Goal: Task Accomplishment & Management: Complete application form

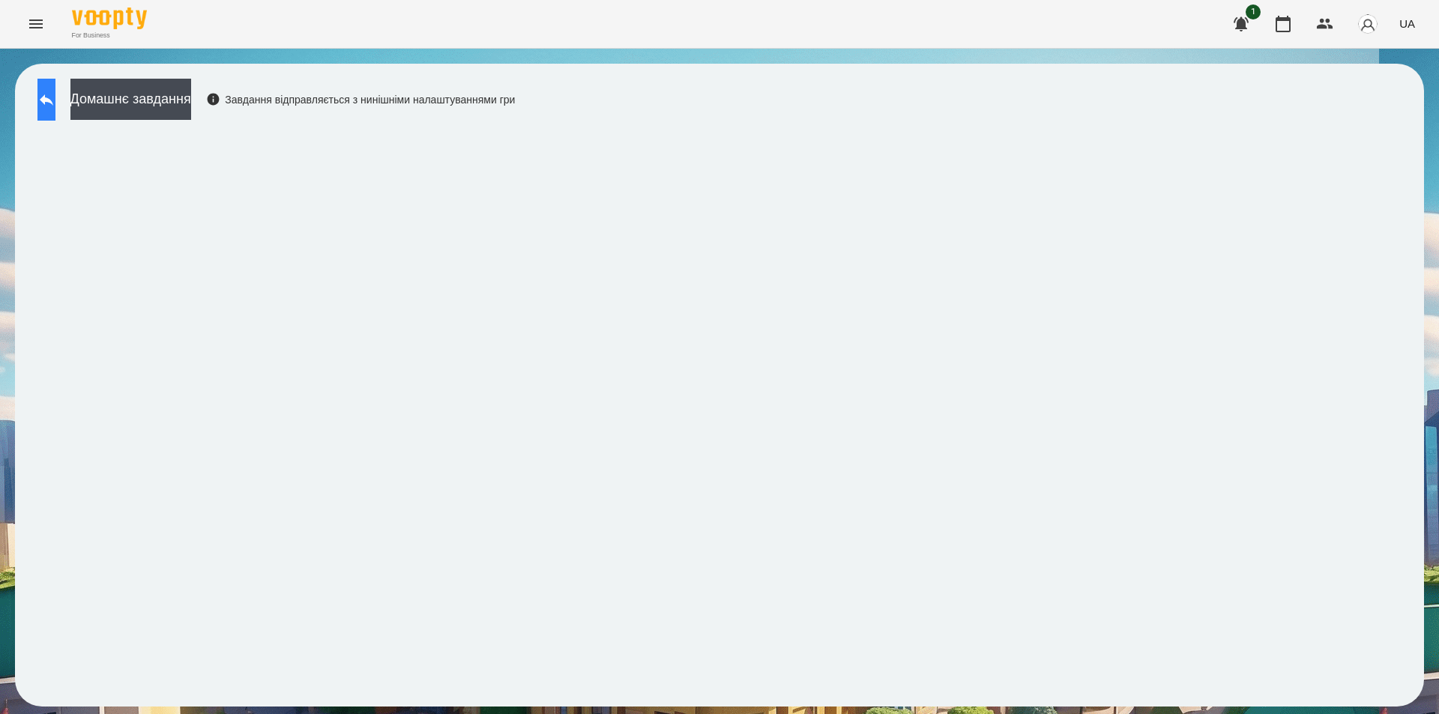
click at [55, 102] on icon at bounding box center [46, 100] width 18 height 18
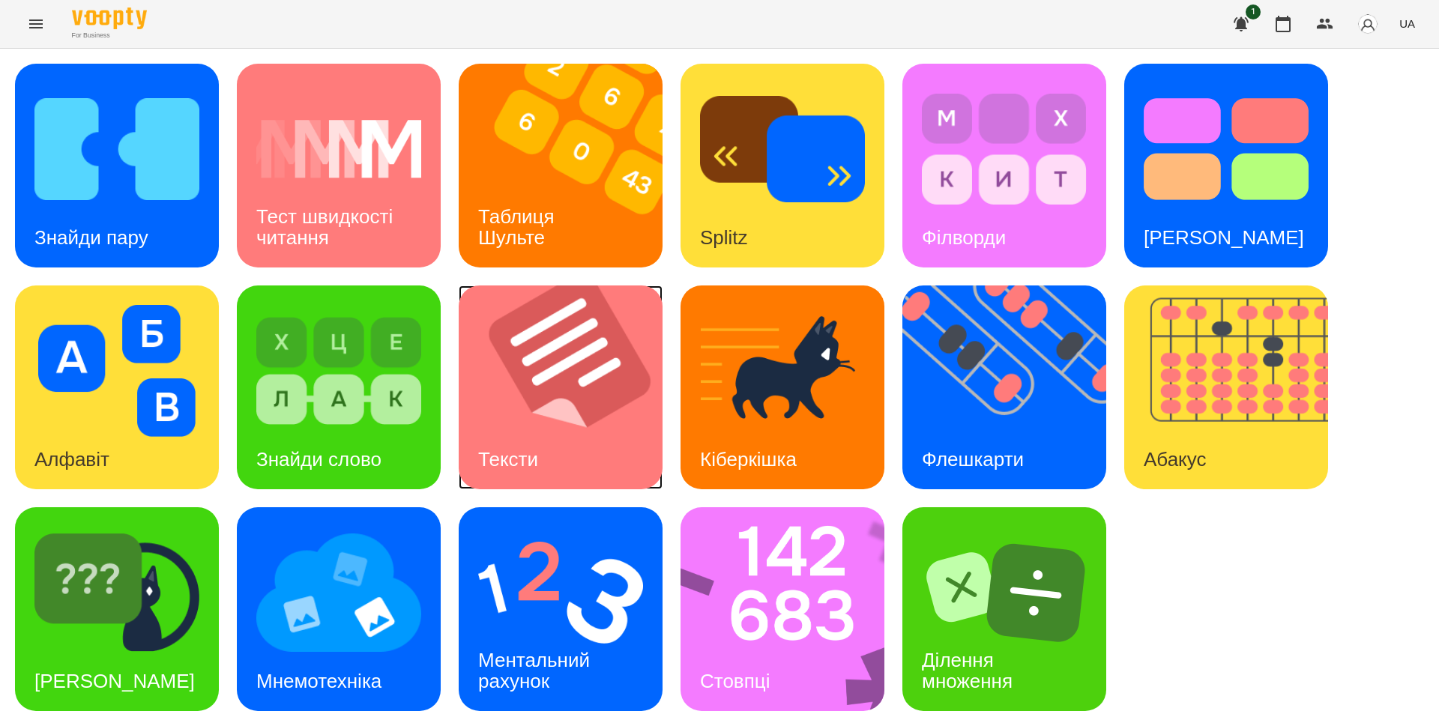
click at [589, 447] on img at bounding box center [570, 388] width 223 height 204
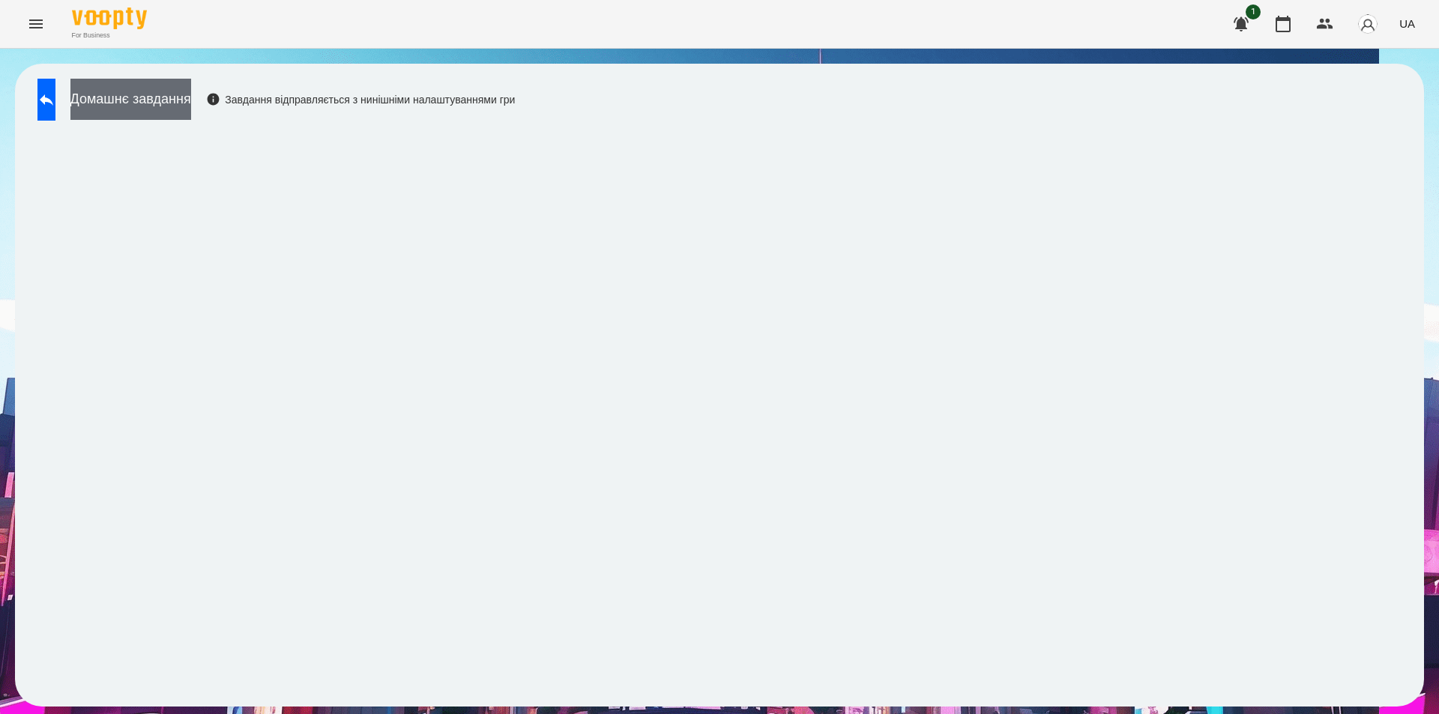
click at [183, 106] on button "Домашнє завдання" at bounding box center [130, 99] width 121 height 41
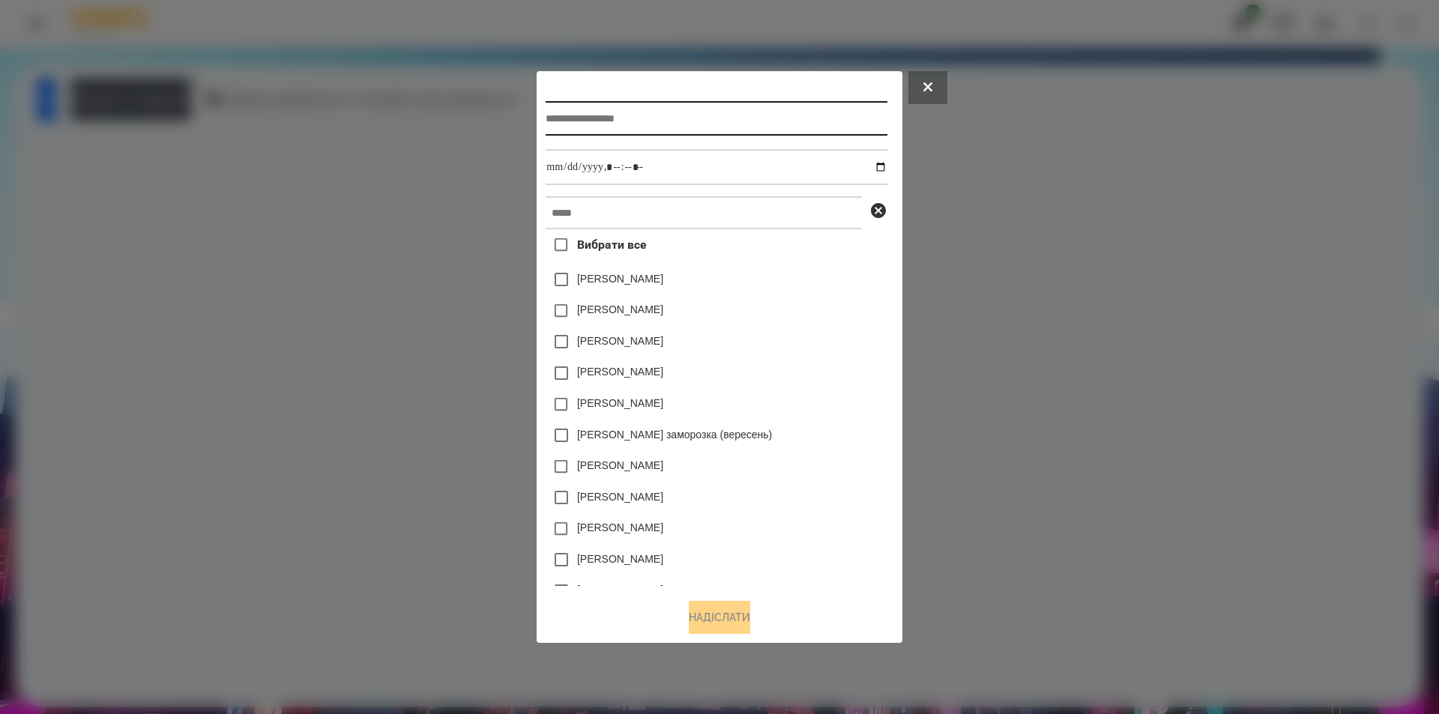
click at [641, 127] on input "text" at bounding box center [716, 118] width 341 height 34
type input "*****"
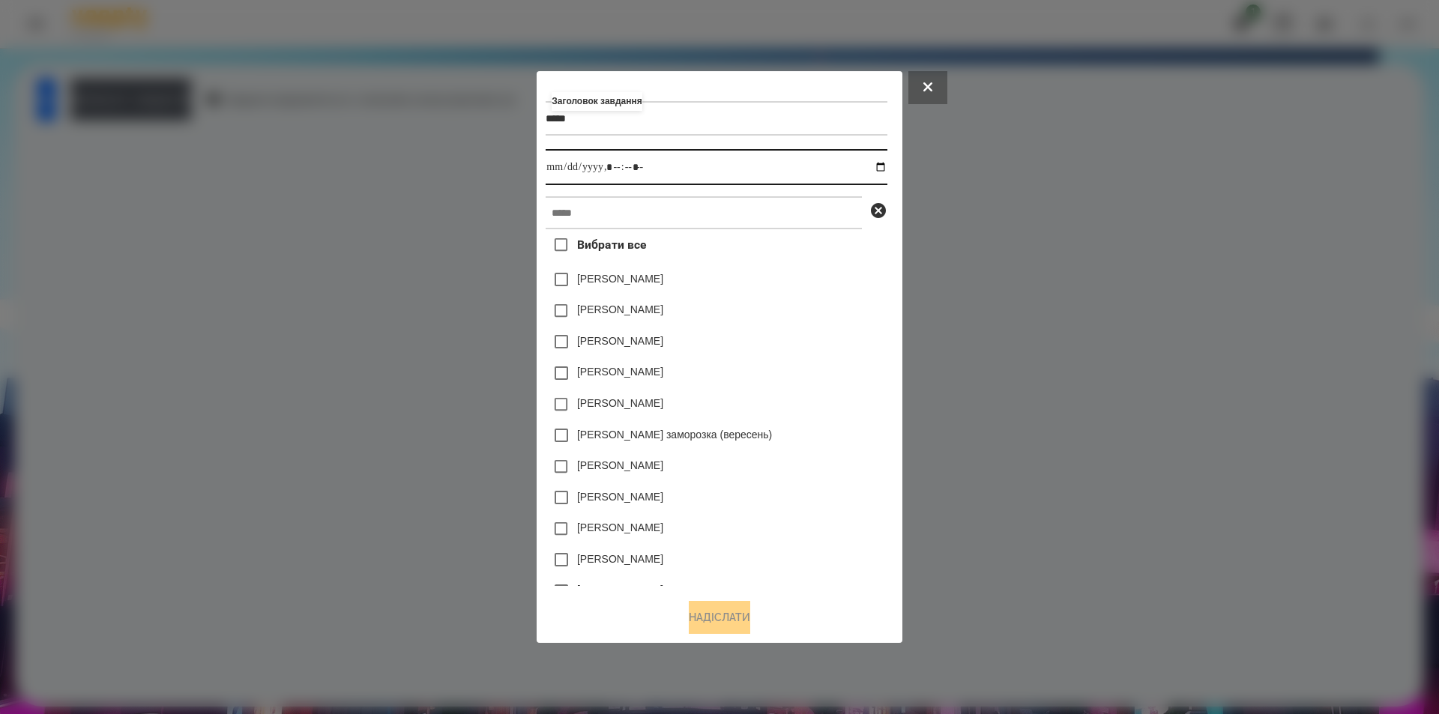
click at [884, 166] on input "datetime-local" at bounding box center [716, 167] width 341 height 36
type input "**********"
click at [866, 493] on div "[PERSON_NAME]" at bounding box center [716, 497] width 341 height 31
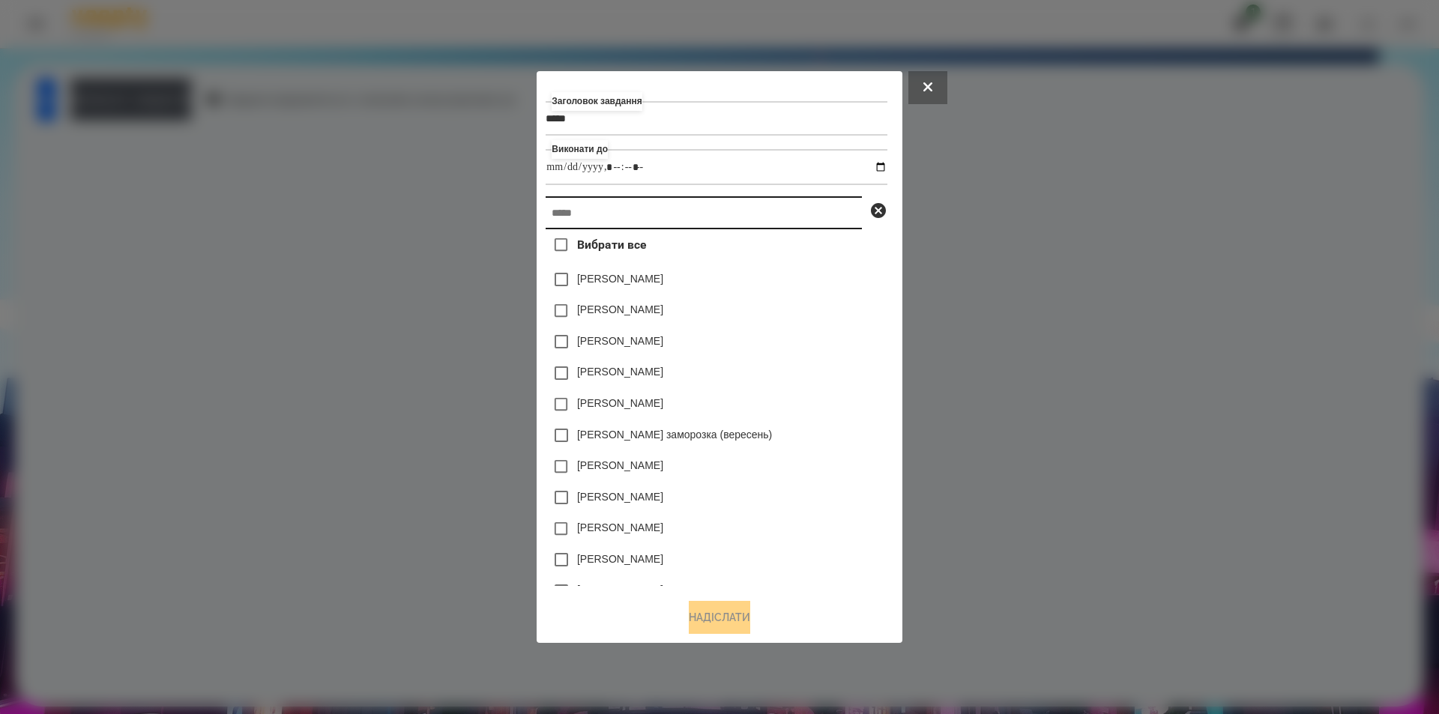
click at [669, 208] on input "text" at bounding box center [704, 212] width 316 height 33
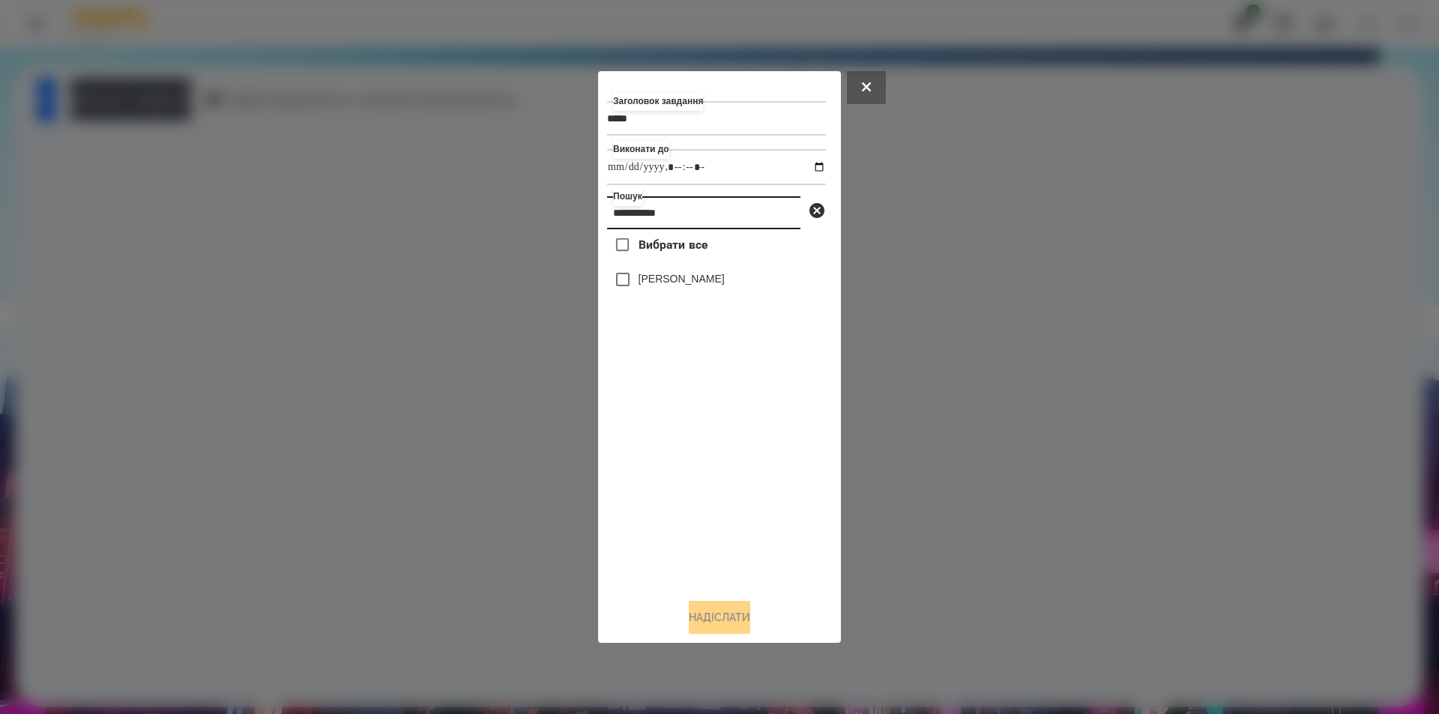
type input "**********"
click at [665, 282] on label "[PERSON_NAME]" at bounding box center [682, 278] width 86 height 15
click at [726, 624] on button "Надіслати" at bounding box center [719, 617] width 61 height 33
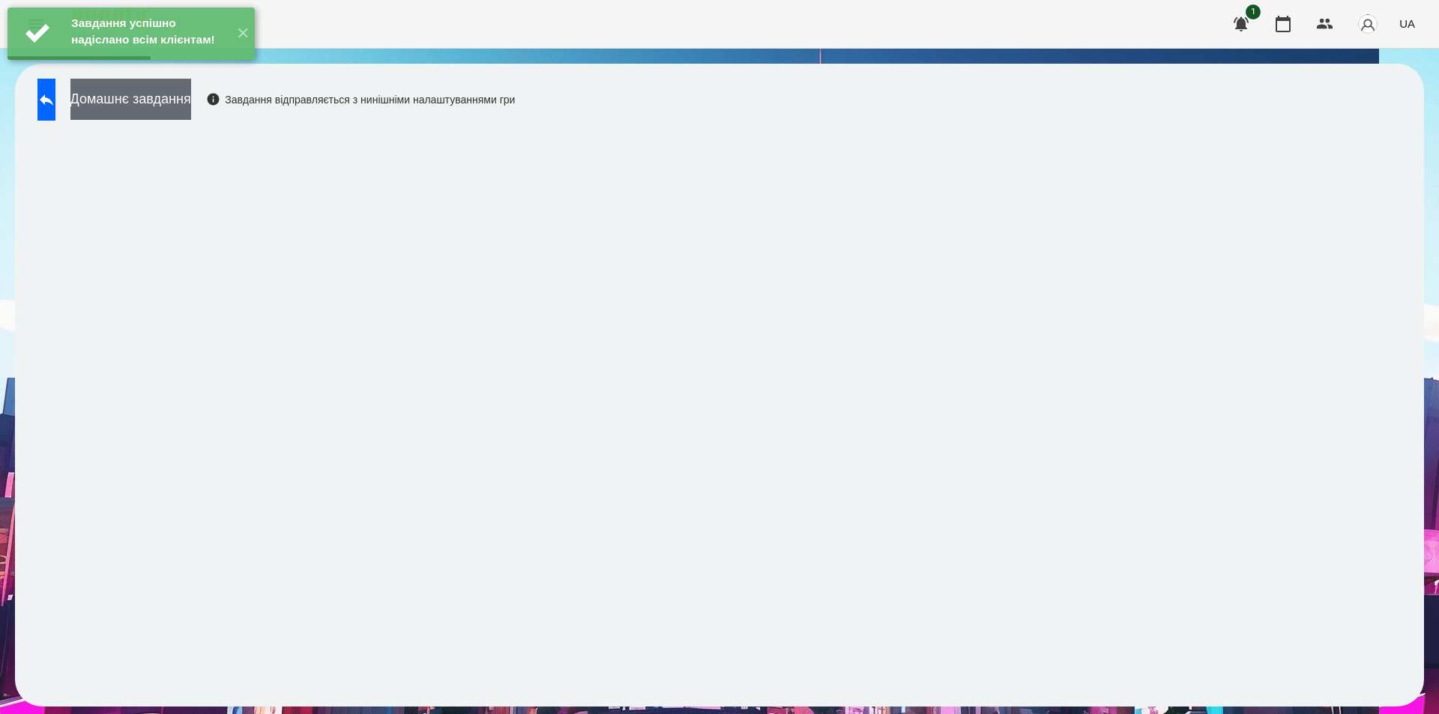
click at [191, 106] on button "Домашнє завдання" at bounding box center [130, 99] width 121 height 41
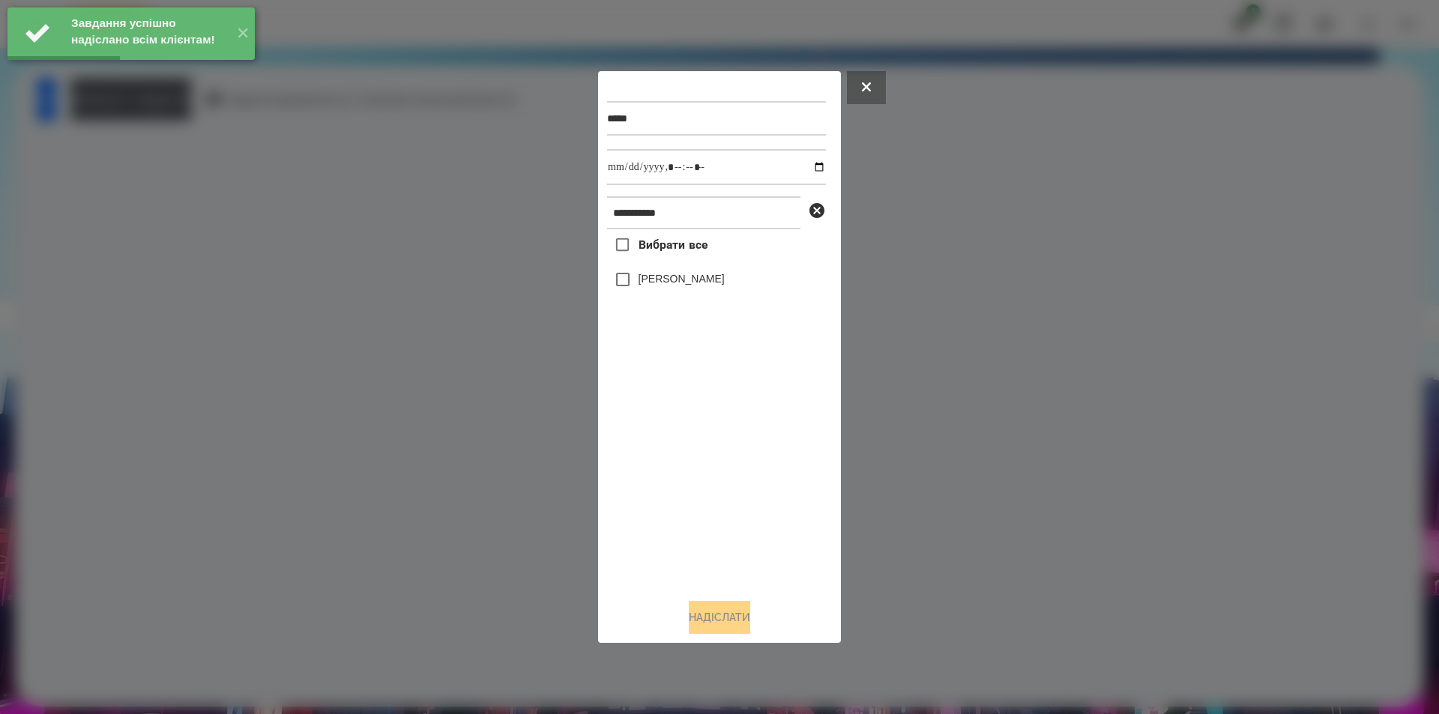
click at [686, 286] on label "[PERSON_NAME]" at bounding box center [682, 278] width 86 height 15
click at [805, 166] on input "datetime-local" at bounding box center [716, 167] width 219 height 36
type input "**********"
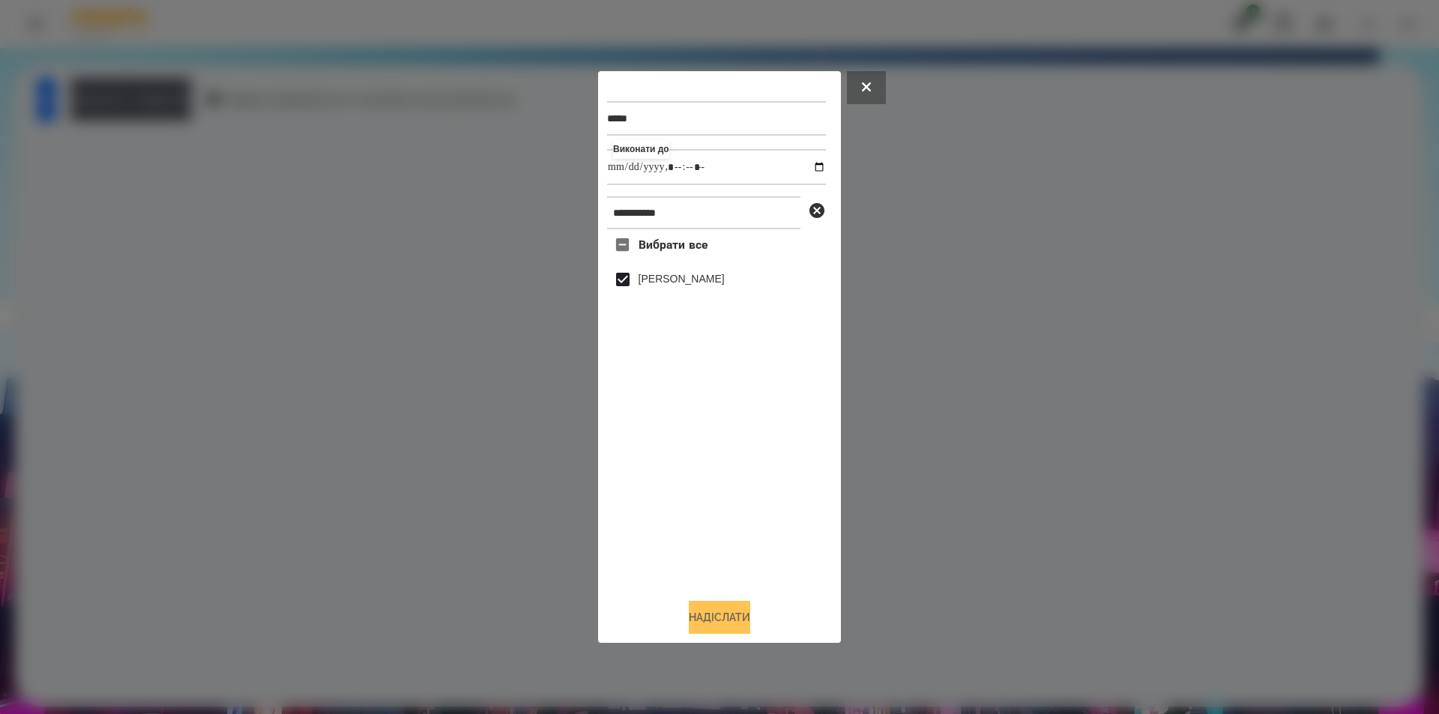
click at [744, 620] on button "Надіслати" at bounding box center [719, 617] width 61 height 33
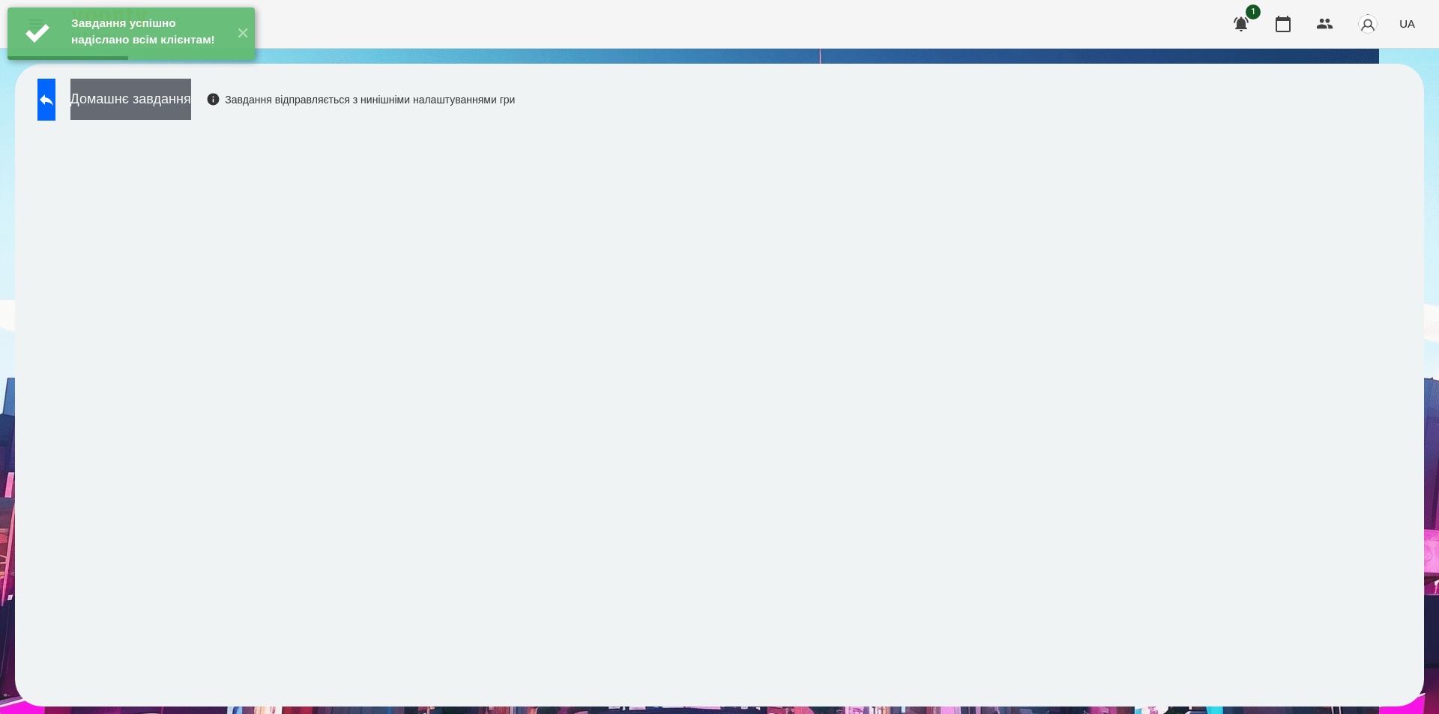
click at [191, 112] on button "Домашнє завдання" at bounding box center [130, 99] width 121 height 41
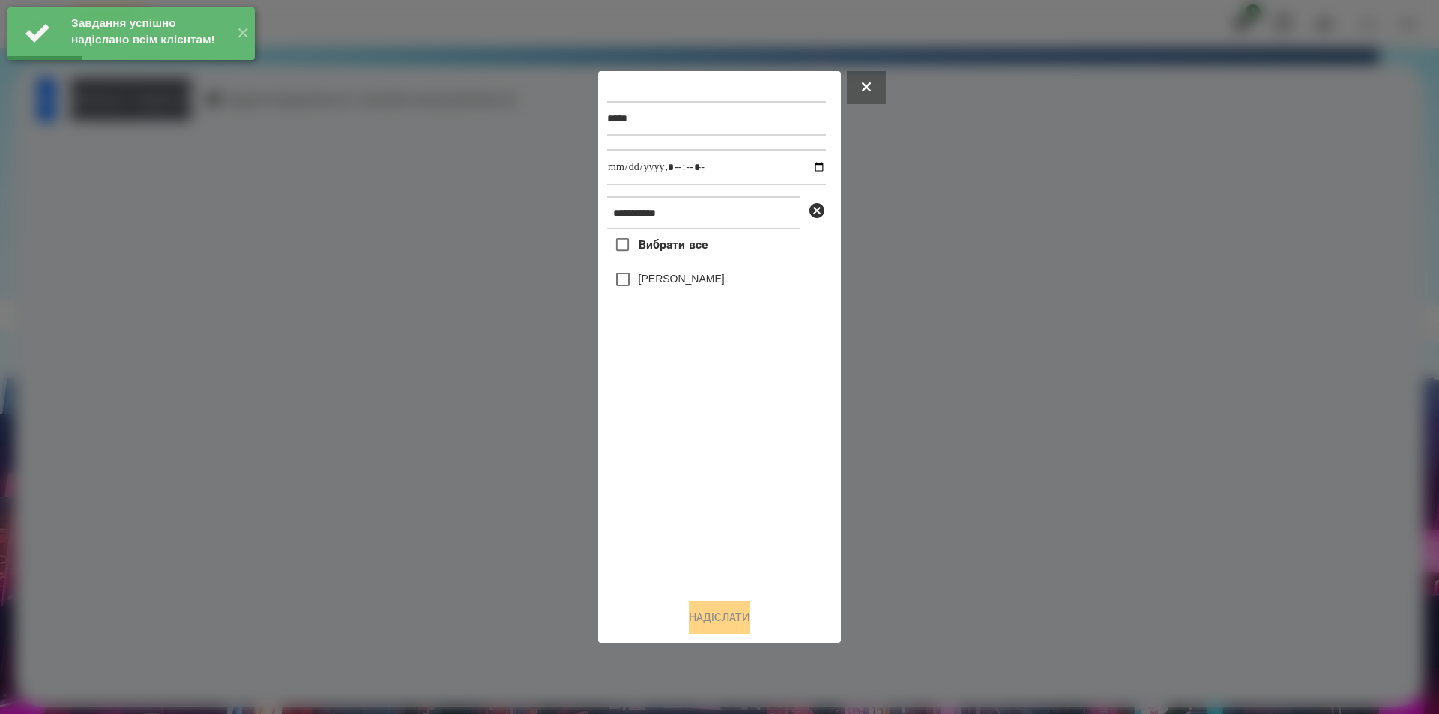
click at [657, 283] on label "[PERSON_NAME]" at bounding box center [682, 278] width 86 height 15
click at [807, 167] on input "datetime-local" at bounding box center [716, 167] width 219 height 36
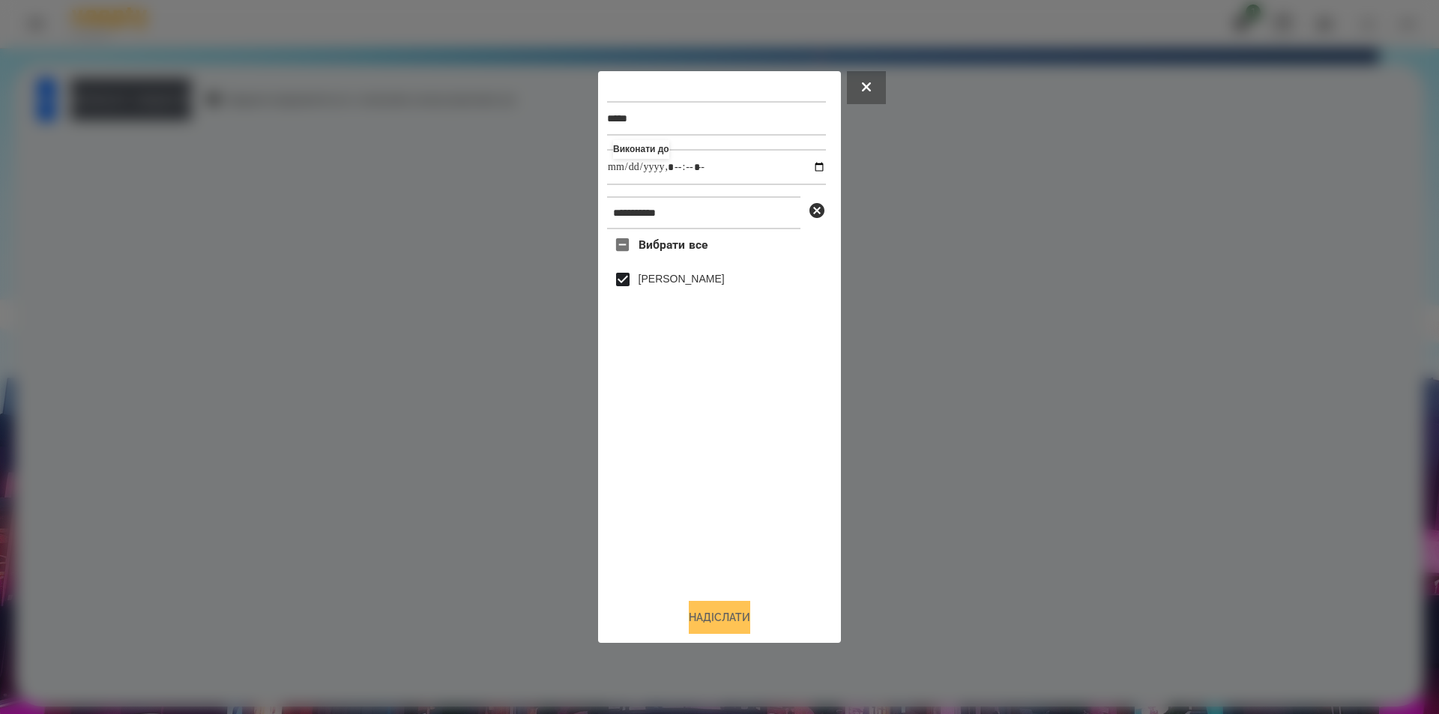
type input "**********"
click at [730, 623] on button "Надіслати" at bounding box center [719, 617] width 61 height 33
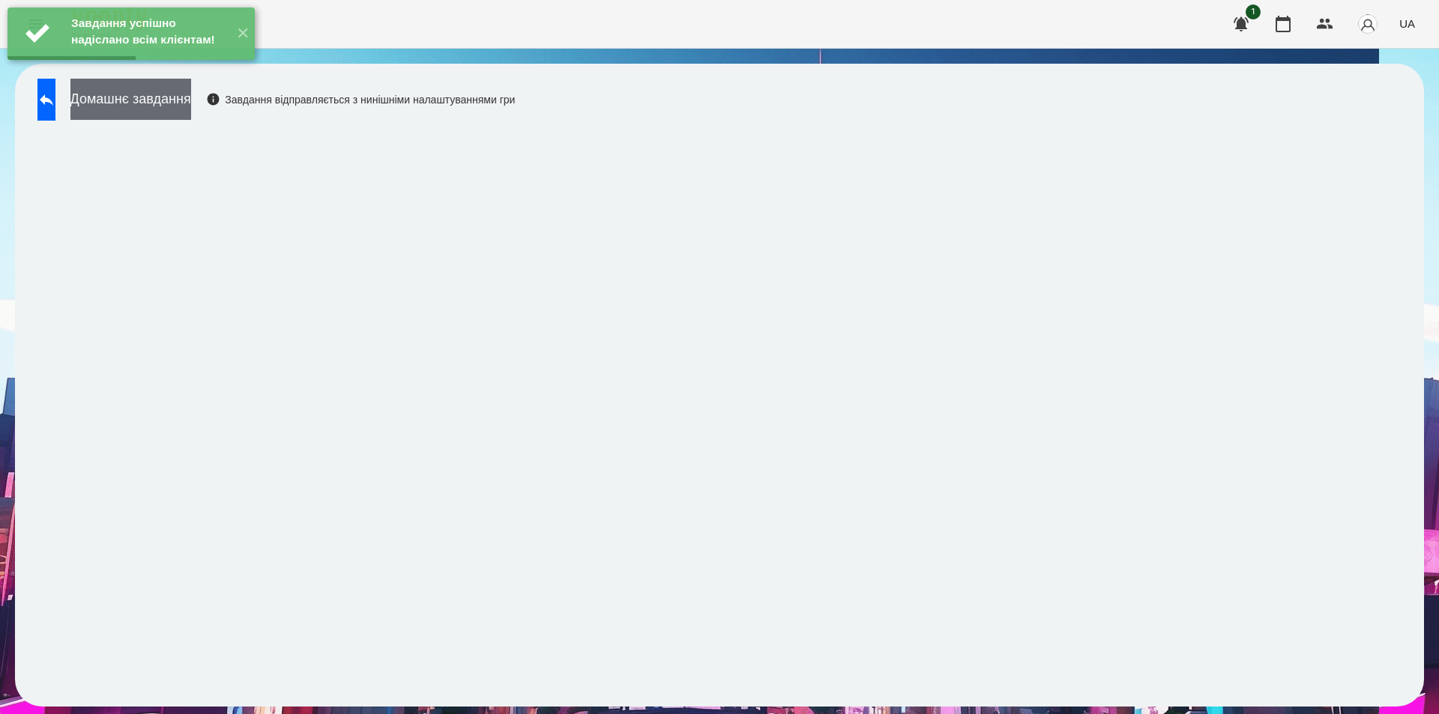
click at [191, 116] on button "Домашнє завдання" at bounding box center [130, 99] width 121 height 41
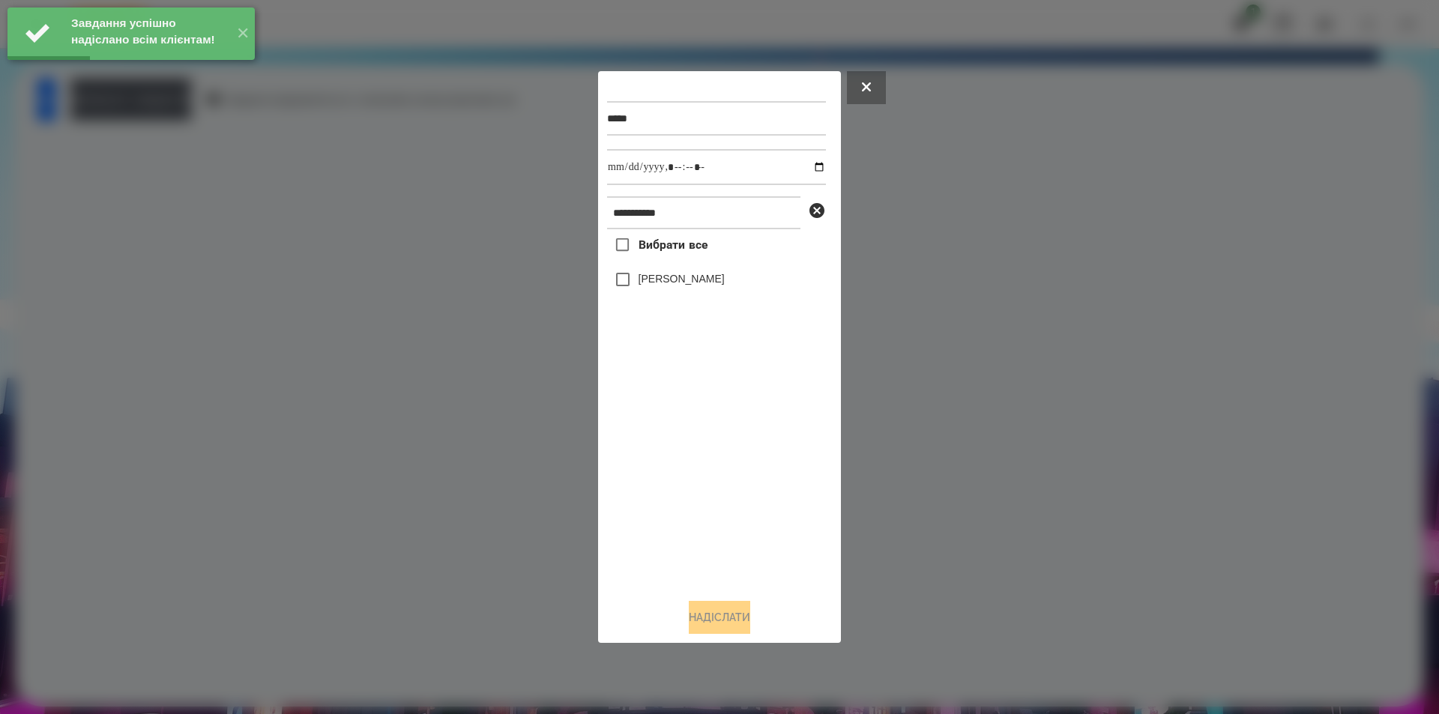
click at [655, 276] on label "[PERSON_NAME]" at bounding box center [682, 278] width 86 height 15
click at [814, 162] on input "datetime-local" at bounding box center [716, 167] width 219 height 36
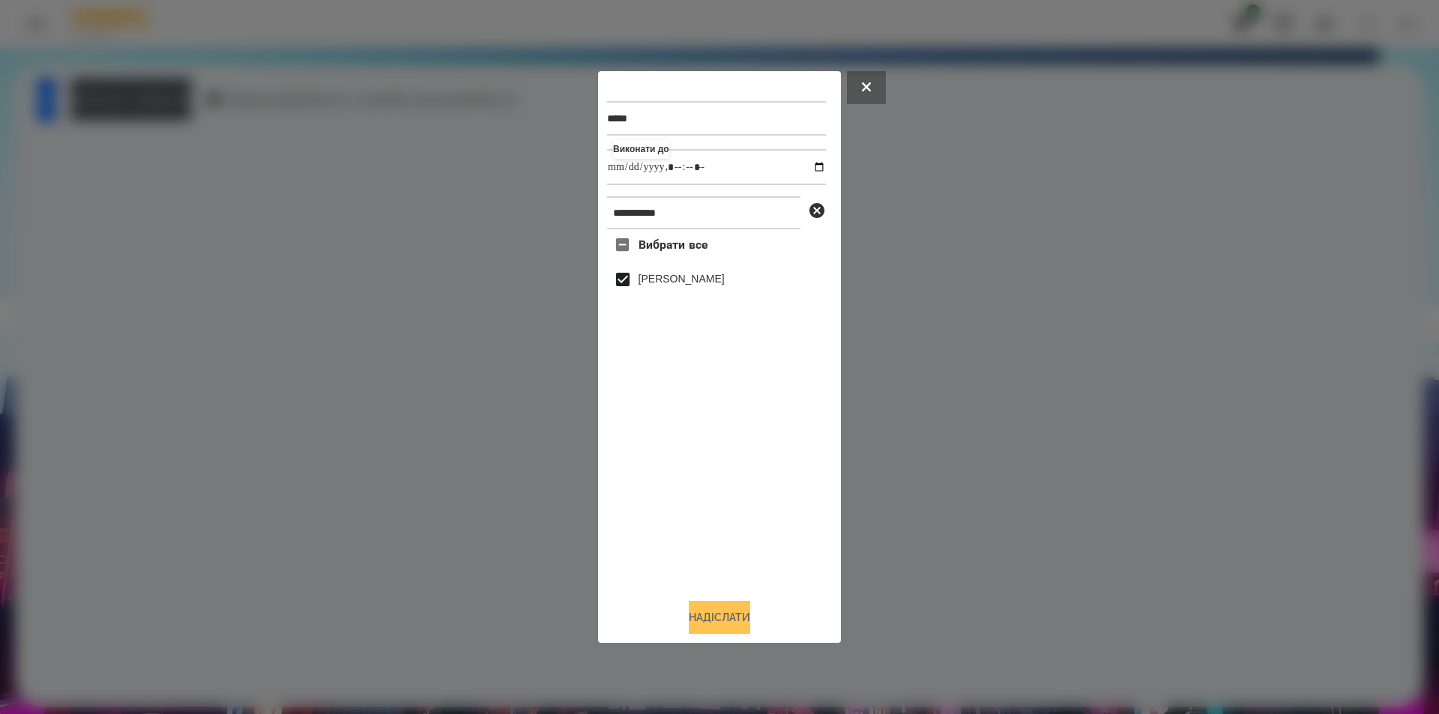
type input "**********"
click at [750, 625] on button "Надіслати" at bounding box center [719, 617] width 61 height 33
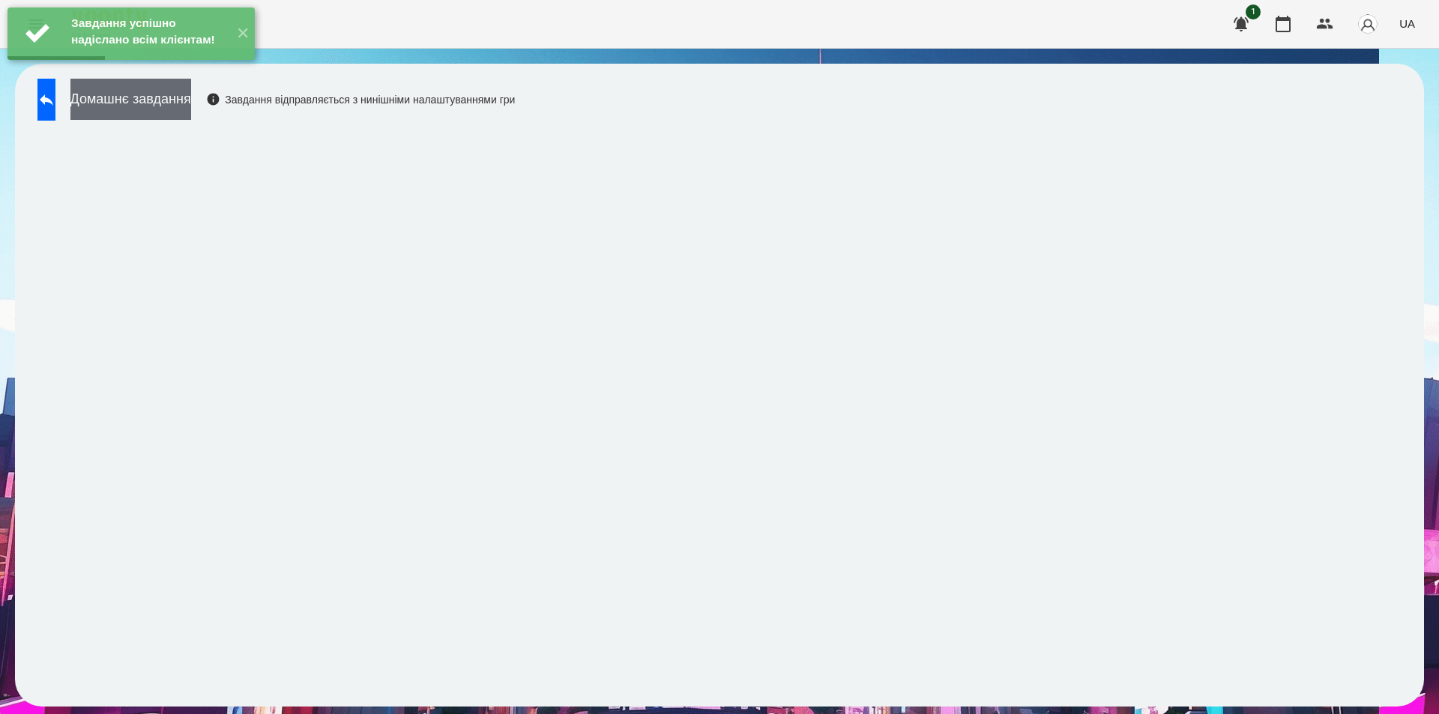
click at [191, 106] on button "Домашнє завдання" at bounding box center [130, 99] width 121 height 41
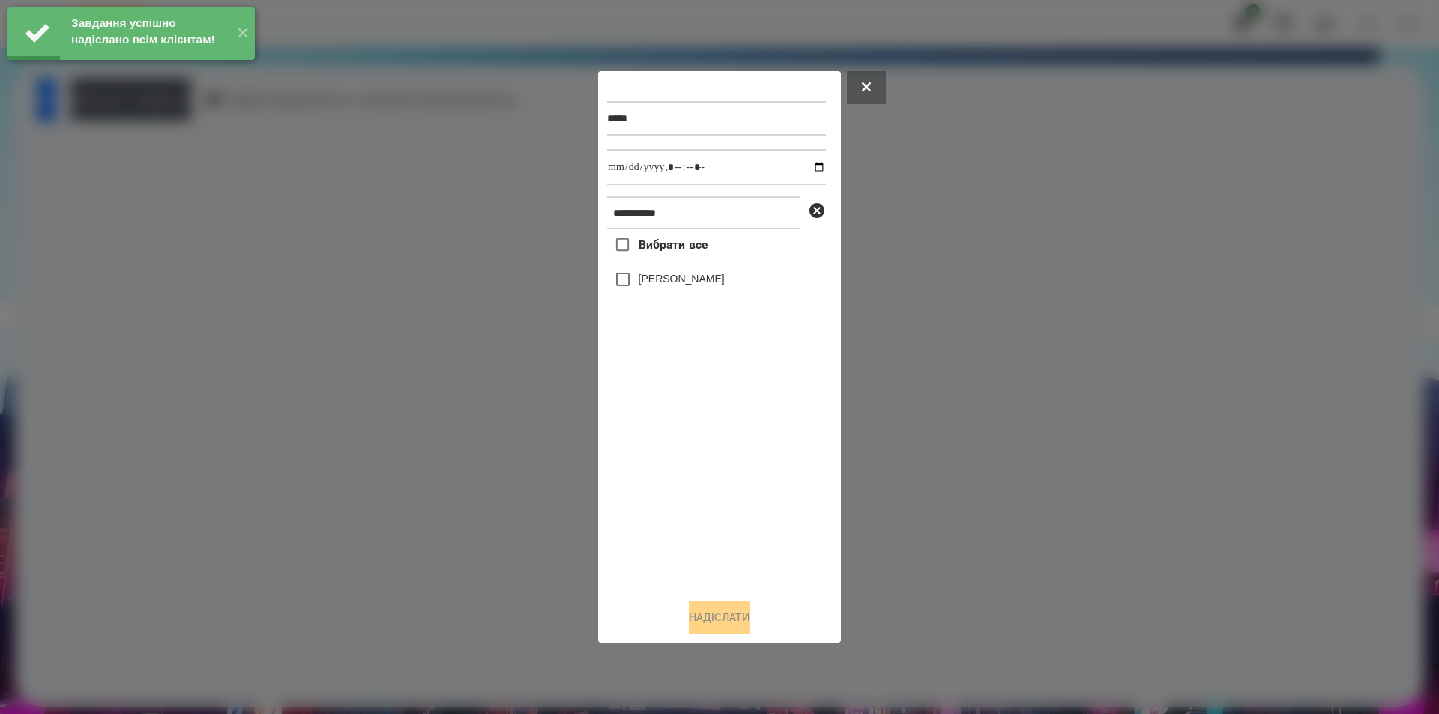
drag, startPoint x: 693, startPoint y: 285, endPoint x: 778, endPoint y: 204, distance: 117.7
click at [693, 284] on label "[PERSON_NAME]" at bounding box center [682, 278] width 86 height 15
click at [810, 166] on input "datetime-local" at bounding box center [716, 167] width 219 height 36
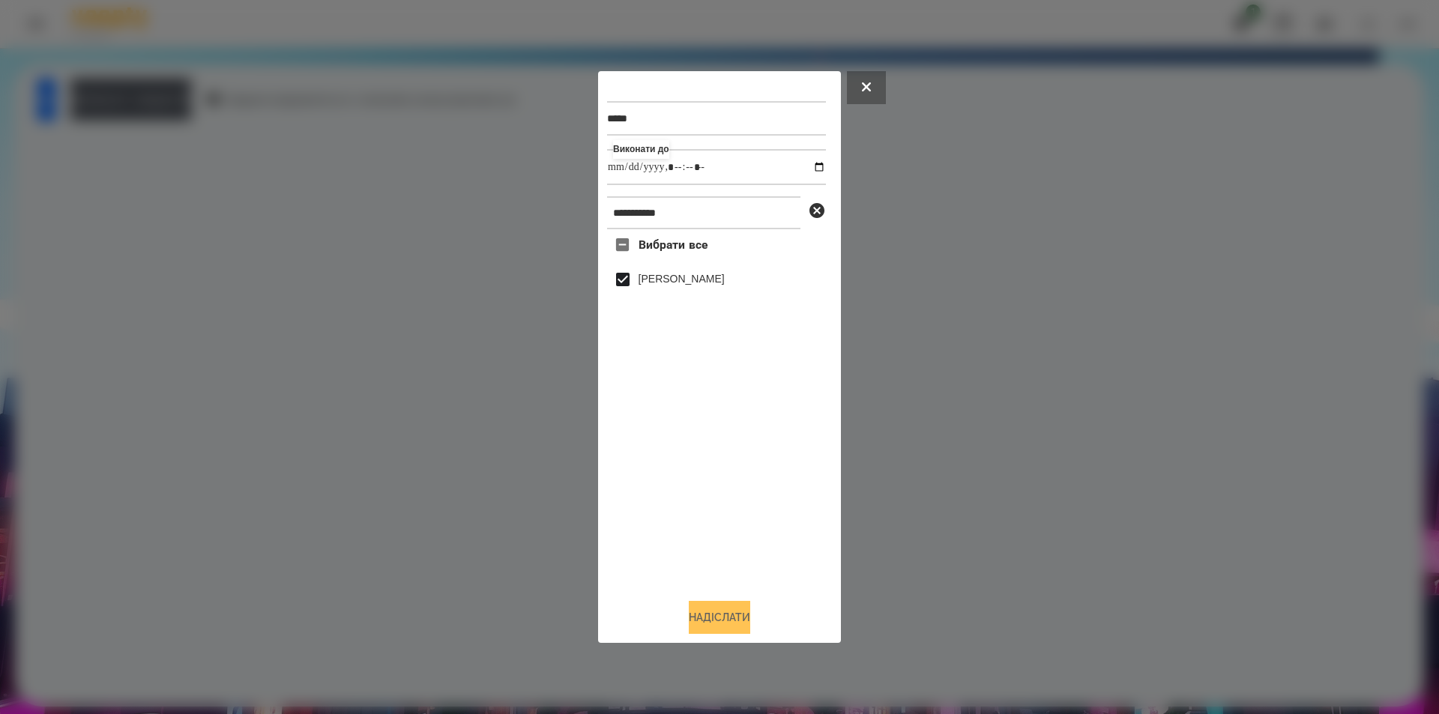
type input "**********"
click at [726, 621] on button "Надіслати" at bounding box center [719, 617] width 61 height 33
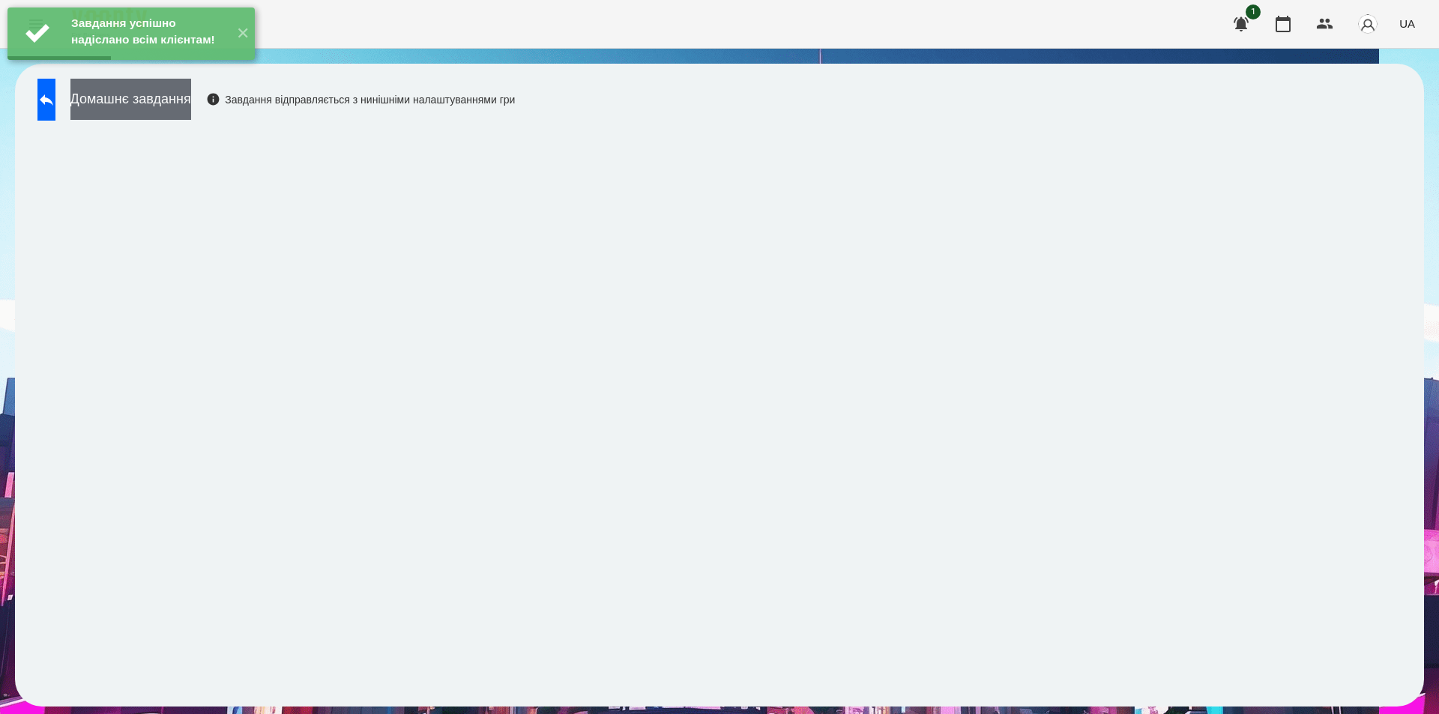
click at [191, 103] on button "Домашнє завдання" at bounding box center [130, 99] width 121 height 41
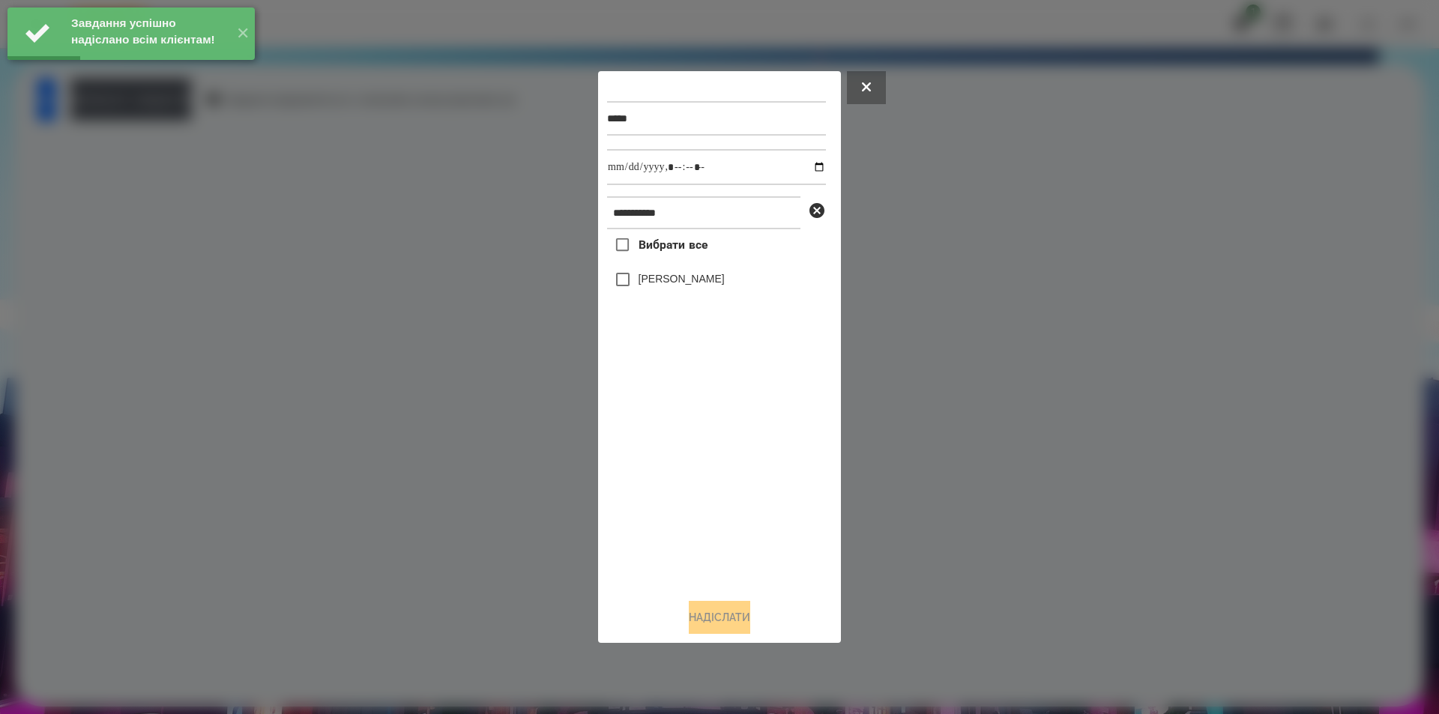
click at [647, 274] on label "[PERSON_NAME]" at bounding box center [682, 278] width 86 height 15
click at [805, 164] on input "datetime-local" at bounding box center [716, 167] width 219 height 36
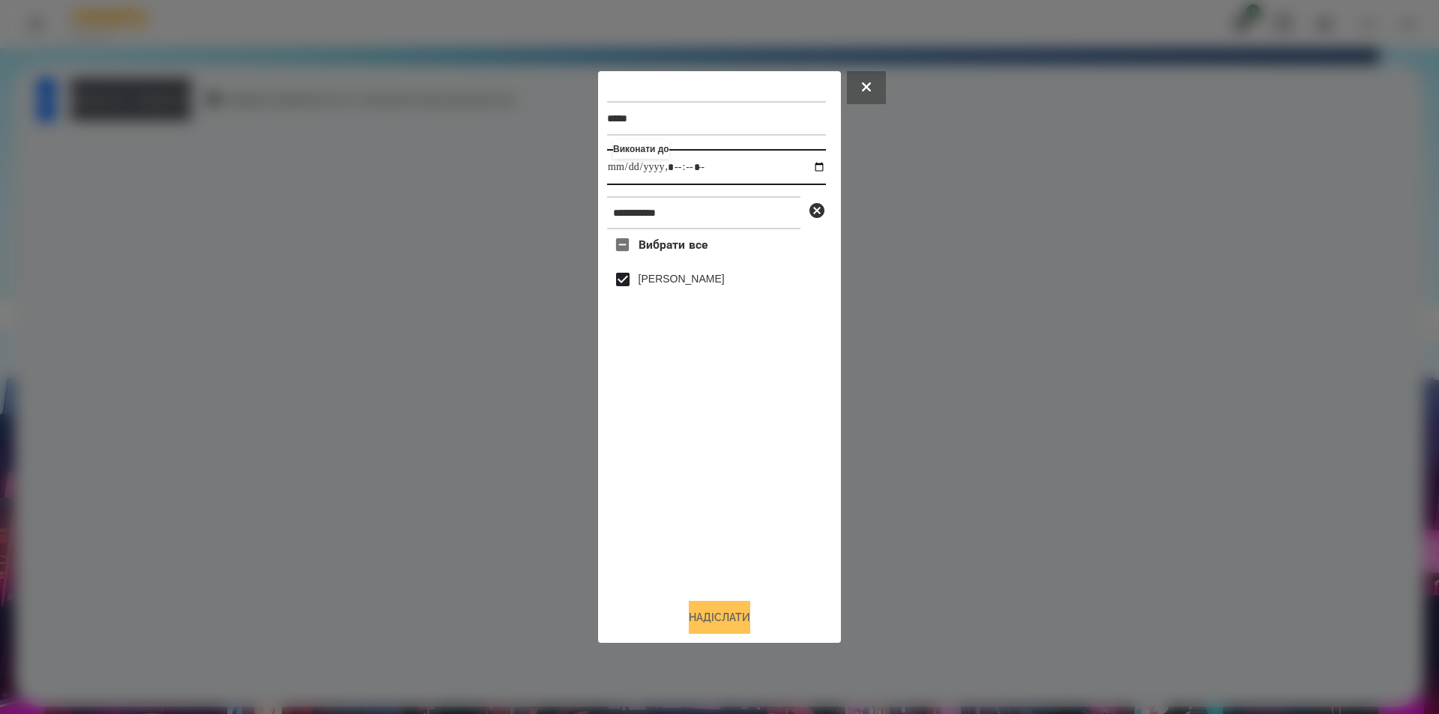
type input "**********"
click at [708, 630] on button "Надіслати" at bounding box center [719, 617] width 61 height 33
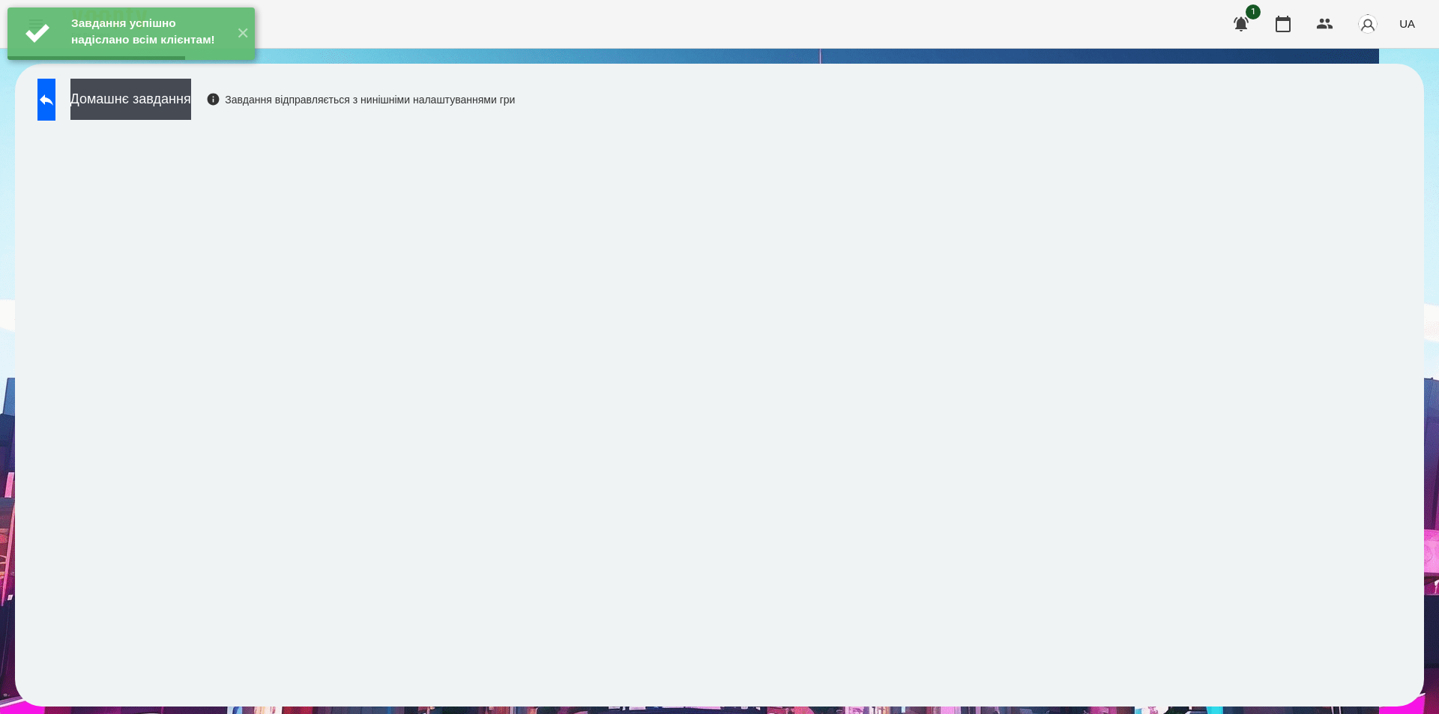
click at [177, 67] on div "Завдання успішно надіслано всім клієнтам! ✕" at bounding box center [131, 33] width 262 height 67
click at [178, 91] on button "Домашнє завдання" at bounding box center [130, 99] width 121 height 41
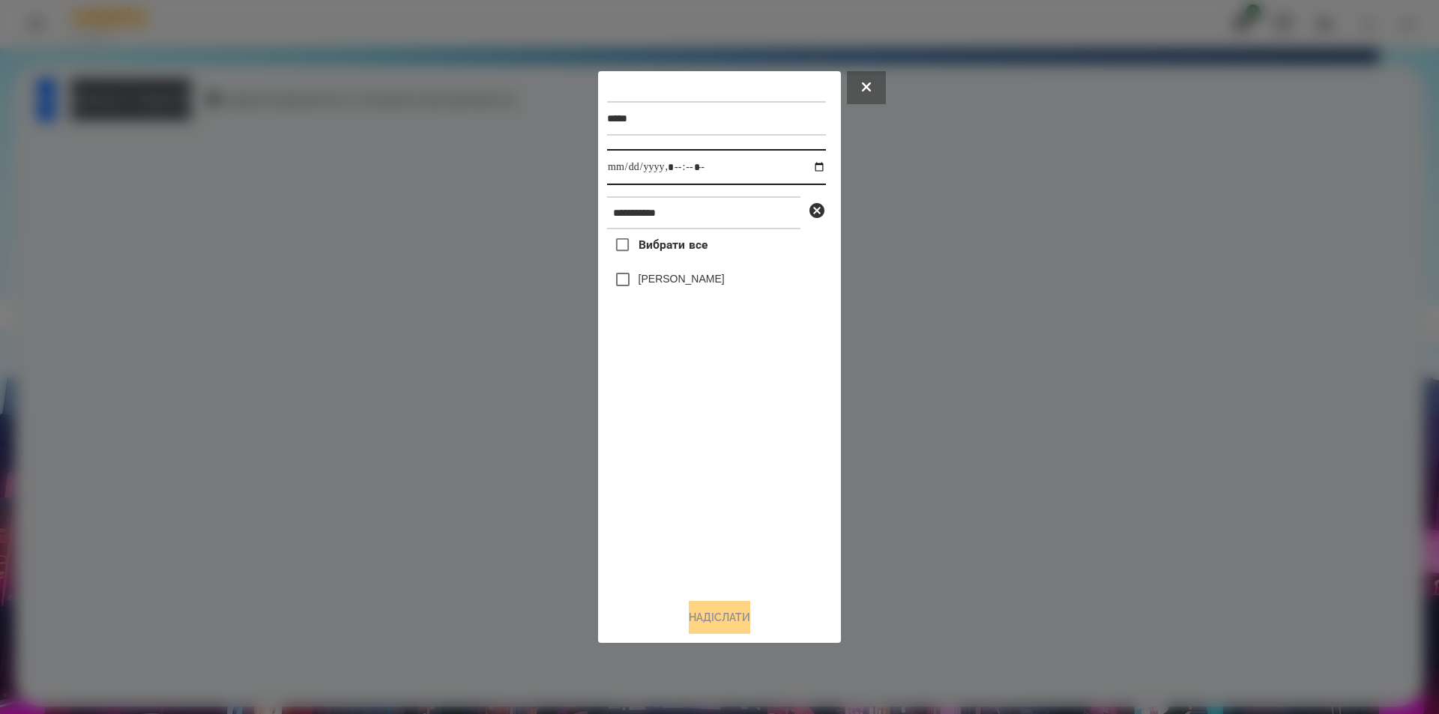
click at [810, 166] on input "datetime-local" at bounding box center [716, 167] width 219 height 36
type input "**********"
drag, startPoint x: 715, startPoint y: 465, endPoint x: 755, endPoint y: 371, distance: 102.5
click at [716, 464] on div "Вибрати все [PERSON_NAME]" at bounding box center [716, 408] width 219 height 358
click at [817, 214] on icon at bounding box center [817, 211] width 18 height 18
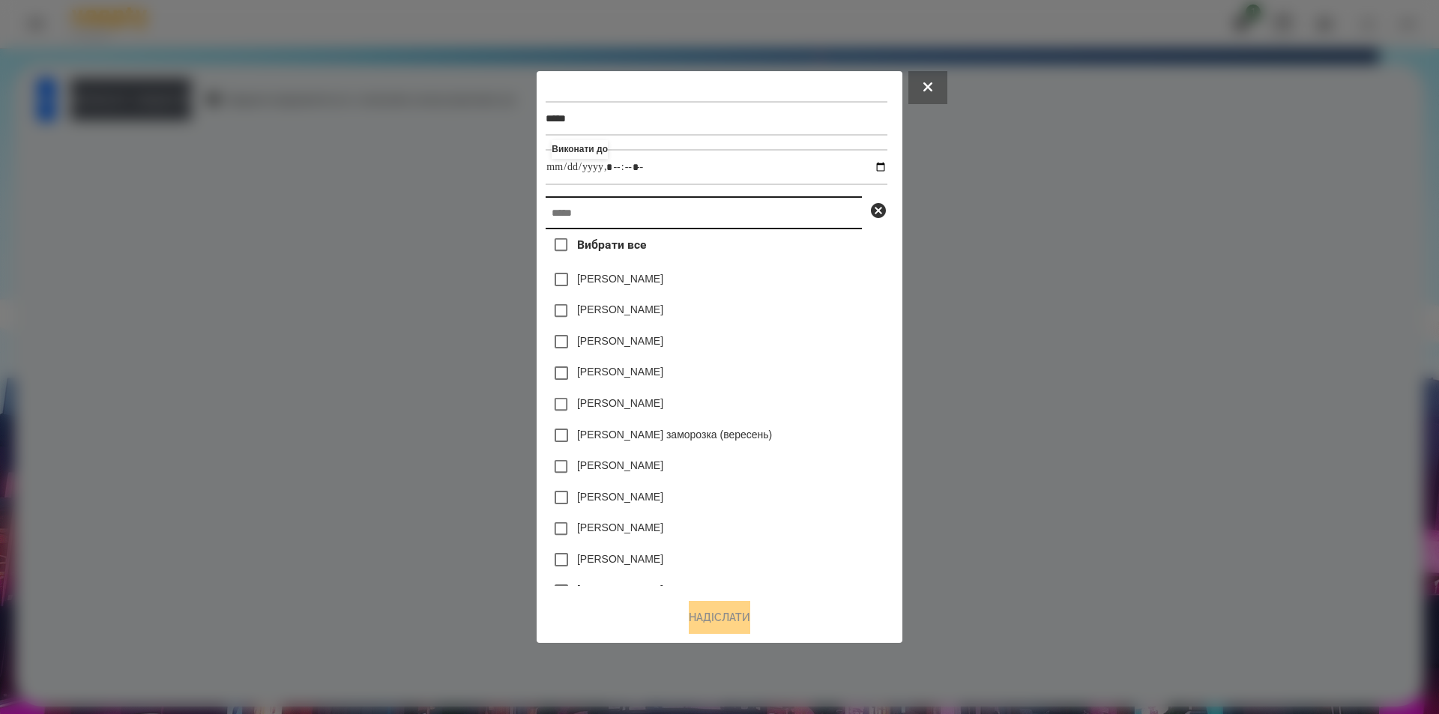
click at [753, 217] on input "text" at bounding box center [704, 212] width 316 height 33
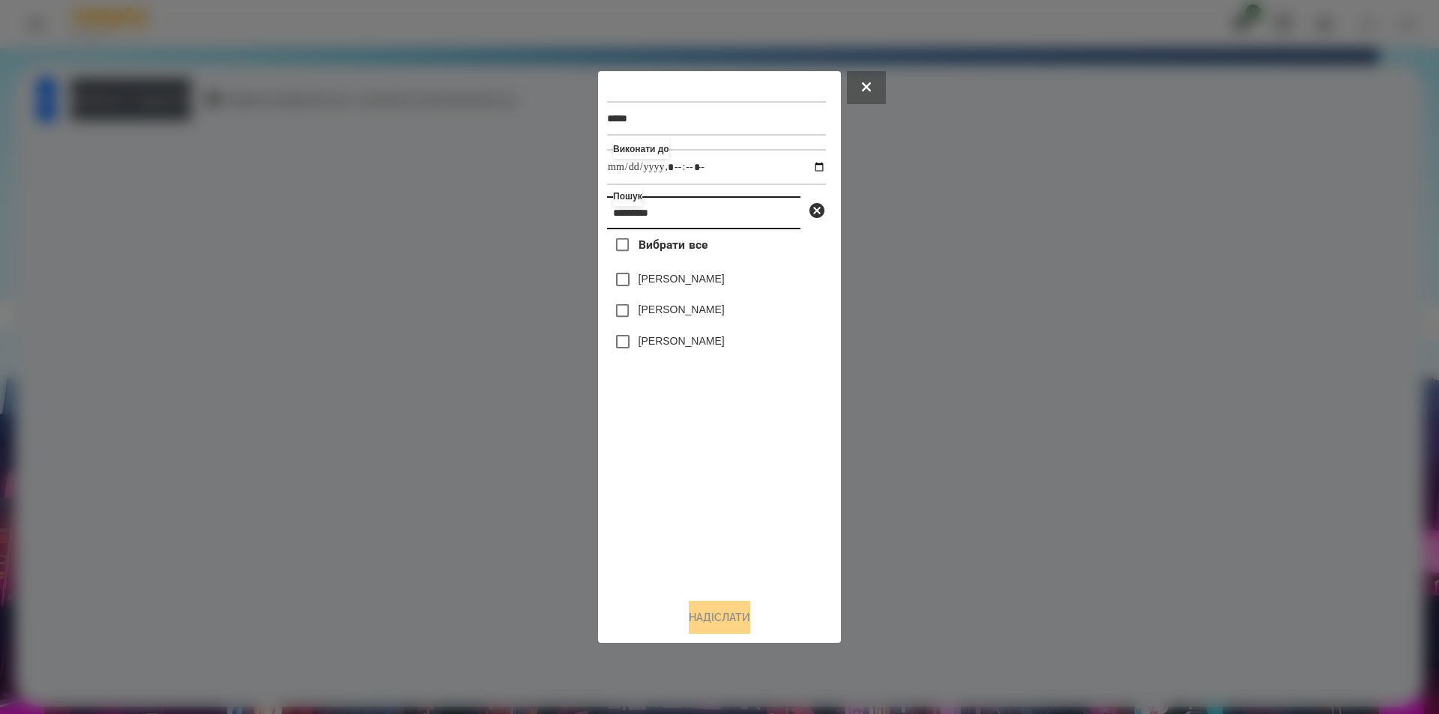
type input "*********"
click at [684, 282] on label "[PERSON_NAME]" at bounding box center [682, 278] width 86 height 15
click at [715, 622] on button "Надіслати" at bounding box center [719, 617] width 61 height 33
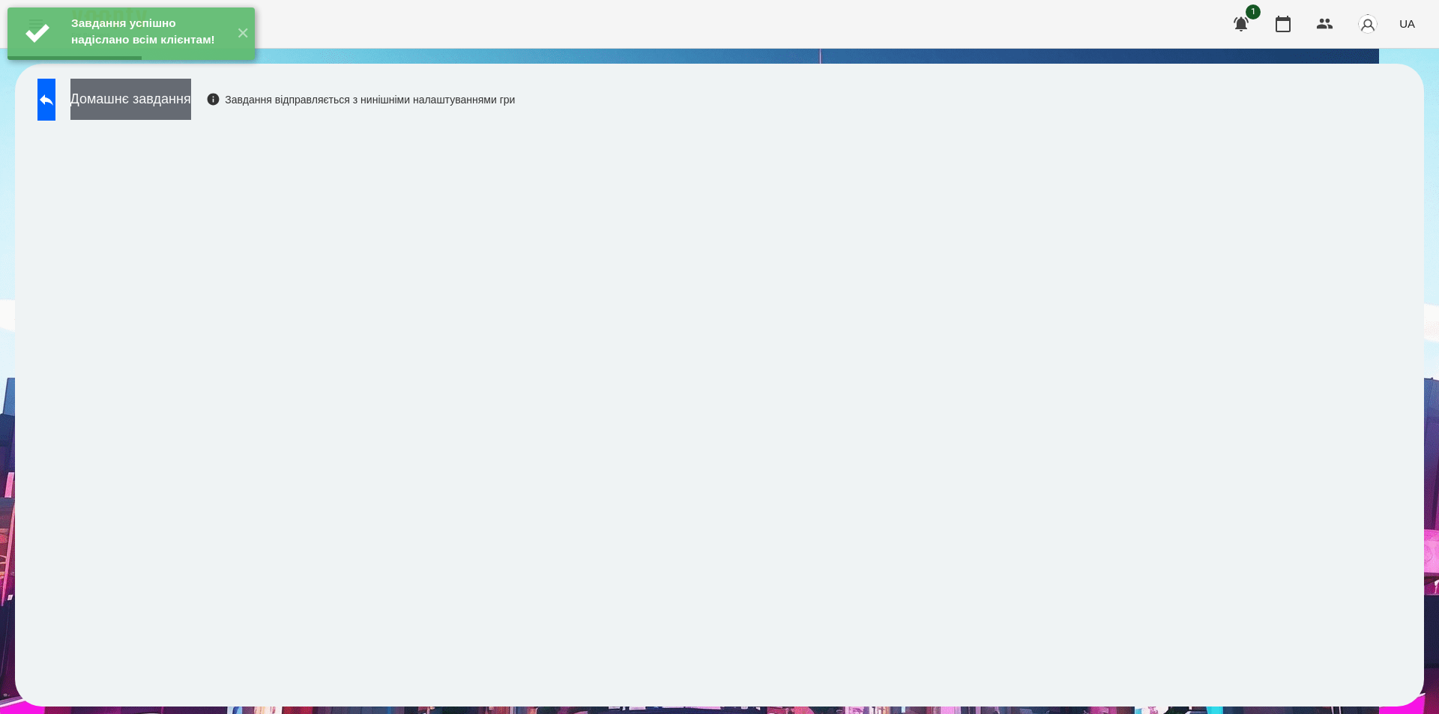
click at [191, 93] on button "Домашнє завдання" at bounding box center [130, 99] width 121 height 41
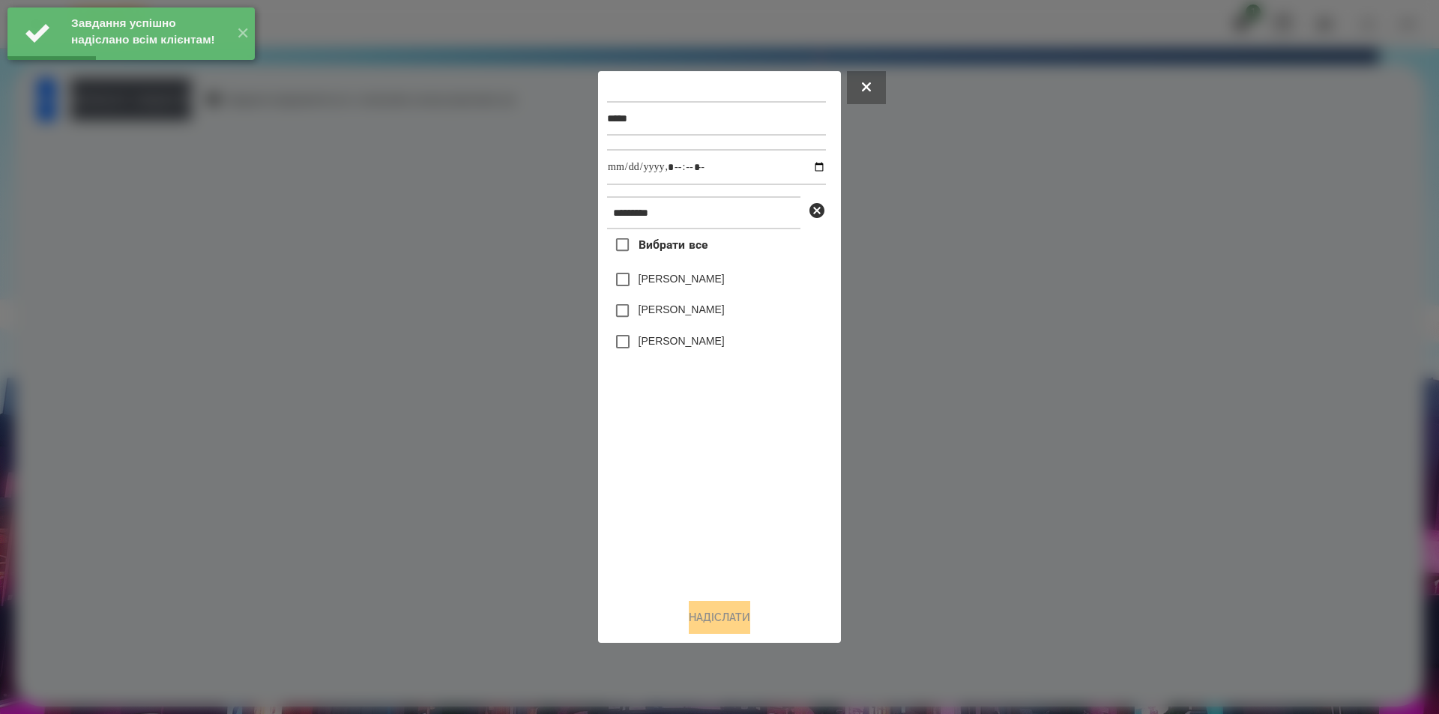
click at [646, 281] on label "[PERSON_NAME]" at bounding box center [682, 278] width 86 height 15
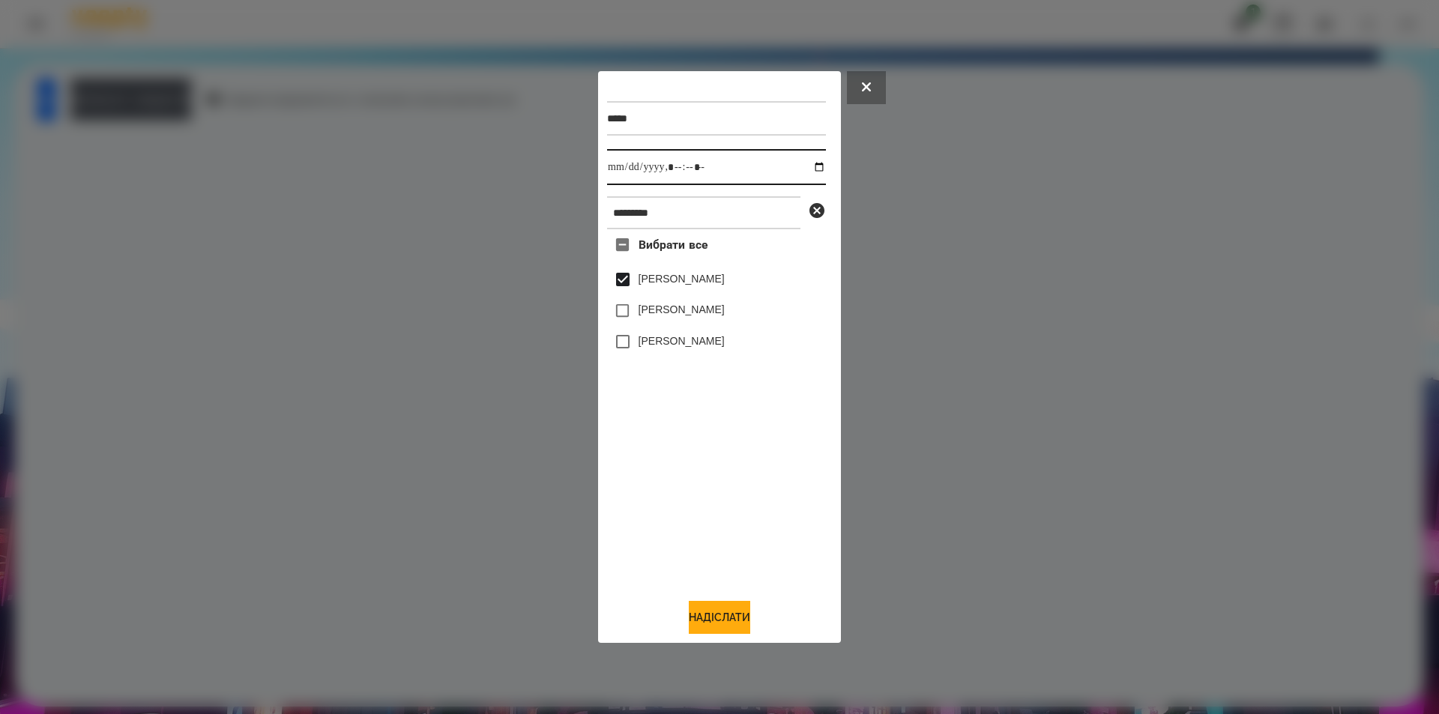
click at [806, 163] on input "datetime-local" at bounding box center [716, 167] width 219 height 36
type input "**********"
click at [729, 618] on button "Надіслати" at bounding box center [719, 617] width 61 height 33
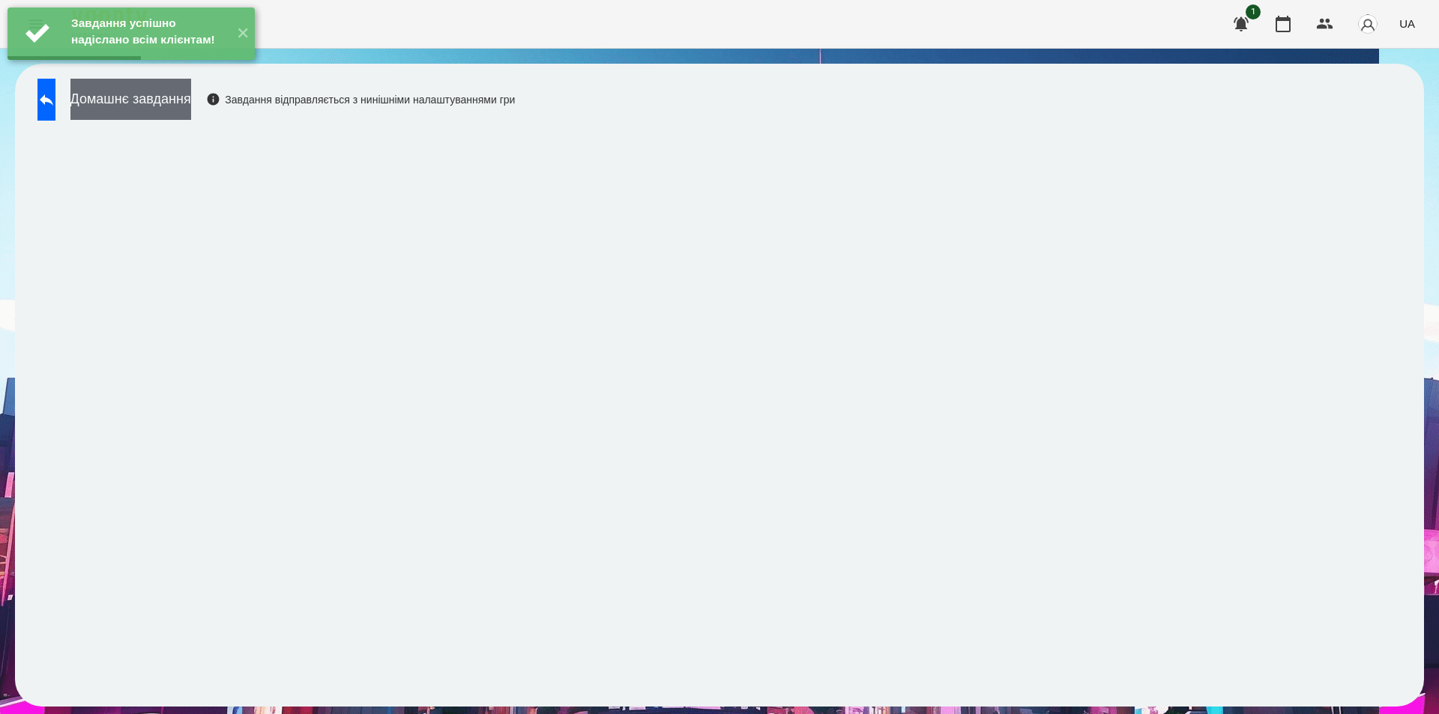
click at [191, 107] on button "Домашнє завдання" at bounding box center [130, 99] width 121 height 41
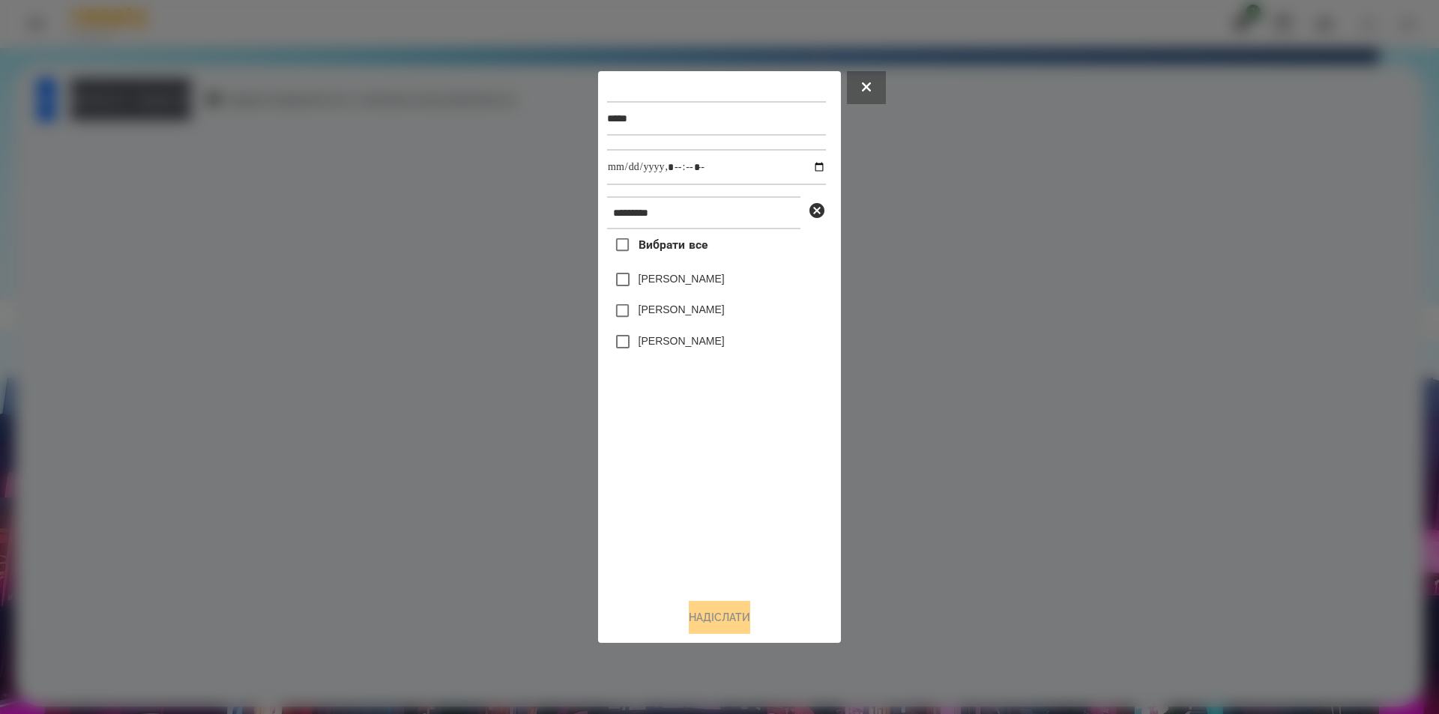
click at [657, 283] on label "[PERSON_NAME]" at bounding box center [682, 278] width 86 height 15
click at [798, 165] on input "datetime-local" at bounding box center [716, 167] width 219 height 36
click at [800, 165] on input "datetime-local" at bounding box center [716, 167] width 219 height 36
click at [806, 167] on input "datetime-local" at bounding box center [716, 167] width 219 height 36
type input "**********"
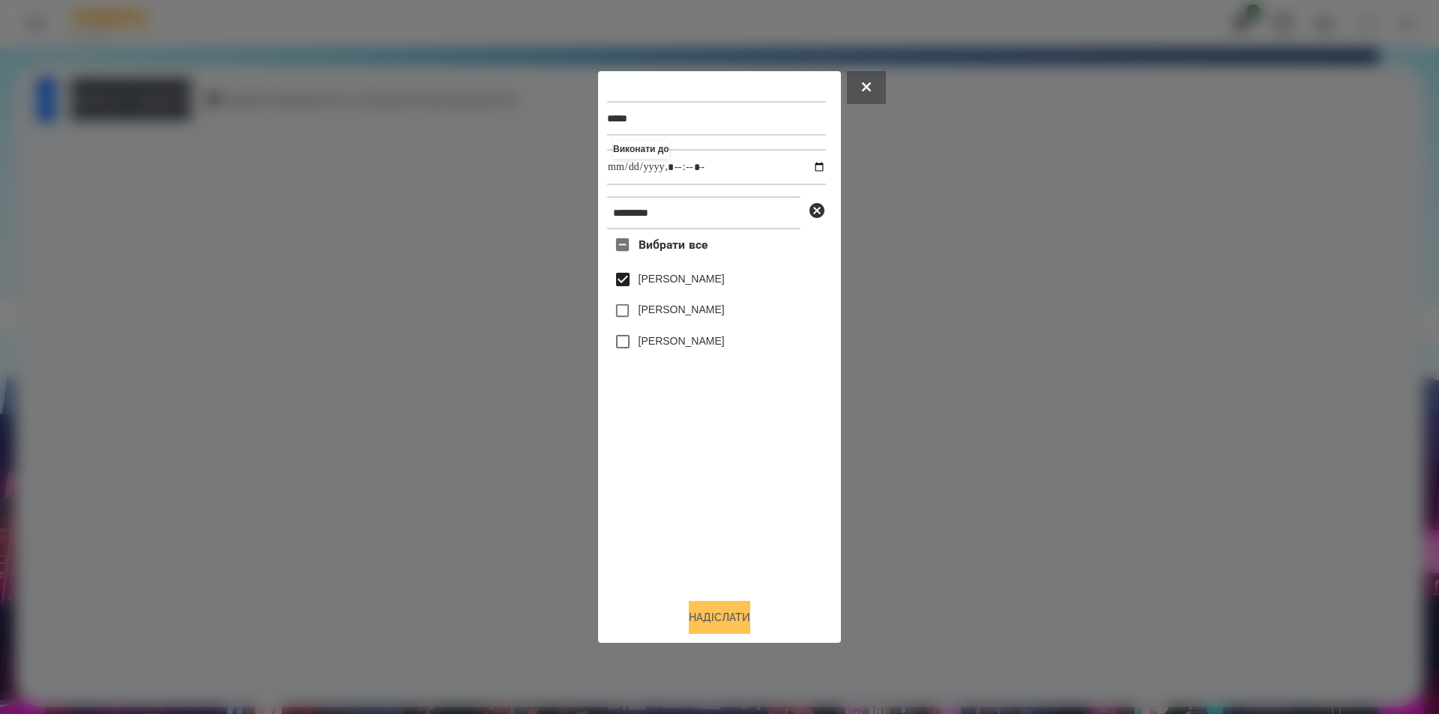
click at [732, 622] on button "Надіслати" at bounding box center [719, 617] width 61 height 33
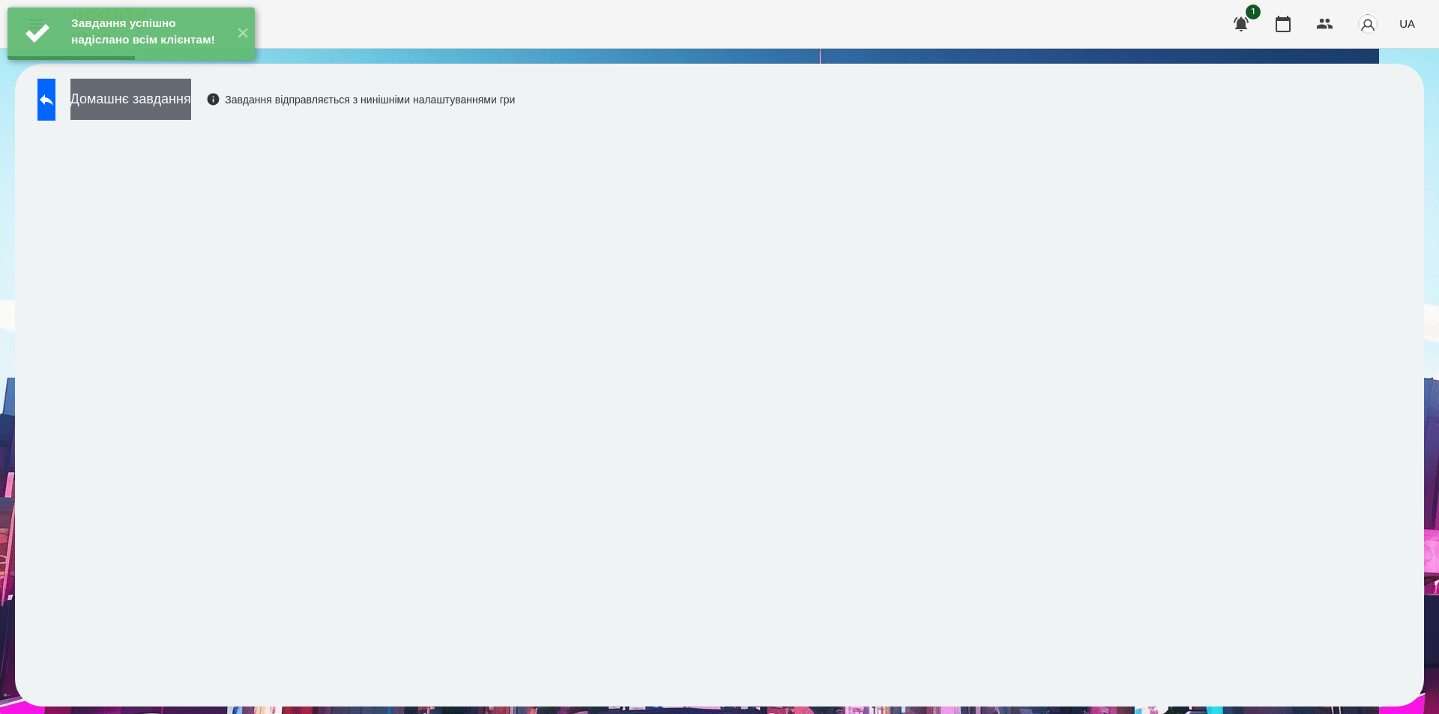
click at [191, 114] on button "Домашнє завдання" at bounding box center [130, 99] width 121 height 41
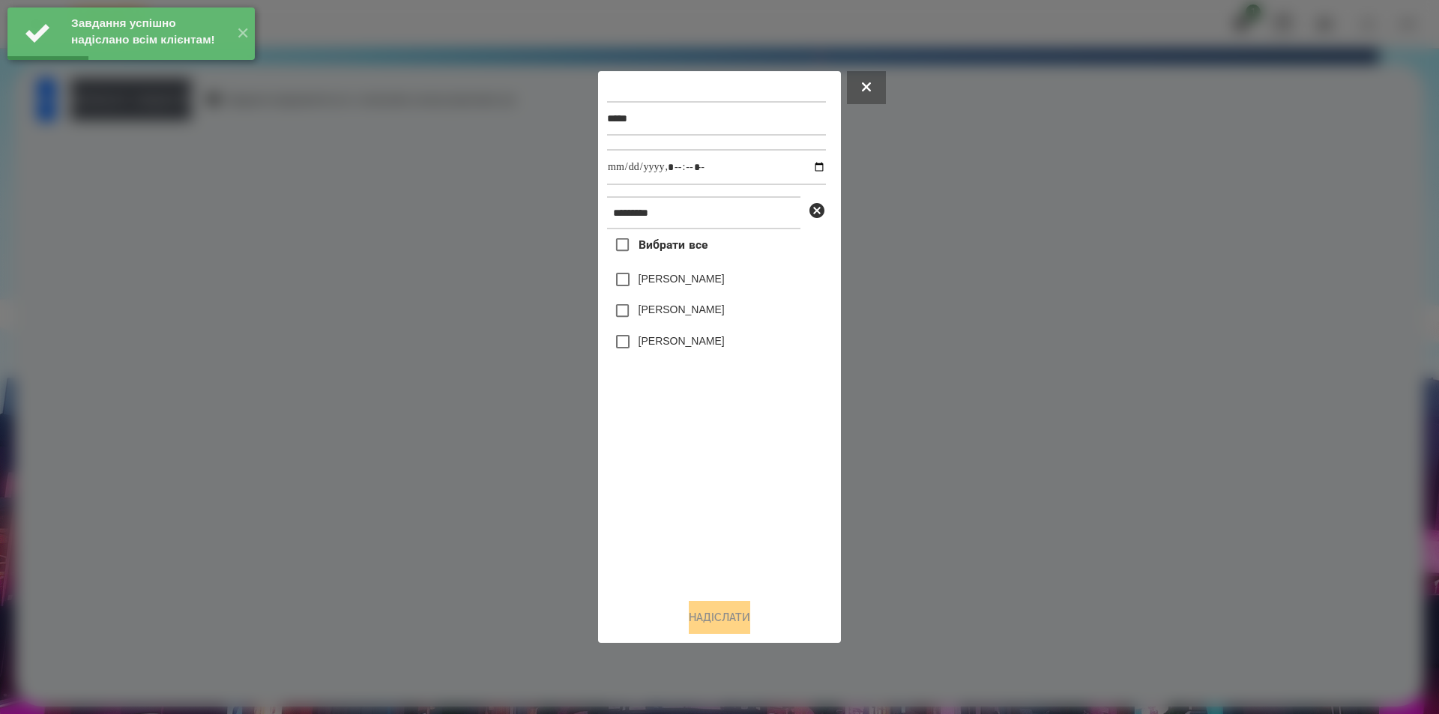
click at [678, 283] on label "[PERSON_NAME]" at bounding box center [682, 278] width 86 height 15
click at [808, 163] on input "datetime-local" at bounding box center [716, 167] width 219 height 36
type input "**********"
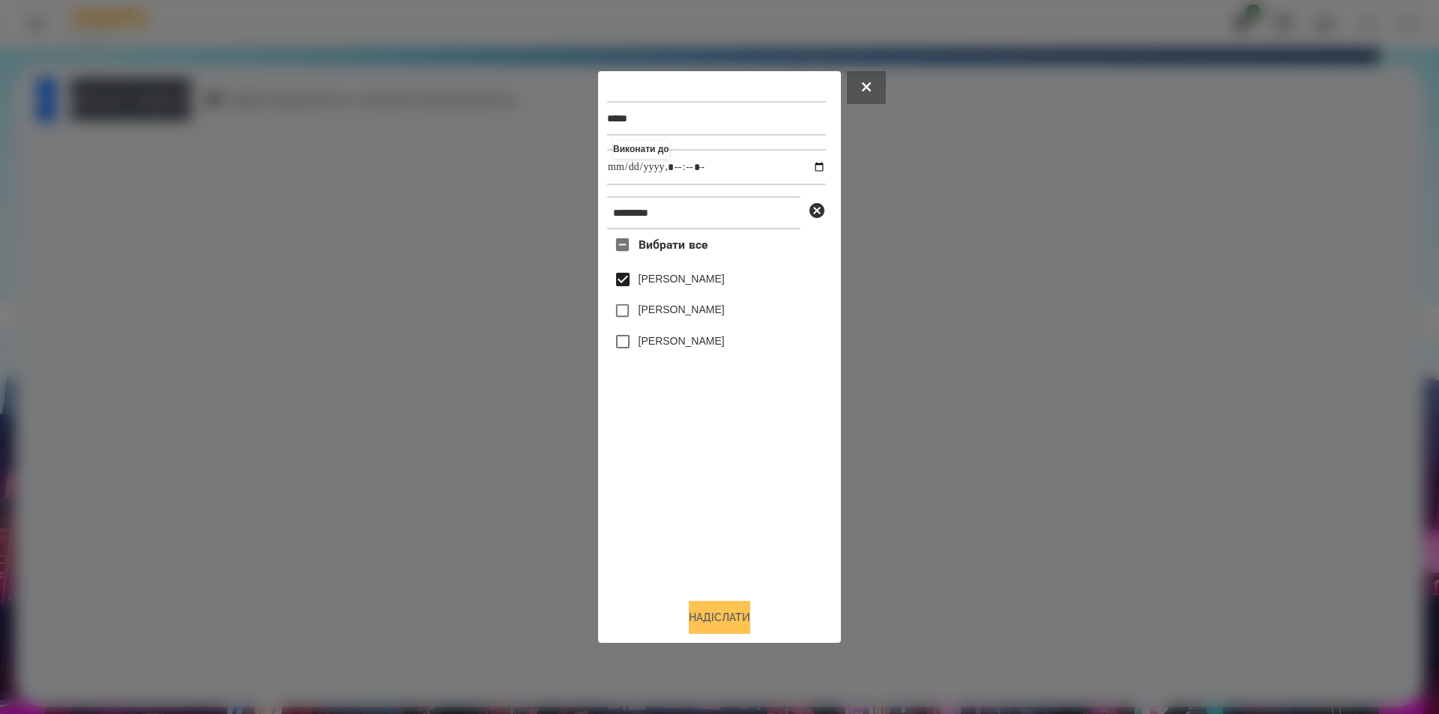
click at [732, 616] on button "Надіслати" at bounding box center [719, 617] width 61 height 33
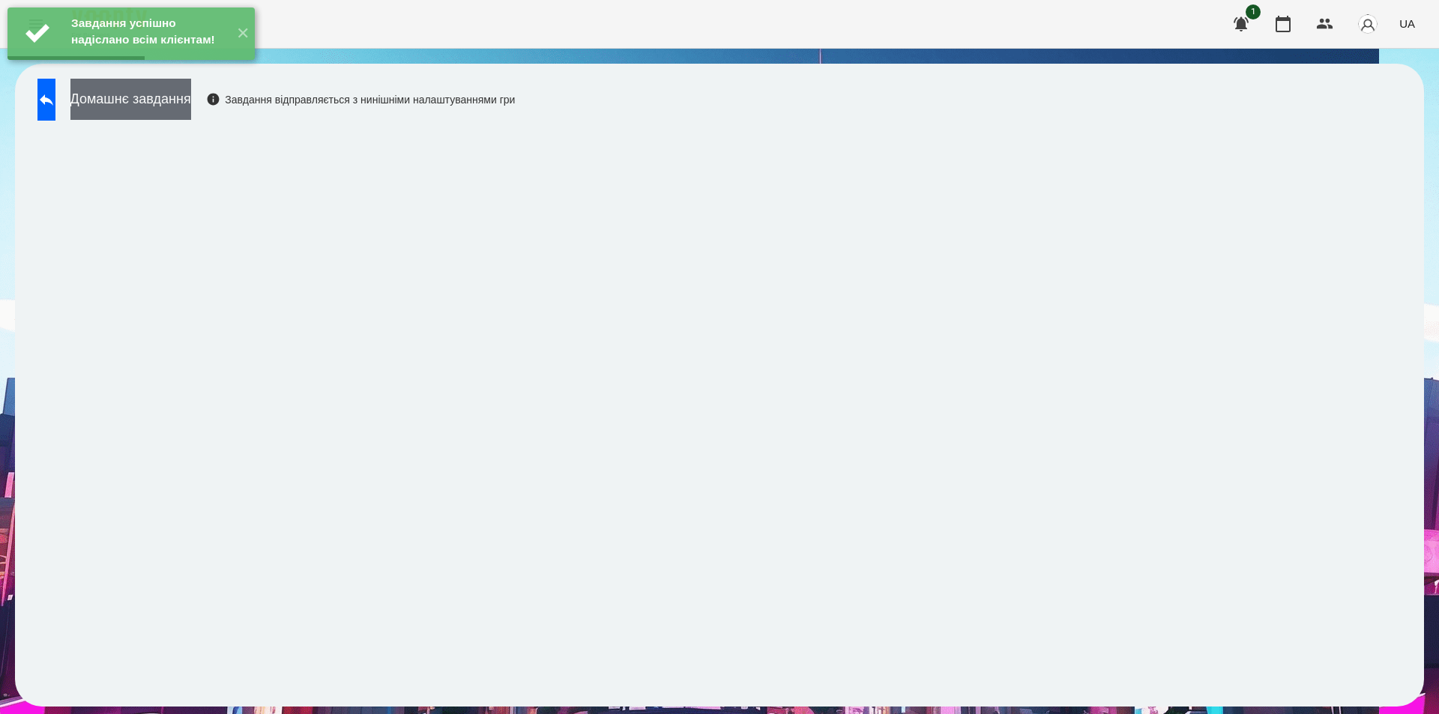
click at [191, 100] on button "Домашнє завдання" at bounding box center [130, 99] width 121 height 41
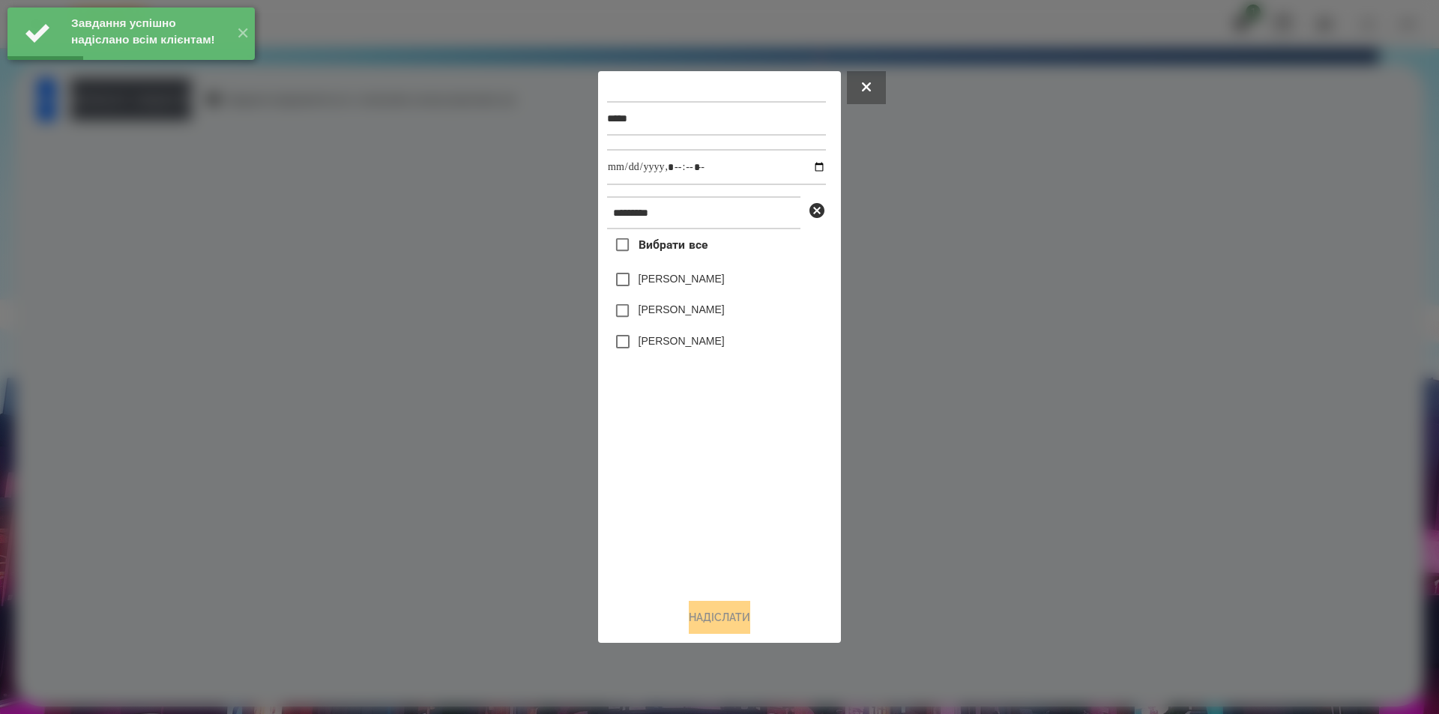
click at [681, 281] on label "[PERSON_NAME]" at bounding box center [682, 278] width 86 height 15
click at [810, 164] on input "datetime-local" at bounding box center [716, 167] width 219 height 36
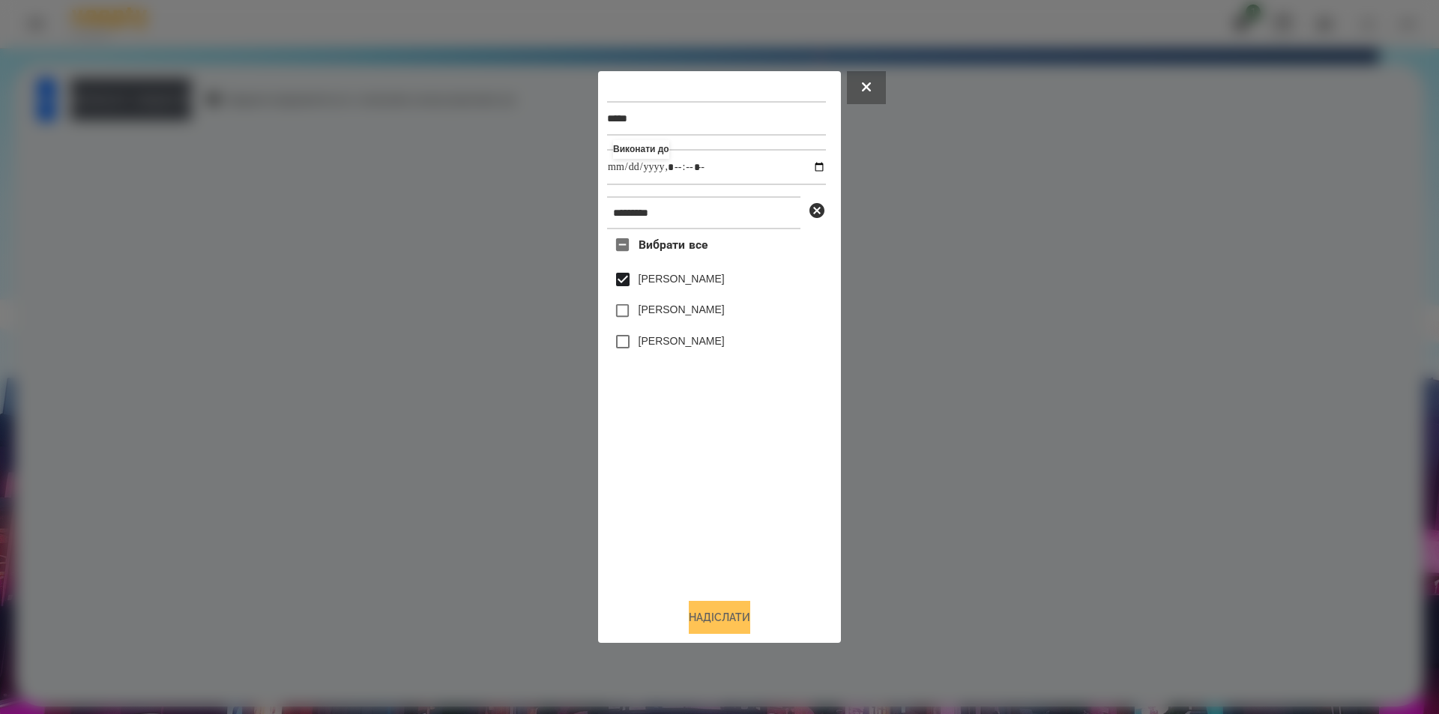
type input "**********"
click at [741, 624] on button "Надіслати" at bounding box center [719, 617] width 61 height 33
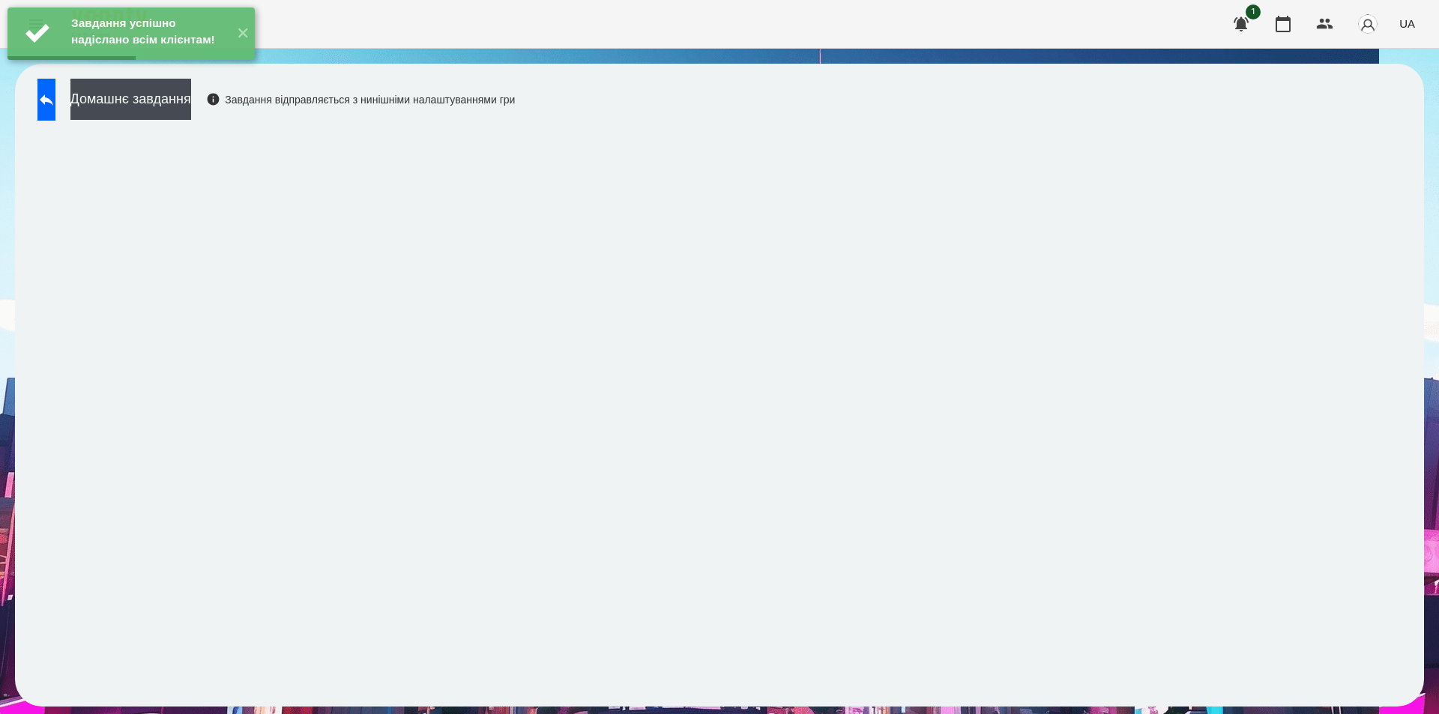
drag, startPoint x: 194, startPoint y: 88, endPoint x: 207, endPoint y: 89, distance: 12.8
click at [195, 67] on div "Завдання успішно надіслано всім клієнтам! ✕" at bounding box center [131, 33] width 262 height 67
click at [191, 106] on button "Домашнє завдання" at bounding box center [130, 99] width 121 height 41
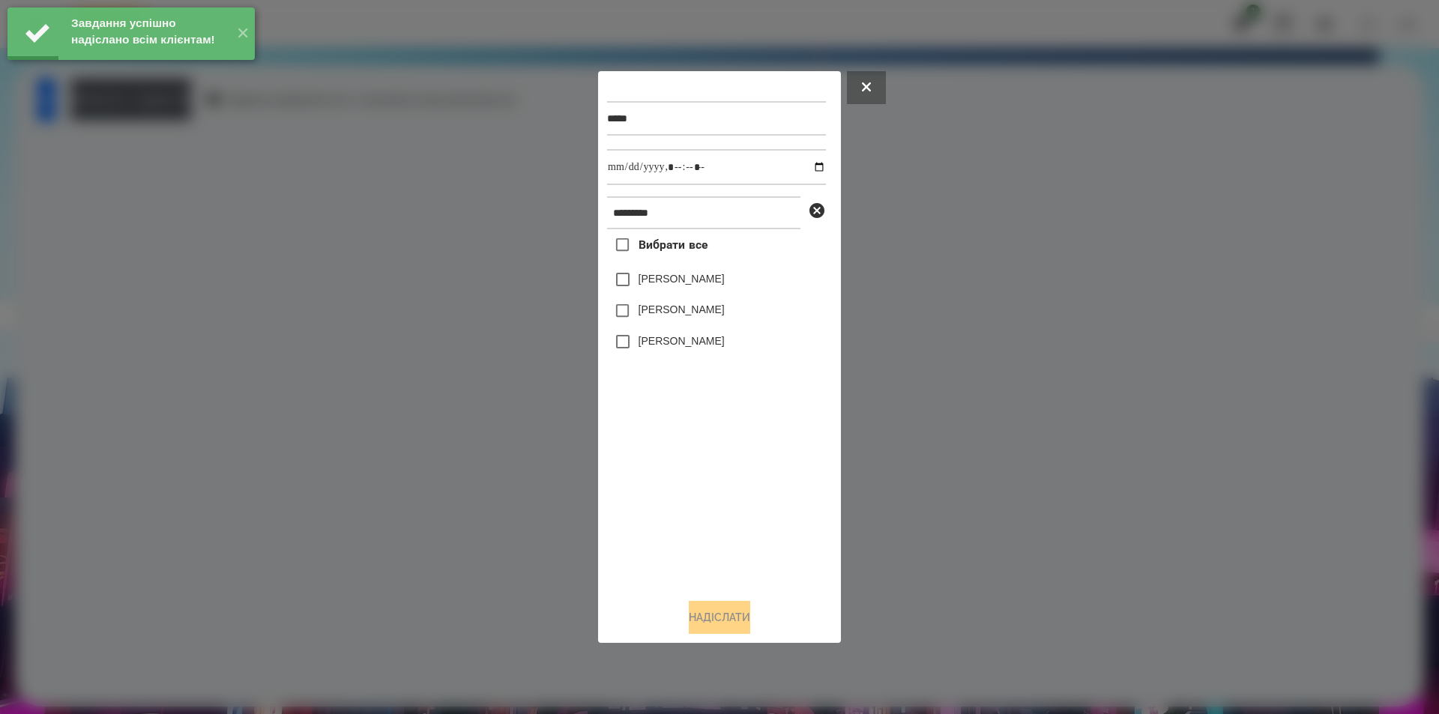
drag, startPoint x: 656, startPoint y: 285, endPoint x: 663, endPoint y: 280, distance: 8.7
click at [657, 285] on label "[PERSON_NAME]" at bounding box center [682, 278] width 86 height 15
click at [805, 169] on input "datetime-local" at bounding box center [716, 167] width 219 height 36
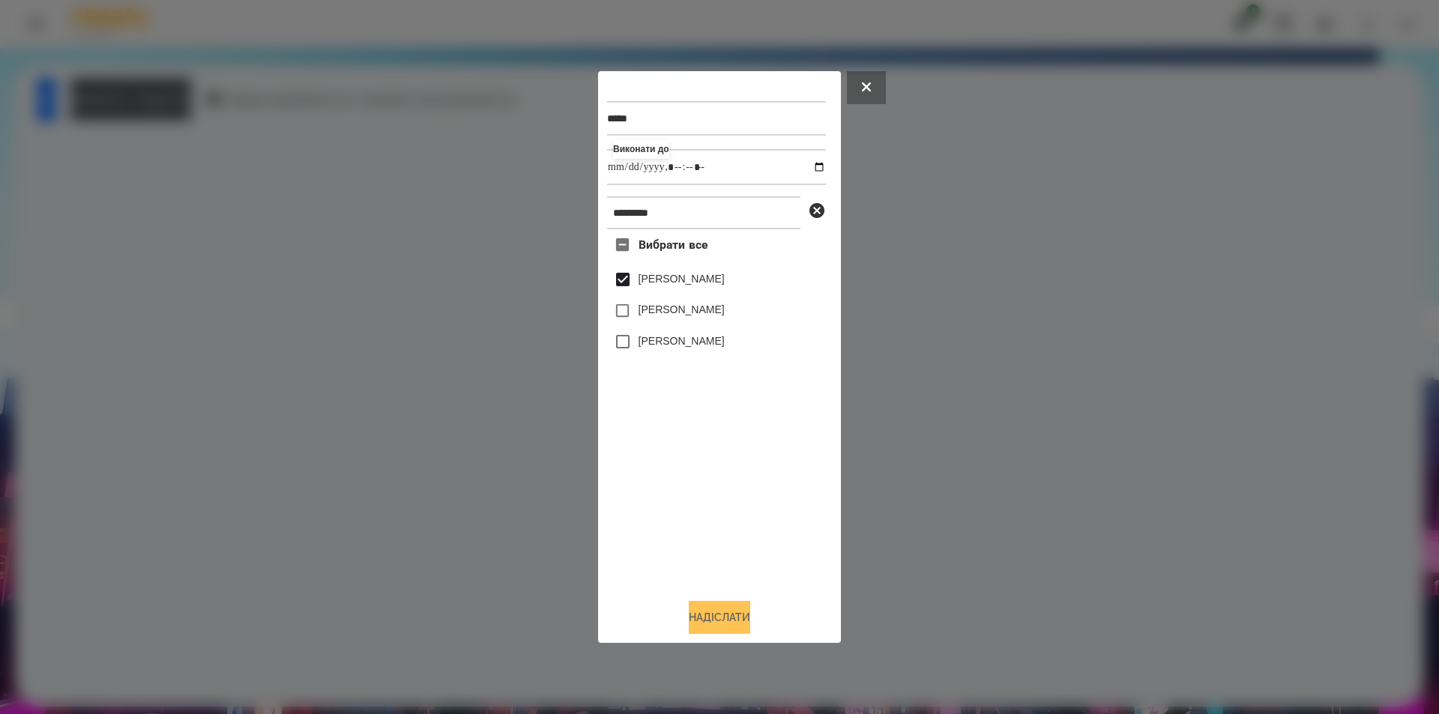
type input "**********"
click at [720, 624] on button "Надіслати" at bounding box center [719, 617] width 61 height 33
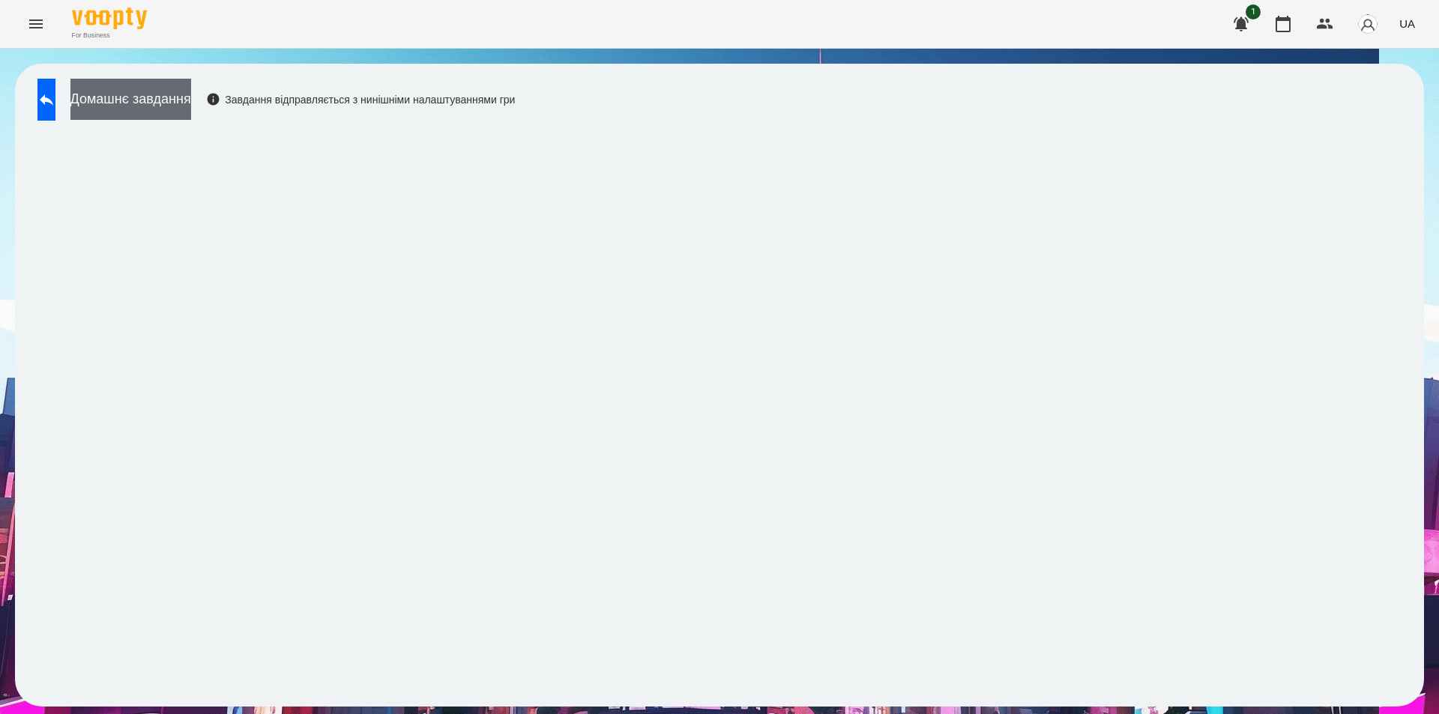
click at [191, 99] on button "Домашнє завдання" at bounding box center [130, 99] width 121 height 41
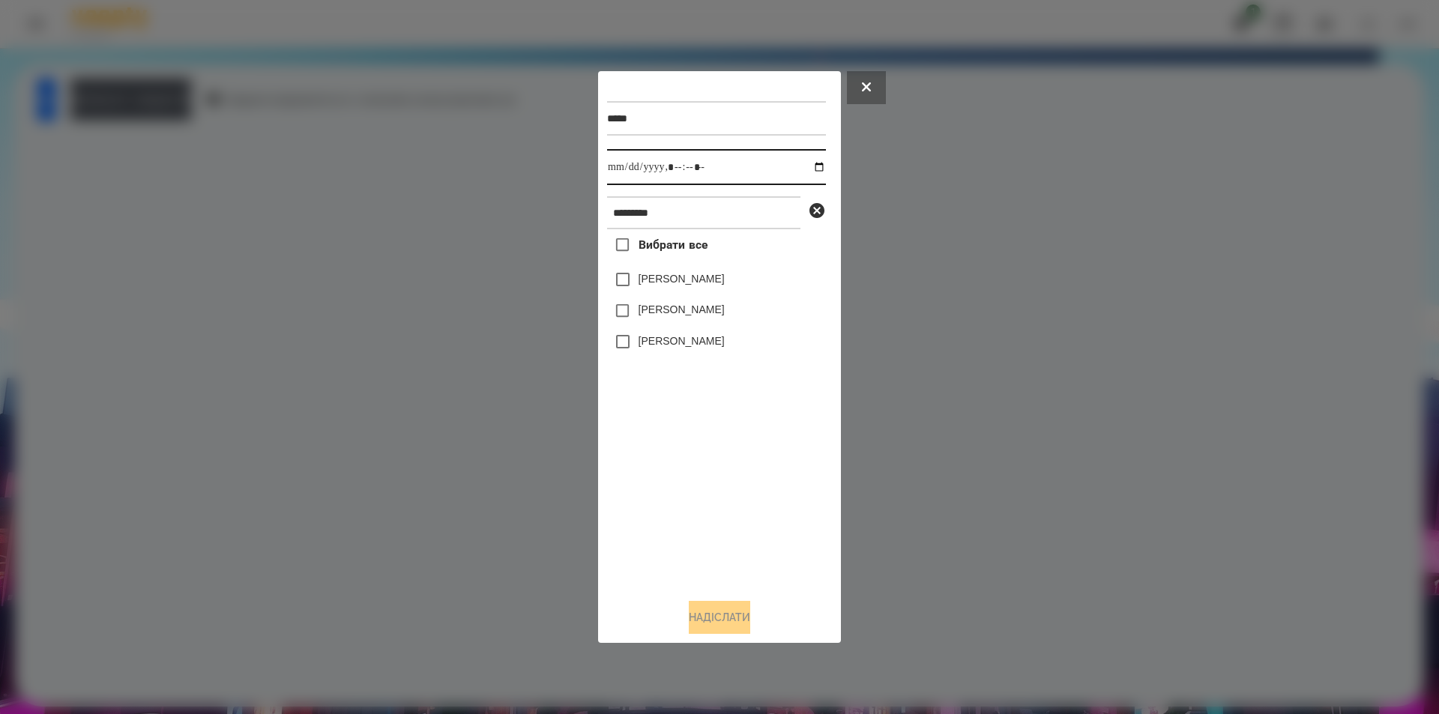
click at [810, 171] on input "datetime-local" at bounding box center [716, 167] width 219 height 36
type input "**********"
drag, startPoint x: 714, startPoint y: 502, endPoint x: 720, endPoint y: 492, distance: 11.1
click at [716, 502] on div "Вибрати все [PERSON_NAME] [PERSON_NAME] [PERSON_NAME]" at bounding box center [716, 408] width 219 height 358
drag, startPoint x: 722, startPoint y: 216, endPoint x: 575, endPoint y: 220, distance: 147.0
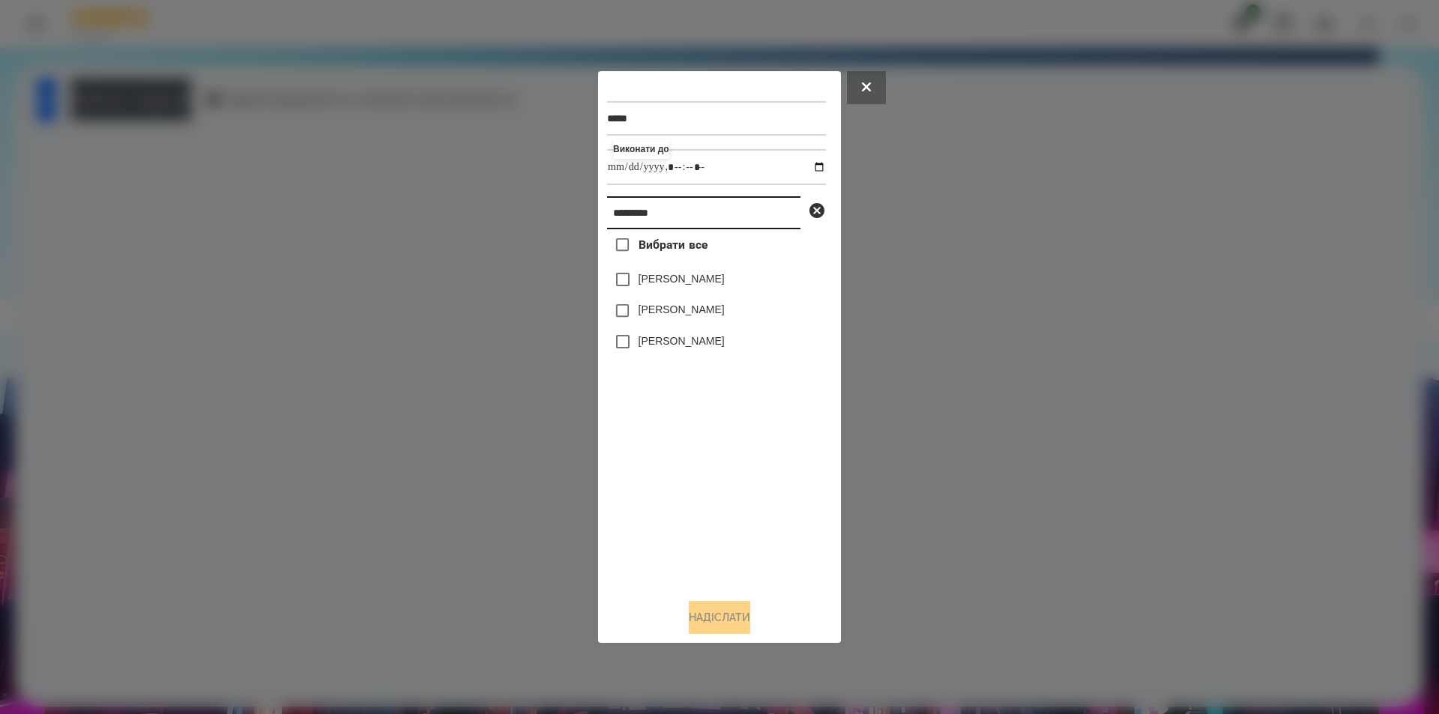
click at [575, 220] on div "***** Виконати до ********* Вибрати все [PERSON_NAME] [PERSON_NAME] [PERSON_NAM…" at bounding box center [719, 357] width 1439 height 714
type input "*********"
click at [672, 279] on label "[PERSON_NAME]" at bounding box center [682, 278] width 86 height 15
click at [734, 621] on button "Надіслати" at bounding box center [719, 617] width 61 height 33
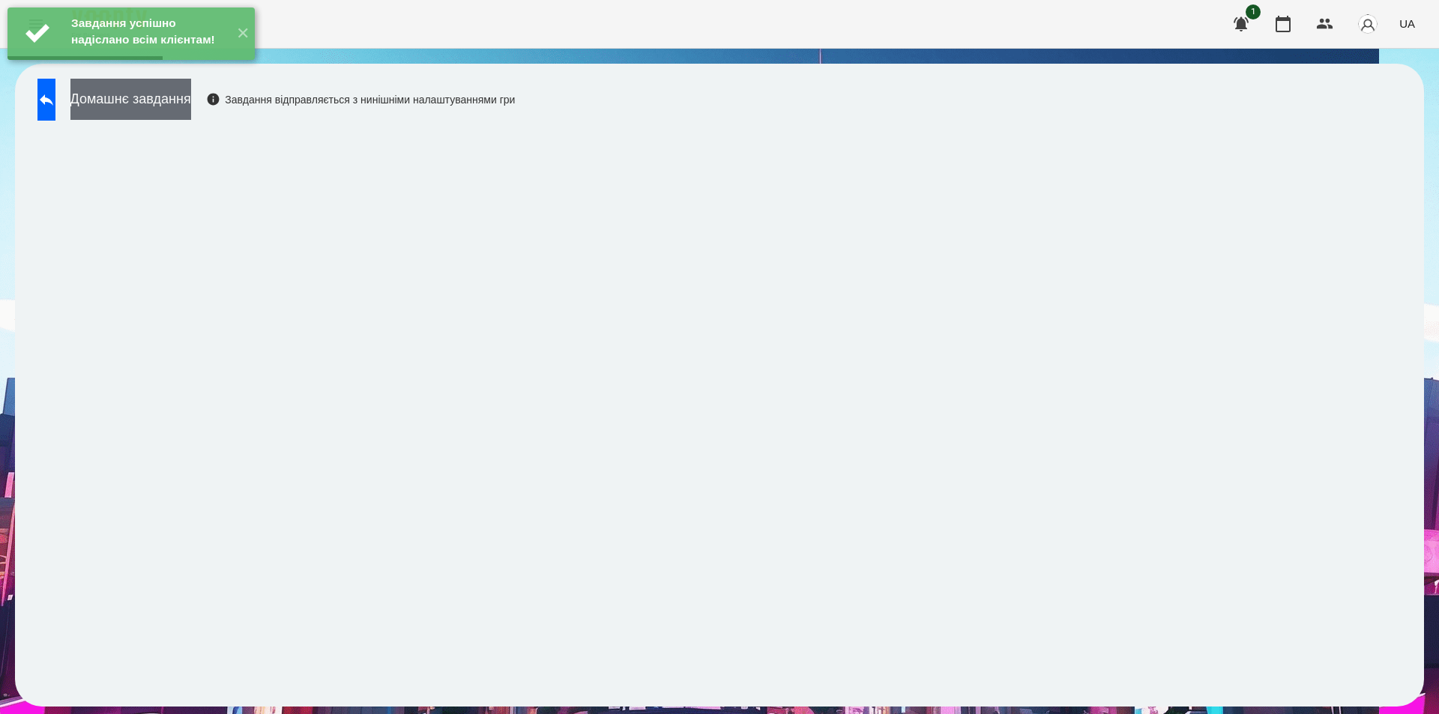
click at [191, 101] on button "Домашнє завдання" at bounding box center [130, 99] width 121 height 41
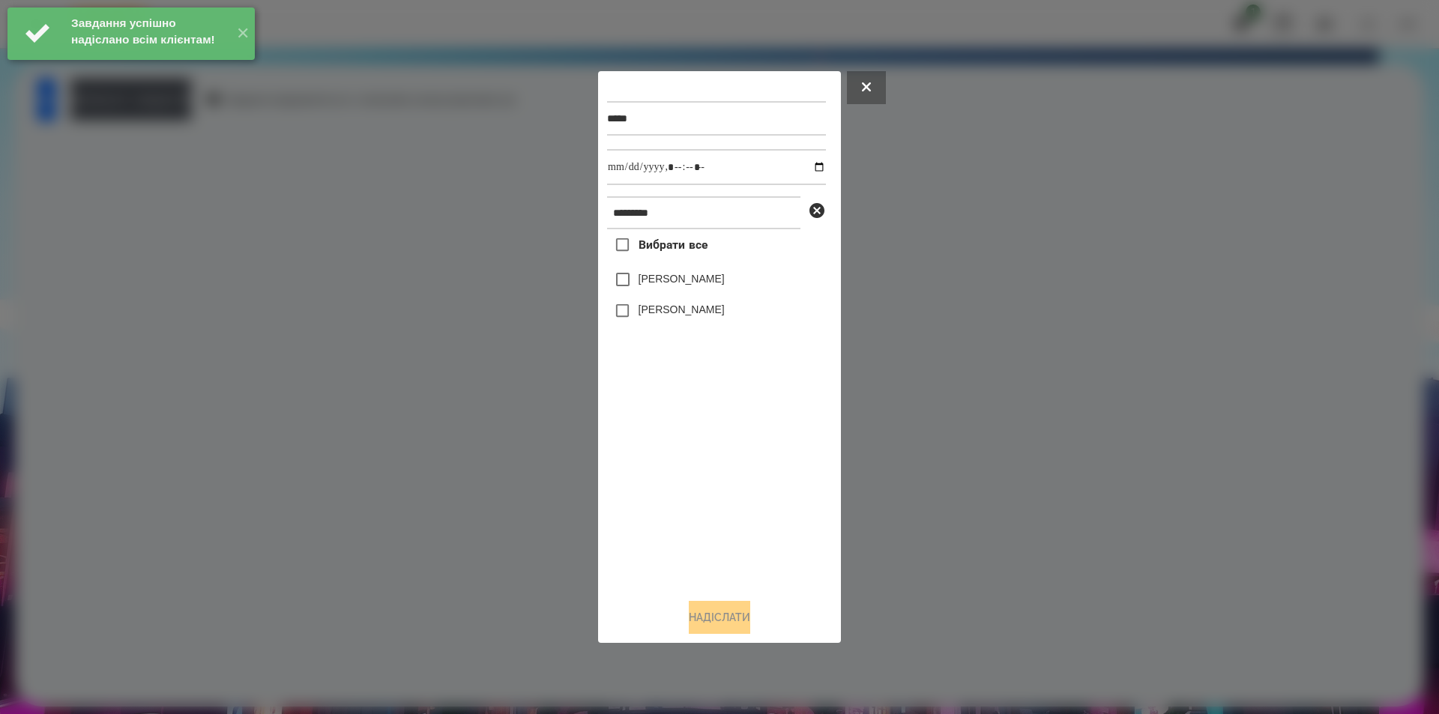
click at [649, 281] on label "[PERSON_NAME]" at bounding box center [682, 278] width 86 height 15
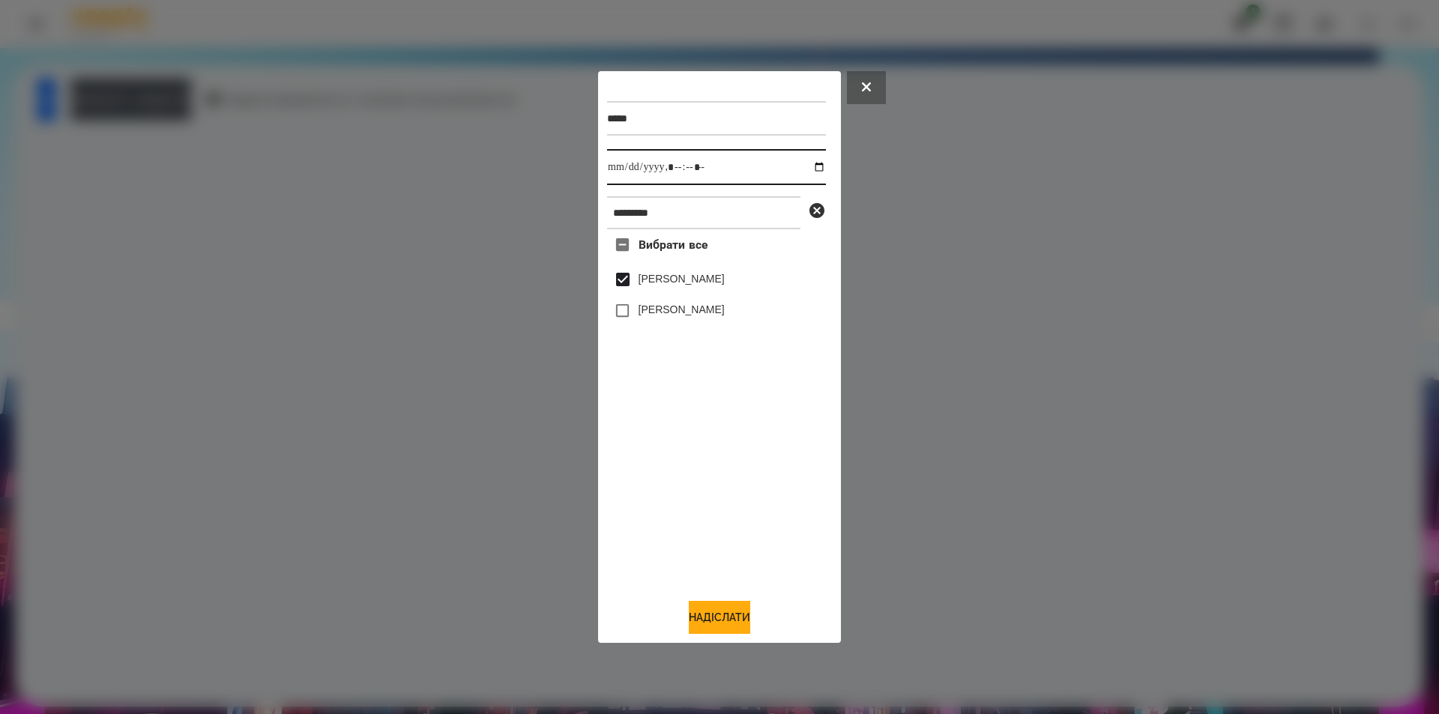
click at [807, 169] on input "datetime-local" at bounding box center [716, 167] width 219 height 36
type input "**********"
click at [723, 627] on button "Надіслати" at bounding box center [719, 617] width 61 height 33
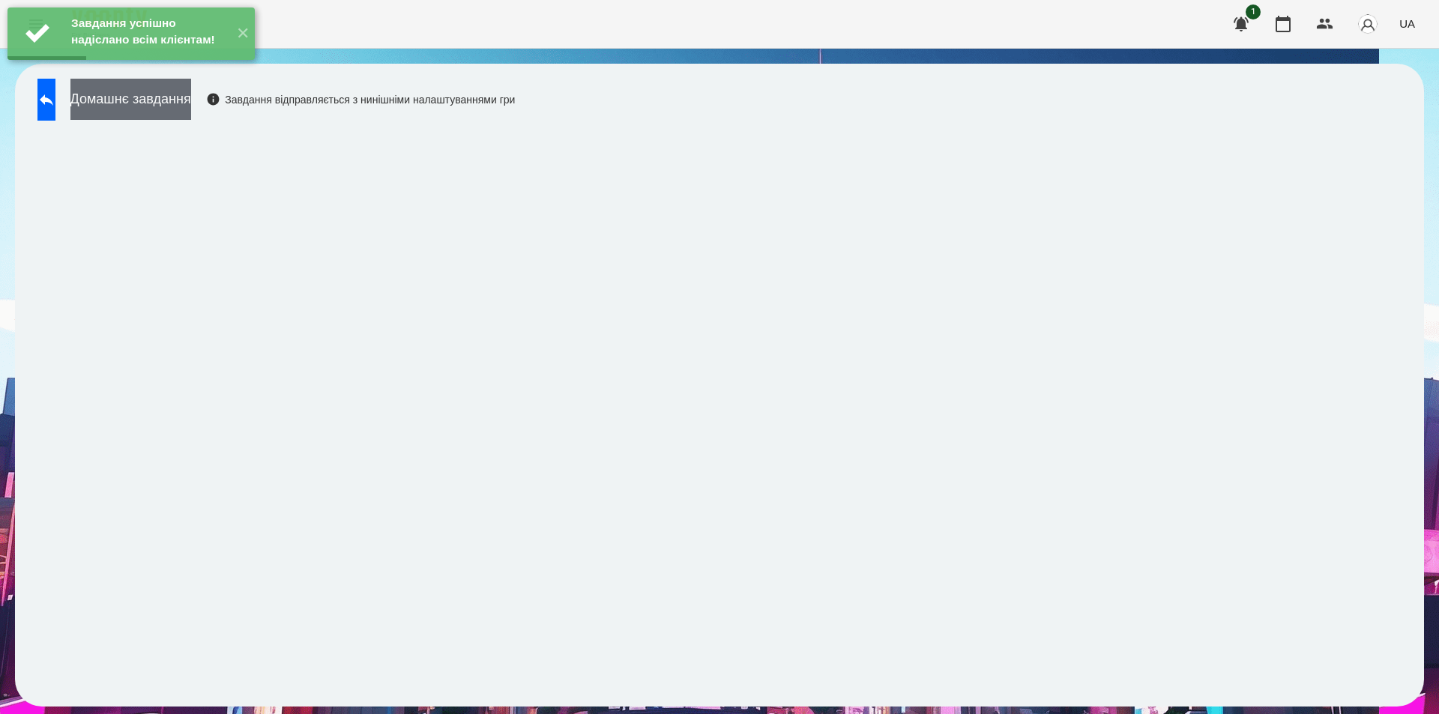
click at [191, 103] on button "Домашнє завдання" at bounding box center [130, 99] width 121 height 41
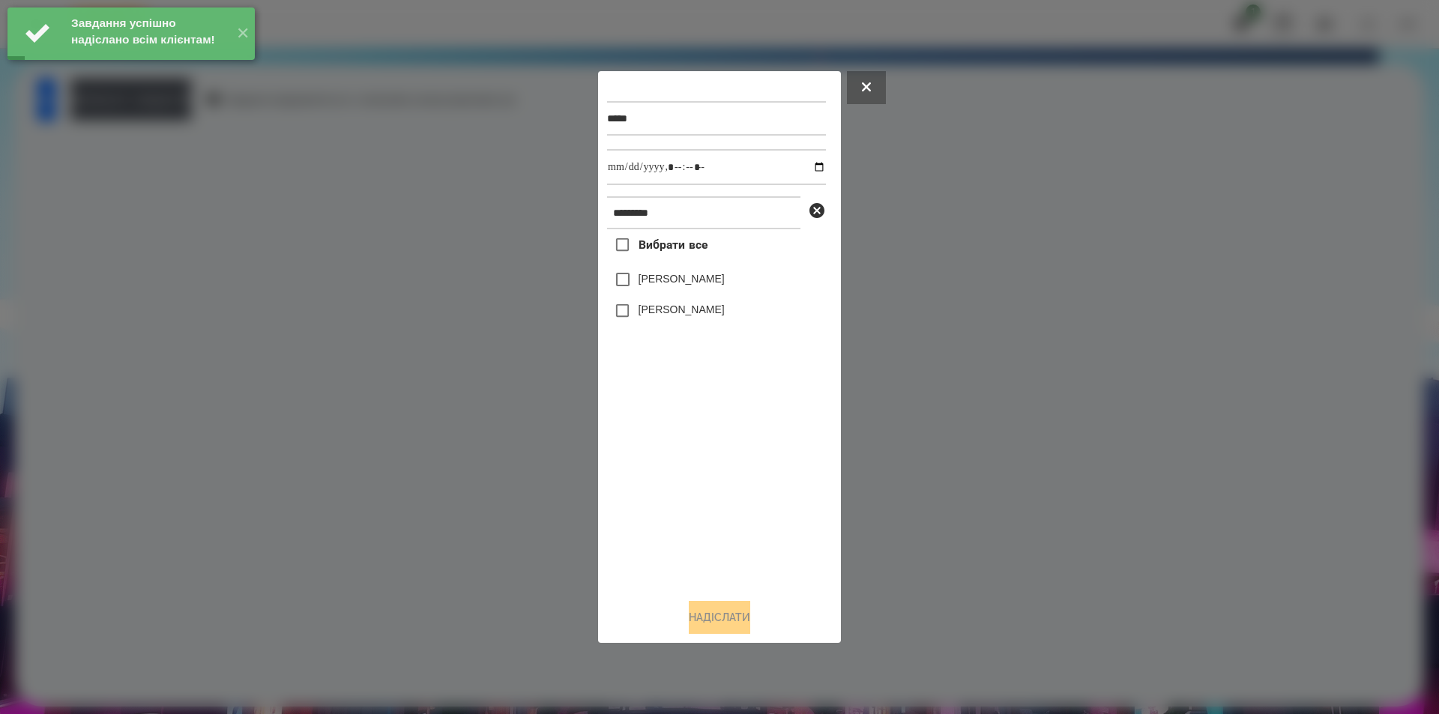
click at [712, 284] on label "[PERSON_NAME]" at bounding box center [682, 278] width 86 height 15
click at [805, 168] on input "datetime-local" at bounding box center [716, 167] width 219 height 36
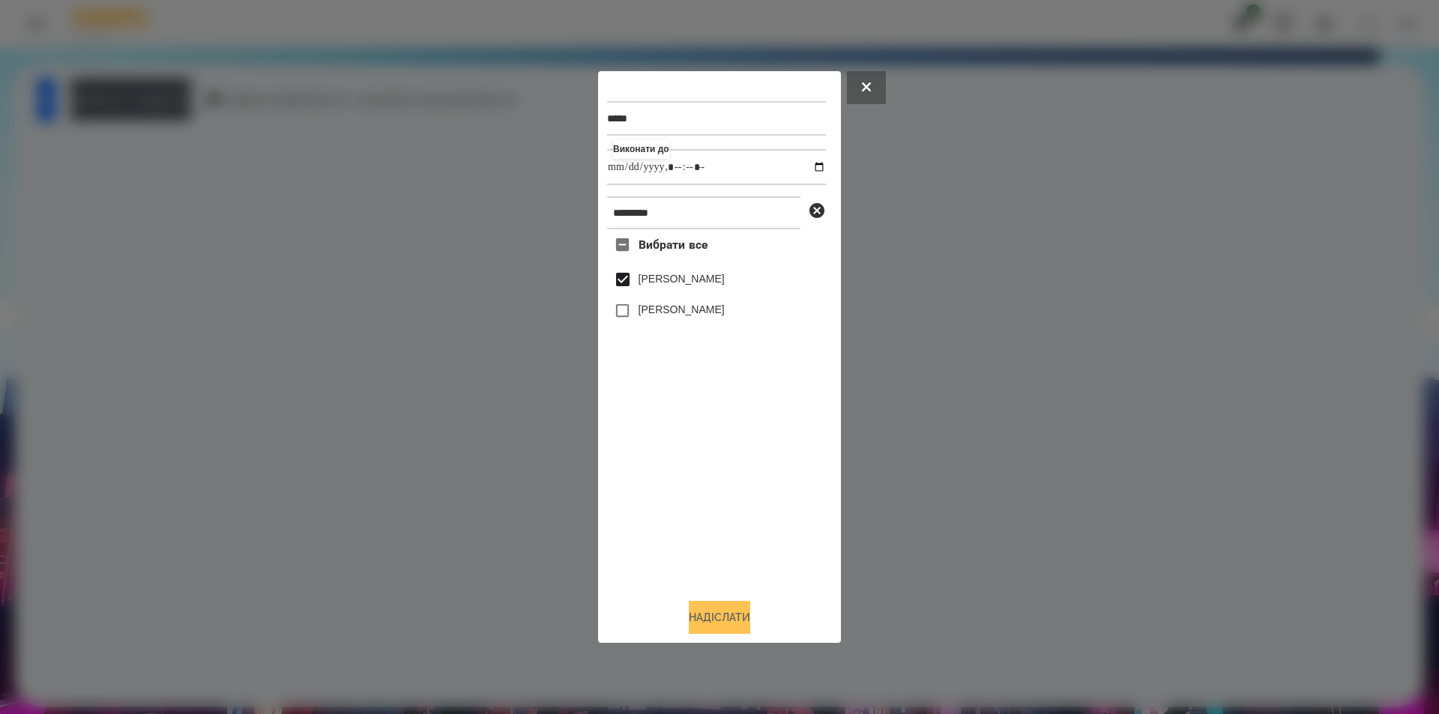
type input "**********"
click at [705, 634] on button "Надіслати" at bounding box center [719, 617] width 61 height 33
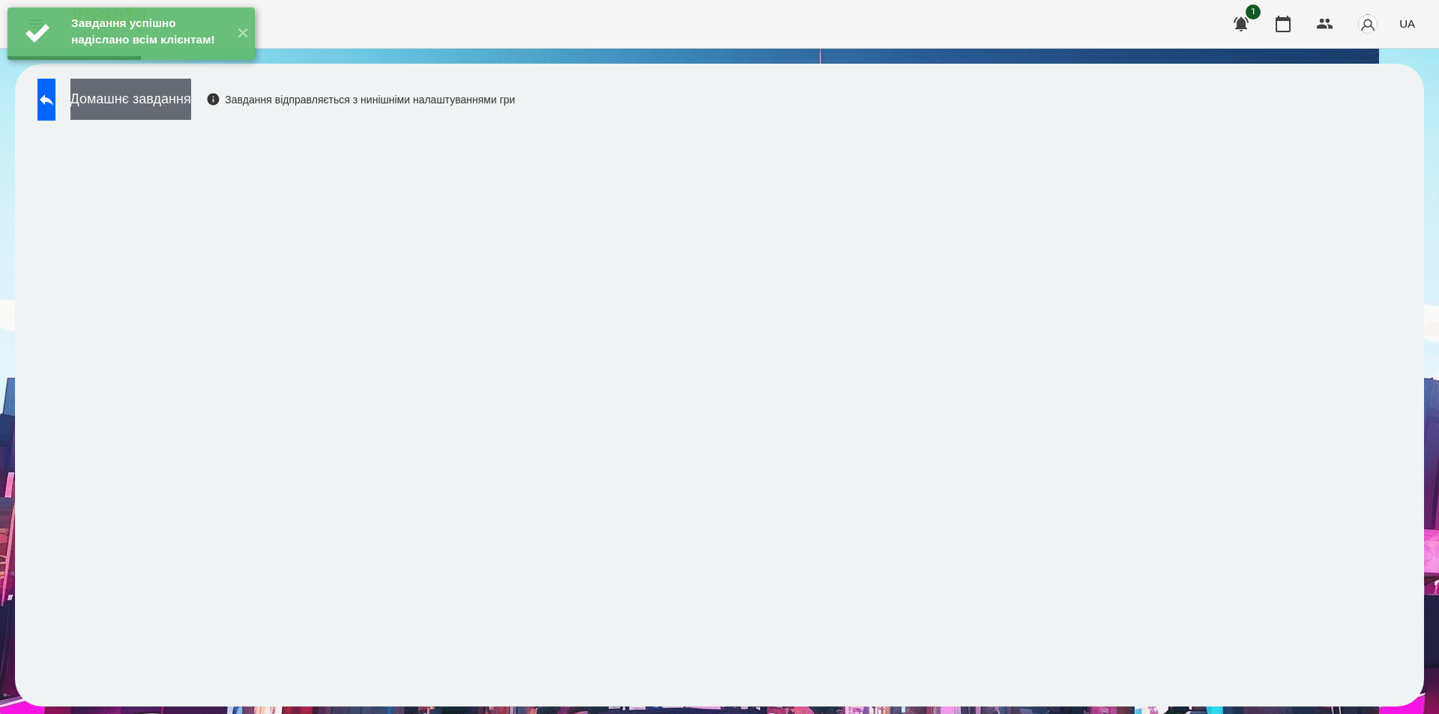
click at [191, 102] on button "Домашнє завдання" at bounding box center [130, 99] width 121 height 41
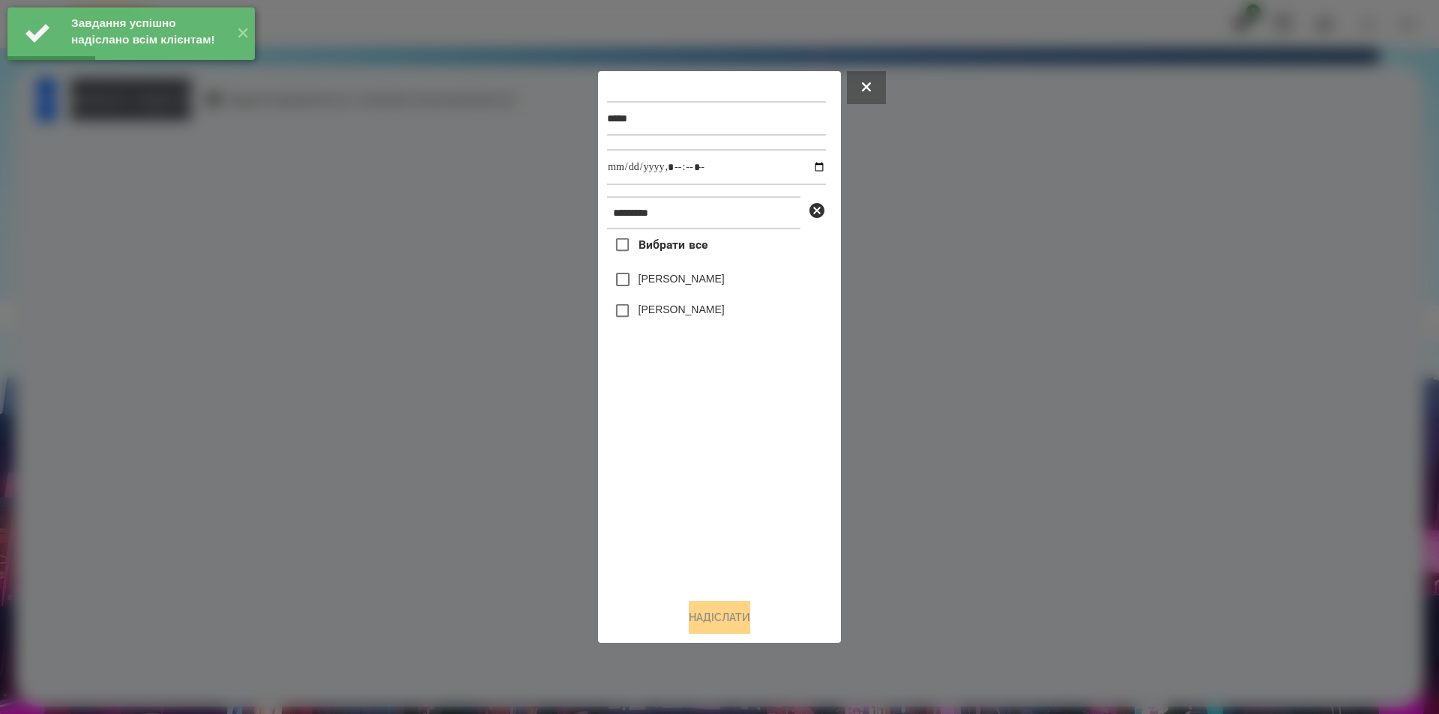
click at [656, 282] on label "[PERSON_NAME]" at bounding box center [682, 278] width 86 height 15
drag, startPoint x: 812, startPoint y: 166, endPoint x: 798, endPoint y: 185, distance: 23.5
click at [811, 166] on input "datetime-local" at bounding box center [716, 167] width 219 height 36
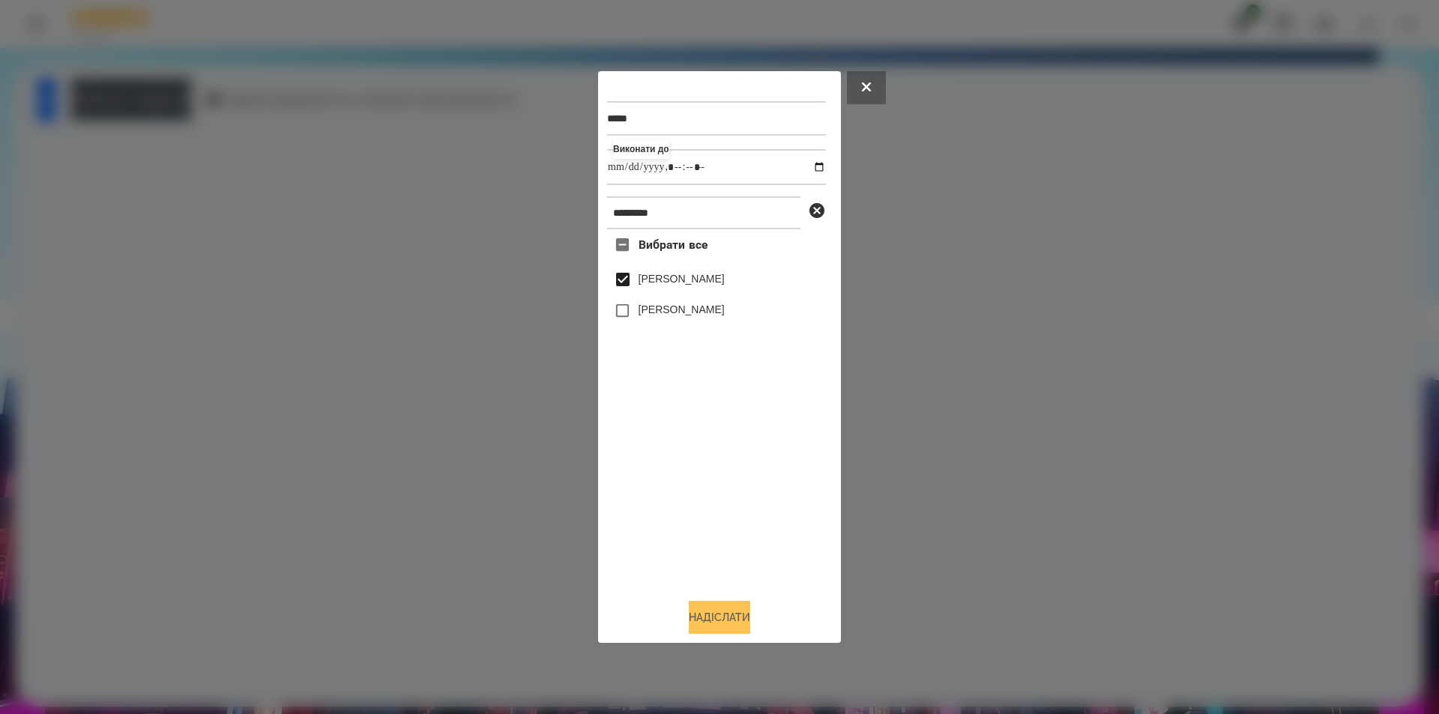
type input "**********"
click at [732, 627] on button "Надіслати" at bounding box center [719, 617] width 61 height 33
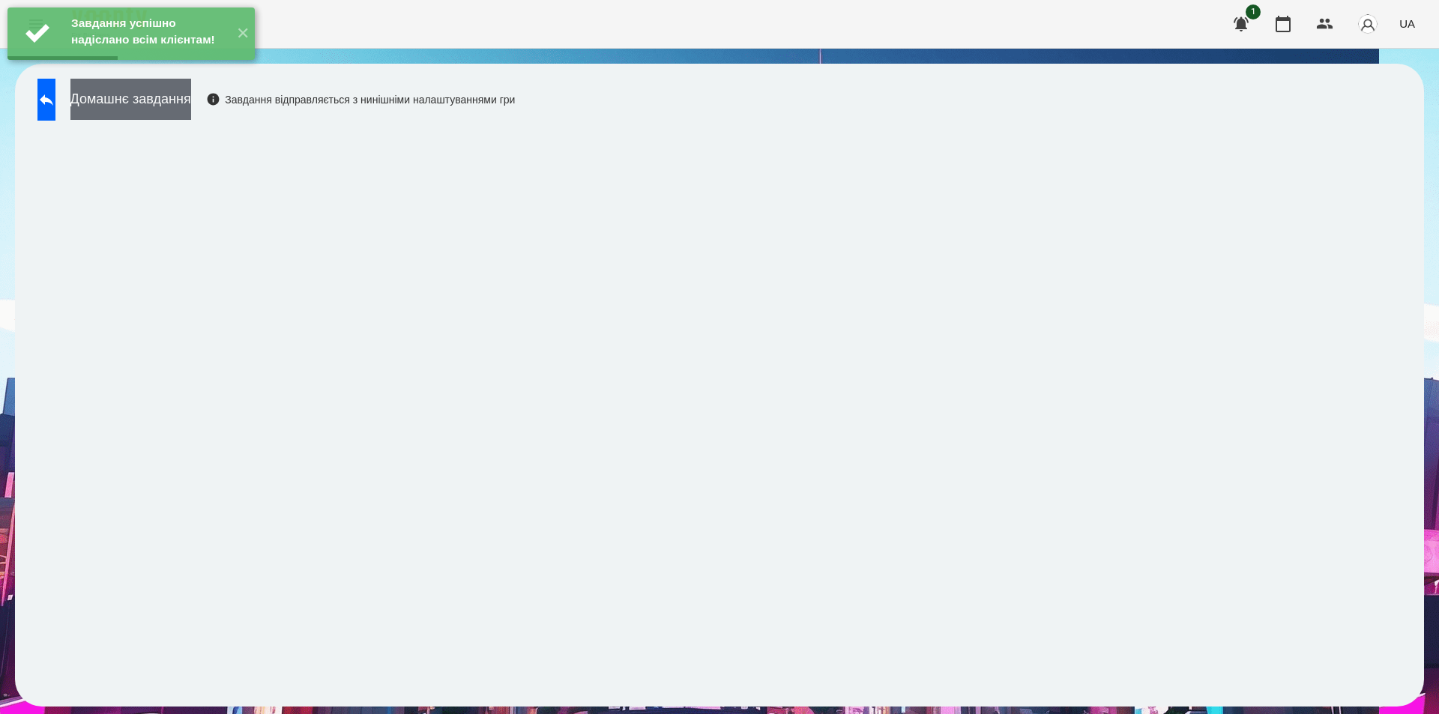
click at [191, 106] on button "Домашнє завдання" at bounding box center [130, 99] width 121 height 41
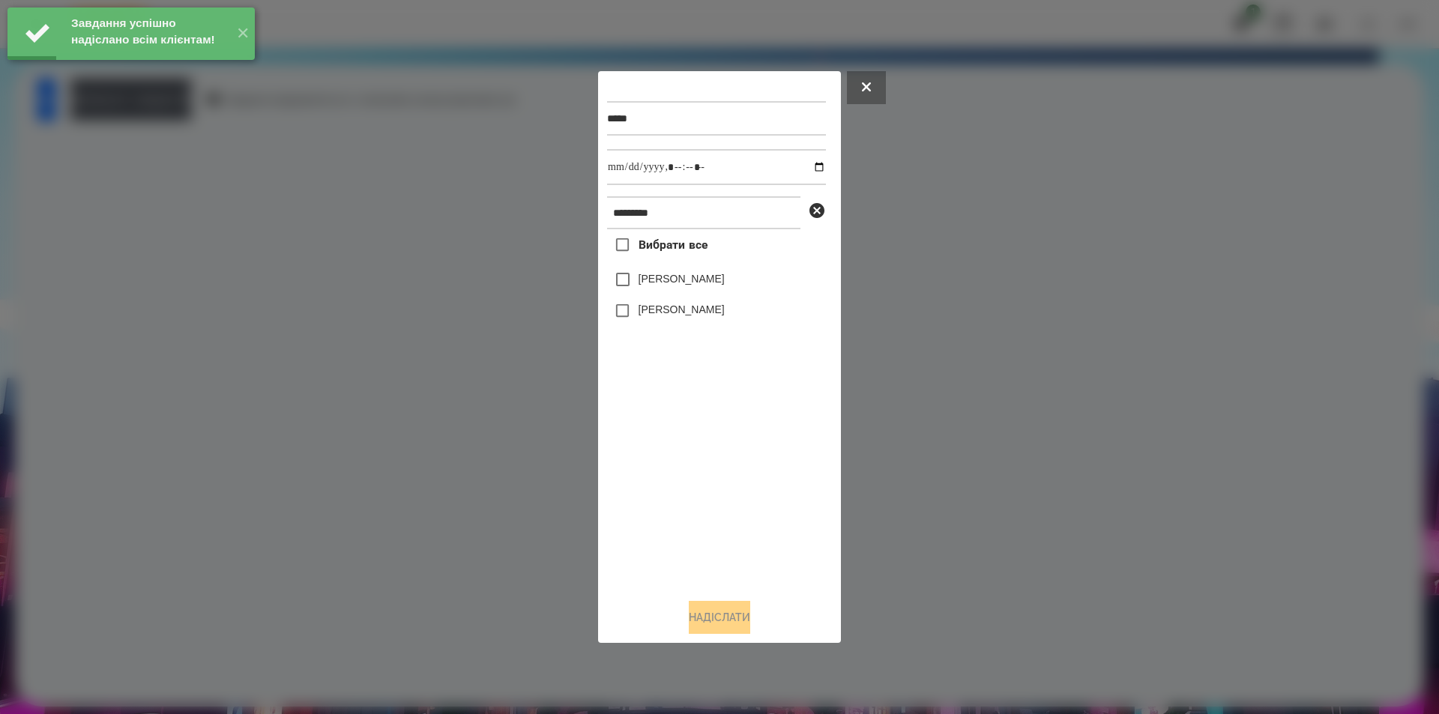
click at [690, 282] on label "[PERSON_NAME]" at bounding box center [682, 278] width 86 height 15
click at [808, 166] on input "datetime-local" at bounding box center [716, 167] width 219 height 36
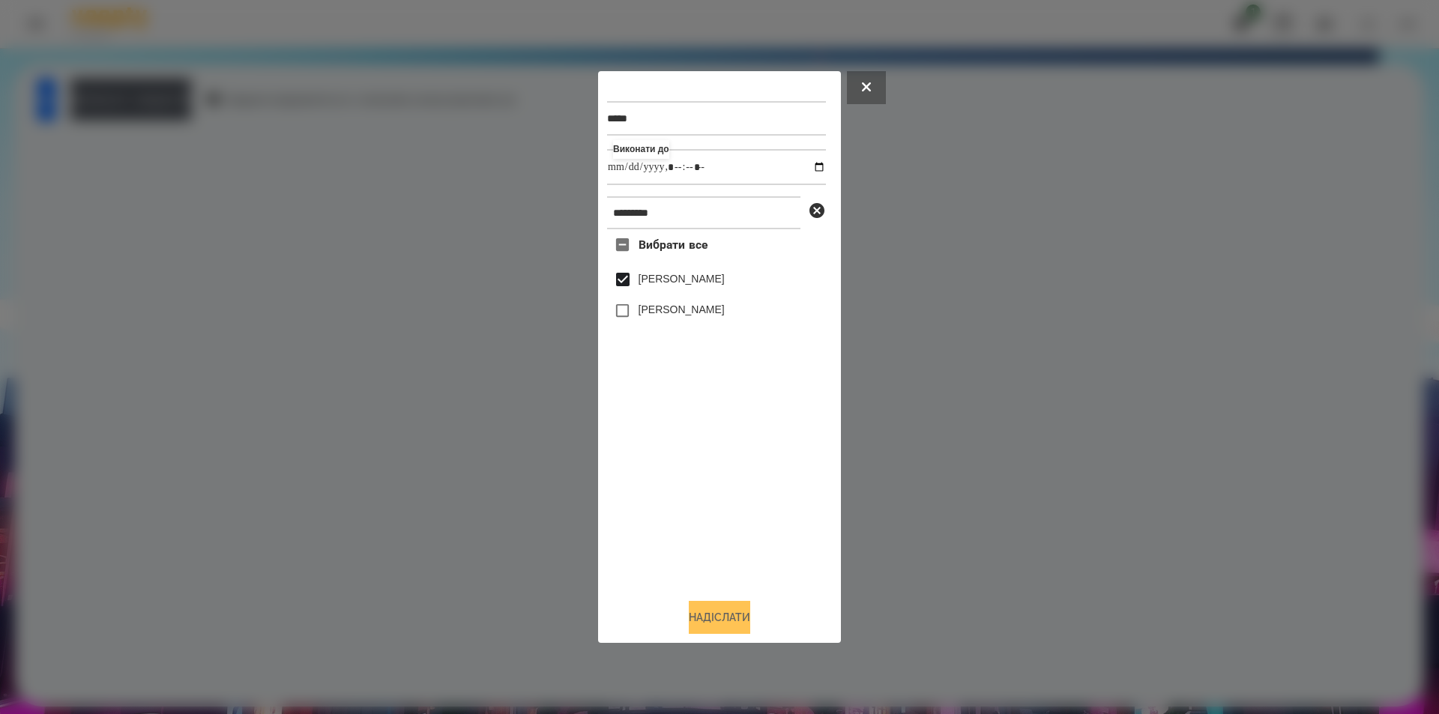
type input "**********"
click at [711, 616] on button "Надіслати" at bounding box center [719, 617] width 61 height 33
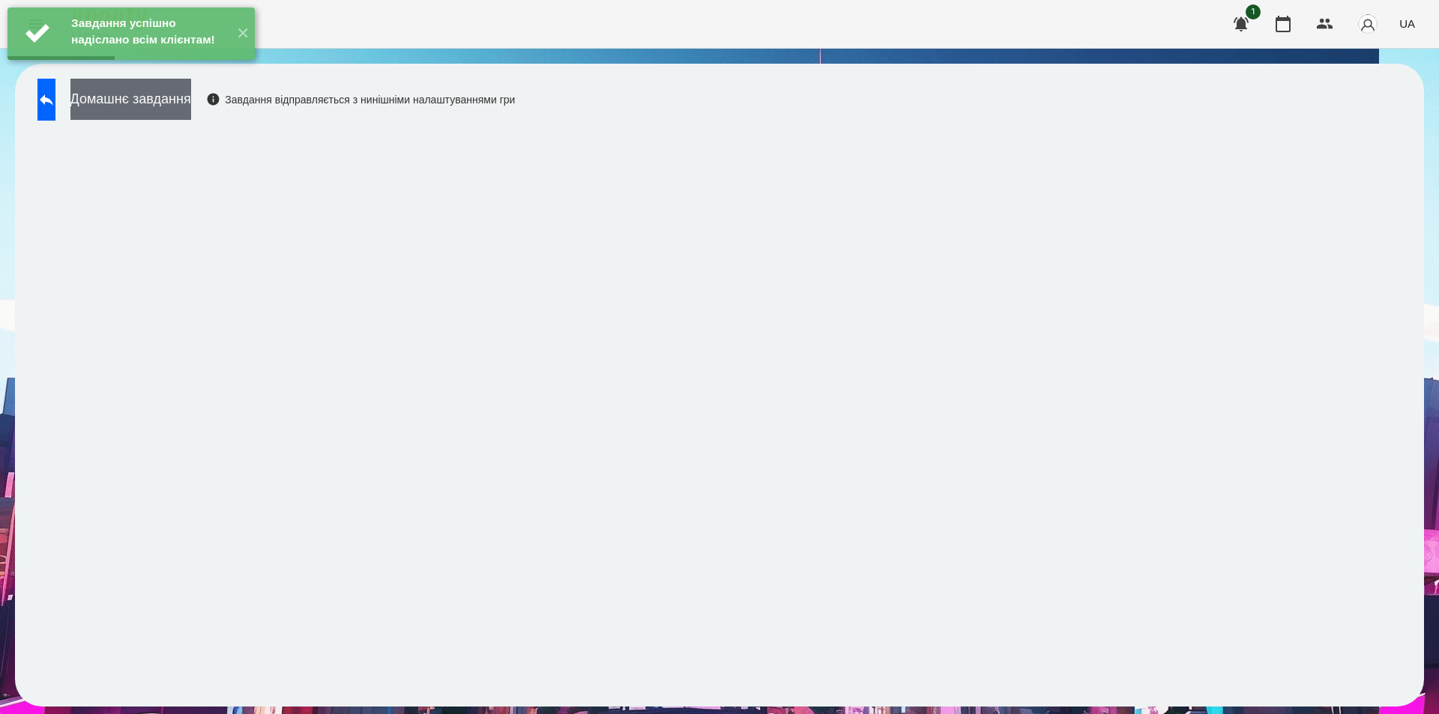
click at [191, 100] on button "Домашнє завдання" at bounding box center [130, 99] width 121 height 41
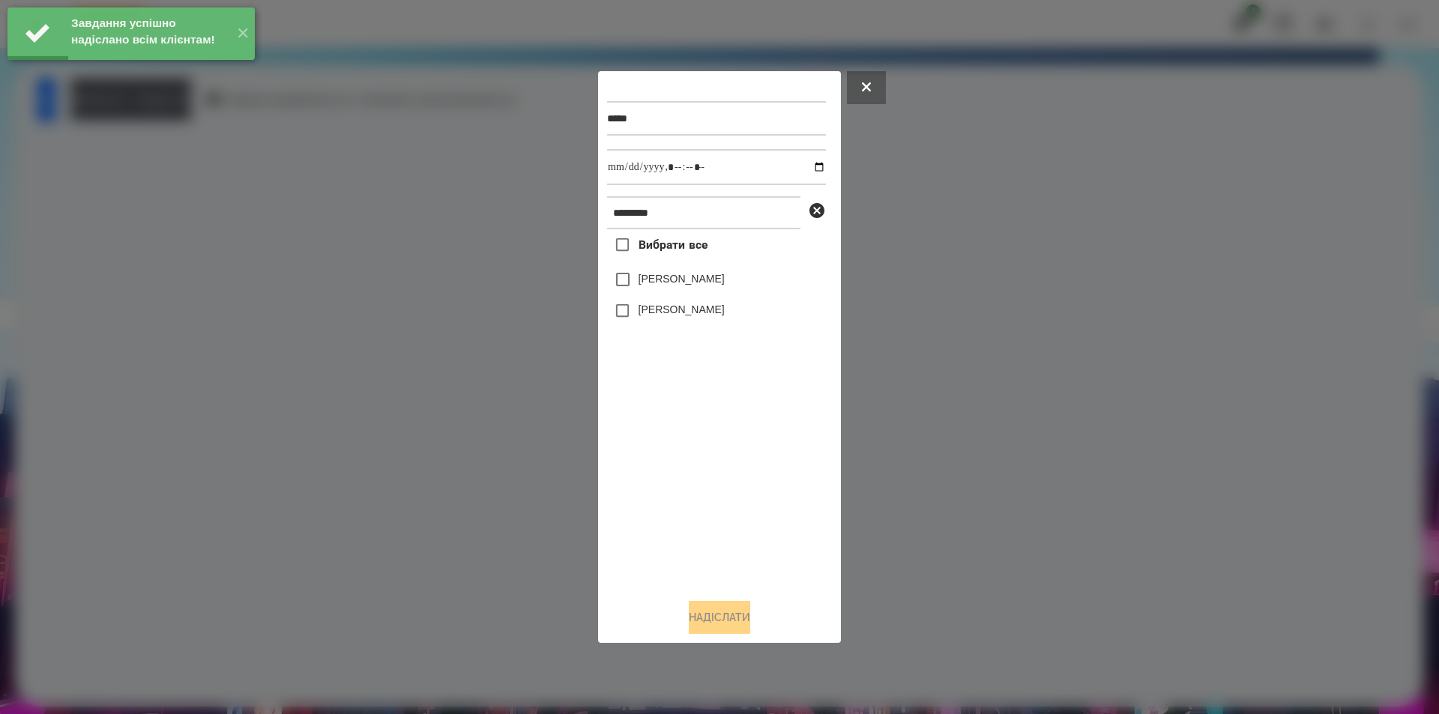
click at [655, 281] on label "[PERSON_NAME]" at bounding box center [682, 278] width 86 height 15
click at [805, 165] on input "datetime-local" at bounding box center [716, 167] width 219 height 36
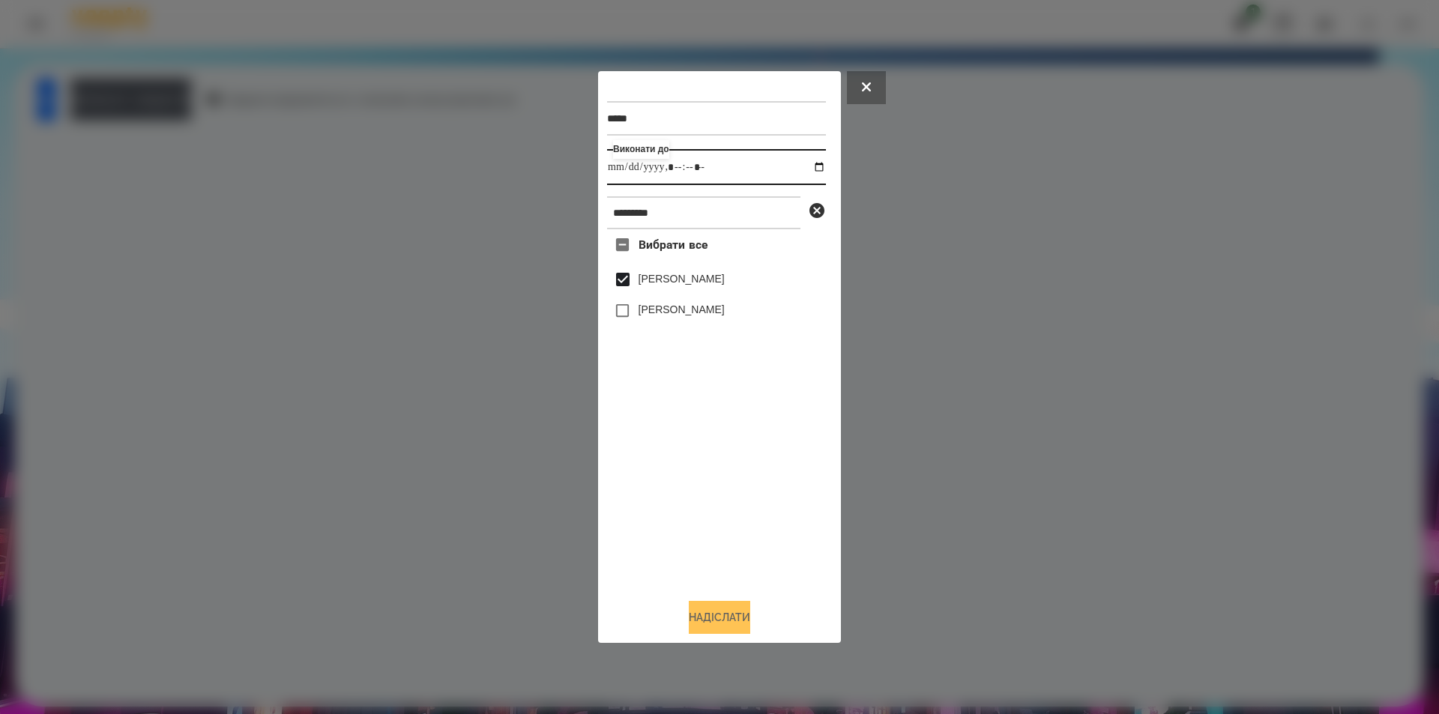
type input "**********"
click at [711, 621] on button "Надіслати" at bounding box center [719, 617] width 61 height 33
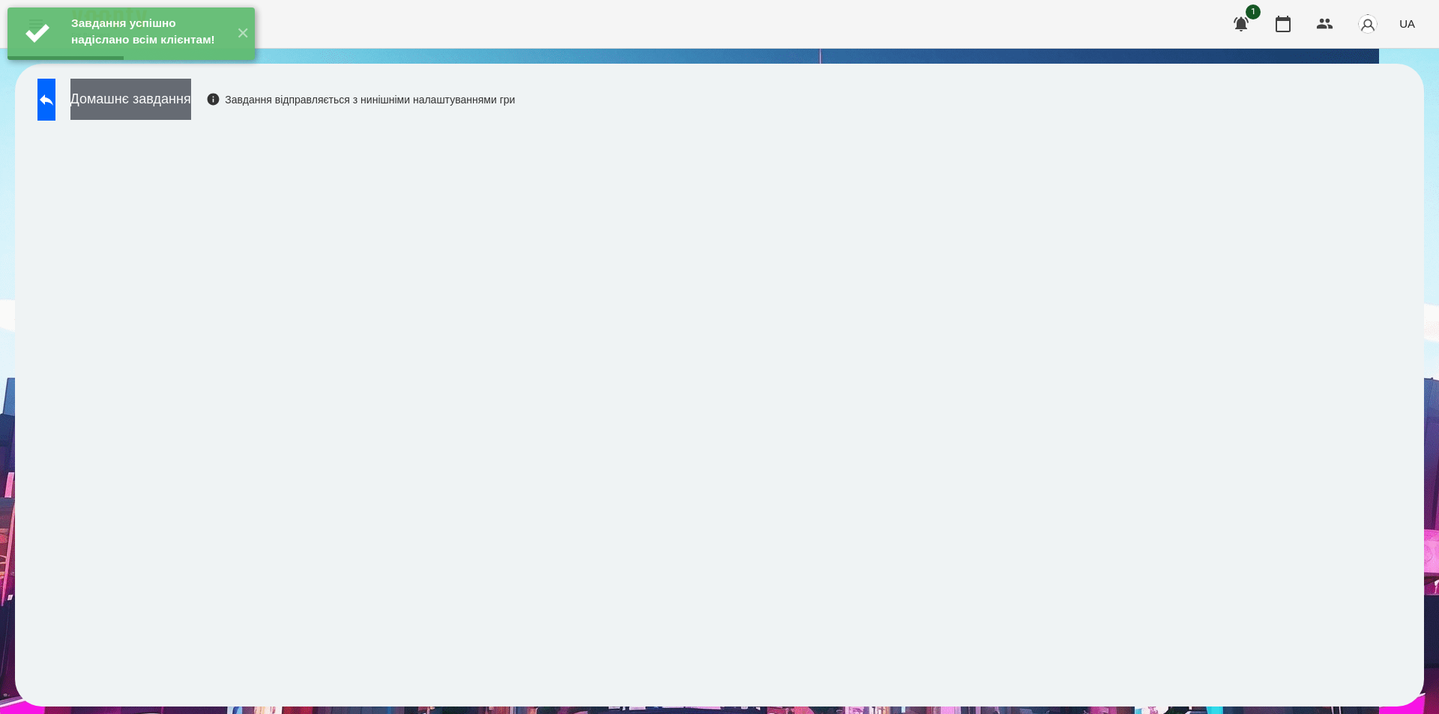
click at [181, 94] on button "Домашнє завдання" at bounding box center [130, 99] width 121 height 41
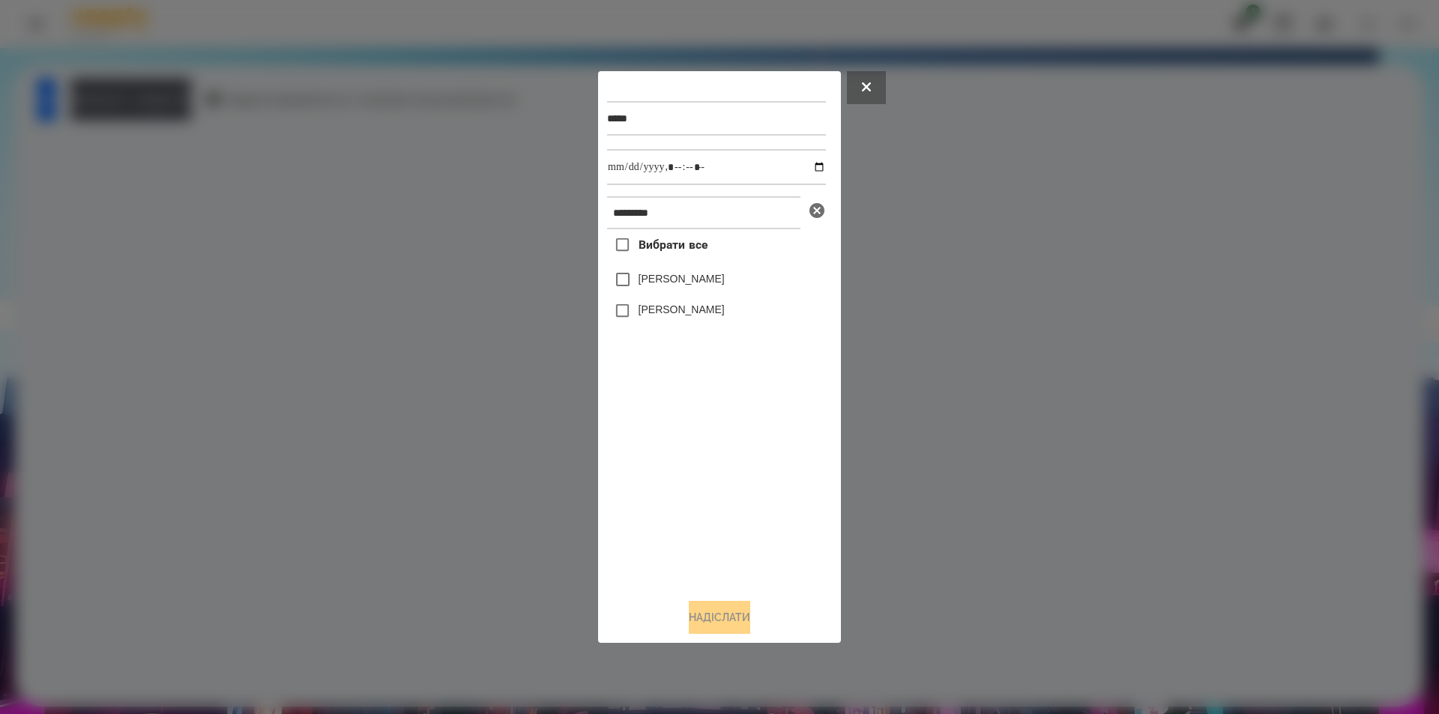
click at [815, 214] on icon at bounding box center [817, 210] width 15 height 15
click at [768, 220] on input "*********" at bounding box center [703, 212] width 193 height 33
type input "******"
click at [660, 281] on label "[PERSON_NAME]" at bounding box center [682, 278] width 86 height 15
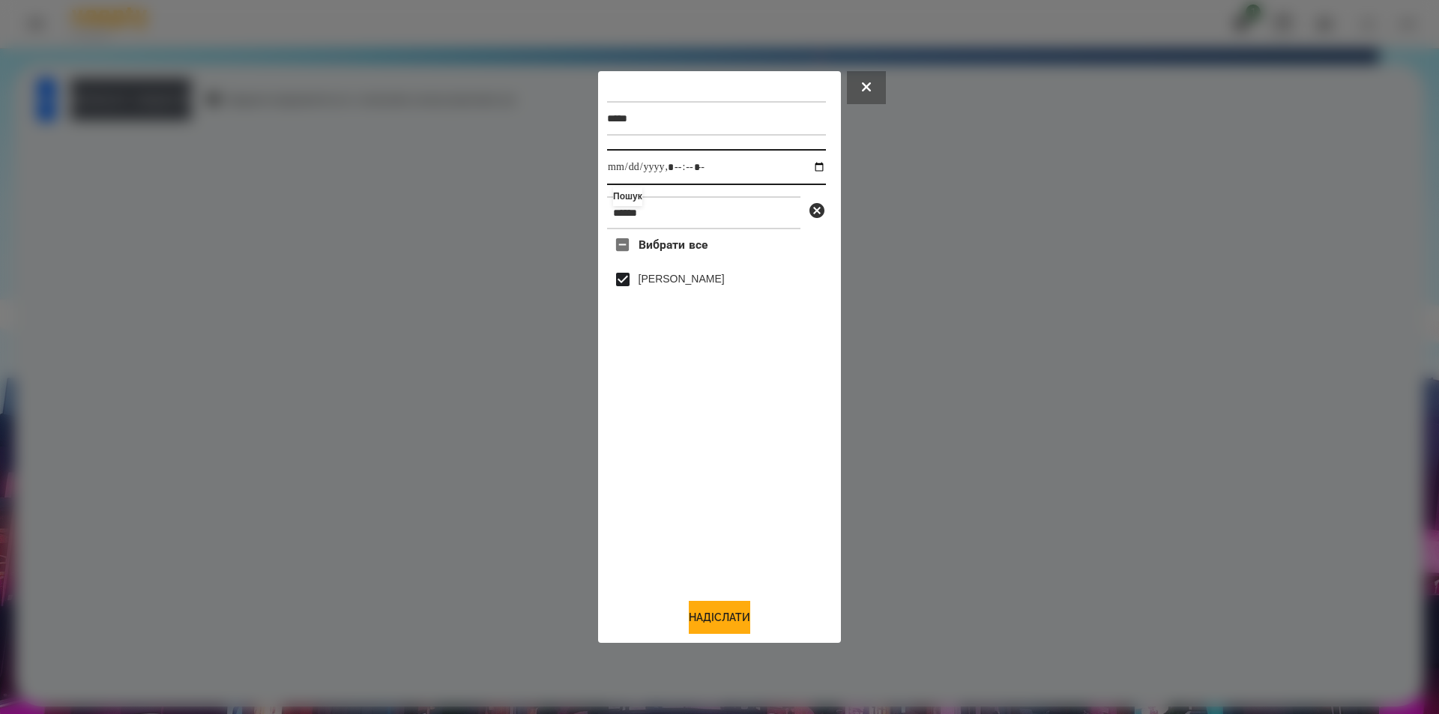
click at [811, 165] on input "datetime-local" at bounding box center [716, 167] width 219 height 36
type input "**********"
click at [713, 627] on button "Надіслати" at bounding box center [719, 617] width 61 height 33
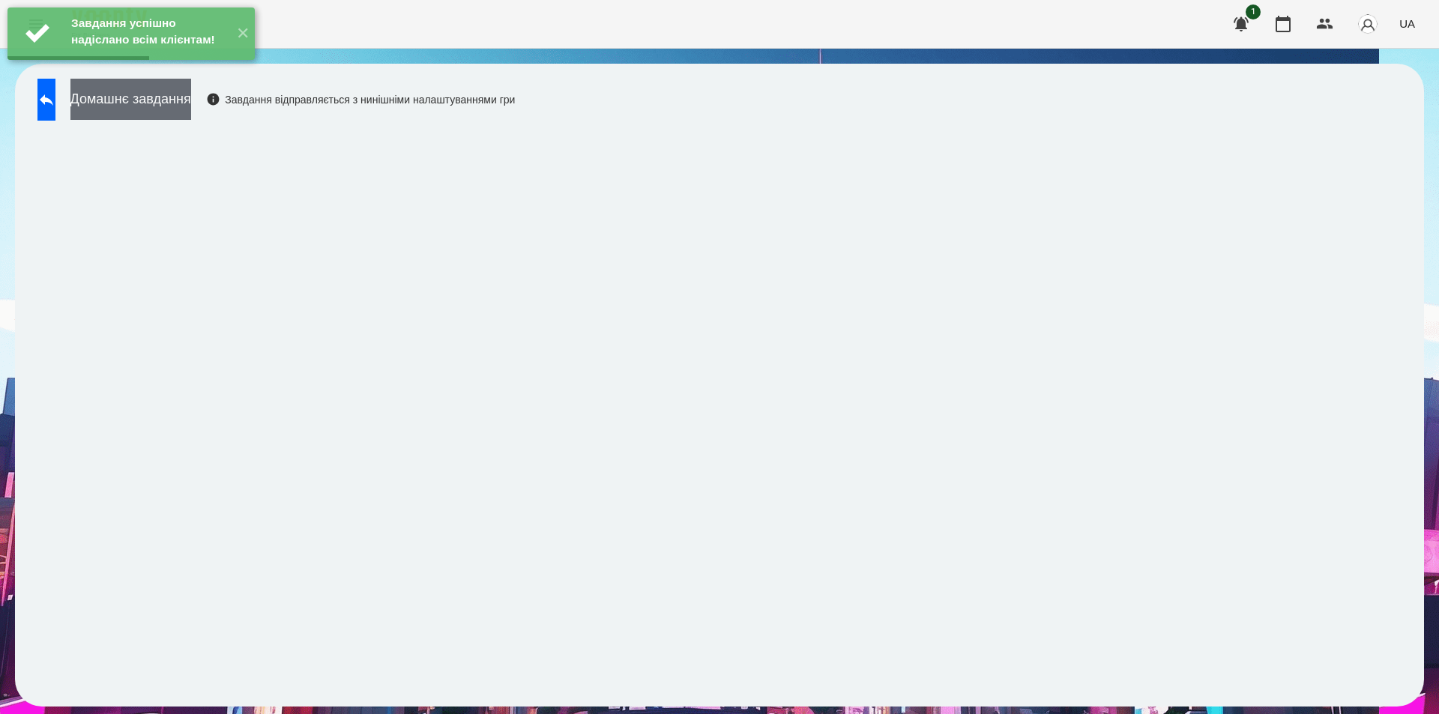
click at [191, 99] on button "Домашнє завдання" at bounding box center [130, 99] width 121 height 41
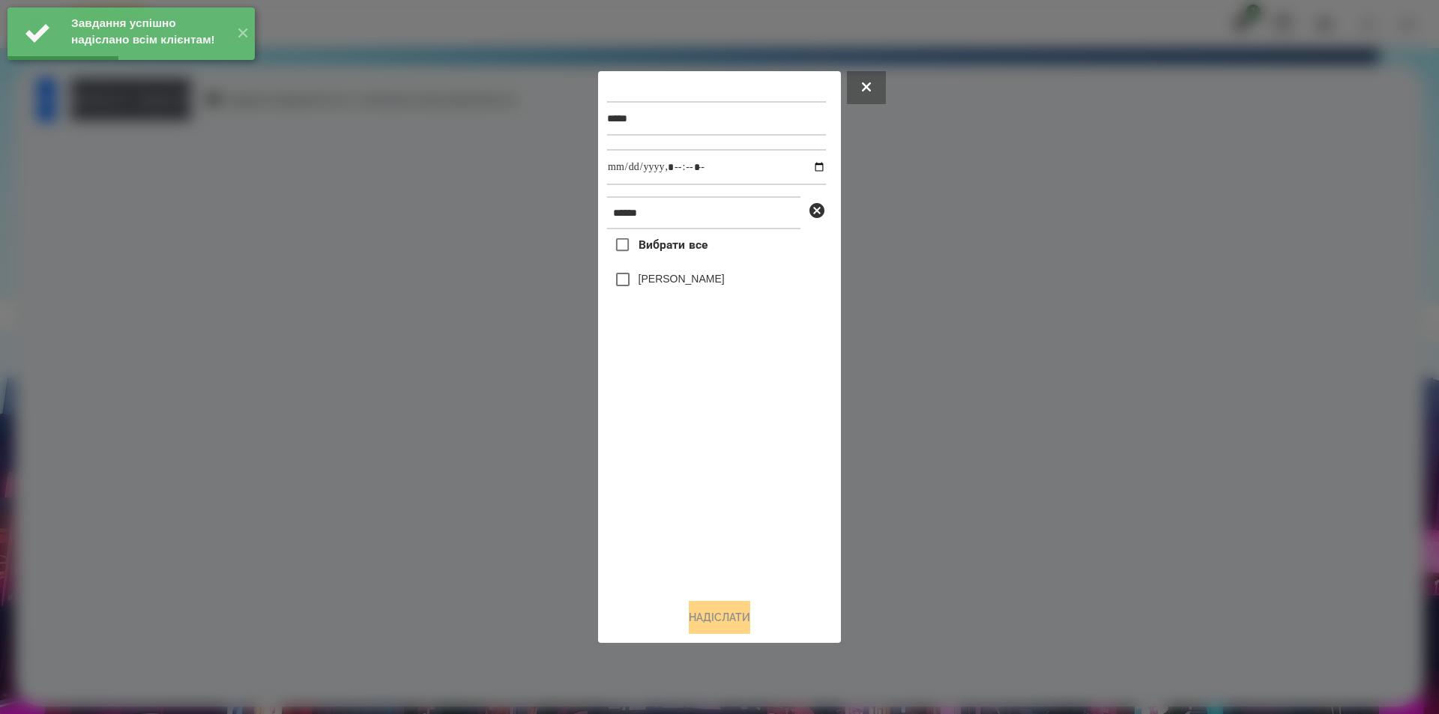
click at [657, 280] on label "[PERSON_NAME]" at bounding box center [682, 278] width 86 height 15
click at [809, 164] on input "datetime-local" at bounding box center [716, 167] width 219 height 36
type input "**********"
click at [705, 626] on button "Надіслати" at bounding box center [719, 617] width 61 height 33
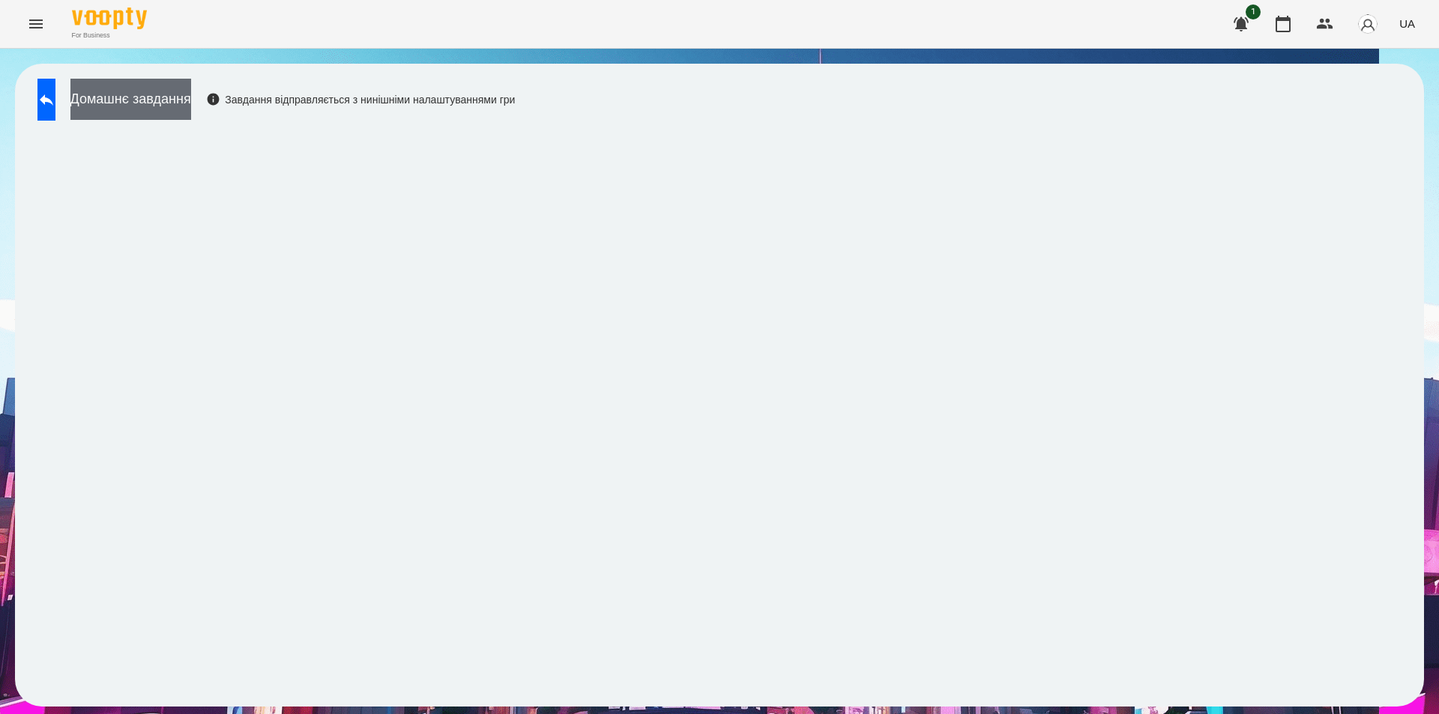
click at [191, 106] on button "Домашнє завдання" at bounding box center [130, 99] width 121 height 41
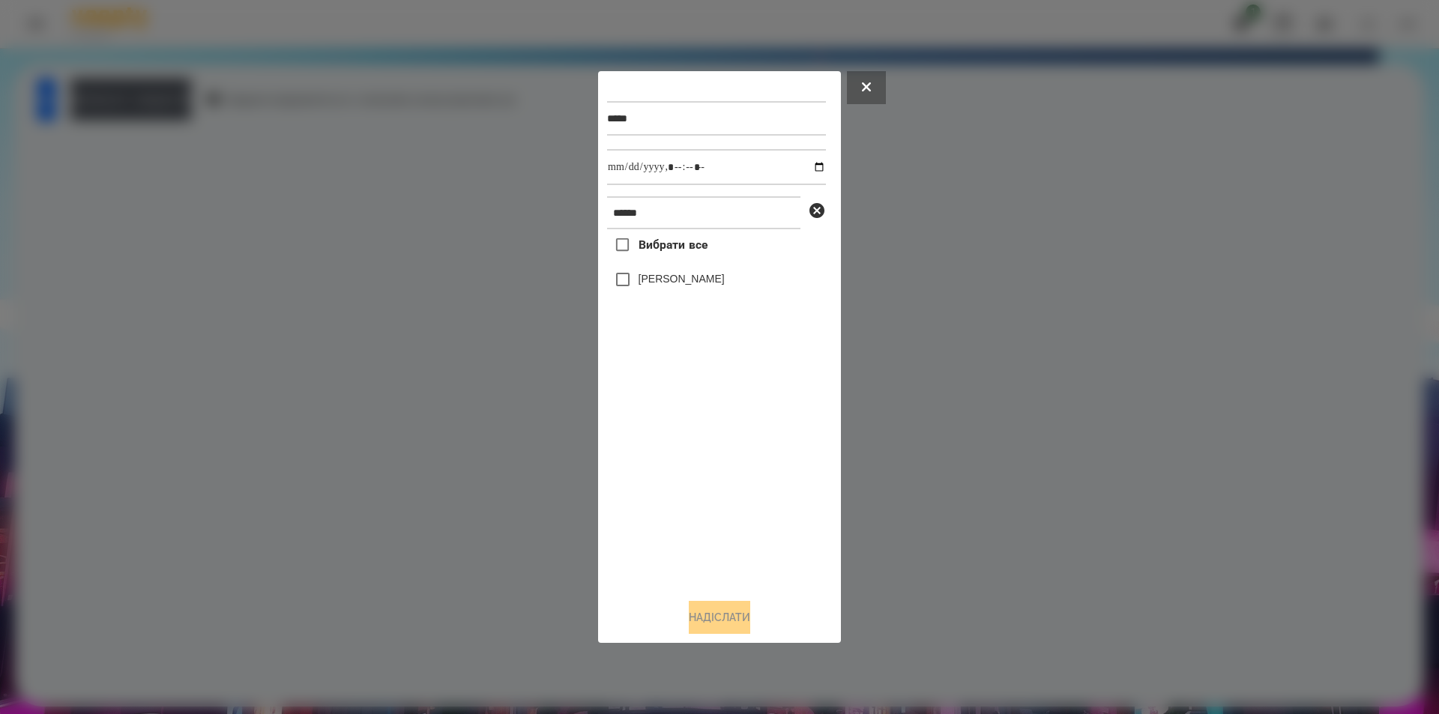
click at [644, 283] on label "[PERSON_NAME]" at bounding box center [682, 278] width 86 height 15
click at [807, 168] on input "datetime-local" at bounding box center [716, 167] width 219 height 36
type input "**********"
click at [704, 621] on button "Надіслати" at bounding box center [719, 617] width 61 height 33
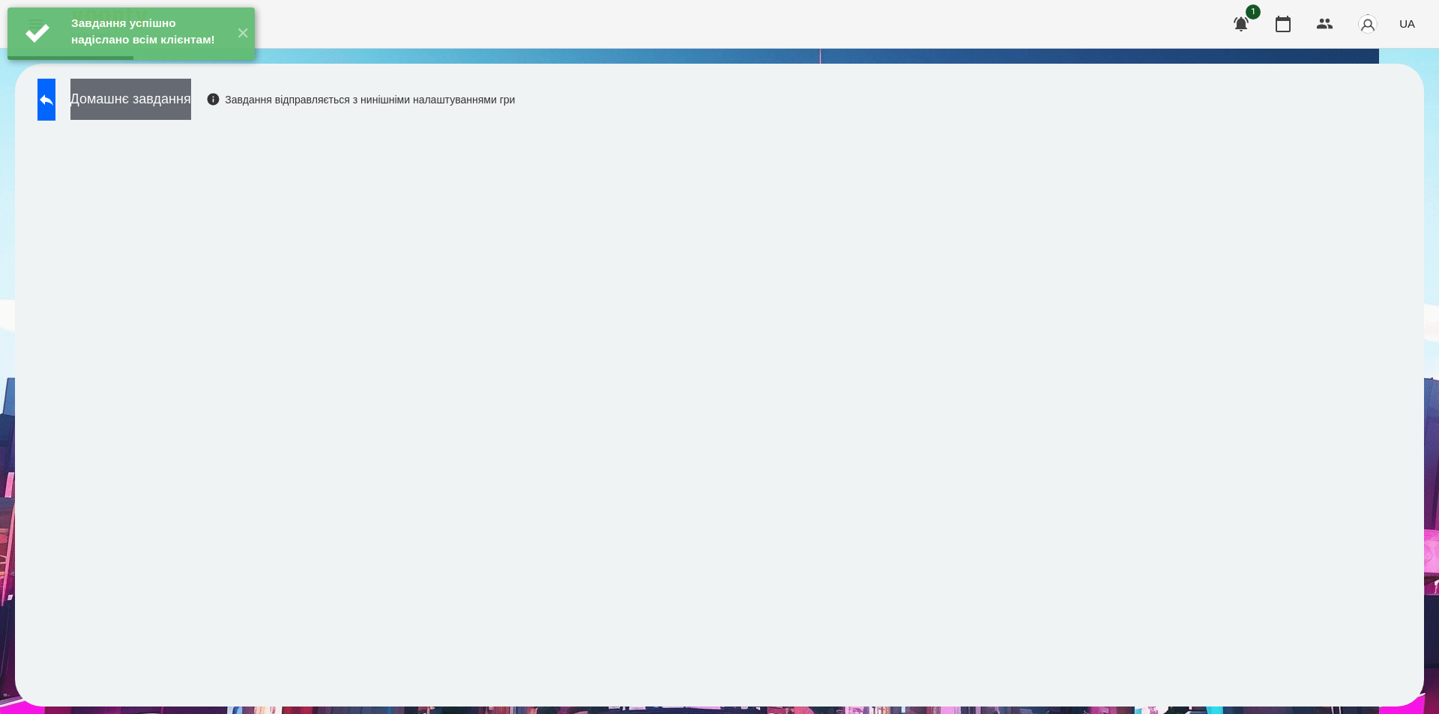
click at [191, 106] on button "Домашнє завдання" at bounding box center [130, 99] width 121 height 41
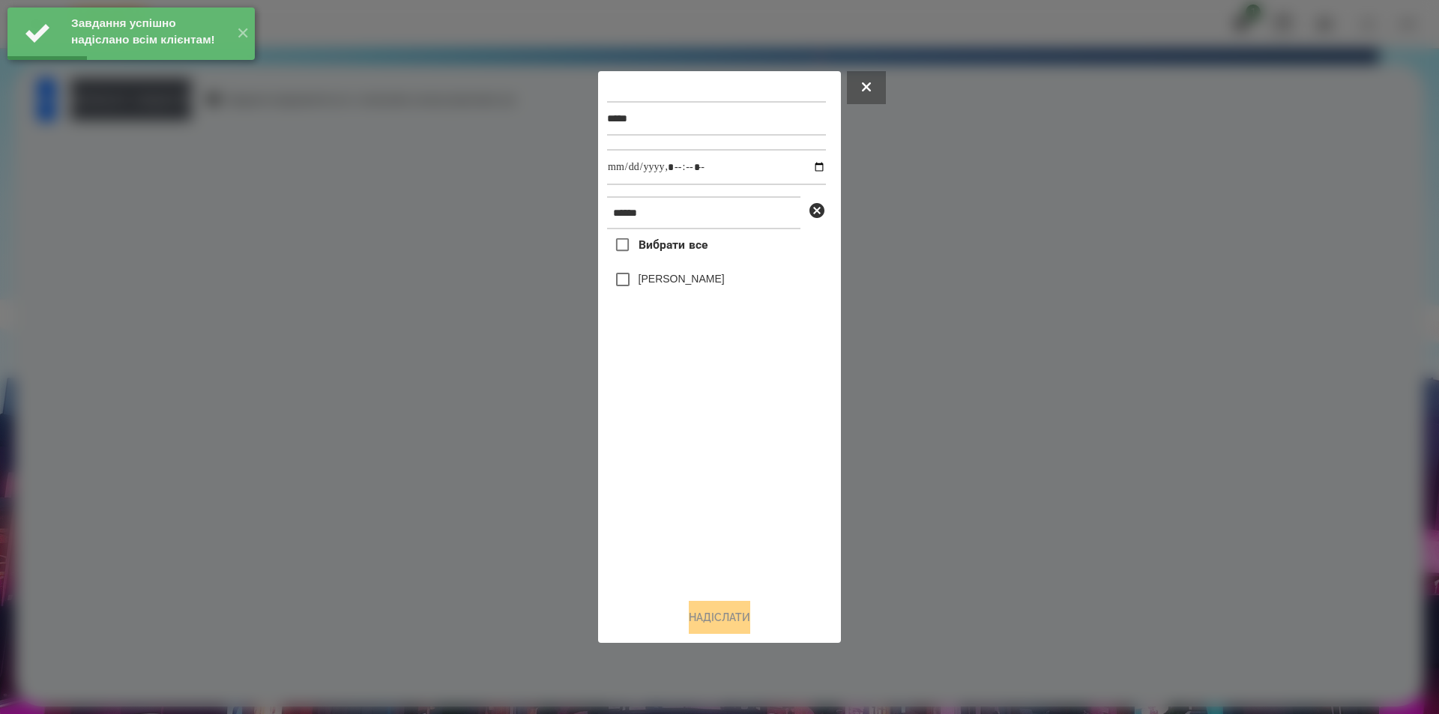
drag, startPoint x: 656, startPoint y: 278, endPoint x: 756, endPoint y: 214, distance: 118.7
click at [657, 277] on label "[PERSON_NAME]" at bounding box center [682, 278] width 86 height 15
click at [810, 169] on input "datetime-local" at bounding box center [716, 167] width 219 height 36
type input "**********"
click at [709, 622] on button "Надіслати" at bounding box center [719, 617] width 61 height 33
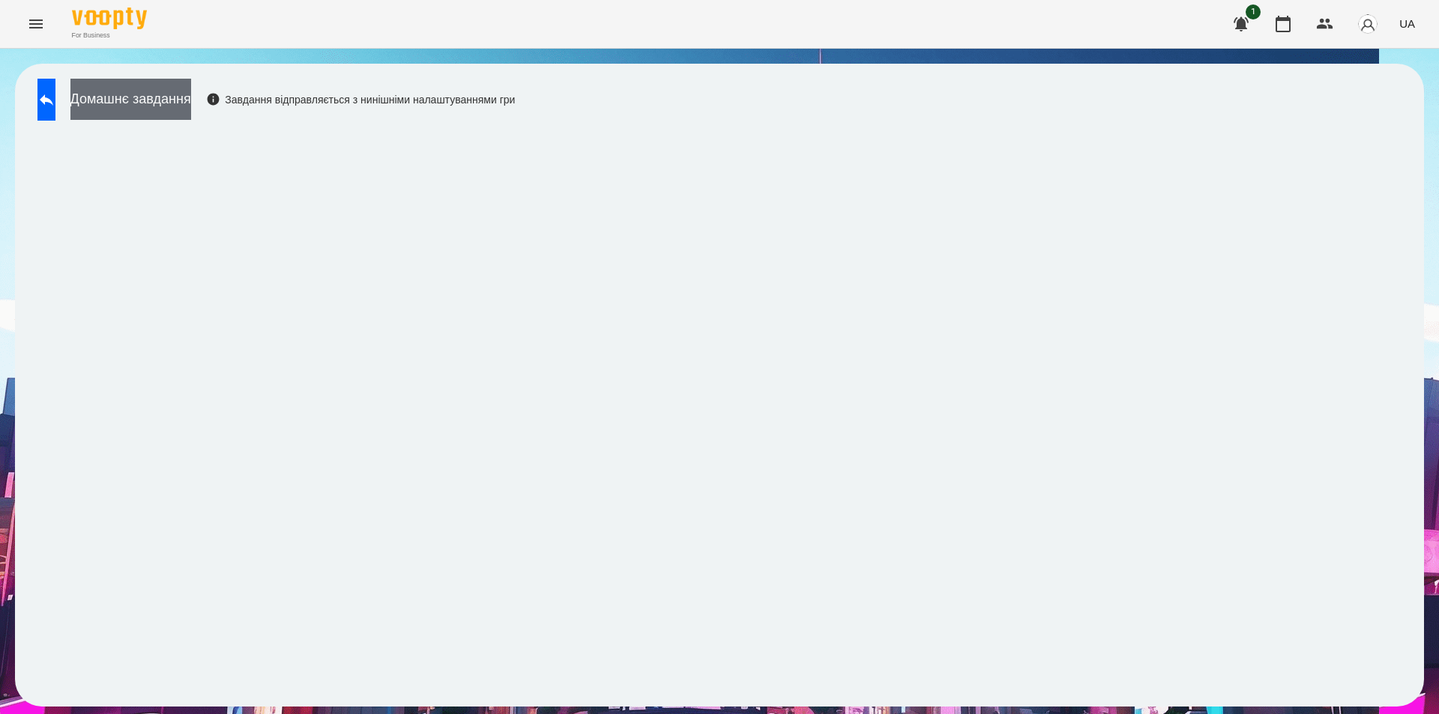
click at [191, 95] on button "Домашнє завдання" at bounding box center [130, 99] width 121 height 41
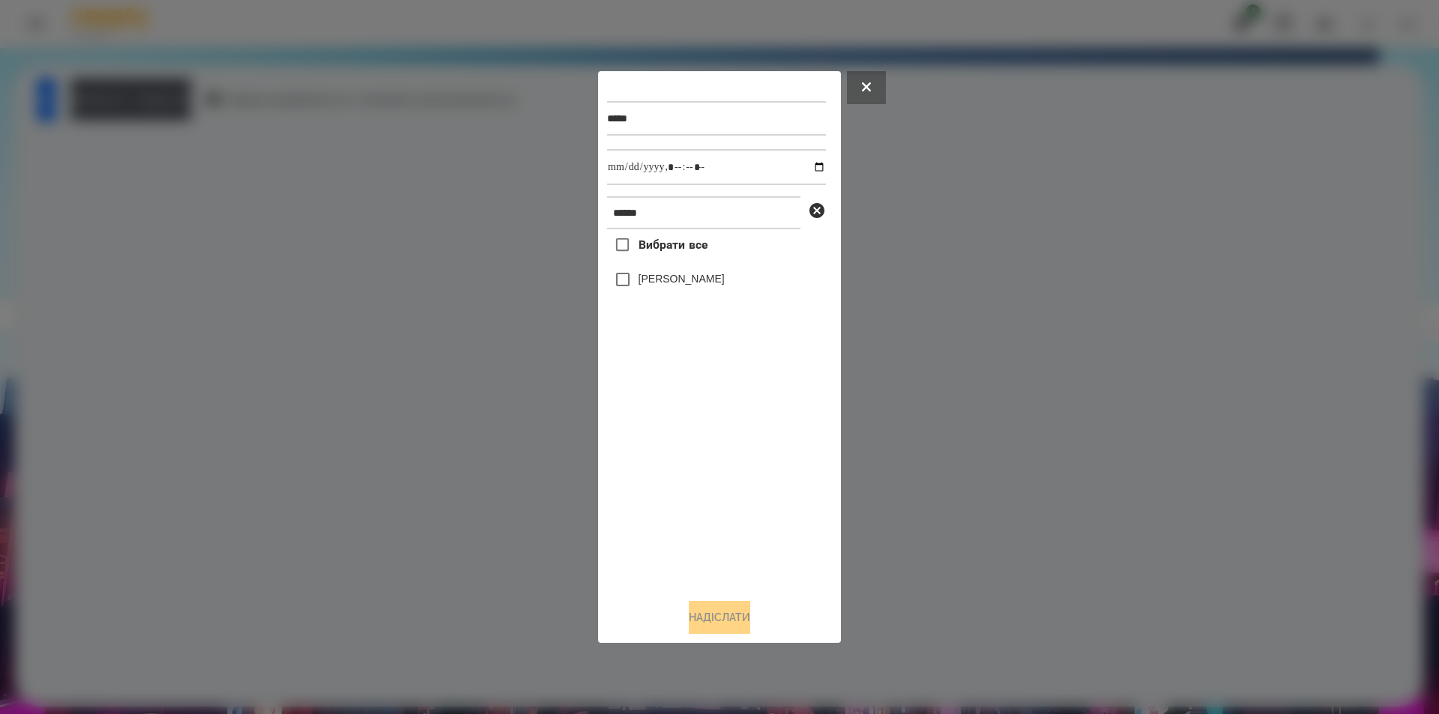
click at [684, 280] on label "[PERSON_NAME]" at bounding box center [682, 278] width 86 height 15
click at [808, 169] on input "datetime-local" at bounding box center [716, 167] width 219 height 36
type input "**********"
click at [693, 621] on button "Надіслати" at bounding box center [719, 617] width 61 height 33
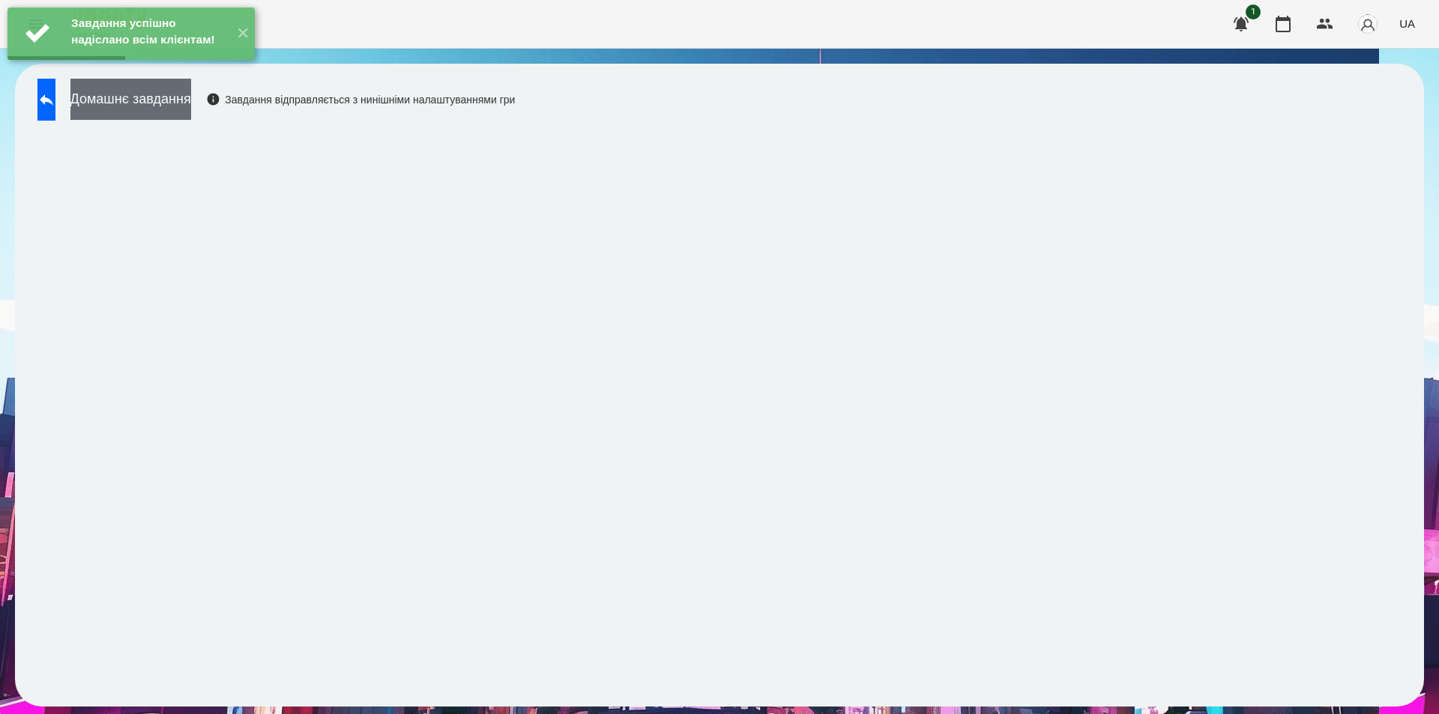
click at [191, 104] on button "Домашнє завдання" at bounding box center [130, 99] width 121 height 41
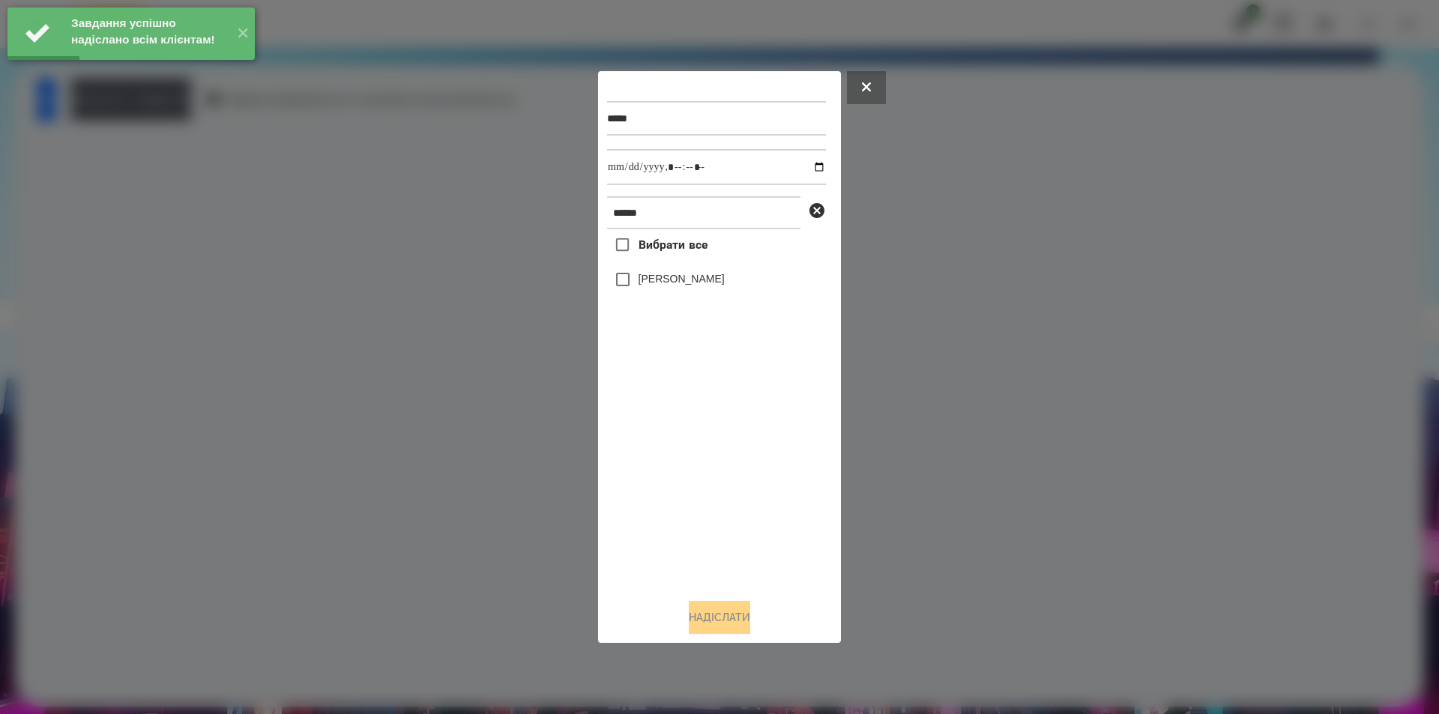
click at [687, 286] on label "[PERSON_NAME]" at bounding box center [682, 278] width 86 height 15
drag, startPoint x: 810, startPoint y: 168, endPoint x: 795, endPoint y: 185, distance: 22.8
click at [809, 167] on input "datetime-local" at bounding box center [716, 167] width 219 height 36
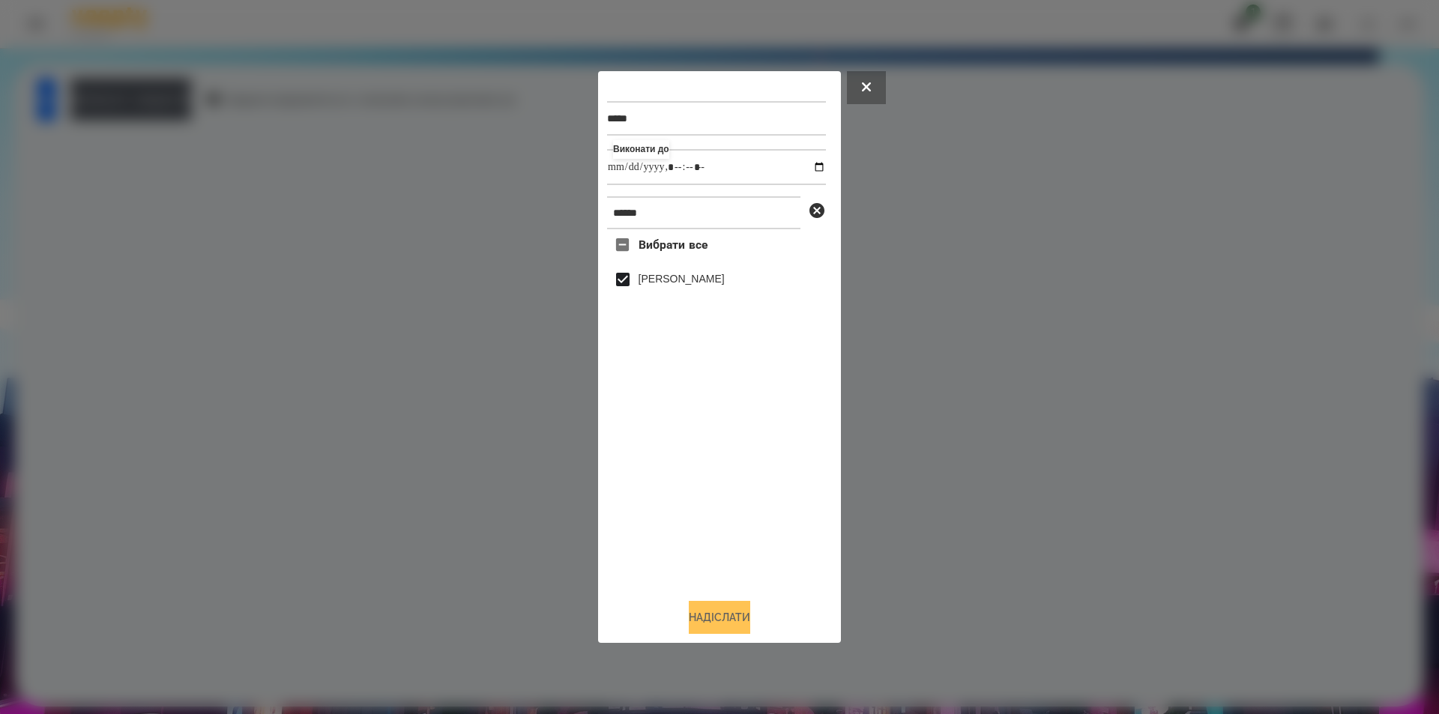
type input "**********"
click at [720, 615] on button "Надіслати" at bounding box center [719, 617] width 61 height 33
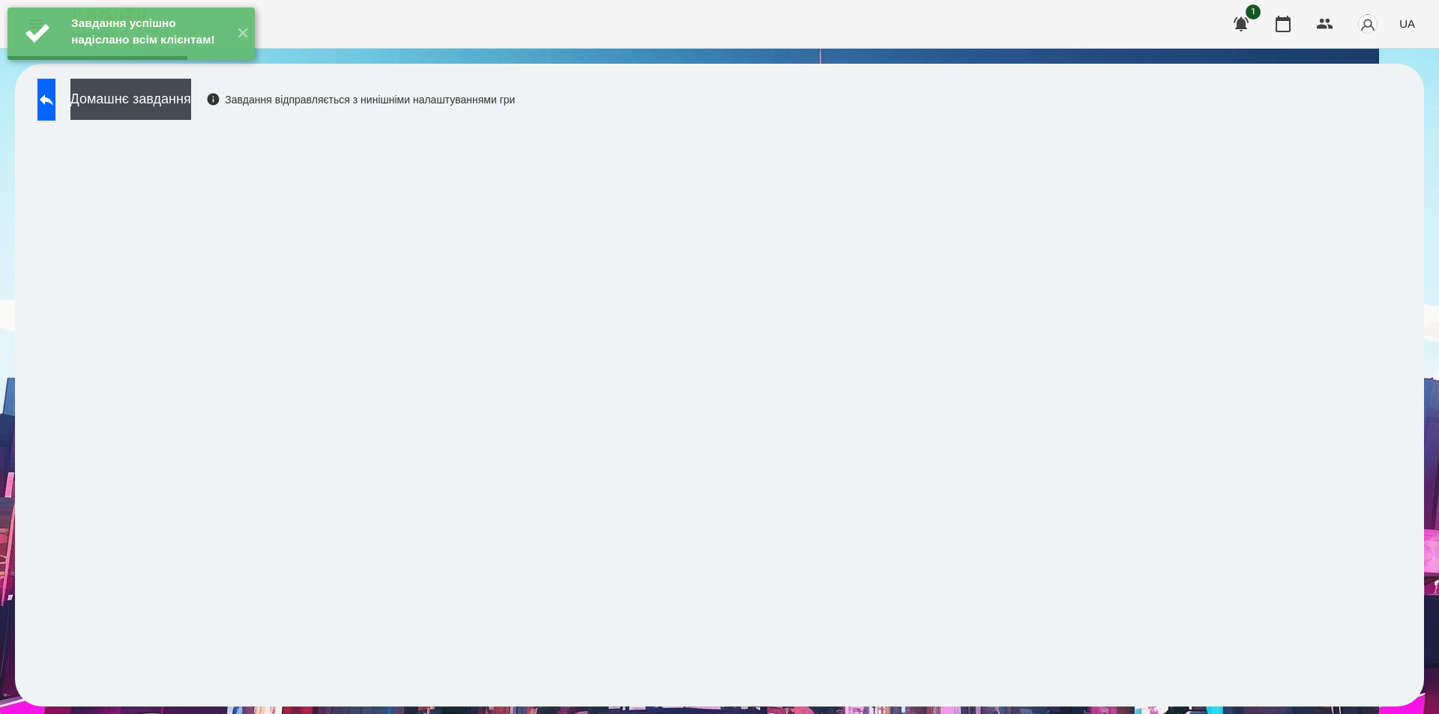
click at [205, 67] on div "Завдання успішно надіслано всім клієнтам! ✕" at bounding box center [131, 33] width 262 height 67
click at [172, 111] on button "Домашнє завдання" at bounding box center [130, 99] width 121 height 41
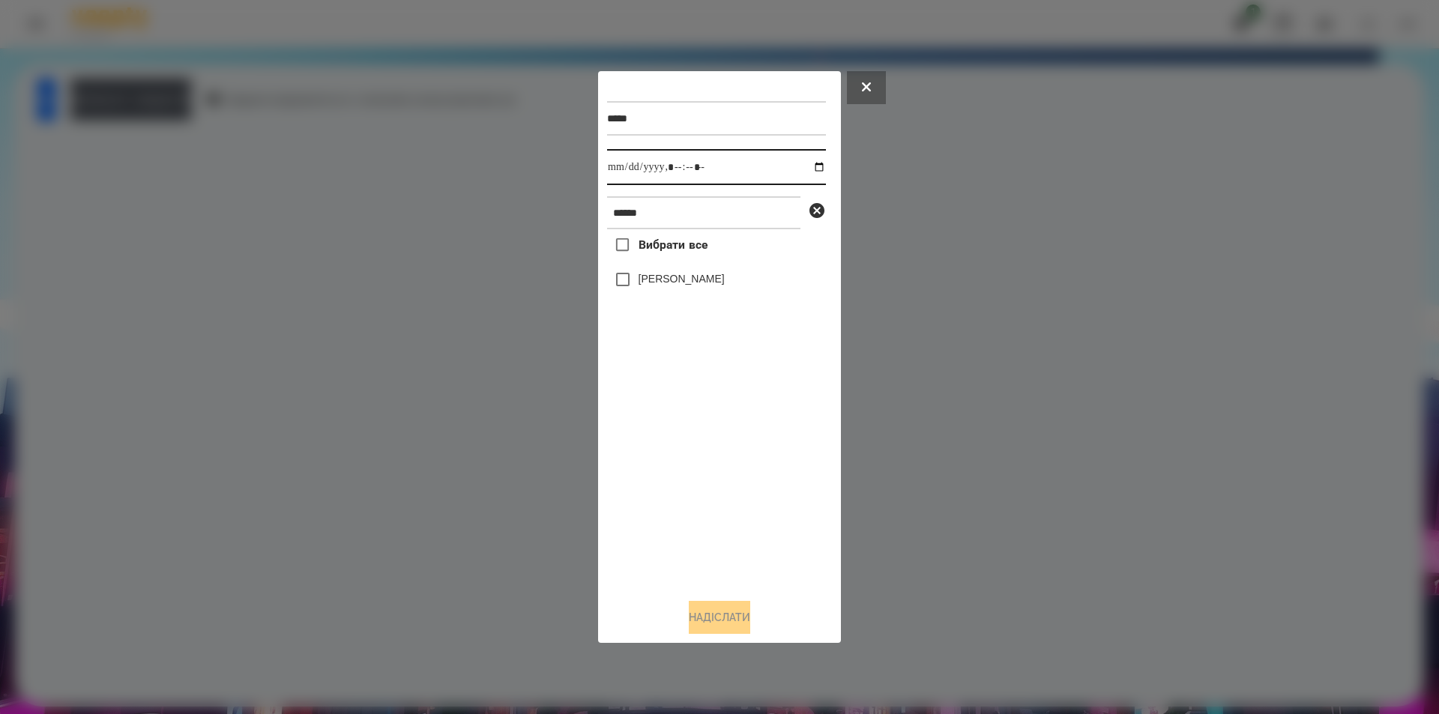
click at [810, 165] on input "datetime-local" at bounding box center [716, 167] width 219 height 36
type input "**********"
drag, startPoint x: 683, startPoint y: 433, endPoint x: 701, endPoint y: 403, distance: 35.6
click at [684, 434] on div "Вибрати все [PERSON_NAME]" at bounding box center [716, 408] width 219 height 358
click at [816, 217] on icon at bounding box center [817, 210] width 15 height 15
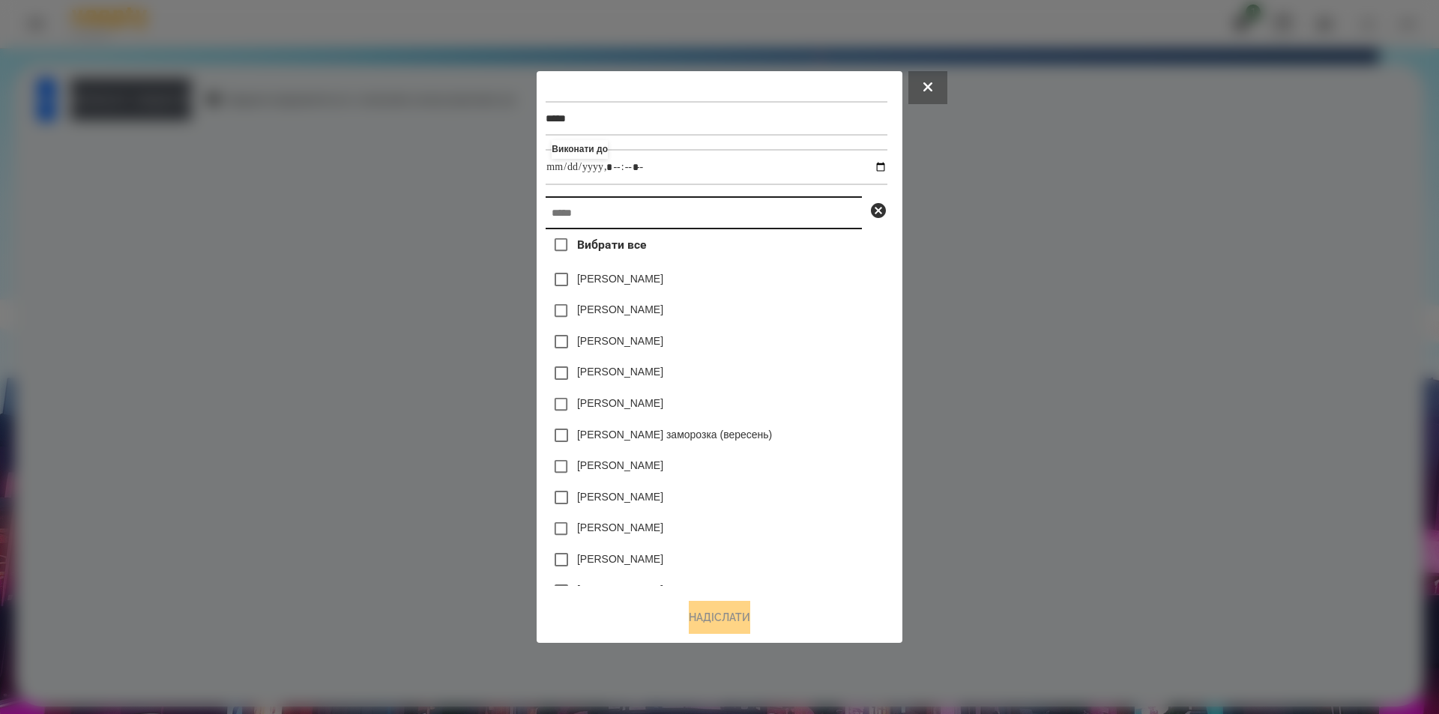
click at [774, 220] on input "text" at bounding box center [704, 212] width 316 height 33
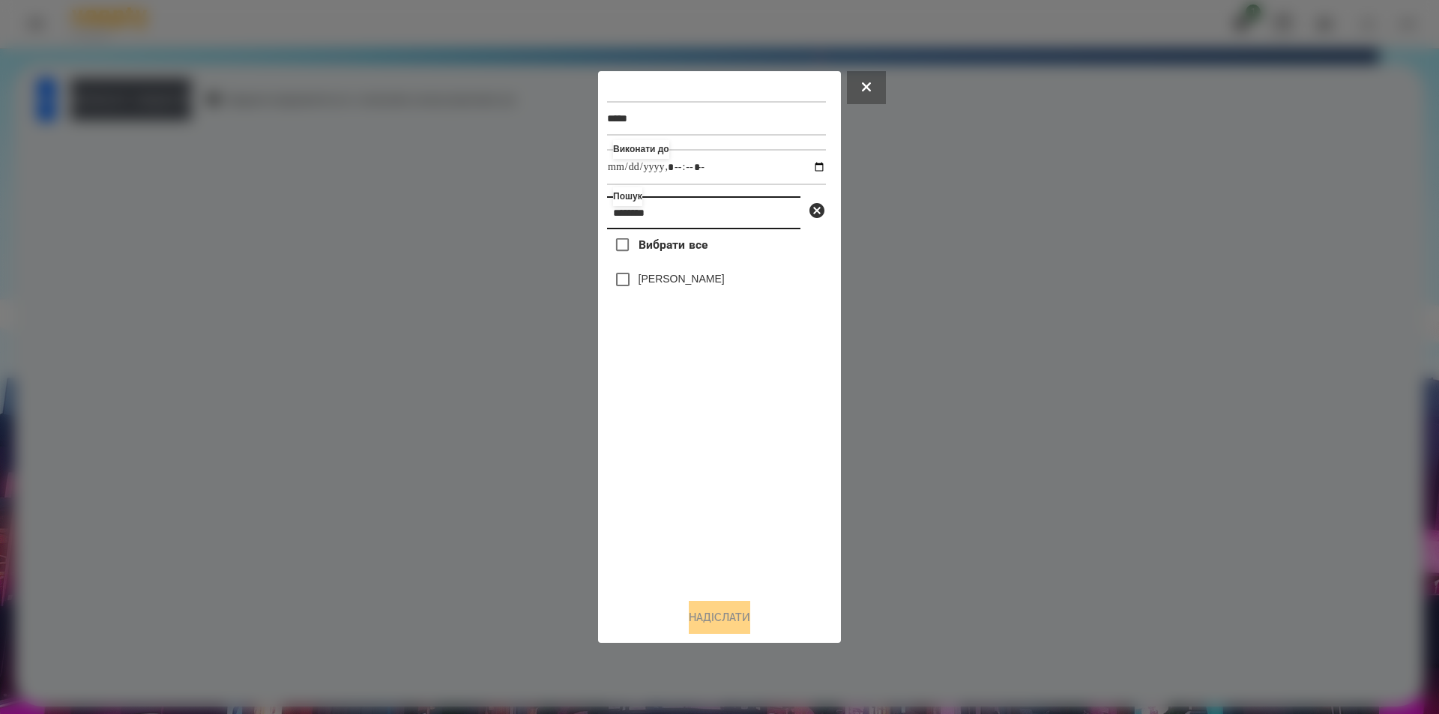
type input "********"
click at [725, 281] on label "[PERSON_NAME]" at bounding box center [682, 278] width 86 height 15
click at [693, 284] on label "[PERSON_NAME]" at bounding box center [682, 278] width 86 height 15
click at [717, 616] on button "Надіслати" at bounding box center [719, 617] width 61 height 33
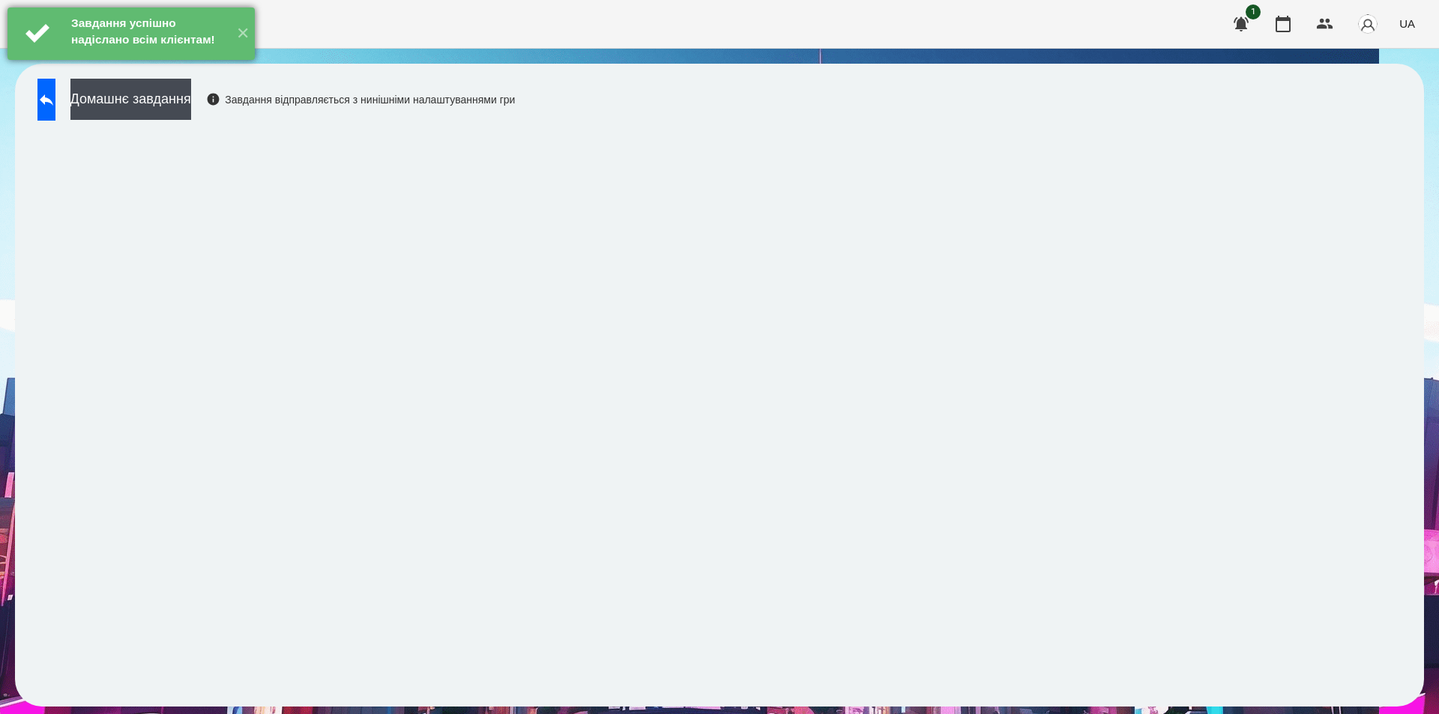
click at [224, 59] on div "Завдання успішно надіслано всім клієнтам!" at bounding box center [147, 33] width 161 height 52
click at [191, 96] on button "Домашнє завдання" at bounding box center [130, 99] width 121 height 41
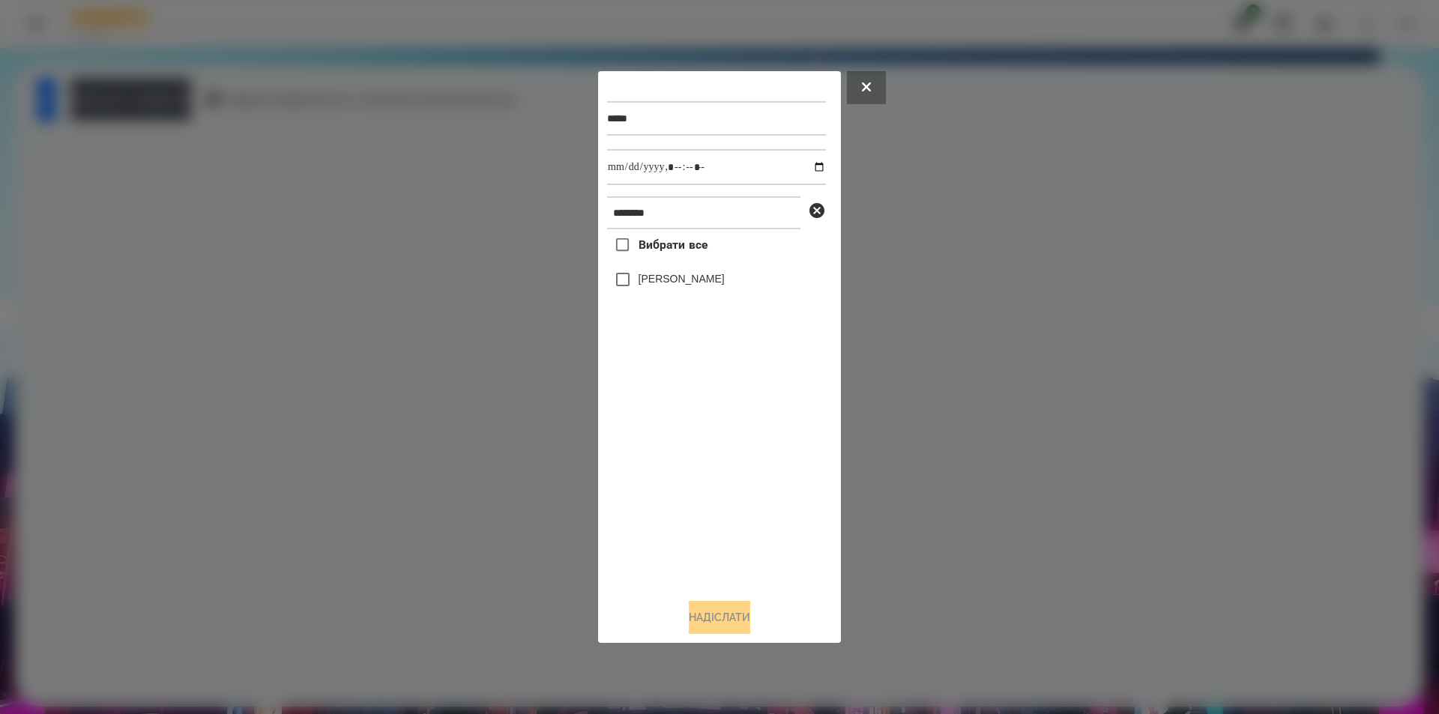
click at [669, 286] on label "[PERSON_NAME]" at bounding box center [682, 278] width 86 height 15
click at [813, 165] on input "datetime-local" at bounding box center [716, 167] width 219 height 36
type input "**********"
click at [715, 617] on button "Надіслати" at bounding box center [719, 617] width 61 height 33
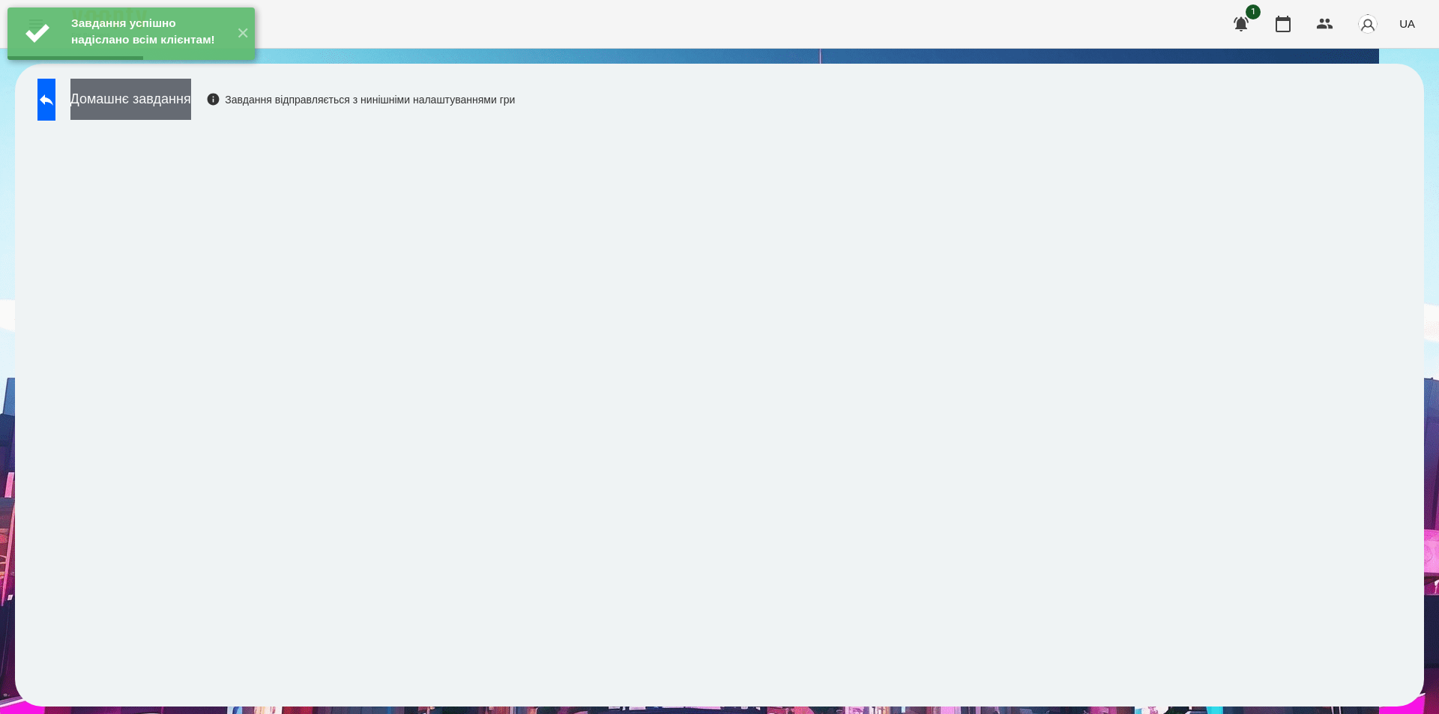
click at [154, 96] on button "Домашнє завдання" at bounding box center [130, 99] width 121 height 41
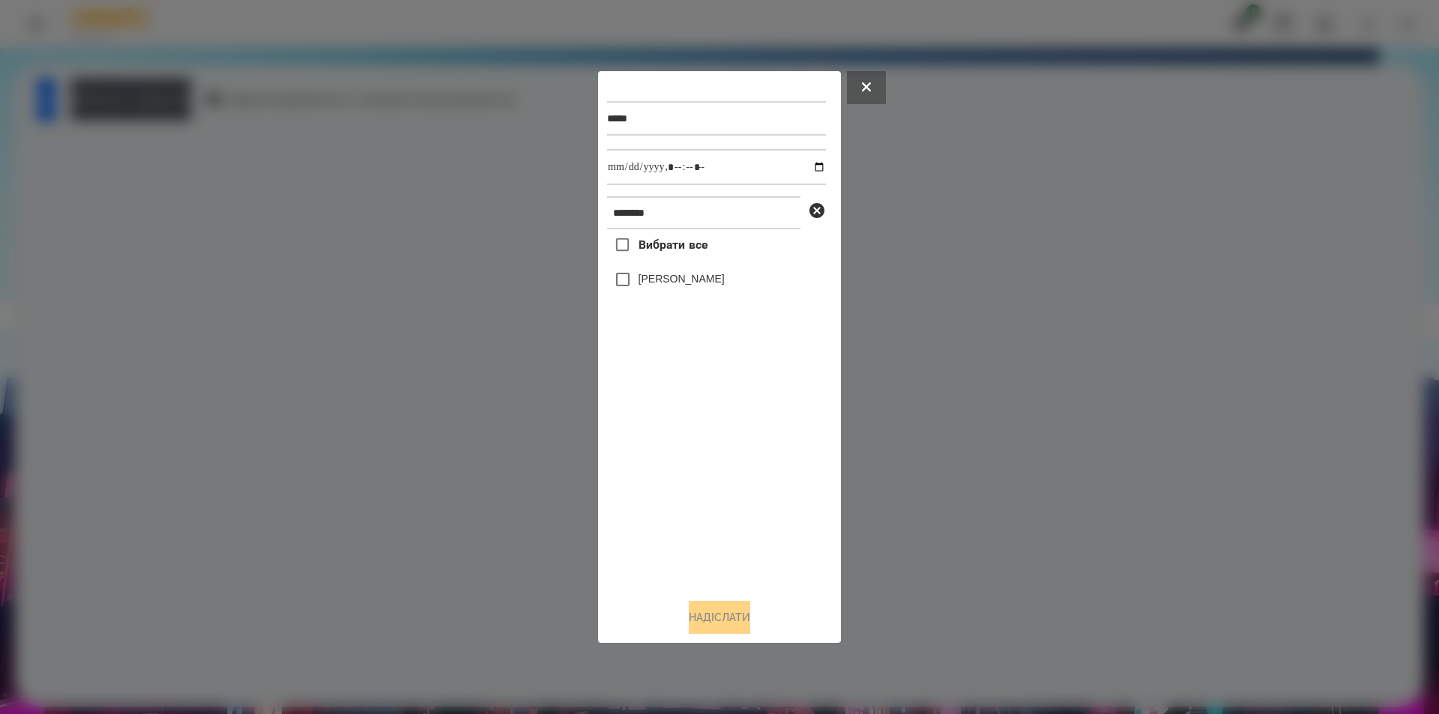
click at [681, 274] on label "[PERSON_NAME]" at bounding box center [682, 278] width 86 height 15
click at [804, 165] on input "datetime-local" at bounding box center [716, 167] width 219 height 36
type input "**********"
click at [707, 629] on button "Надіслати" at bounding box center [719, 617] width 61 height 33
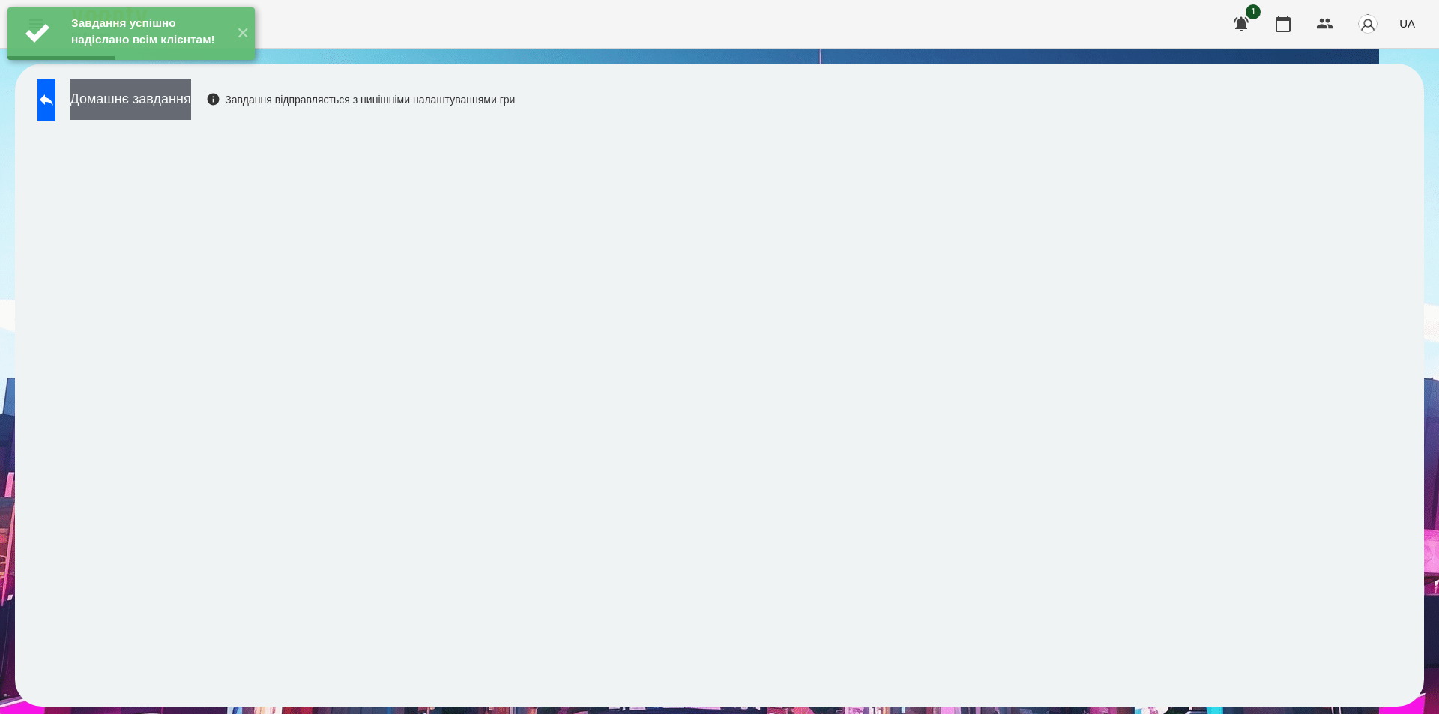
click at [191, 109] on button "Домашнє завдання" at bounding box center [130, 99] width 121 height 41
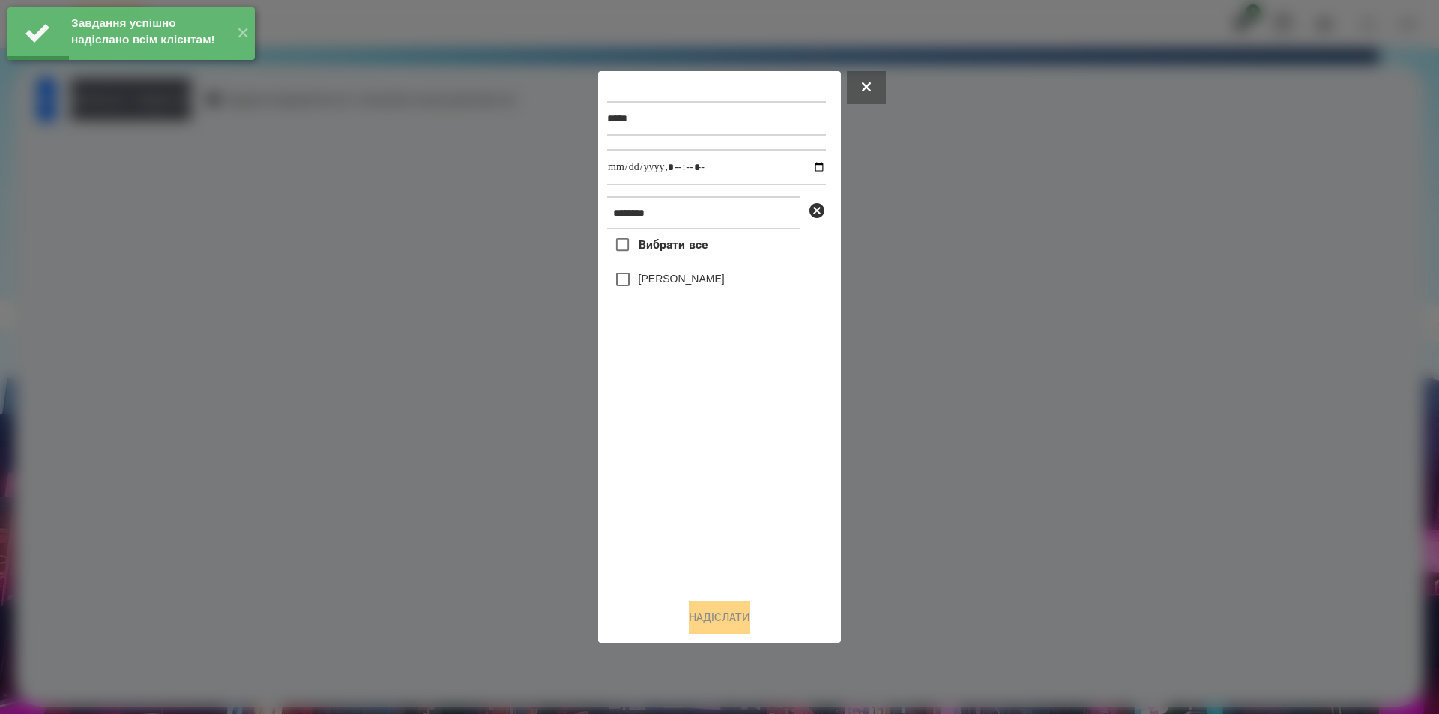
click at [674, 278] on label "[PERSON_NAME]" at bounding box center [682, 278] width 86 height 15
click at [807, 166] on input "datetime-local" at bounding box center [716, 167] width 219 height 36
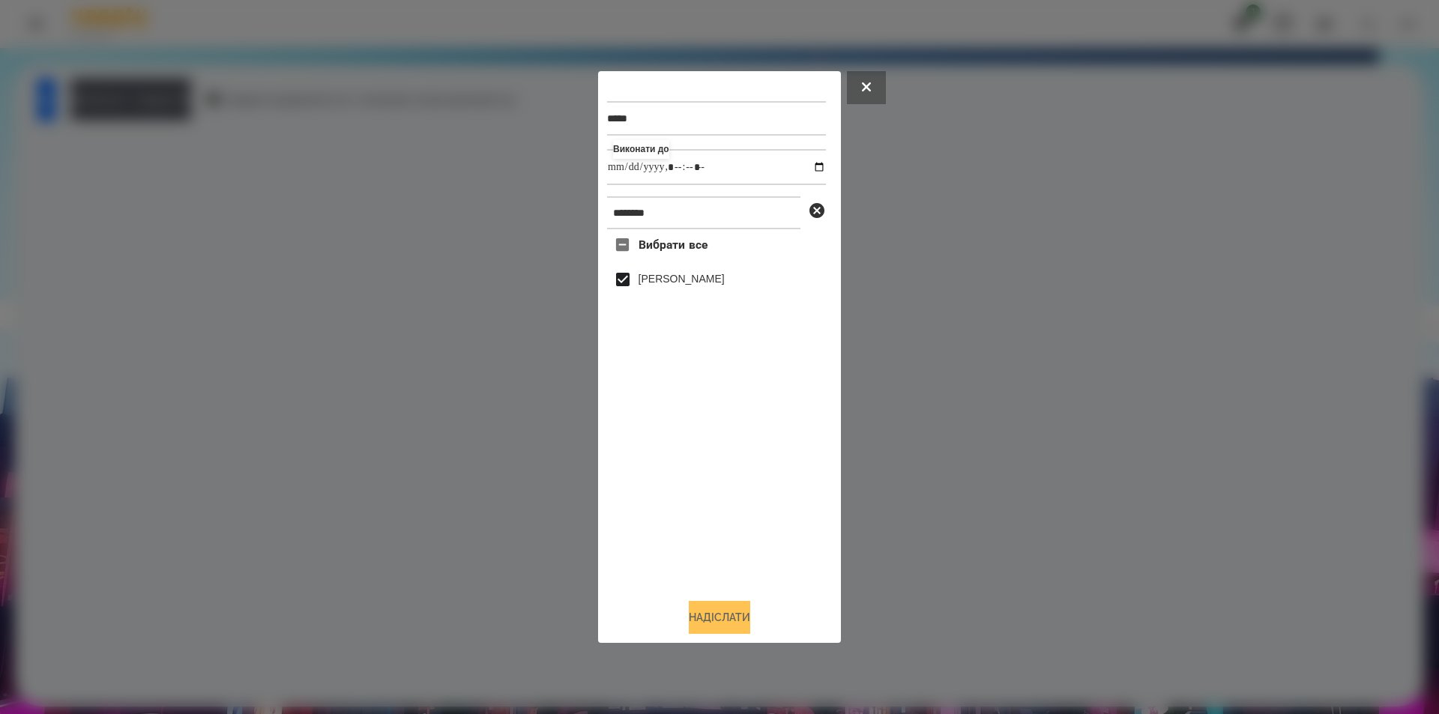
type input "**********"
click at [729, 621] on button "Надіслати" at bounding box center [719, 617] width 61 height 33
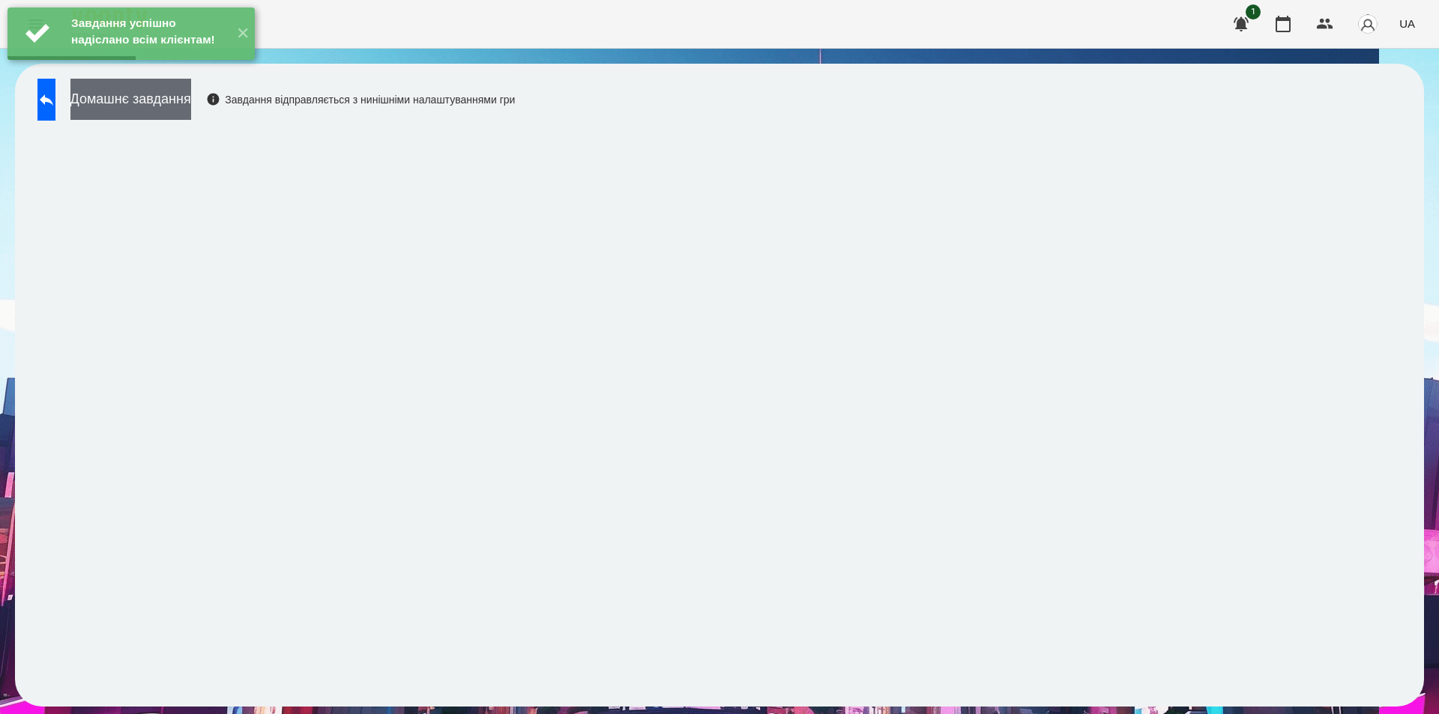
click at [161, 110] on button "Домашнє завдання" at bounding box center [130, 99] width 121 height 41
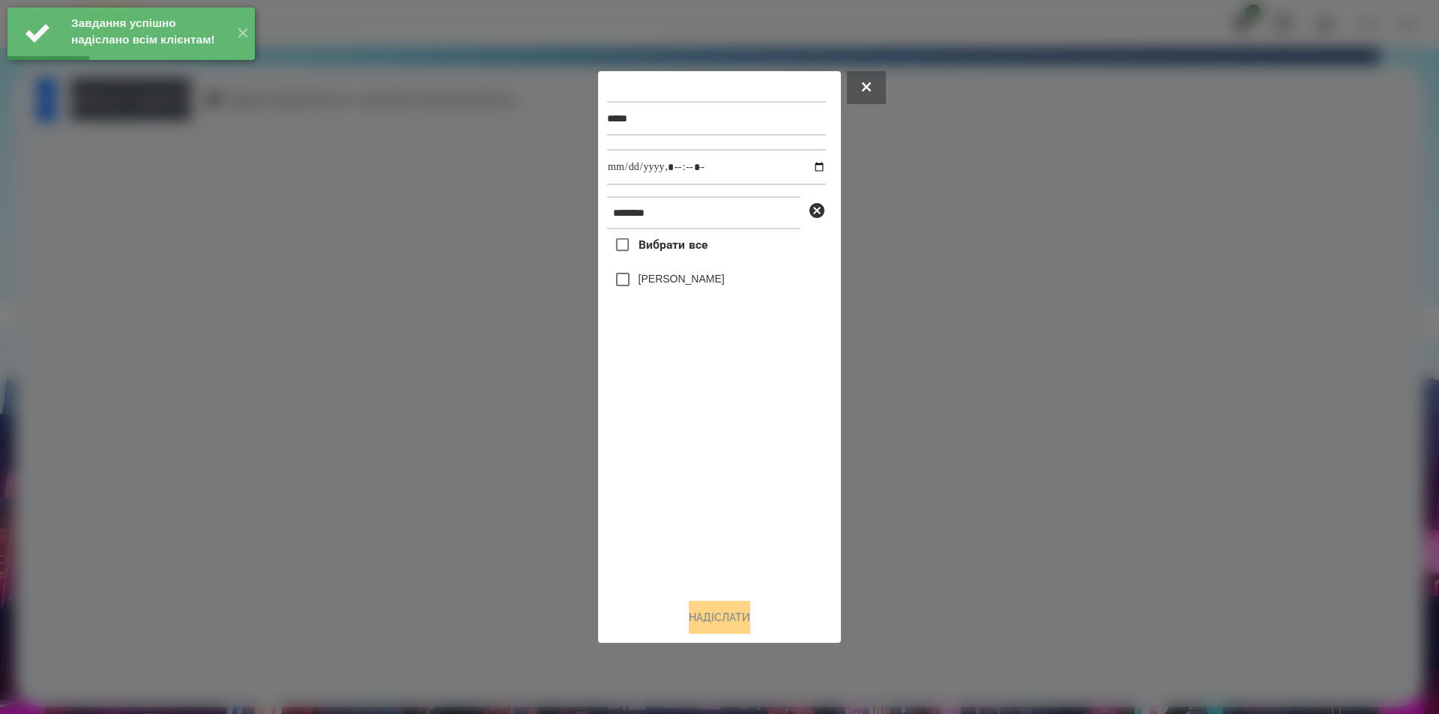
click at [674, 278] on label "[PERSON_NAME]" at bounding box center [682, 278] width 86 height 15
click at [807, 169] on input "datetime-local" at bounding box center [716, 167] width 219 height 36
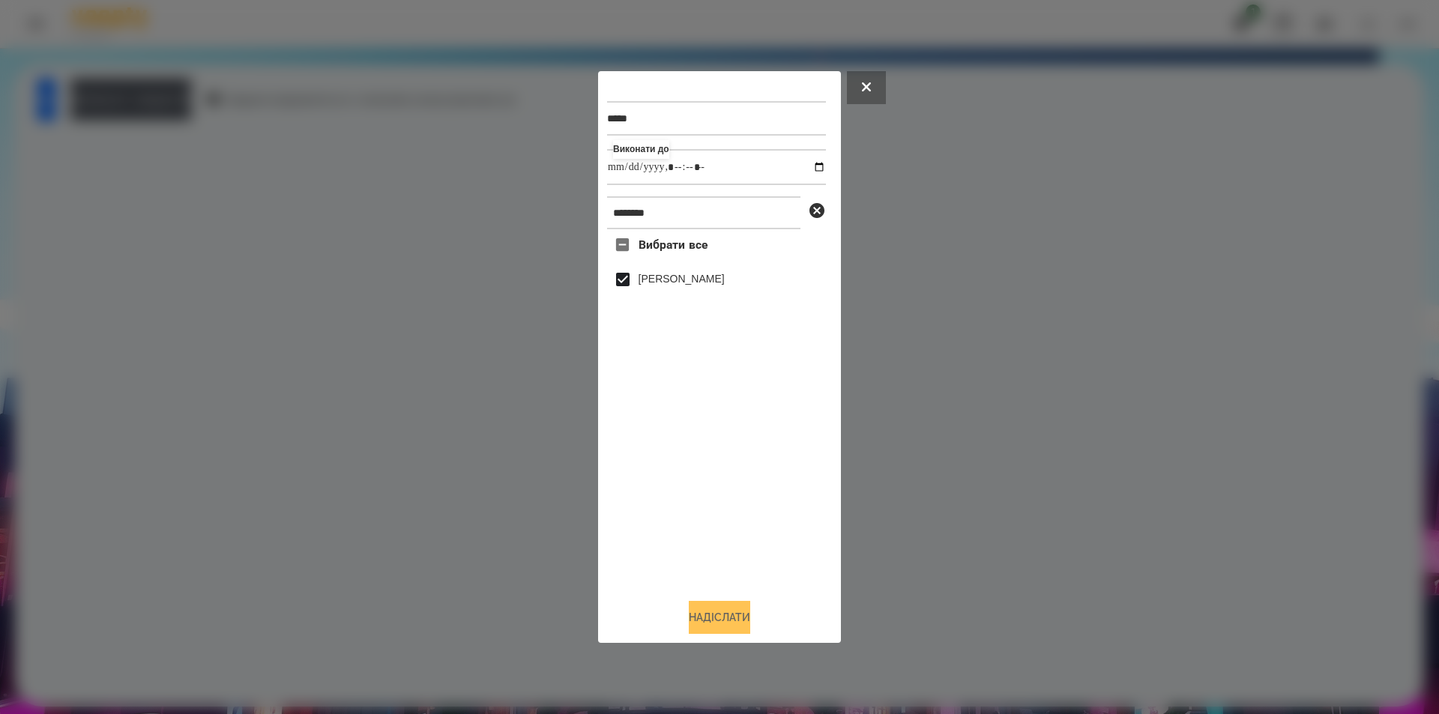
type input "**********"
click at [713, 627] on button "Надіслати" at bounding box center [719, 617] width 61 height 33
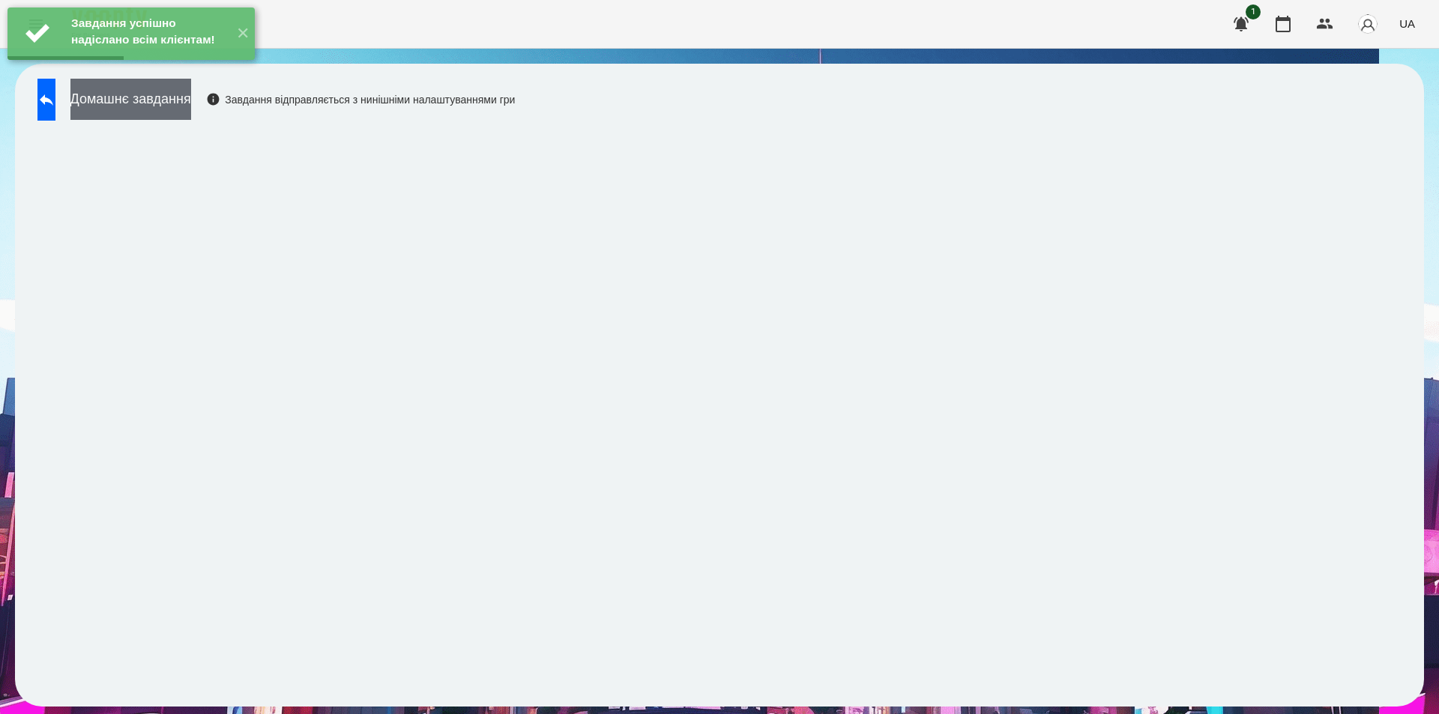
click at [191, 99] on button "Домашнє завдання" at bounding box center [130, 99] width 121 height 41
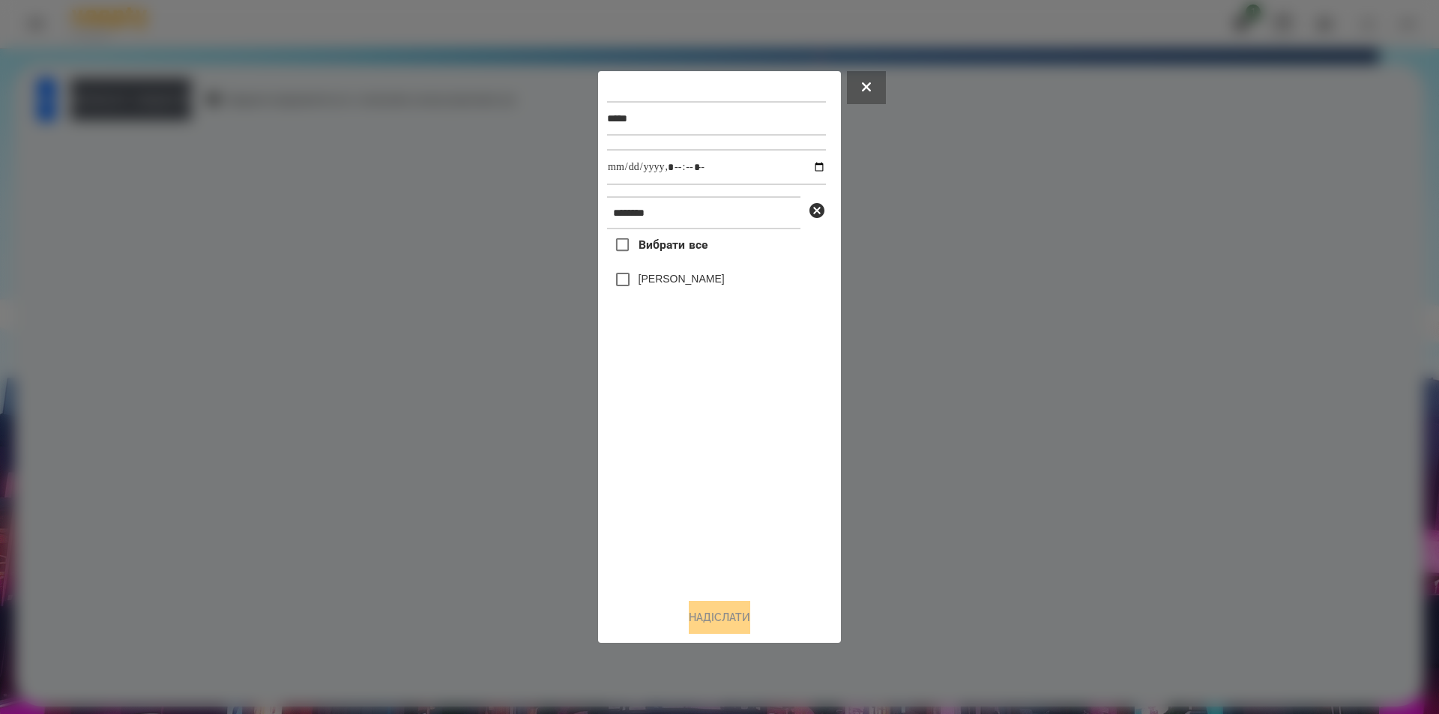
click at [669, 278] on label "[PERSON_NAME]" at bounding box center [682, 278] width 86 height 15
click at [808, 169] on input "datetime-local" at bounding box center [716, 167] width 219 height 36
type input "**********"
click at [723, 615] on button "Надіслати" at bounding box center [719, 617] width 61 height 33
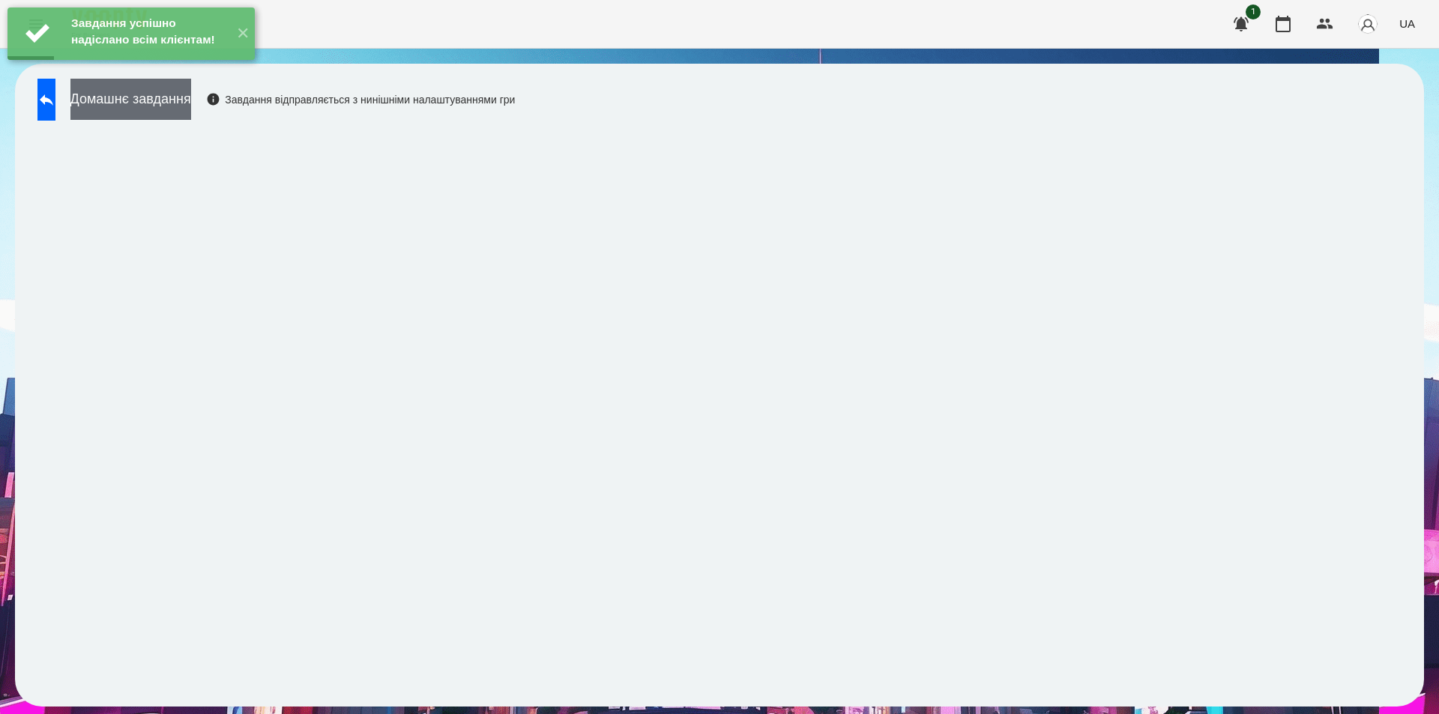
click at [175, 97] on button "Домашнє завдання" at bounding box center [130, 99] width 121 height 41
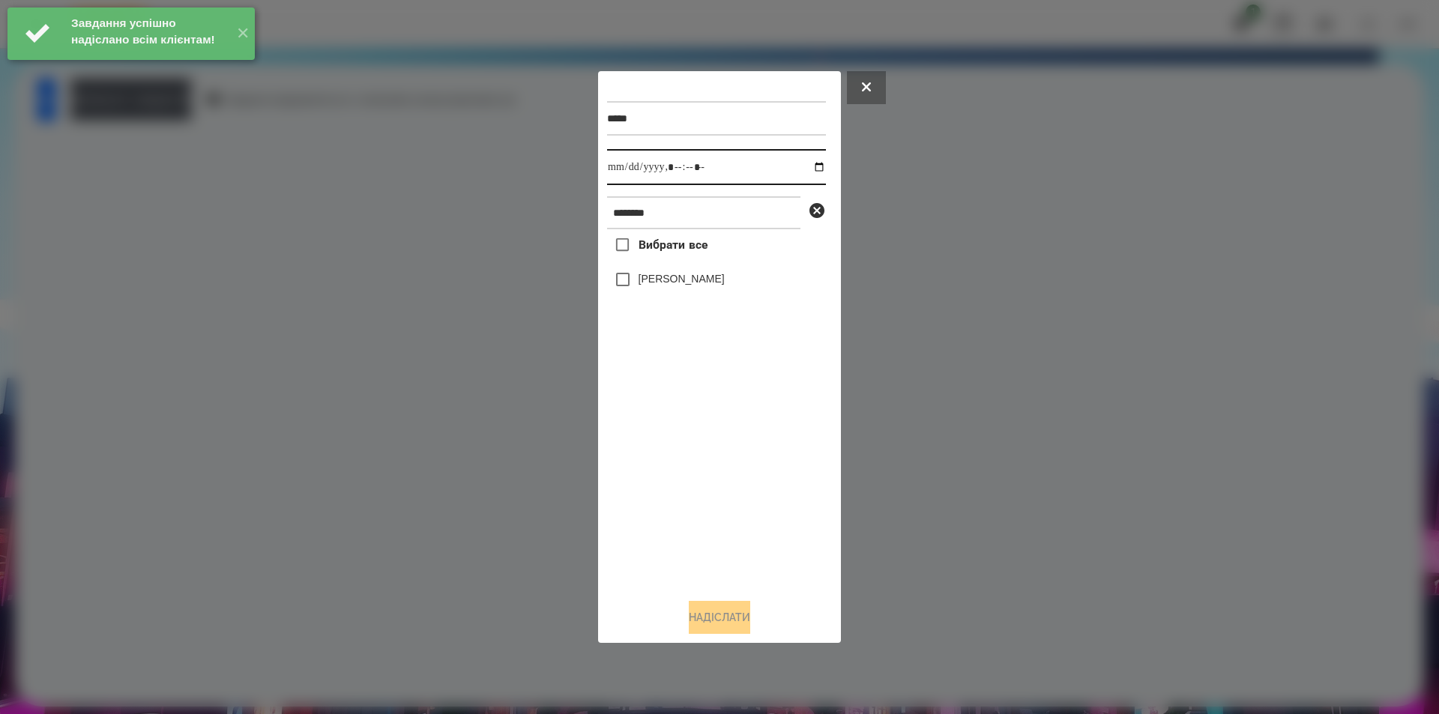
click at [812, 167] on input "datetime-local" at bounding box center [716, 167] width 219 height 36
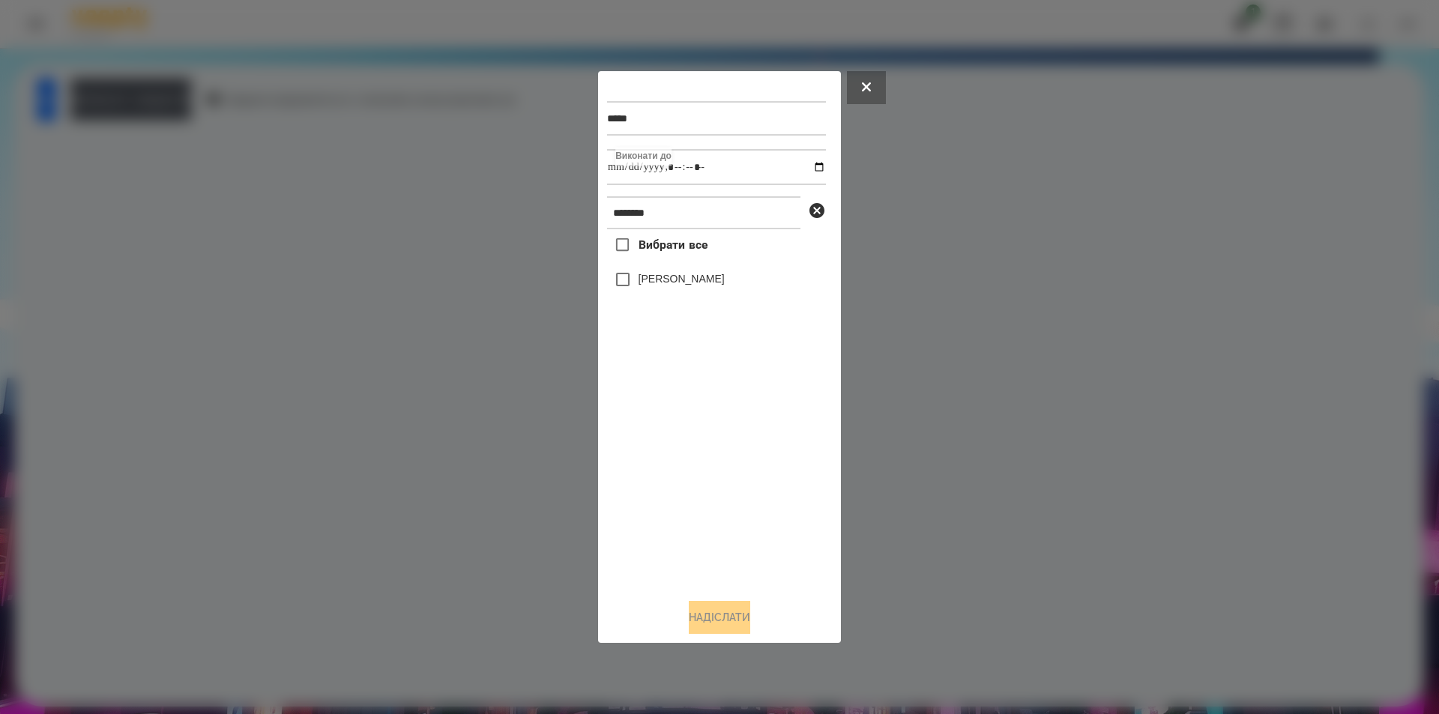
type input "**********"
drag, startPoint x: 677, startPoint y: 486, endPoint x: 743, endPoint y: 383, distance: 122.0
click at [681, 482] on div "Вибрати все [PERSON_NAME]" at bounding box center [716, 408] width 219 height 358
click at [816, 215] on icon at bounding box center [817, 211] width 18 height 18
click at [768, 216] on input "********" at bounding box center [703, 212] width 193 height 33
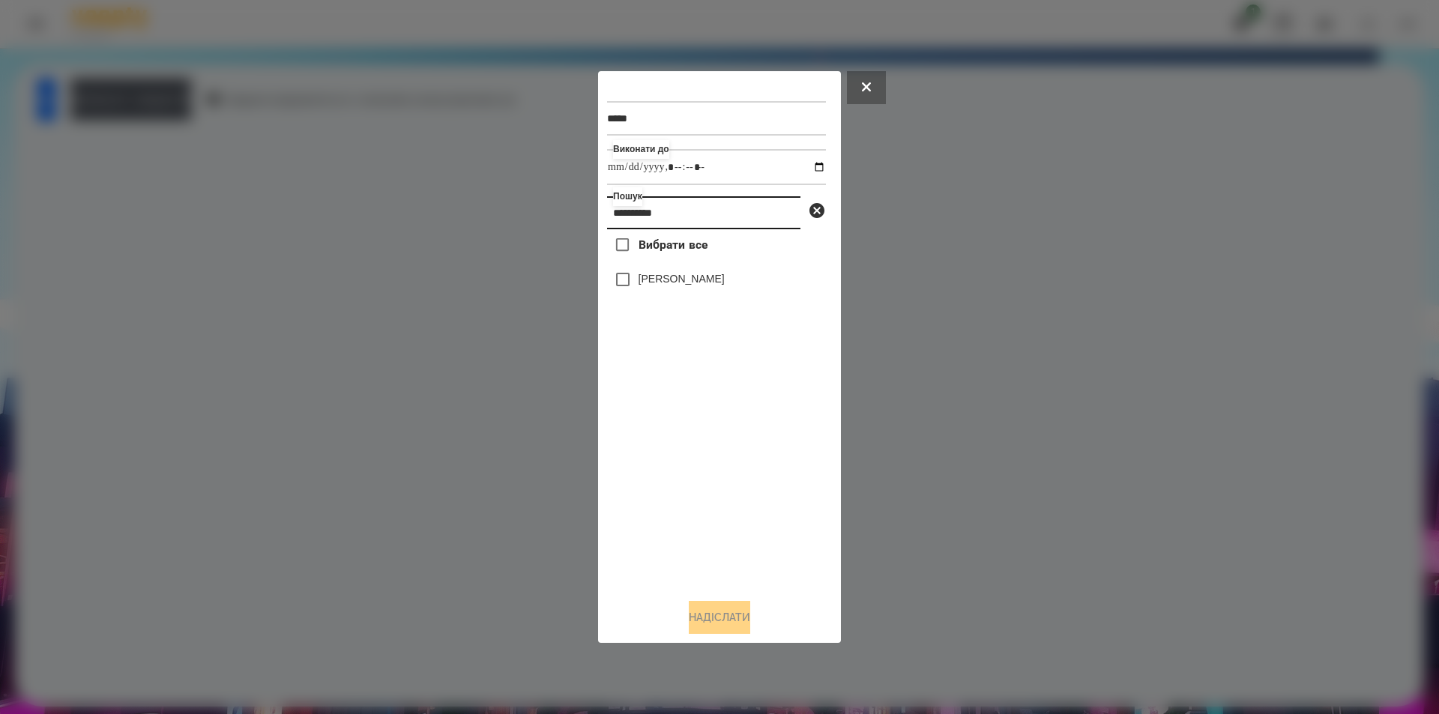
type input "**********"
click at [725, 274] on label "[PERSON_NAME]" at bounding box center [682, 278] width 86 height 15
click at [736, 632] on button "Надіслати" at bounding box center [719, 617] width 61 height 33
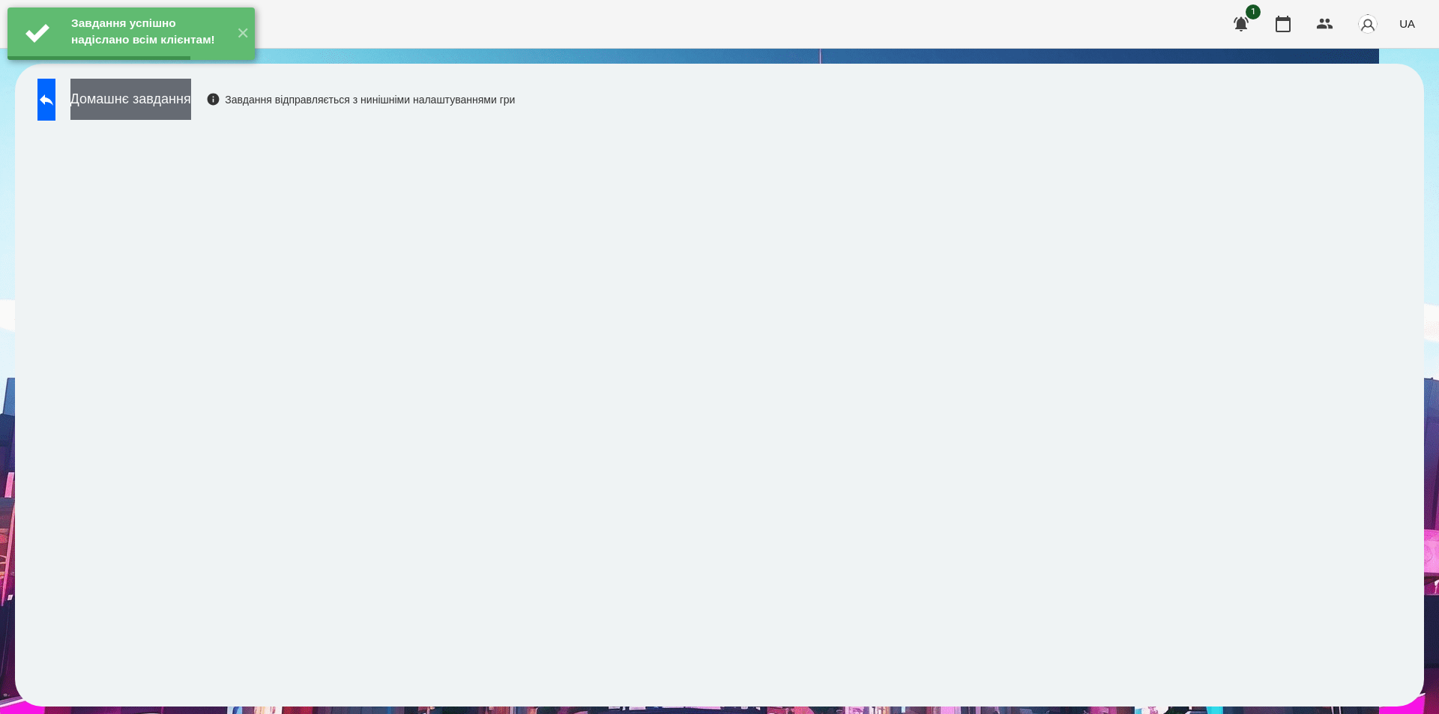
click at [191, 98] on button "Домашнє завдання" at bounding box center [130, 99] width 121 height 41
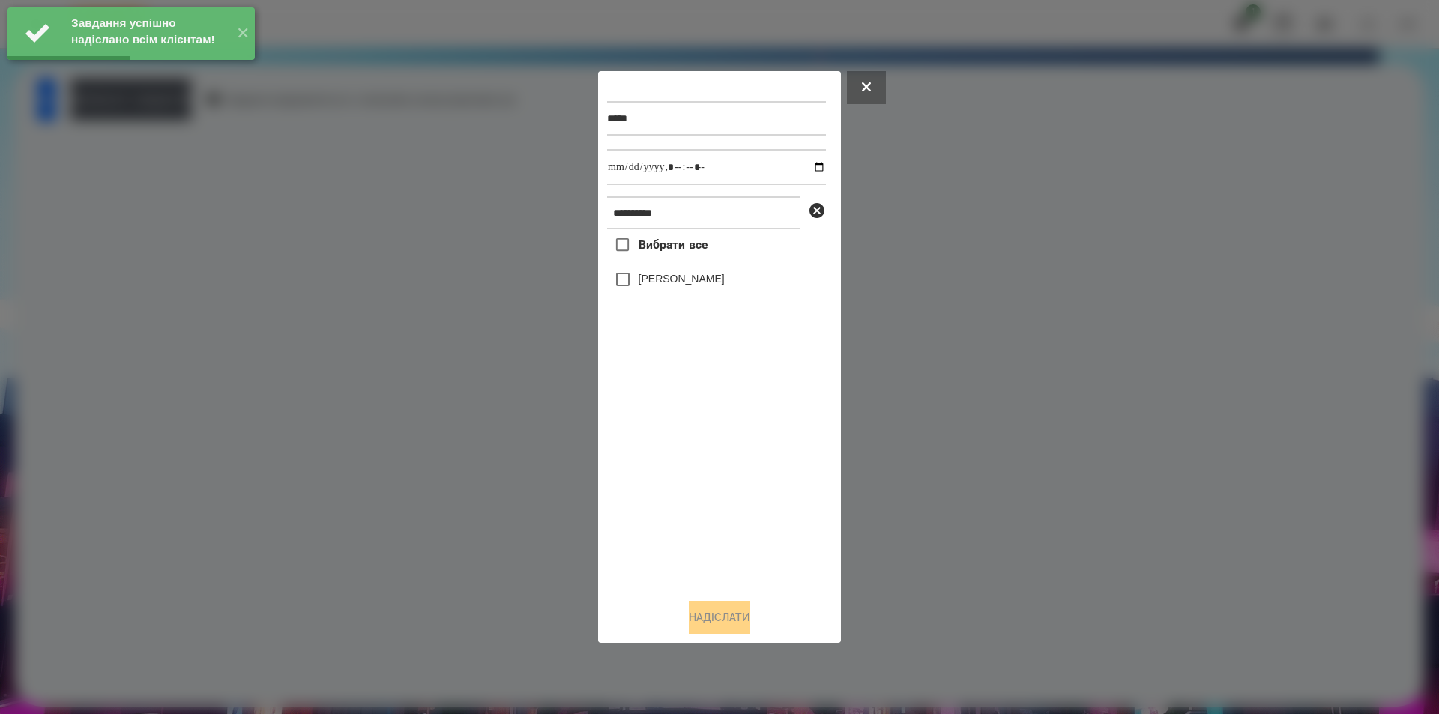
click at [676, 280] on label "[PERSON_NAME]" at bounding box center [682, 278] width 86 height 15
click at [810, 163] on input "datetime-local" at bounding box center [716, 167] width 219 height 36
type input "**********"
click at [709, 619] on button "Надіслати" at bounding box center [719, 617] width 61 height 33
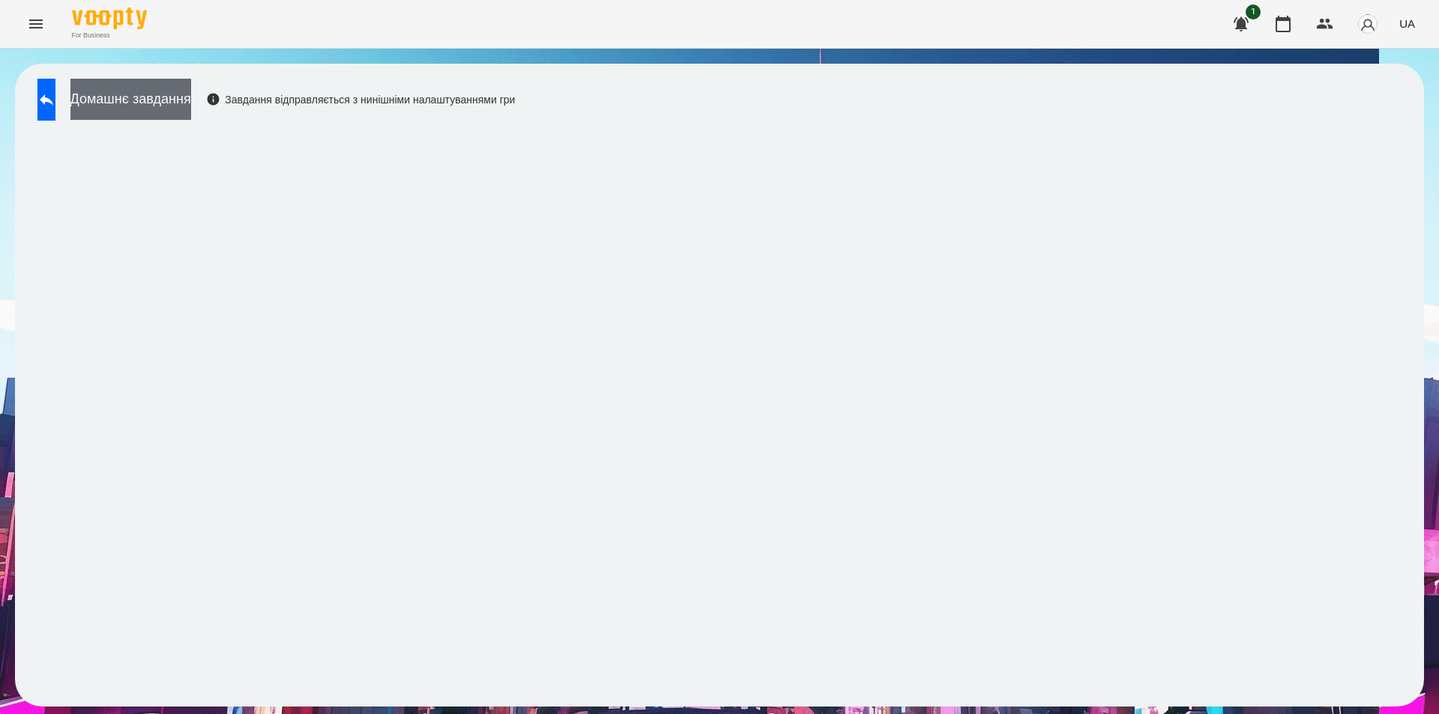
click at [191, 102] on button "Домашнє завдання" at bounding box center [130, 99] width 121 height 41
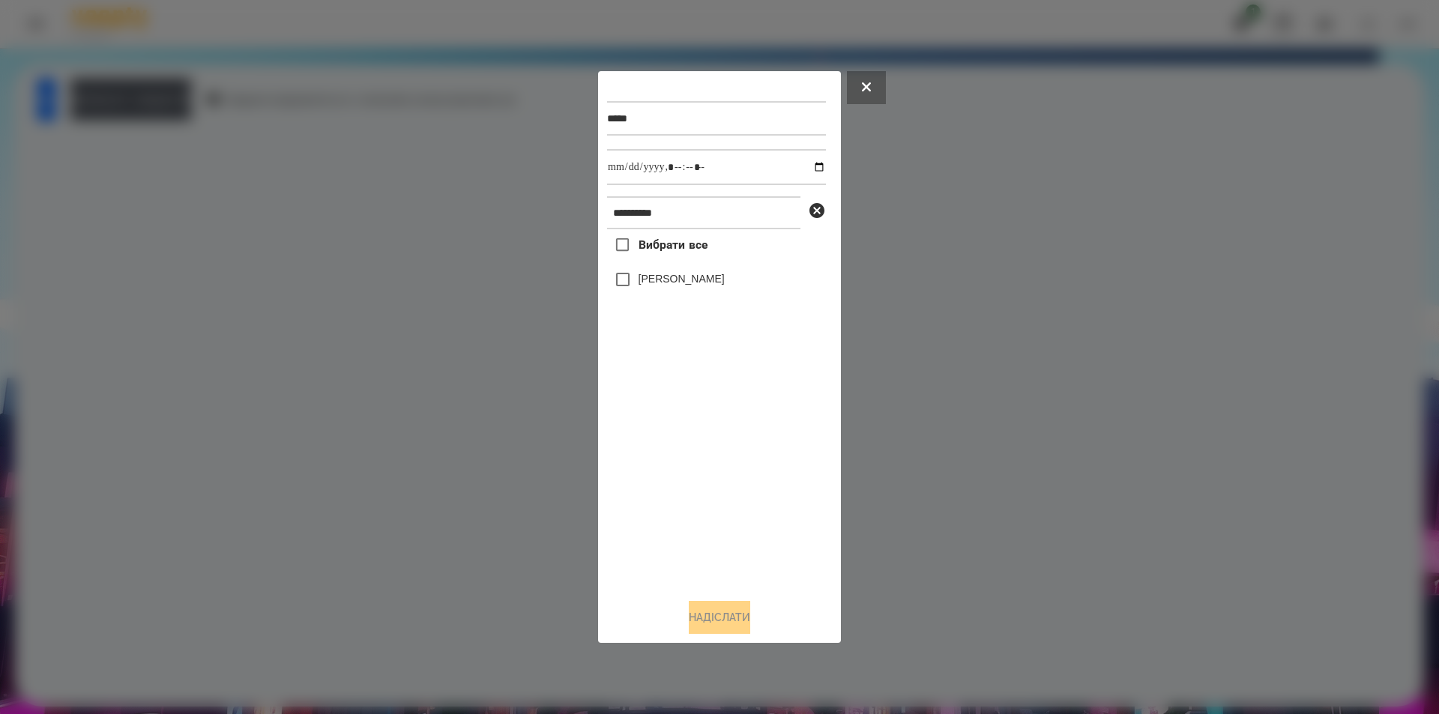
click at [725, 286] on label "[PERSON_NAME]" at bounding box center [682, 278] width 86 height 15
click at [806, 165] on input "datetime-local" at bounding box center [716, 167] width 219 height 36
type input "**********"
click at [726, 626] on button "Надіслати" at bounding box center [719, 617] width 61 height 33
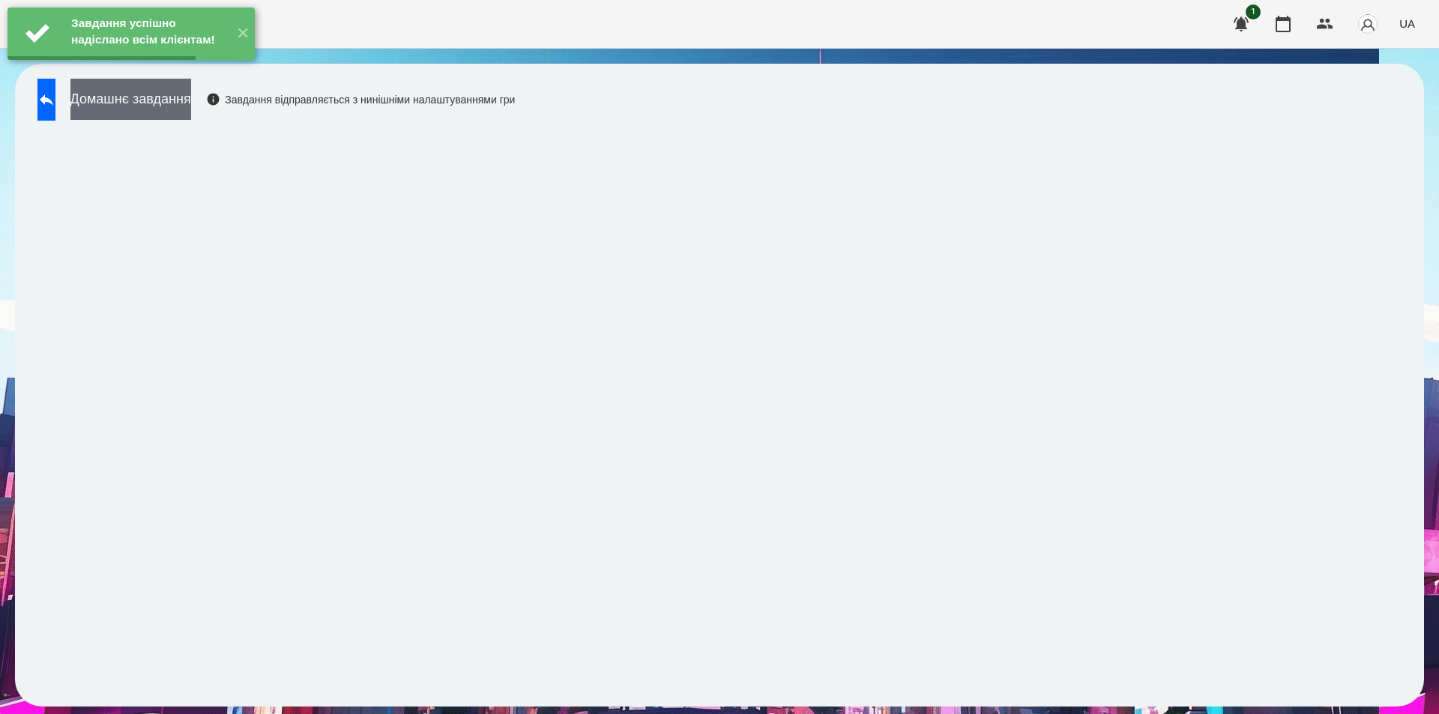
click at [191, 100] on button "Домашнє завдання" at bounding box center [130, 99] width 121 height 41
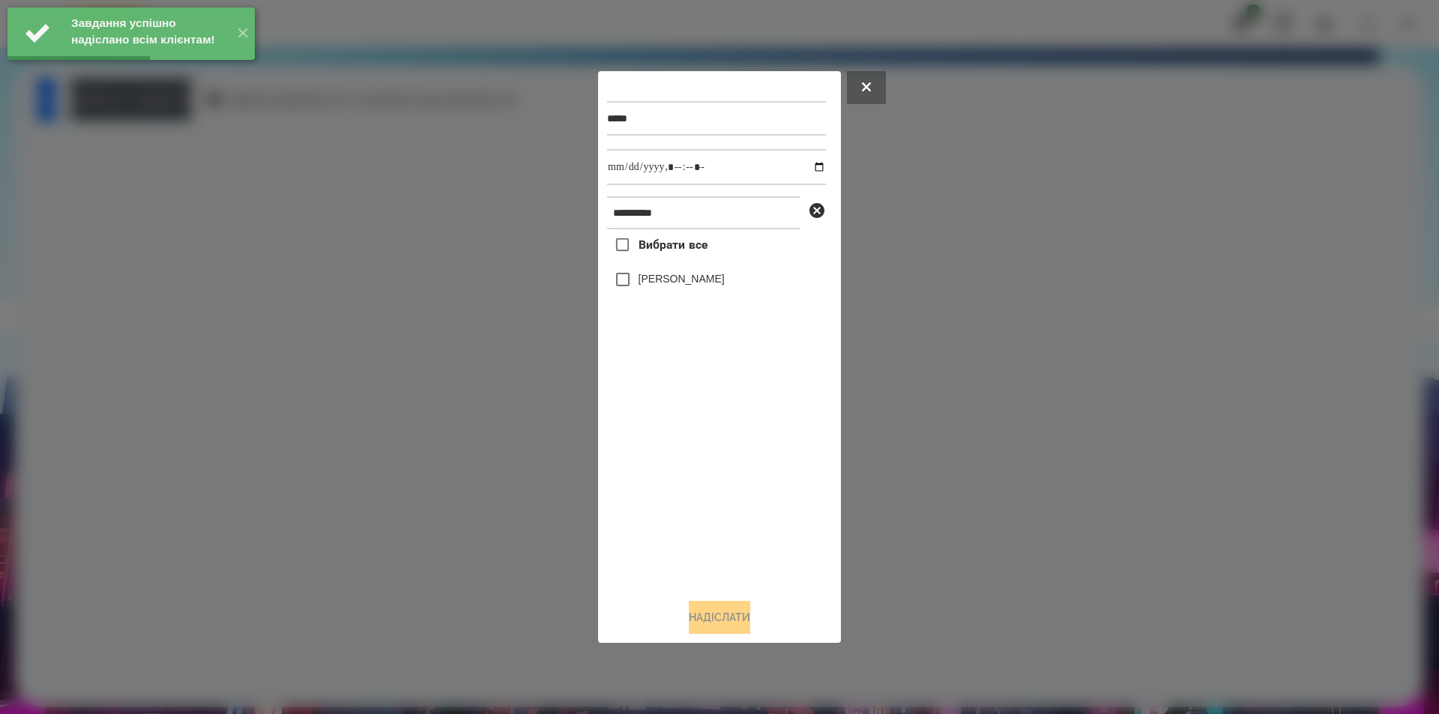
click at [725, 279] on label "[PERSON_NAME]" at bounding box center [682, 278] width 86 height 15
click at [809, 164] on input "datetime-local" at bounding box center [716, 167] width 219 height 36
type input "**********"
click at [710, 622] on button "Надіслати" at bounding box center [719, 617] width 61 height 33
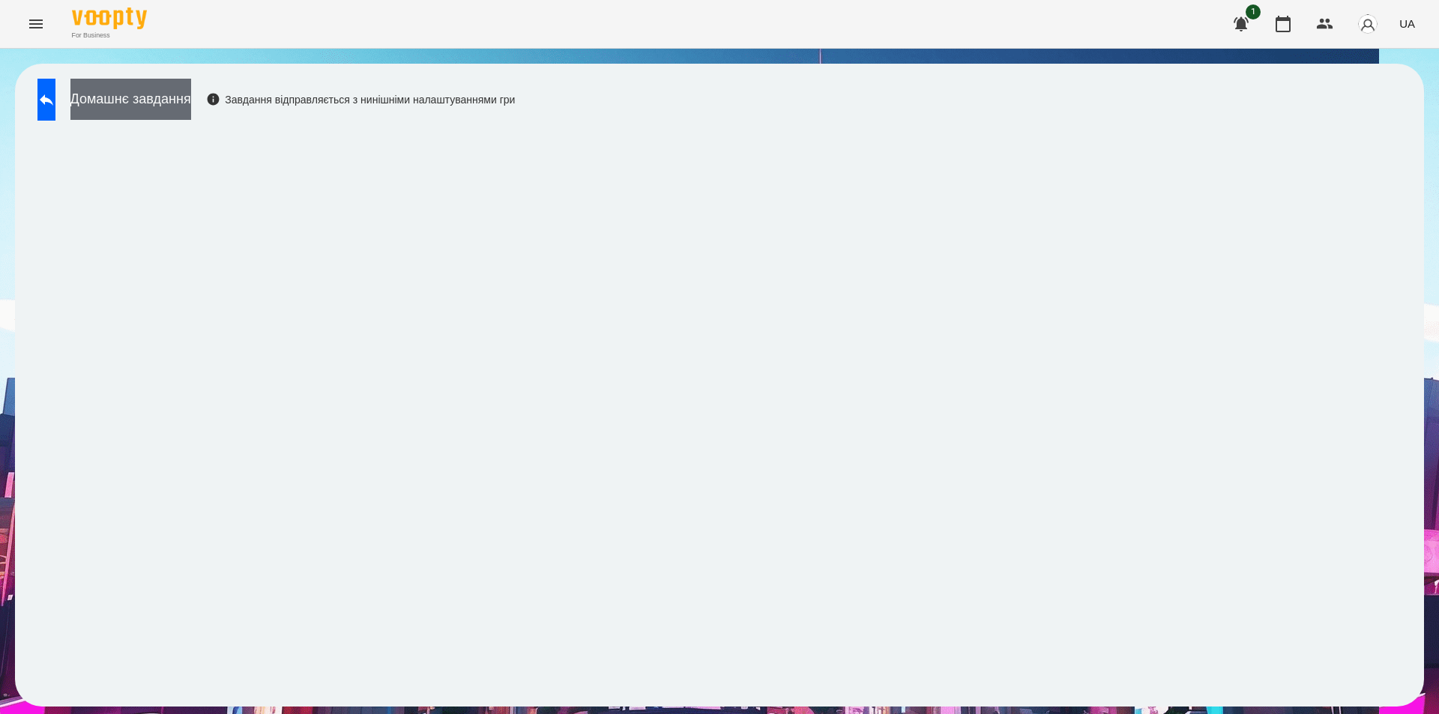
click at [173, 96] on button "Домашнє завдання" at bounding box center [130, 99] width 121 height 41
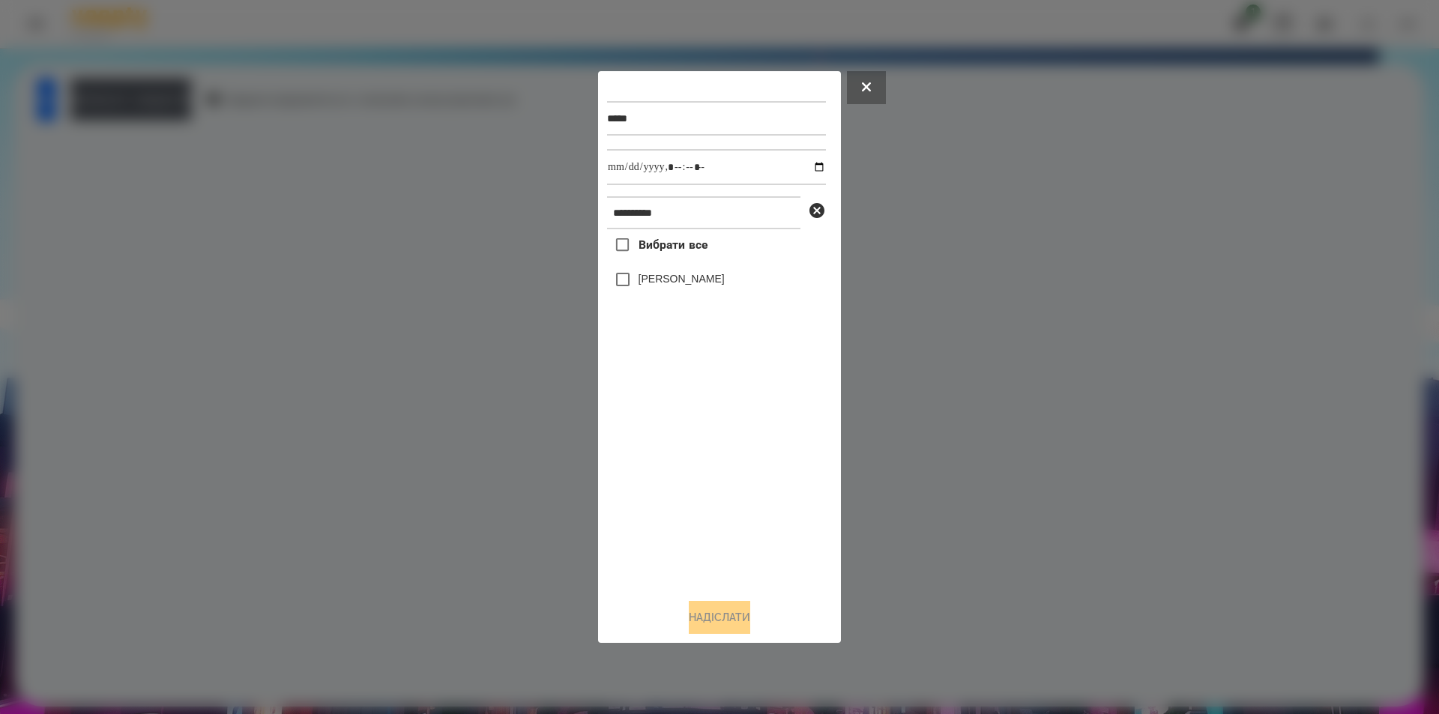
click at [687, 283] on label "[PERSON_NAME]" at bounding box center [682, 278] width 86 height 15
click at [706, 628] on button "Надіслати" at bounding box center [719, 617] width 61 height 33
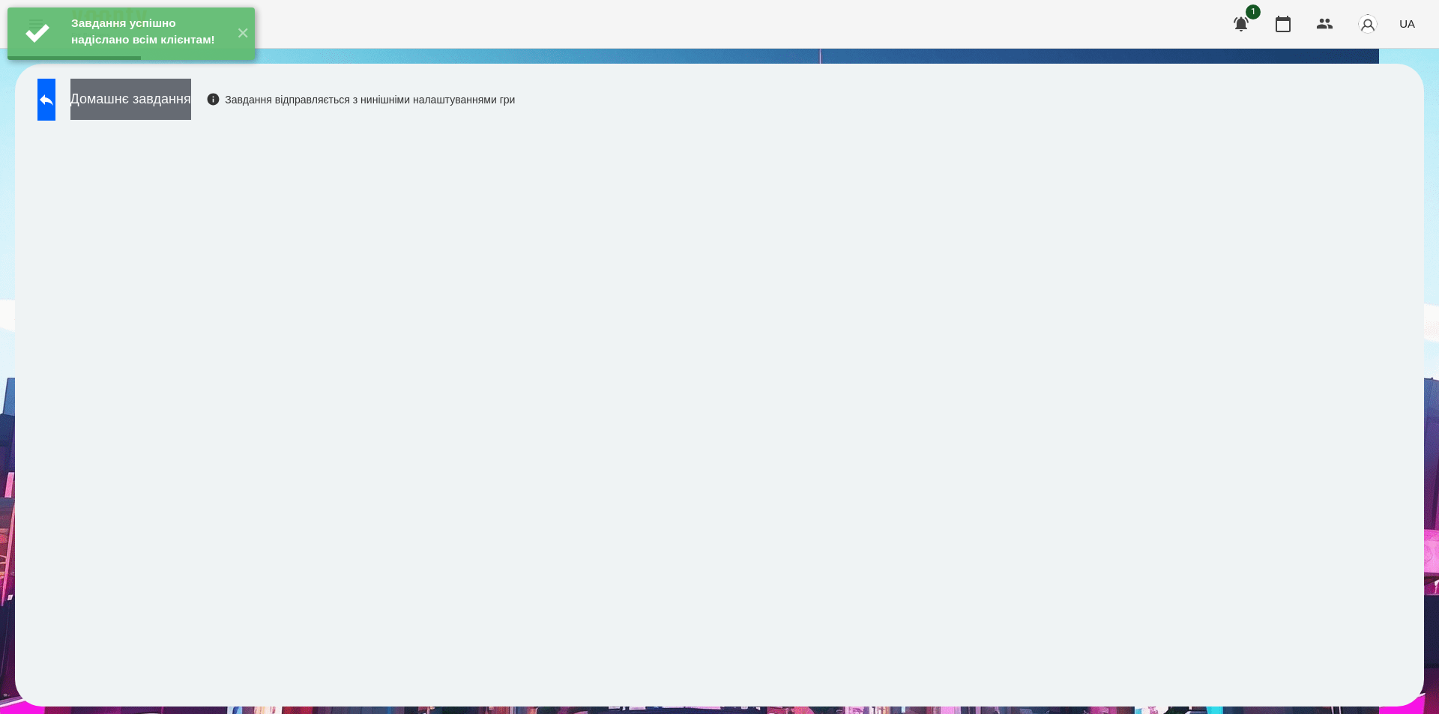
click at [191, 112] on button "Домашнє завдання" at bounding box center [130, 99] width 121 height 41
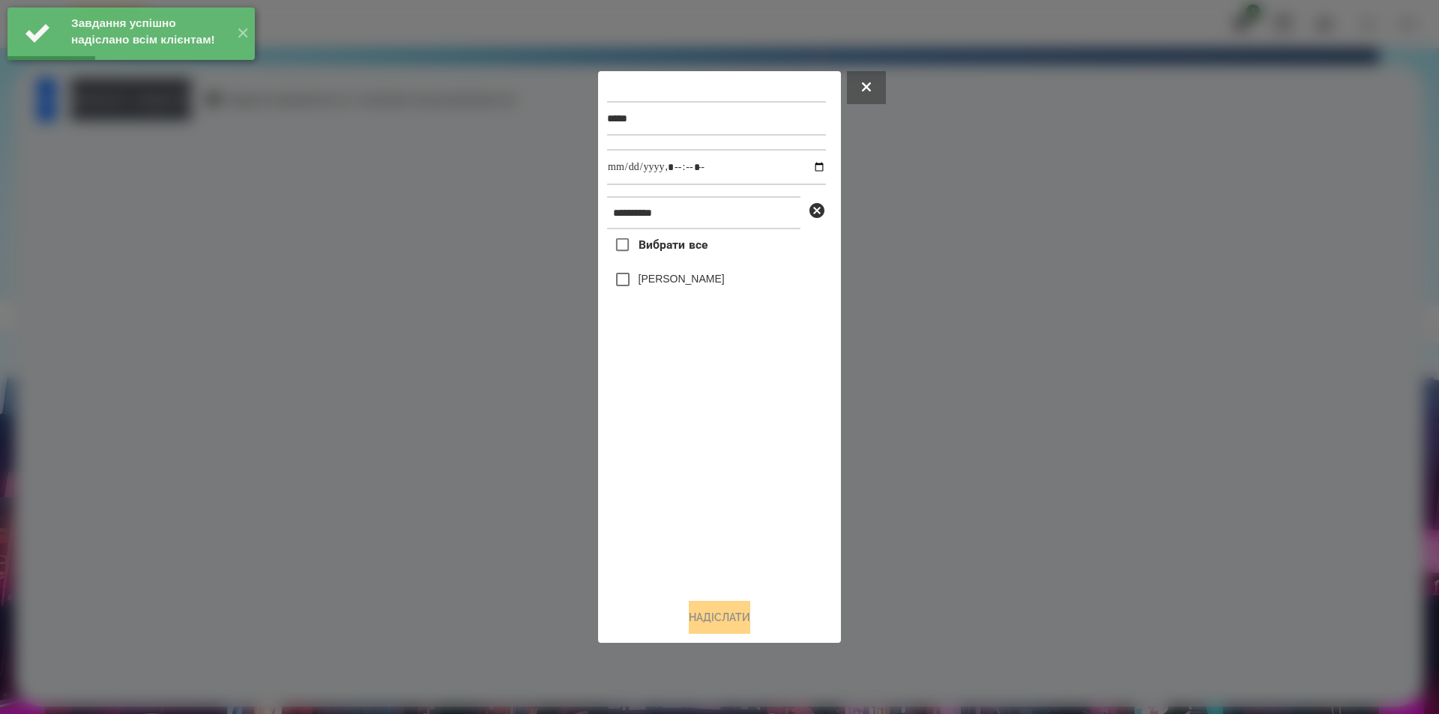
click at [706, 285] on label "[PERSON_NAME]" at bounding box center [682, 278] width 86 height 15
click at [807, 170] on input "datetime-local" at bounding box center [716, 167] width 219 height 36
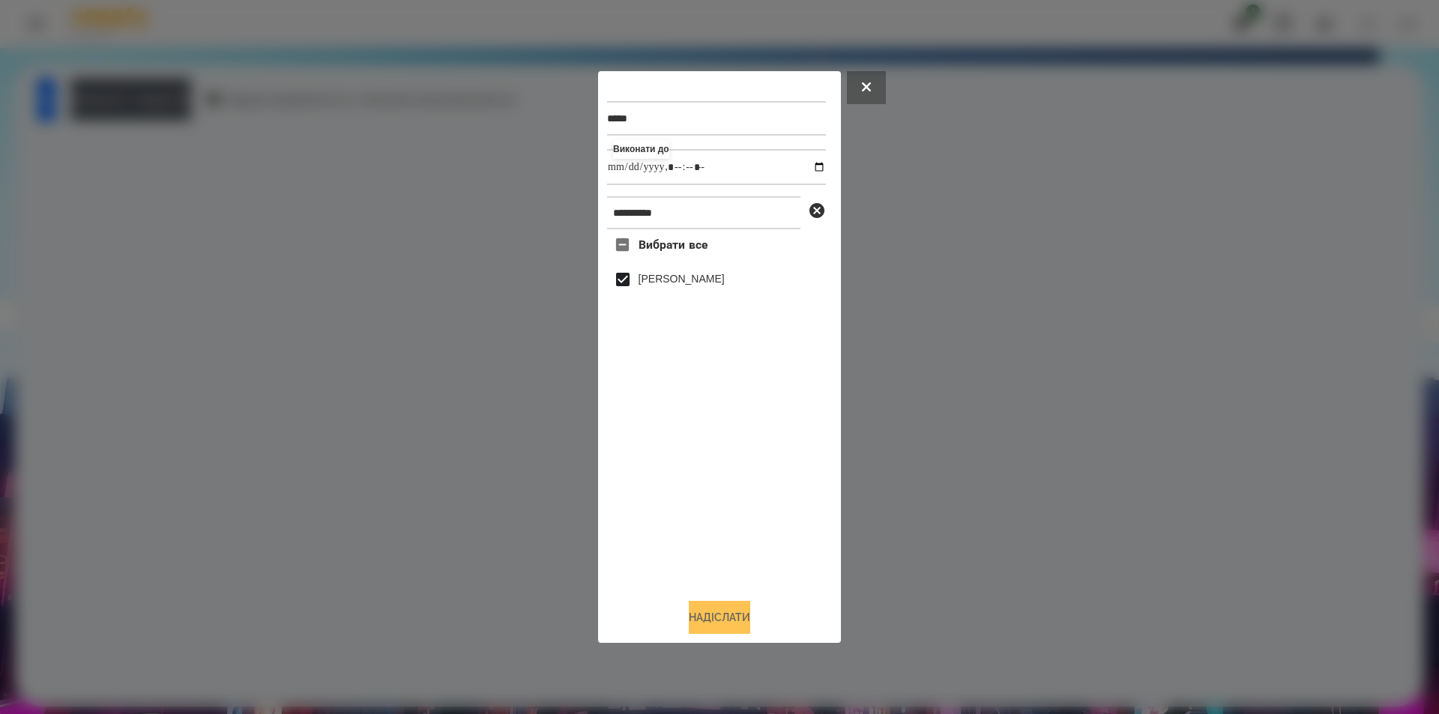
type input "**********"
click at [724, 624] on button "Надіслати" at bounding box center [719, 617] width 61 height 33
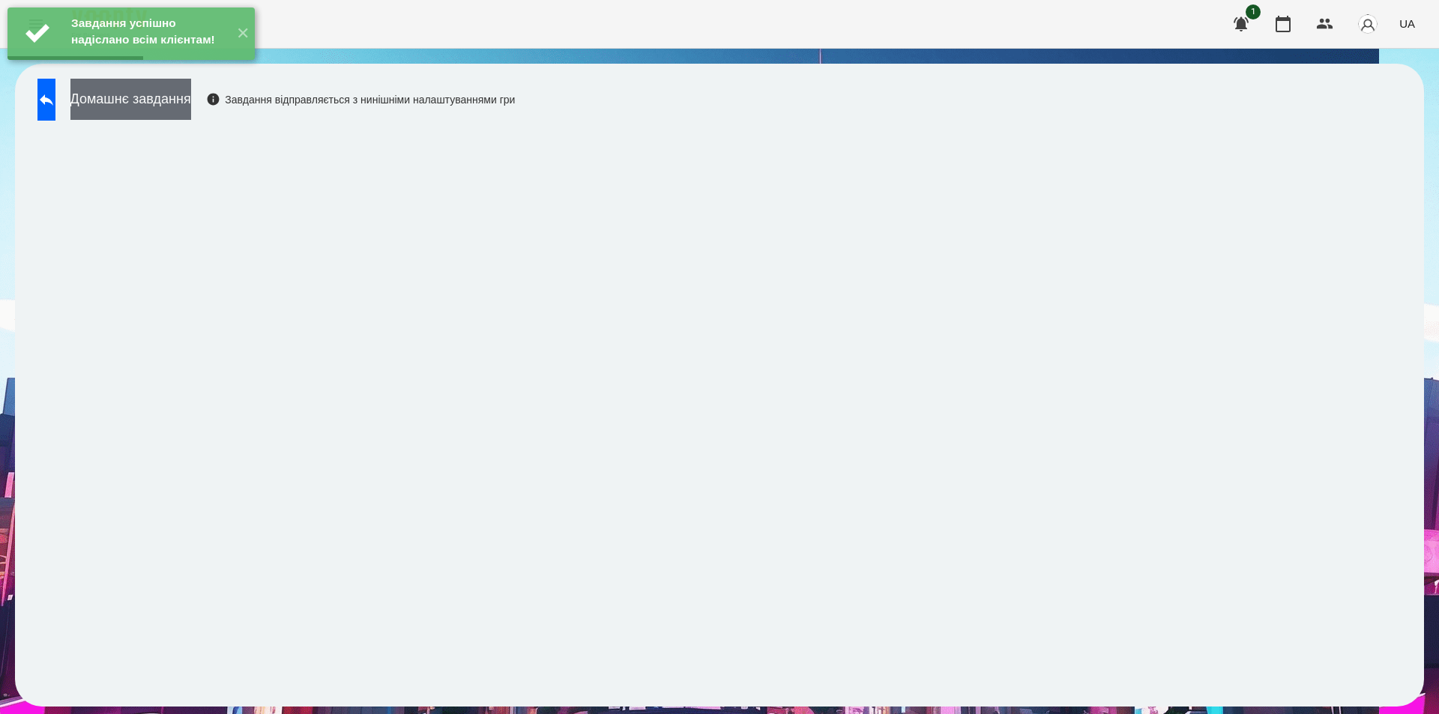
click at [187, 106] on button "Домашнє завдання" at bounding box center [130, 99] width 121 height 41
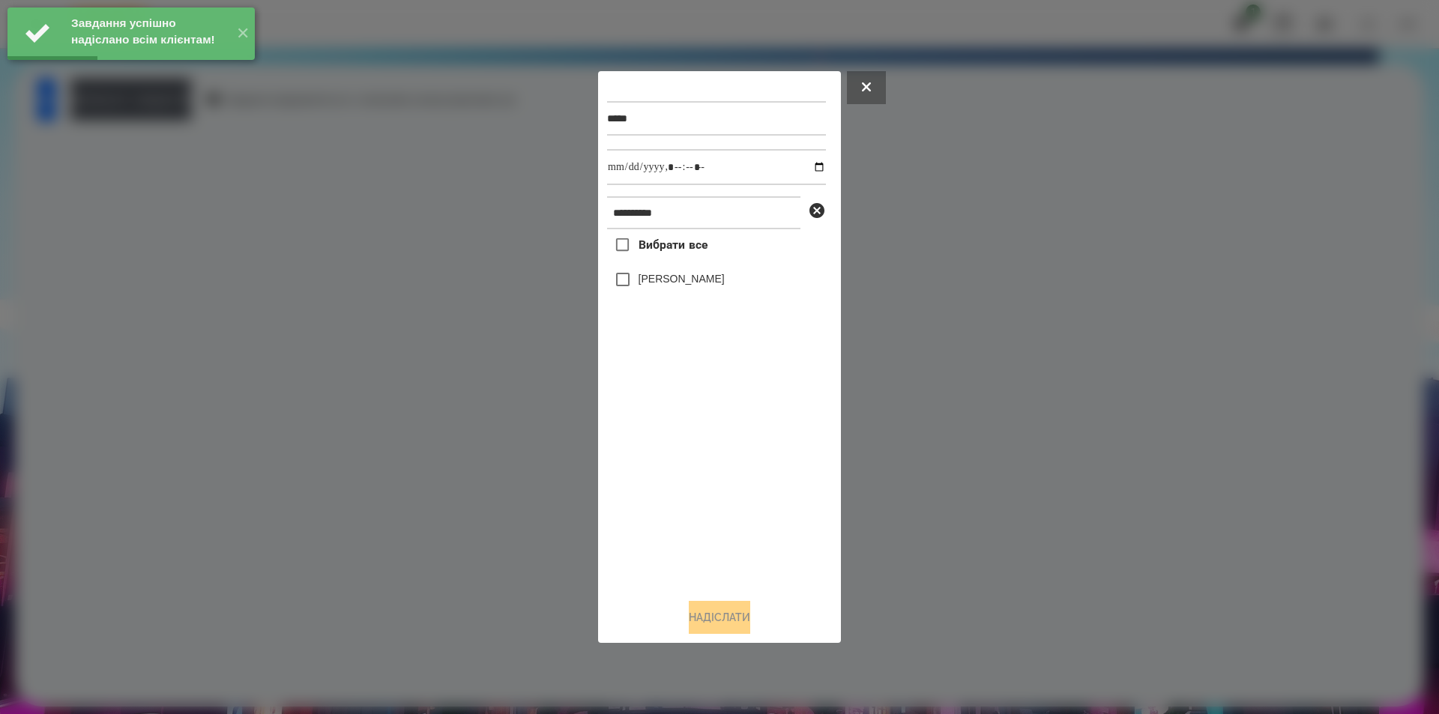
click at [706, 283] on label "[PERSON_NAME]" at bounding box center [682, 278] width 86 height 15
click at [805, 167] on input "datetime-local" at bounding box center [716, 167] width 219 height 36
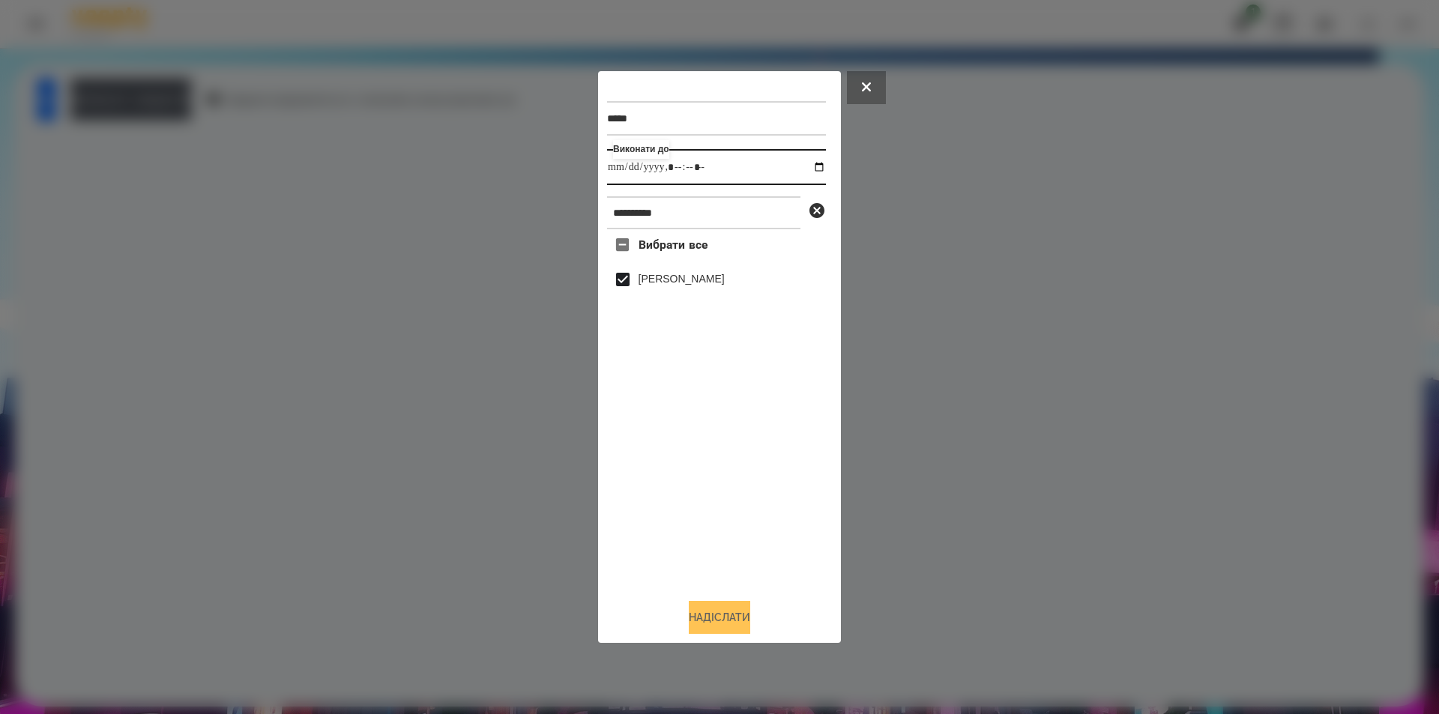
type input "**********"
click at [741, 614] on button "Надіслати" at bounding box center [719, 617] width 61 height 33
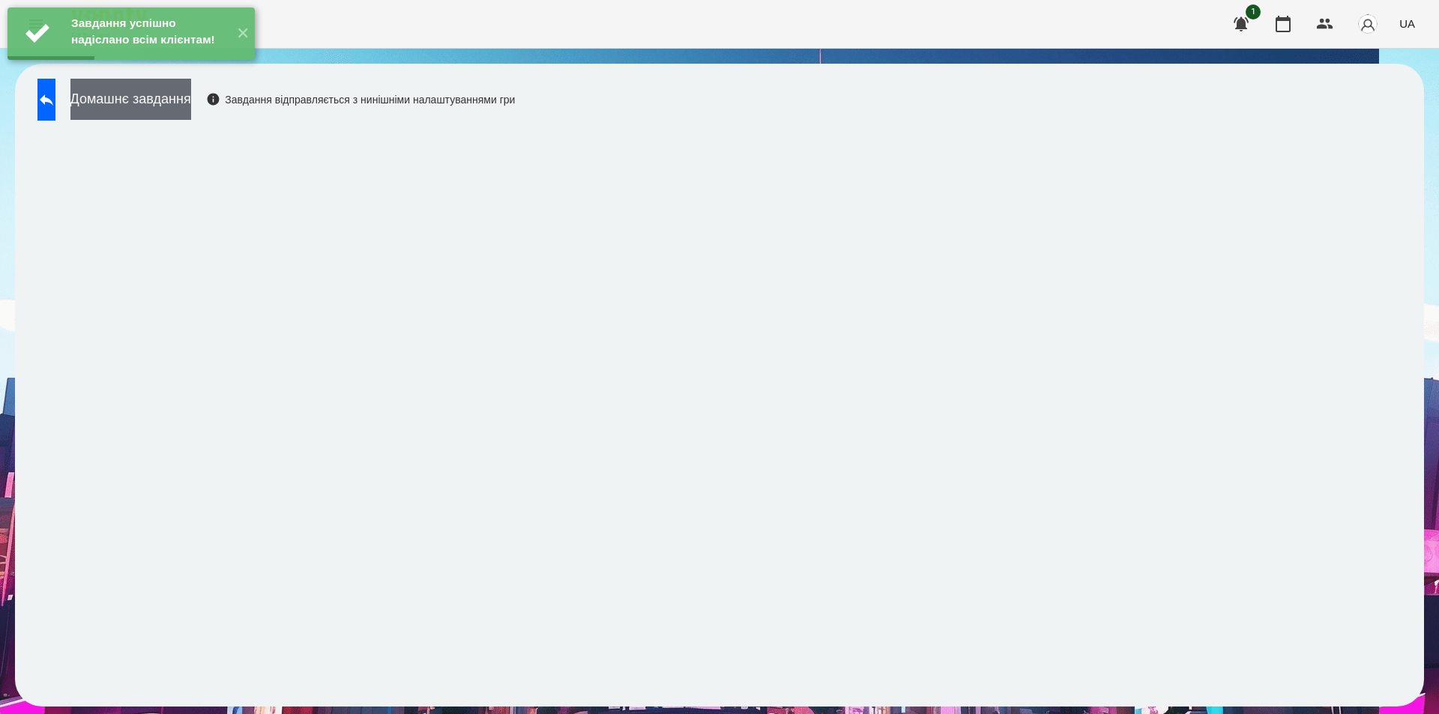
click at [172, 91] on button "Домашнє завдання" at bounding box center [130, 99] width 121 height 41
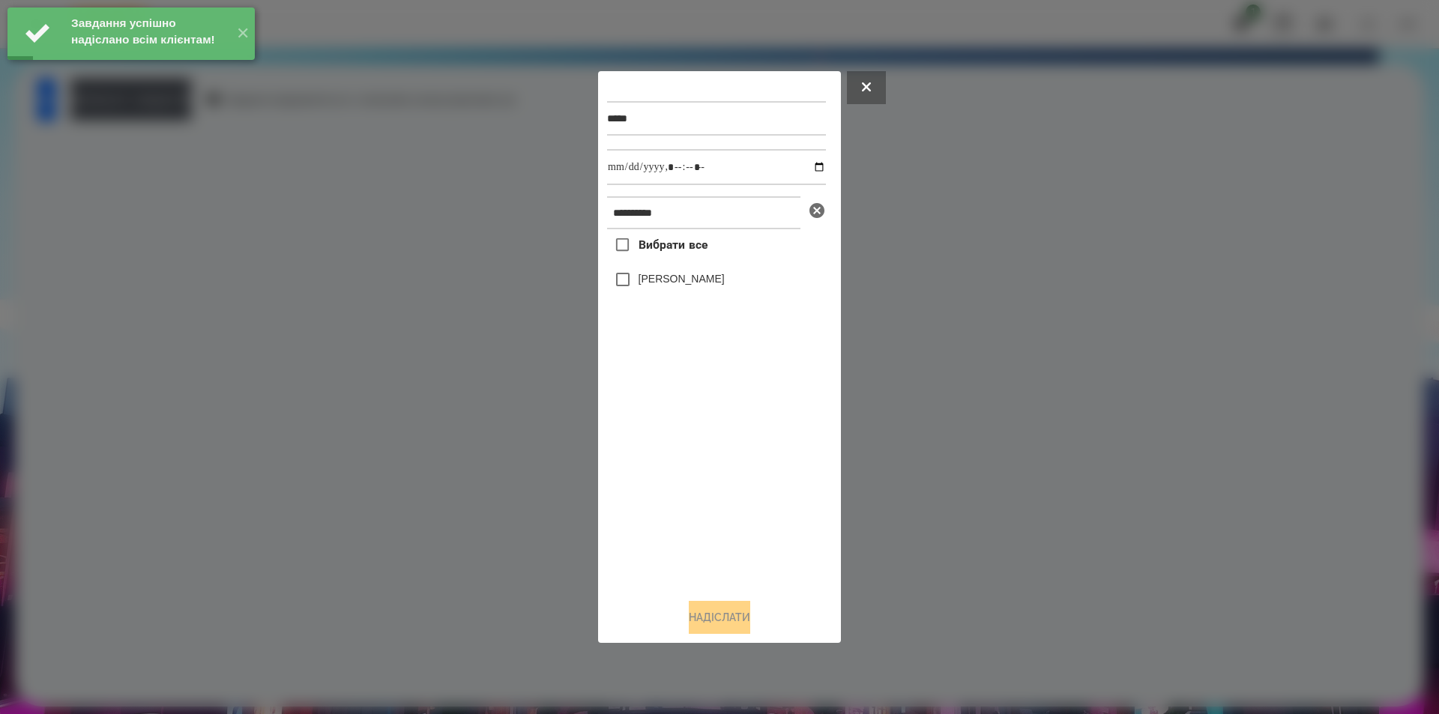
click at [812, 216] on icon at bounding box center [817, 210] width 15 height 15
click at [769, 206] on input "**********" at bounding box center [703, 212] width 193 height 33
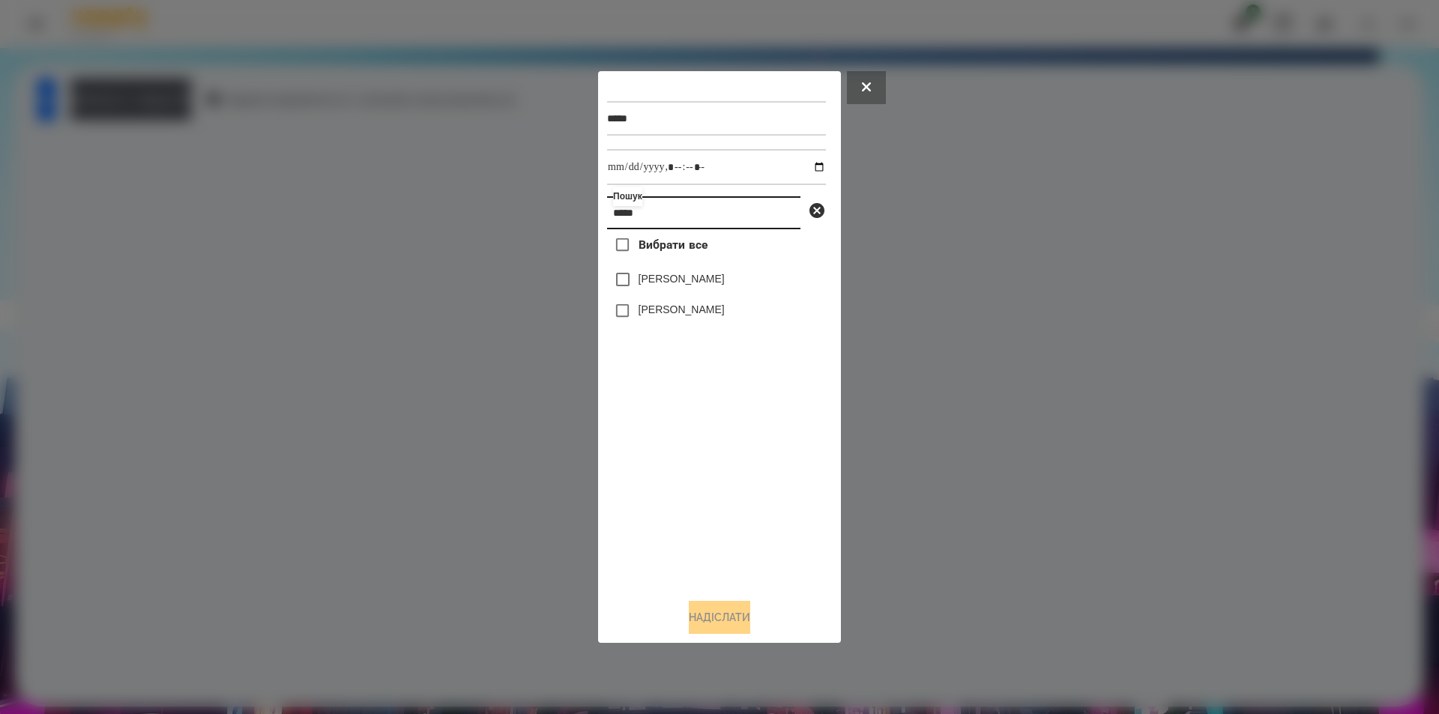
type input "*****"
click at [697, 316] on label "[PERSON_NAME]" at bounding box center [682, 309] width 86 height 15
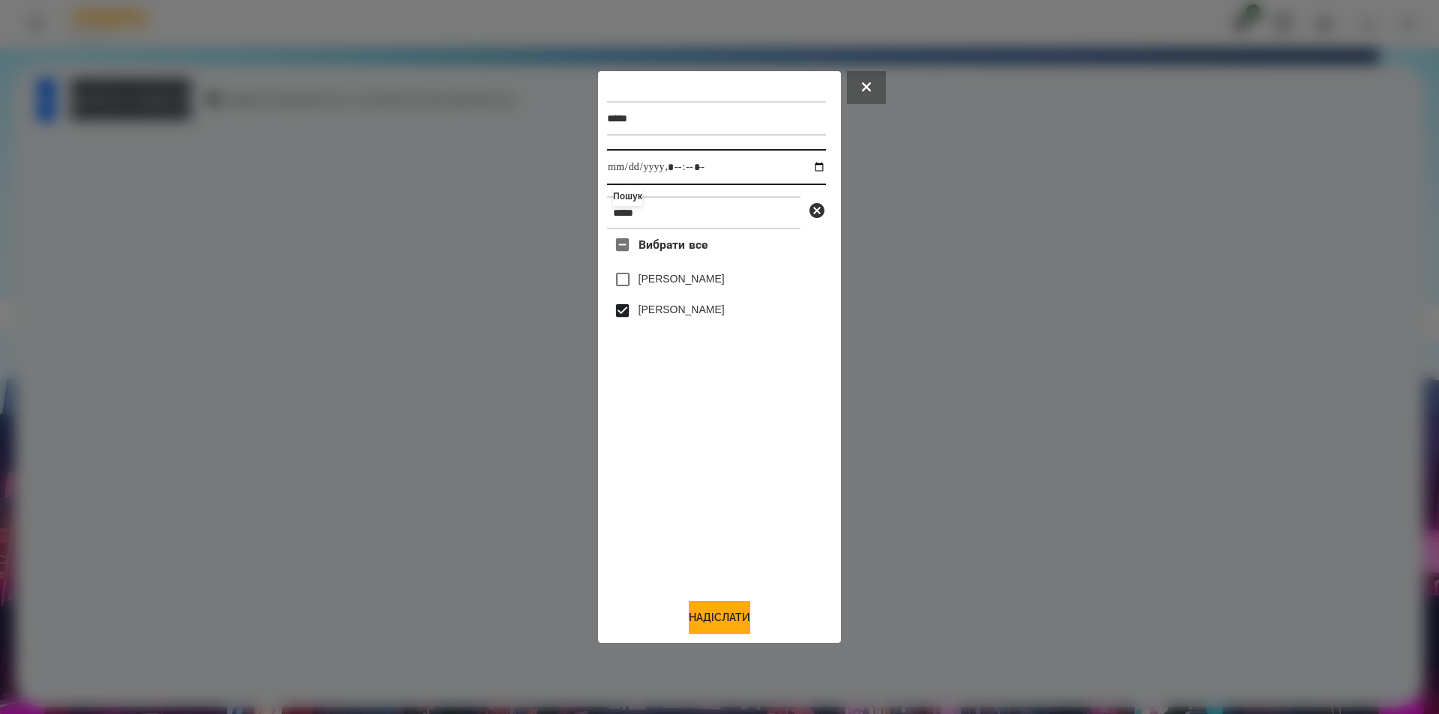
click at [803, 164] on input "datetime-local" at bounding box center [716, 167] width 219 height 36
type input "**********"
click at [716, 618] on button "Надіслати" at bounding box center [719, 617] width 61 height 33
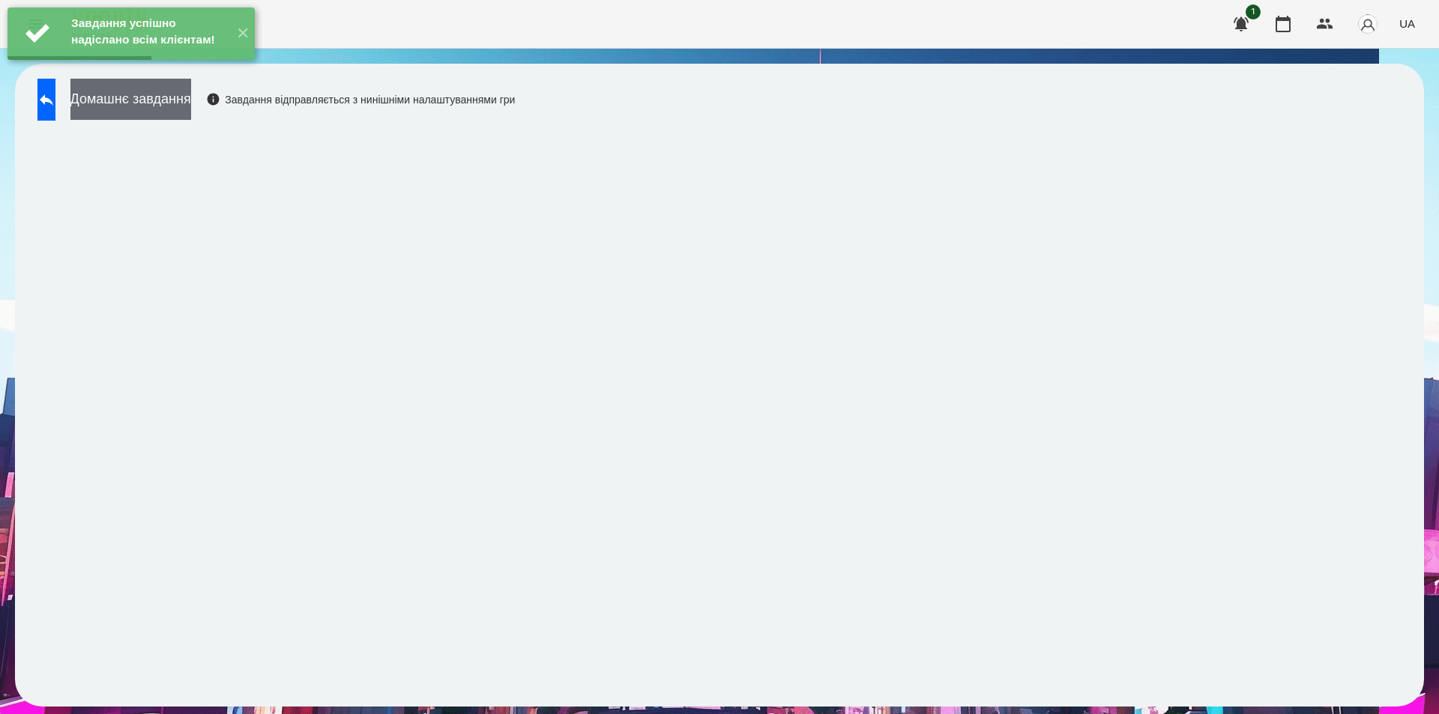
click at [191, 100] on button "Домашнє завдання" at bounding box center [130, 99] width 121 height 41
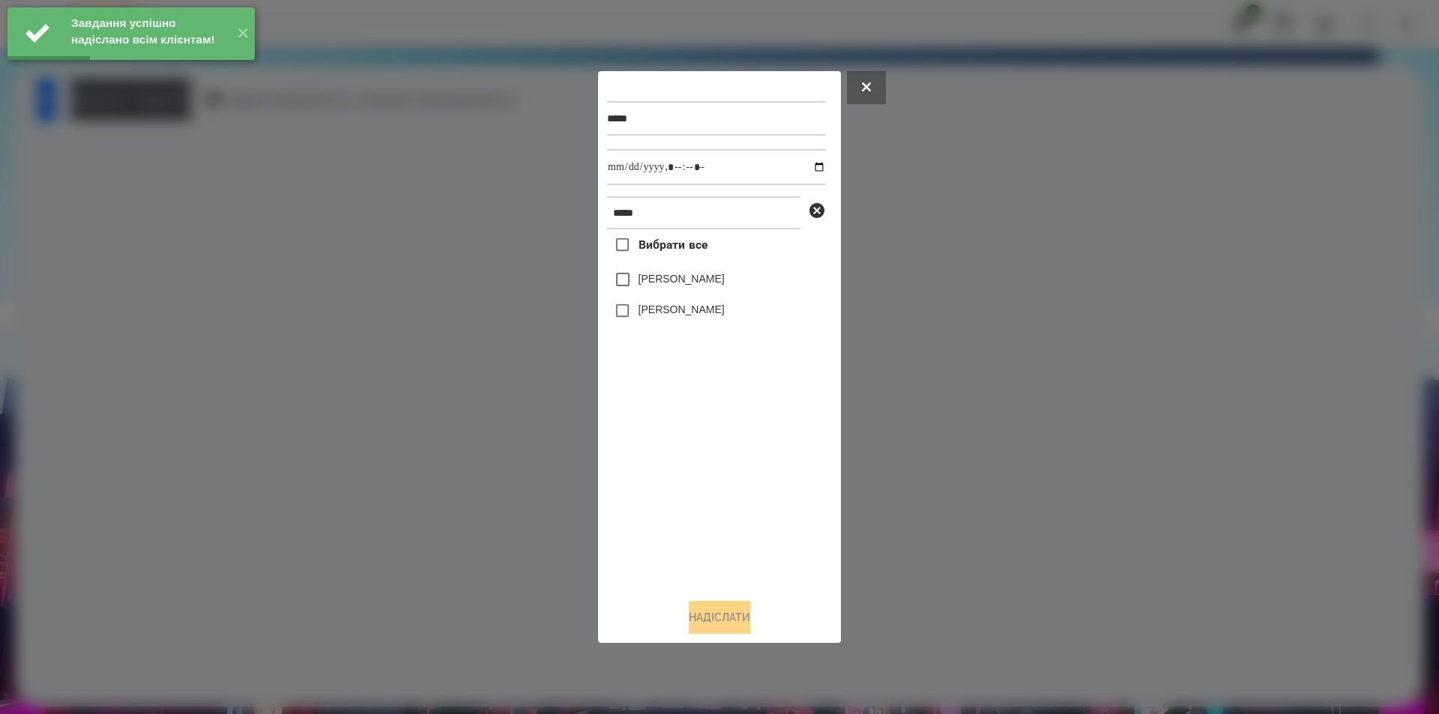
click at [659, 311] on label "[PERSON_NAME]" at bounding box center [682, 309] width 86 height 15
drag, startPoint x: 807, startPoint y: 168, endPoint x: 792, endPoint y: 184, distance: 22.3
click at [807, 168] on input "datetime-local" at bounding box center [716, 167] width 219 height 36
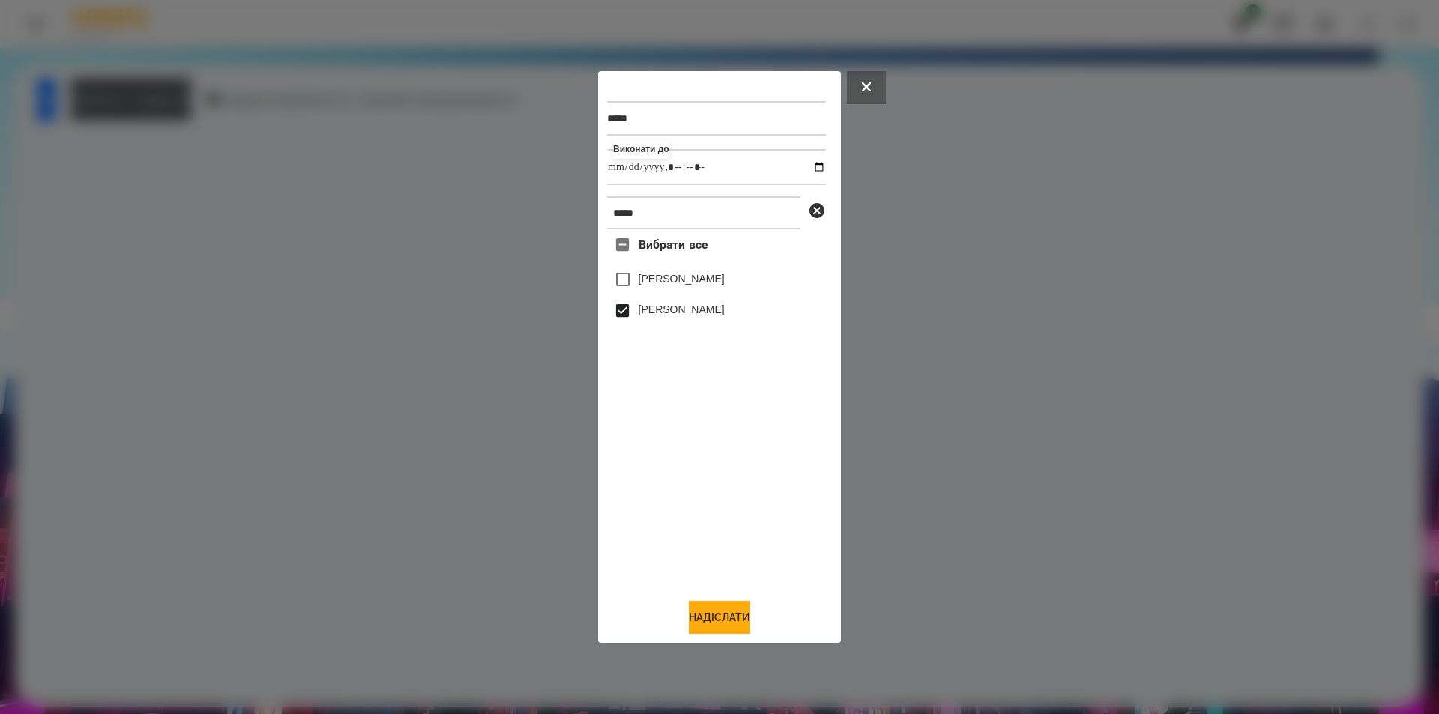
type input "**********"
click at [690, 672] on div "***** Виконати до ***** Вибрати все [PERSON_NAME] [PERSON_NAME]" at bounding box center [719, 357] width 1439 height 714
click at [725, 610] on button "Надіслати" at bounding box center [719, 617] width 61 height 33
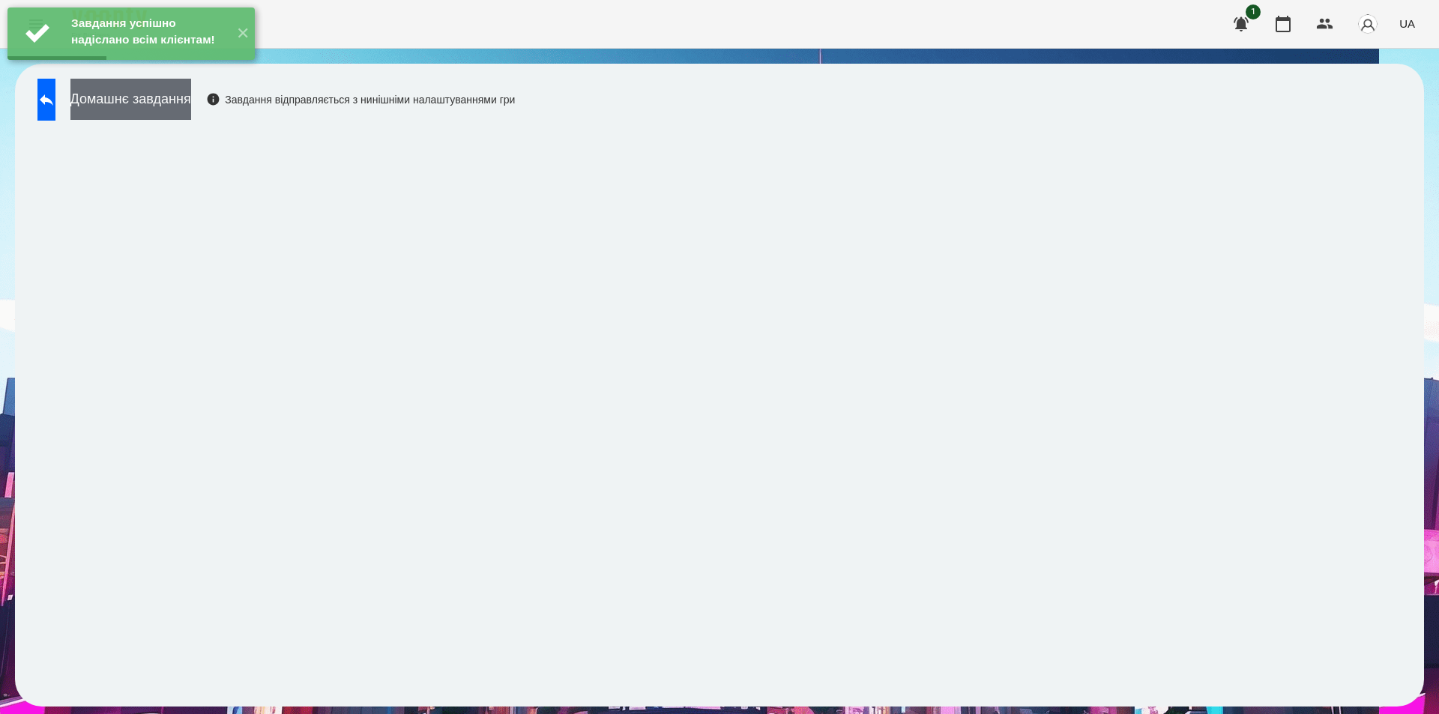
click at [181, 103] on button "Домашнє завдання" at bounding box center [130, 99] width 121 height 41
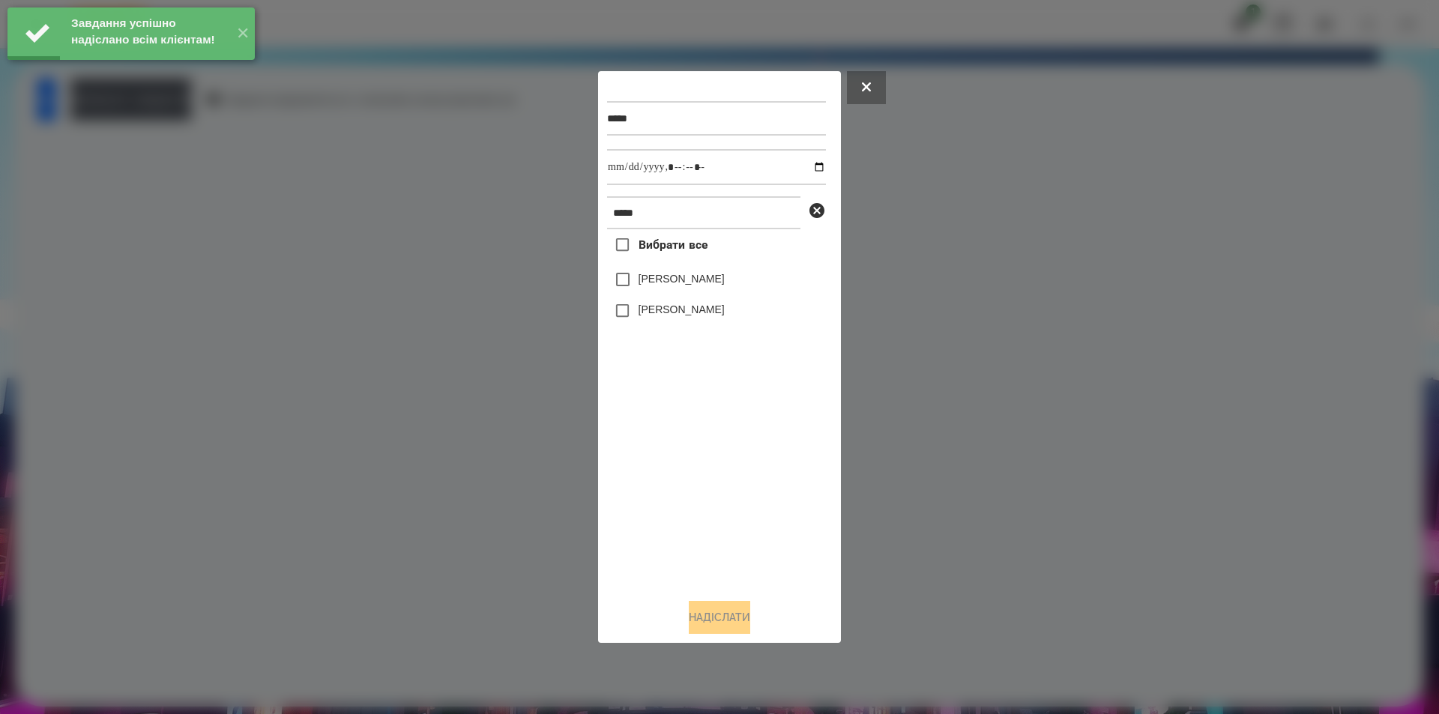
drag, startPoint x: 674, startPoint y: 315, endPoint x: 681, endPoint y: 312, distance: 8.1
click at [674, 314] on label "[PERSON_NAME]" at bounding box center [682, 309] width 86 height 15
click at [812, 163] on input "datetime-local" at bounding box center [716, 167] width 219 height 36
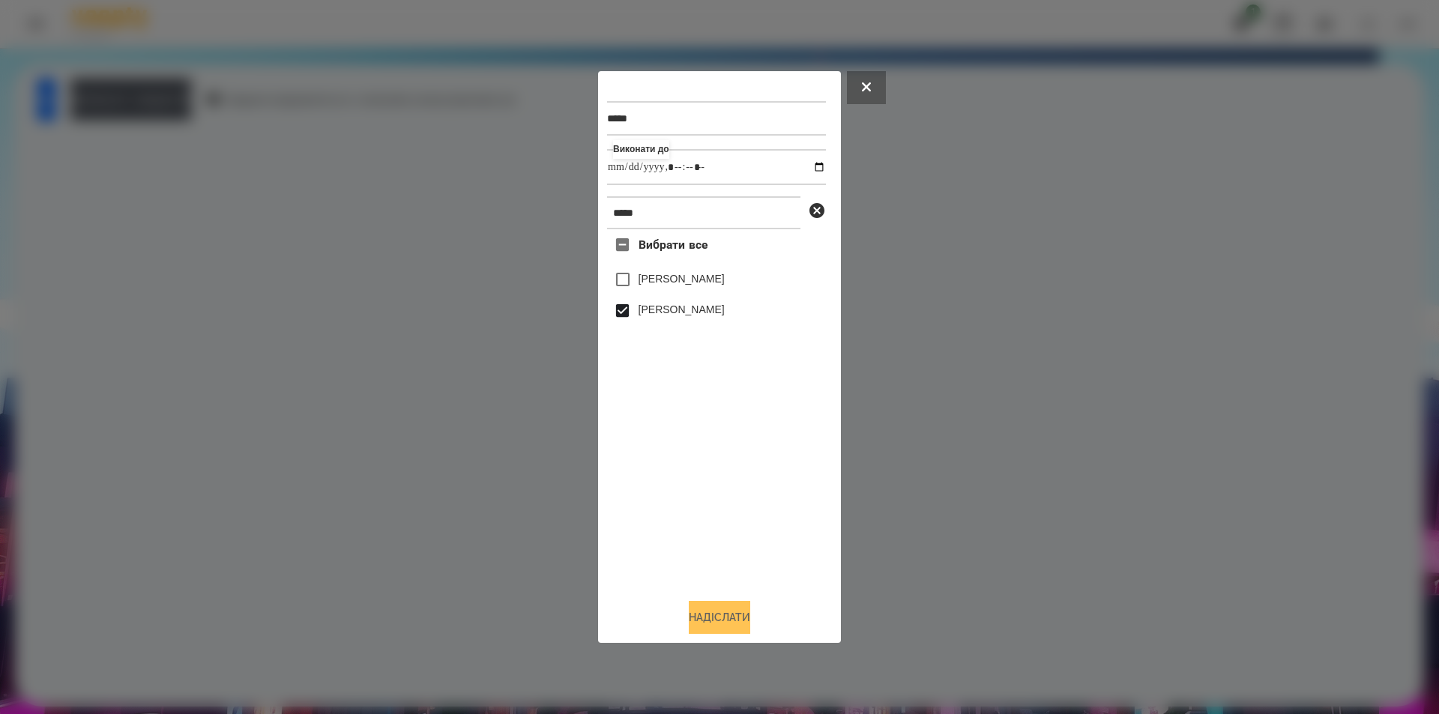
type input "**********"
click at [725, 617] on button "Надіслати" at bounding box center [719, 617] width 61 height 33
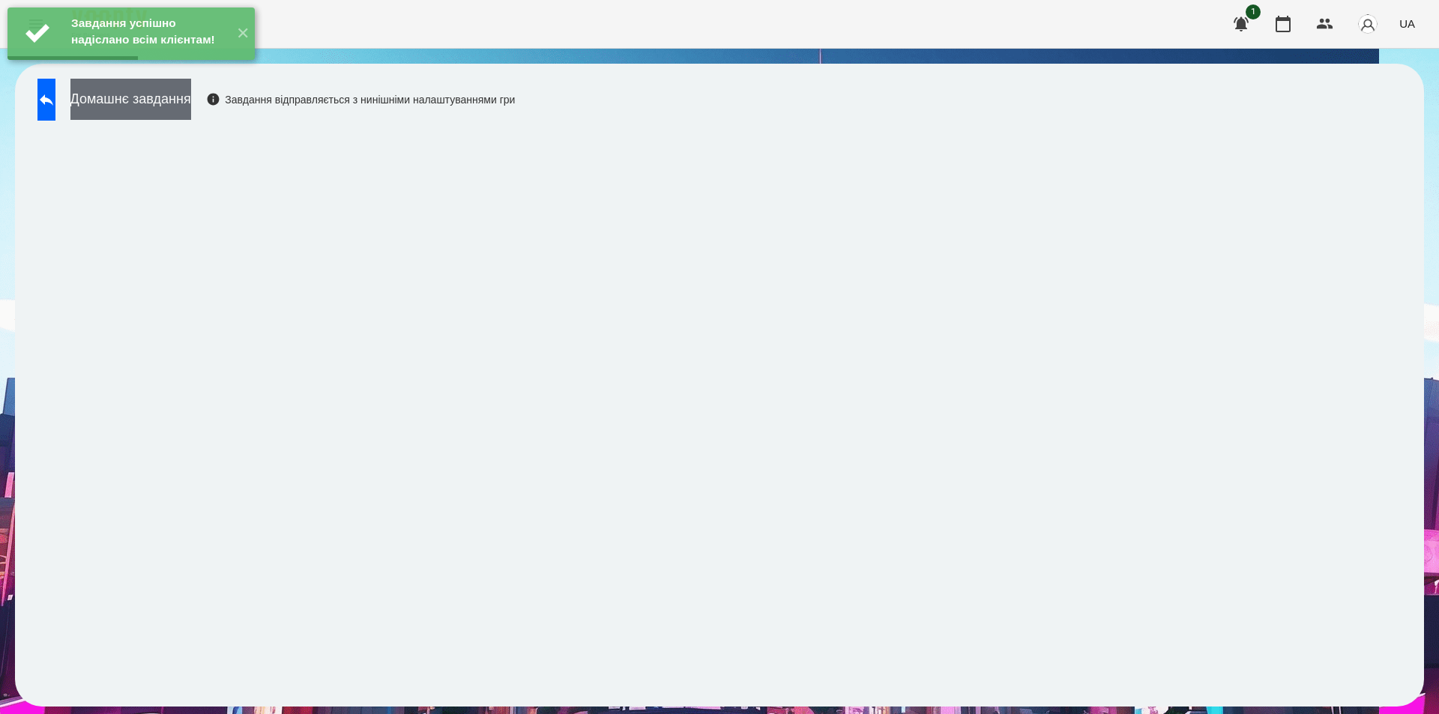
click at [191, 91] on button "Домашнє завдання" at bounding box center [130, 99] width 121 height 41
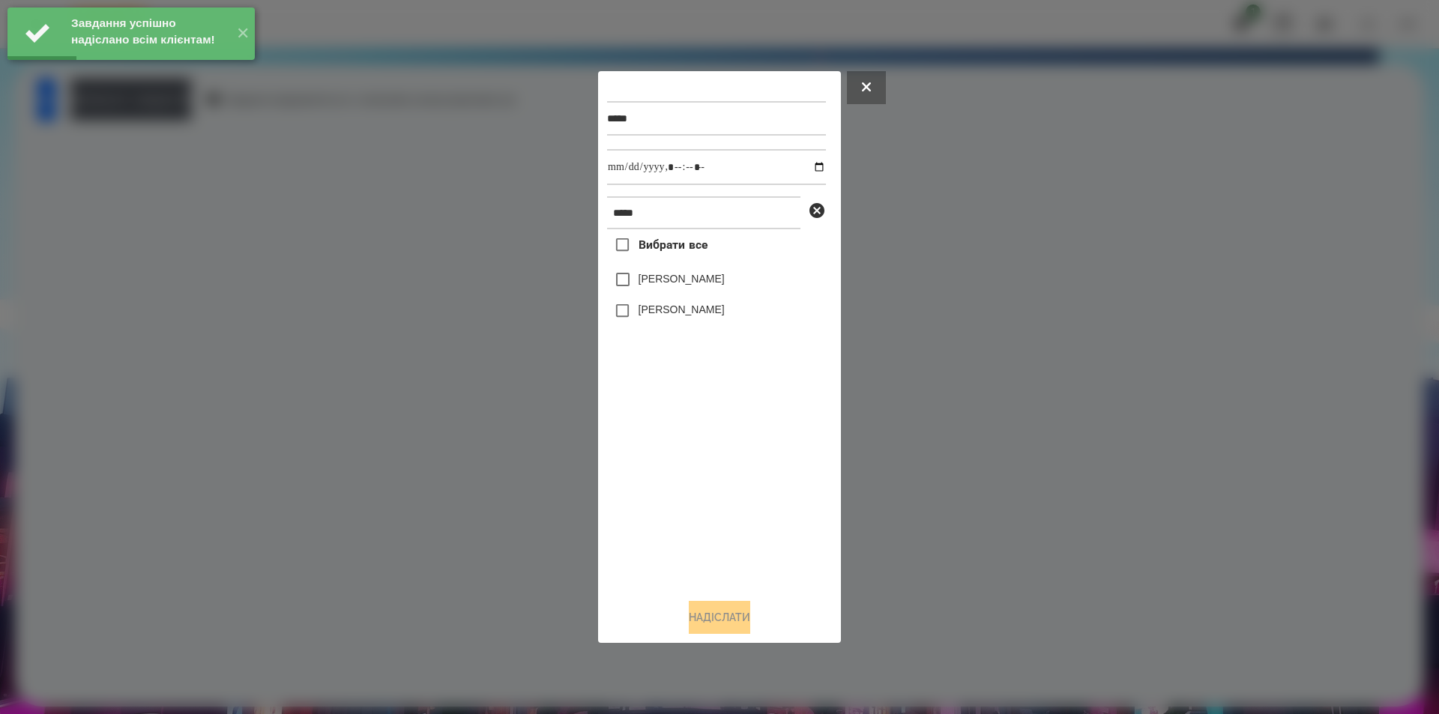
click at [681, 317] on label "[PERSON_NAME]" at bounding box center [682, 309] width 86 height 15
drag, startPoint x: 810, startPoint y: 169, endPoint x: 805, endPoint y: 184, distance: 15.7
click at [809, 169] on input "datetime-local" at bounding box center [716, 167] width 219 height 36
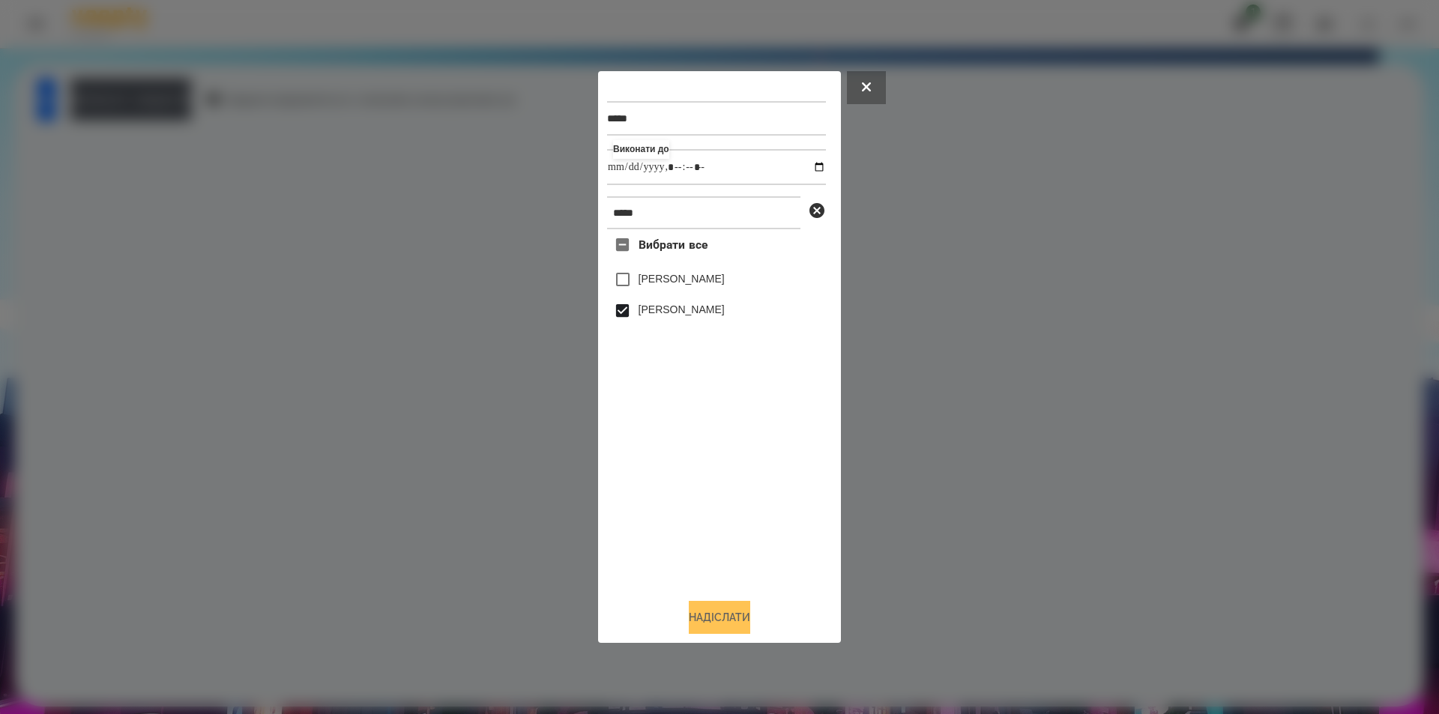
type input "**********"
click at [726, 621] on button "Надіслати" at bounding box center [719, 617] width 61 height 33
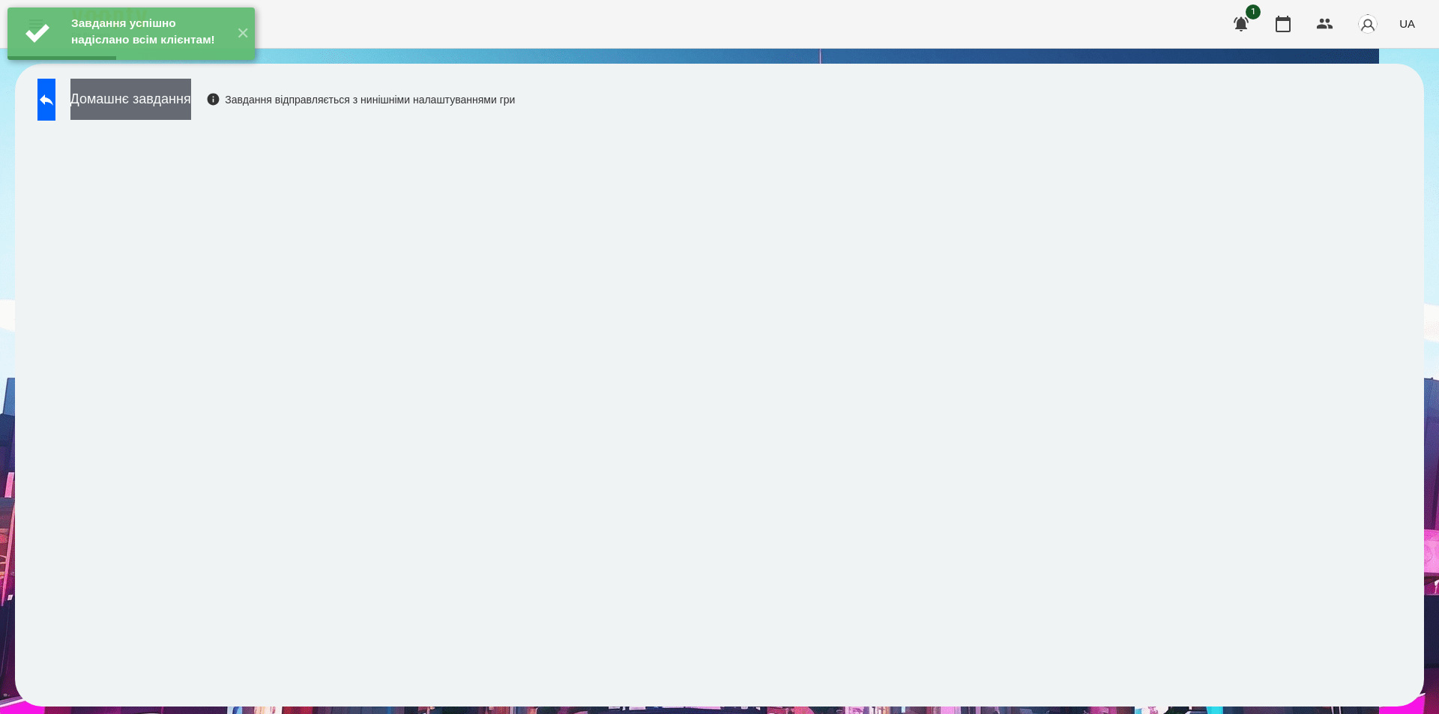
click at [191, 98] on button "Домашнє завдання" at bounding box center [130, 99] width 121 height 41
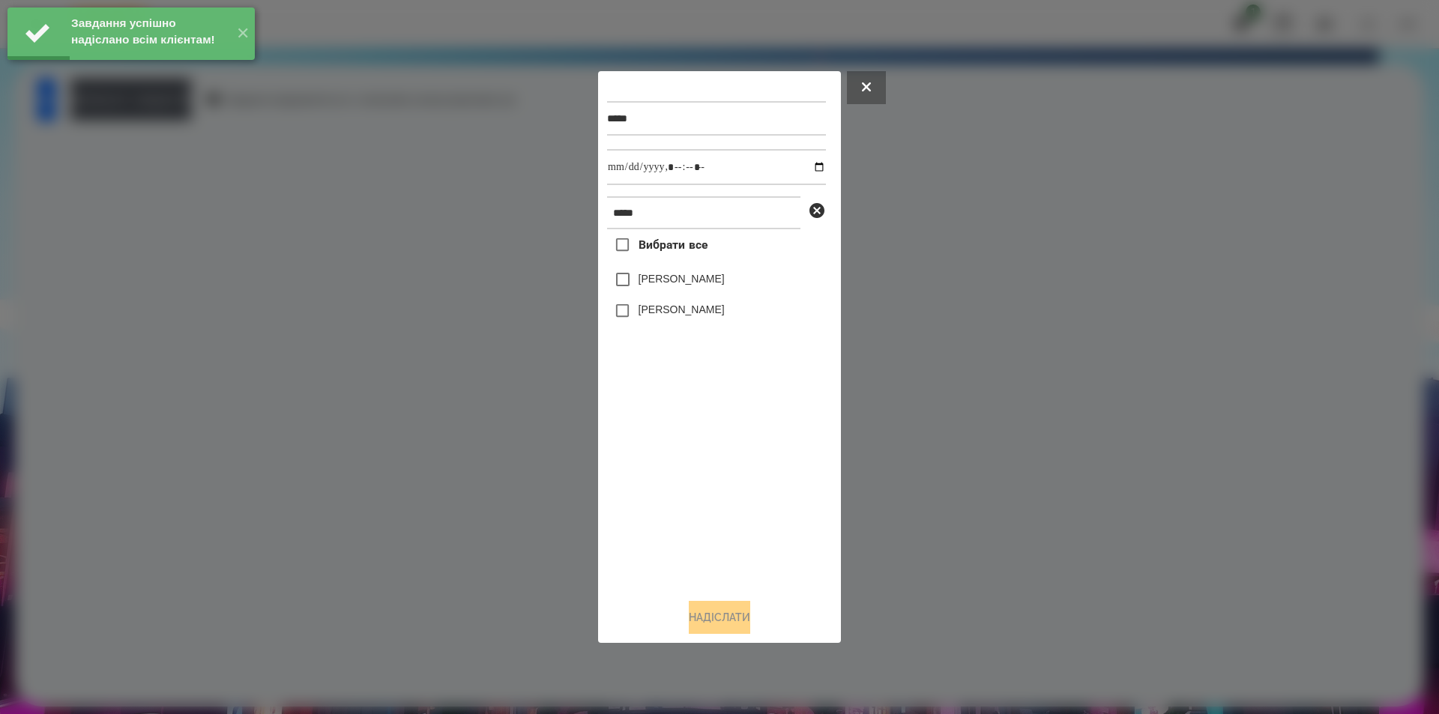
click at [691, 312] on label "[PERSON_NAME]" at bounding box center [682, 309] width 86 height 15
click at [723, 618] on button "Надіслати" at bounding box center [719, 617] width 61 height 33
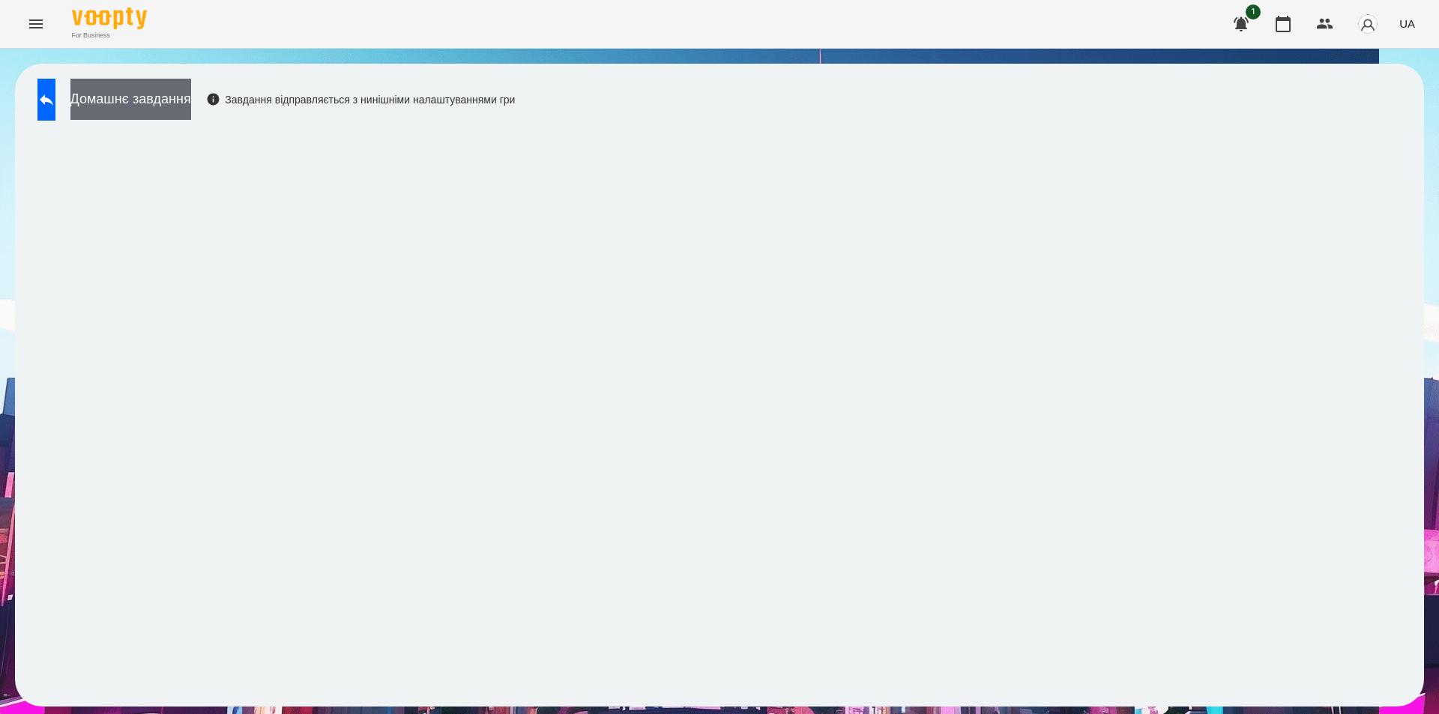
click at [191, 102] on button "Домашнє завдання" at bounding box center [130, 99] width 121 height 41
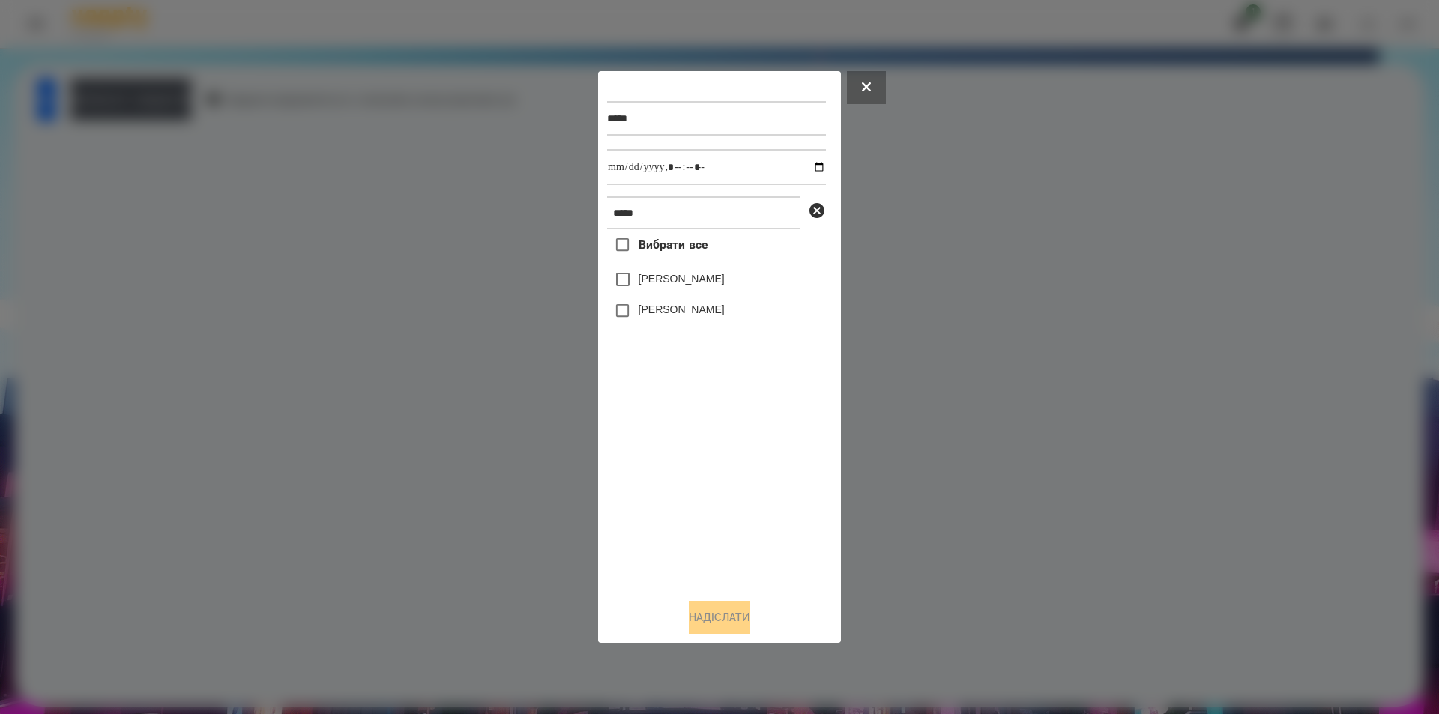
click at [684, 310] on label "[PERSON_NAME]" at bounding box center [682, 309] width 86 height 15
click at [805, 166] on input "datetime-local" at bounding box center [716, 167] width 219 height 36
type input "**********"
click at [718, 624] on button "Надіслати" at bounding box center [719, 617] width 61 height 33
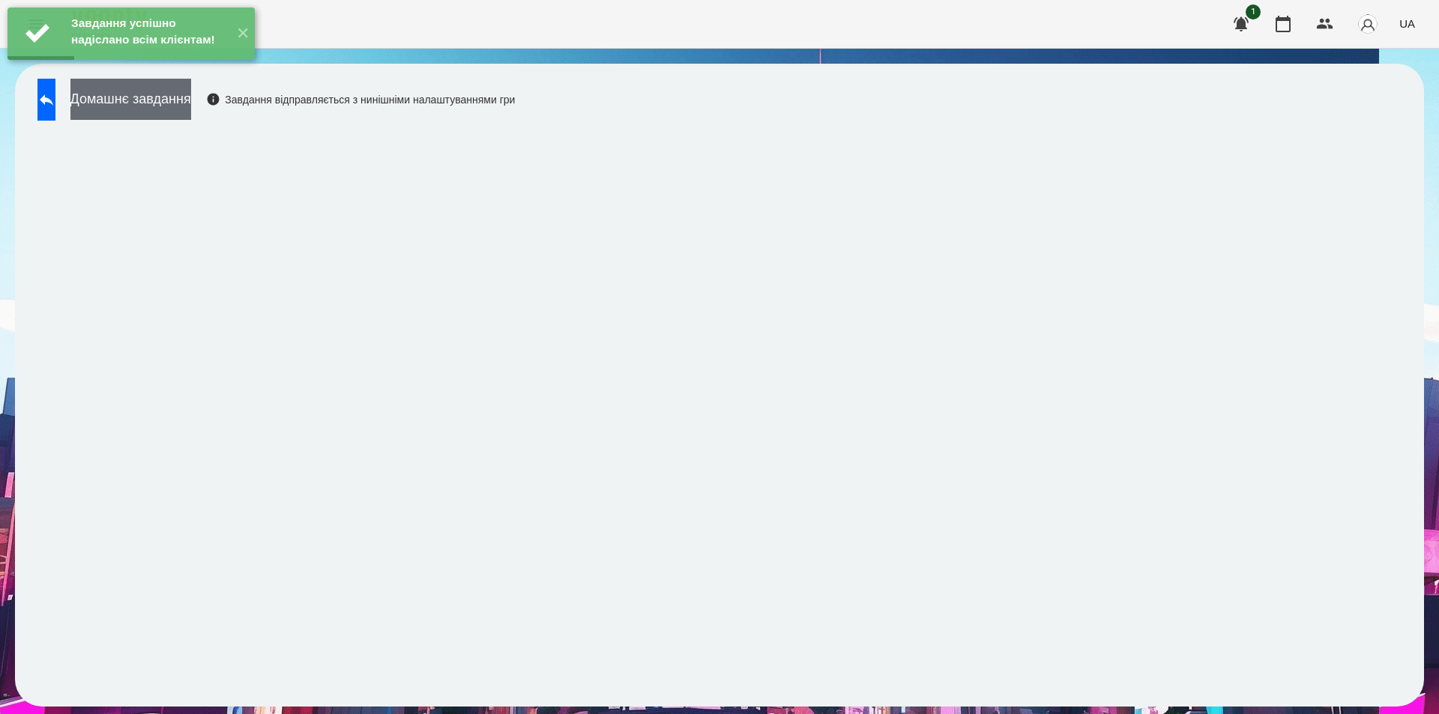
click at [191, 104] on button "Домашнє завдання" at bounding box center [130, 99] width 121 height 41
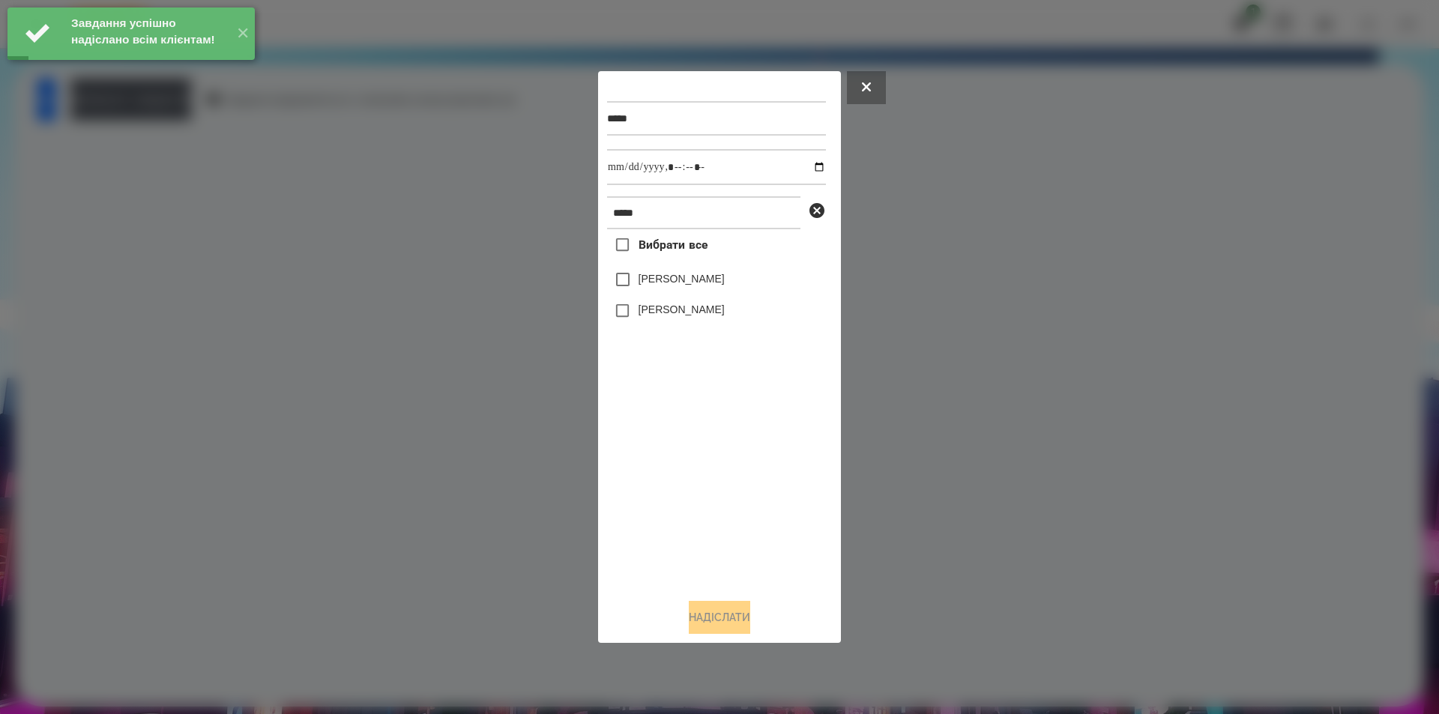
click at [690, 312] on label "[PERSON_NAME]" at bounding box center [682, 309] width 86 height 15
click at [807, 168] on input "datetime-local" at bounding box center [716, 167] width 219 height 36
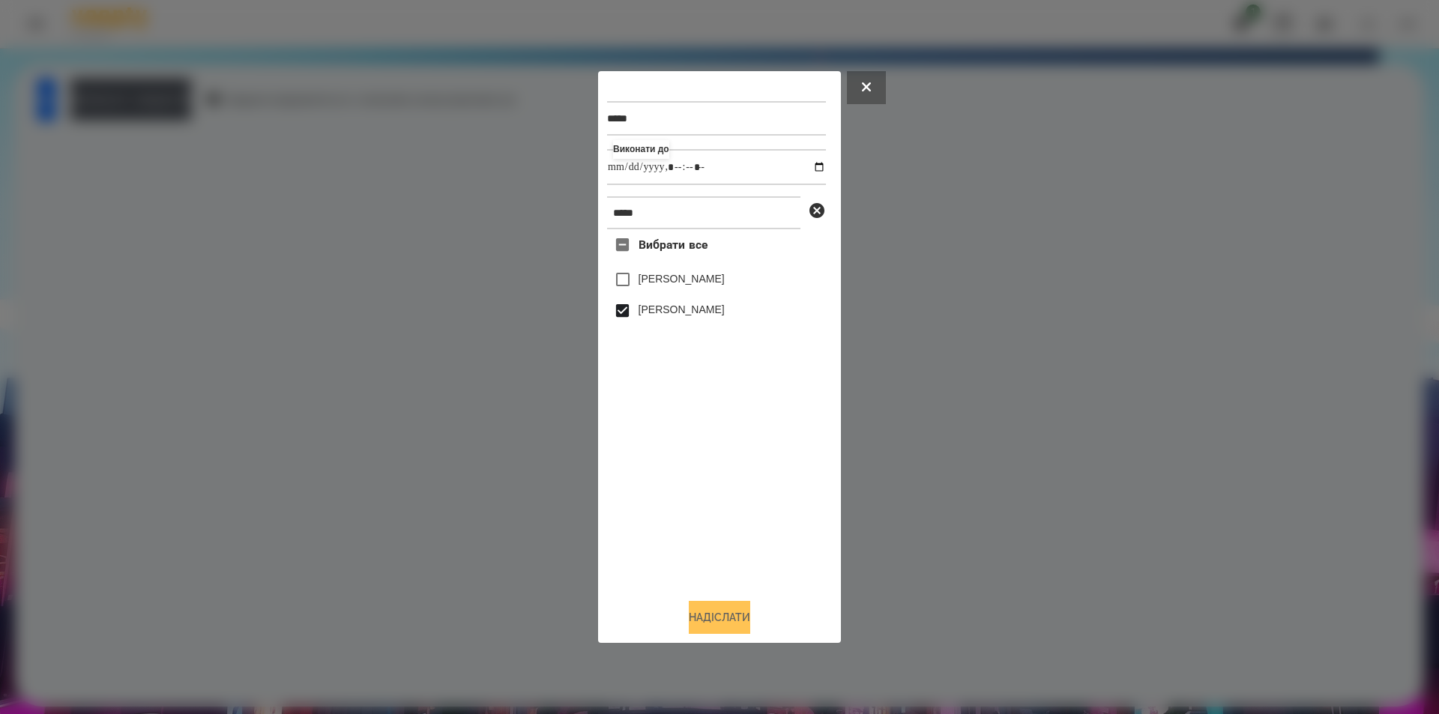
type input "**********"
click at [746, 612] on button "Надіслати" at bounding box center [719, 617] width 61 height 33
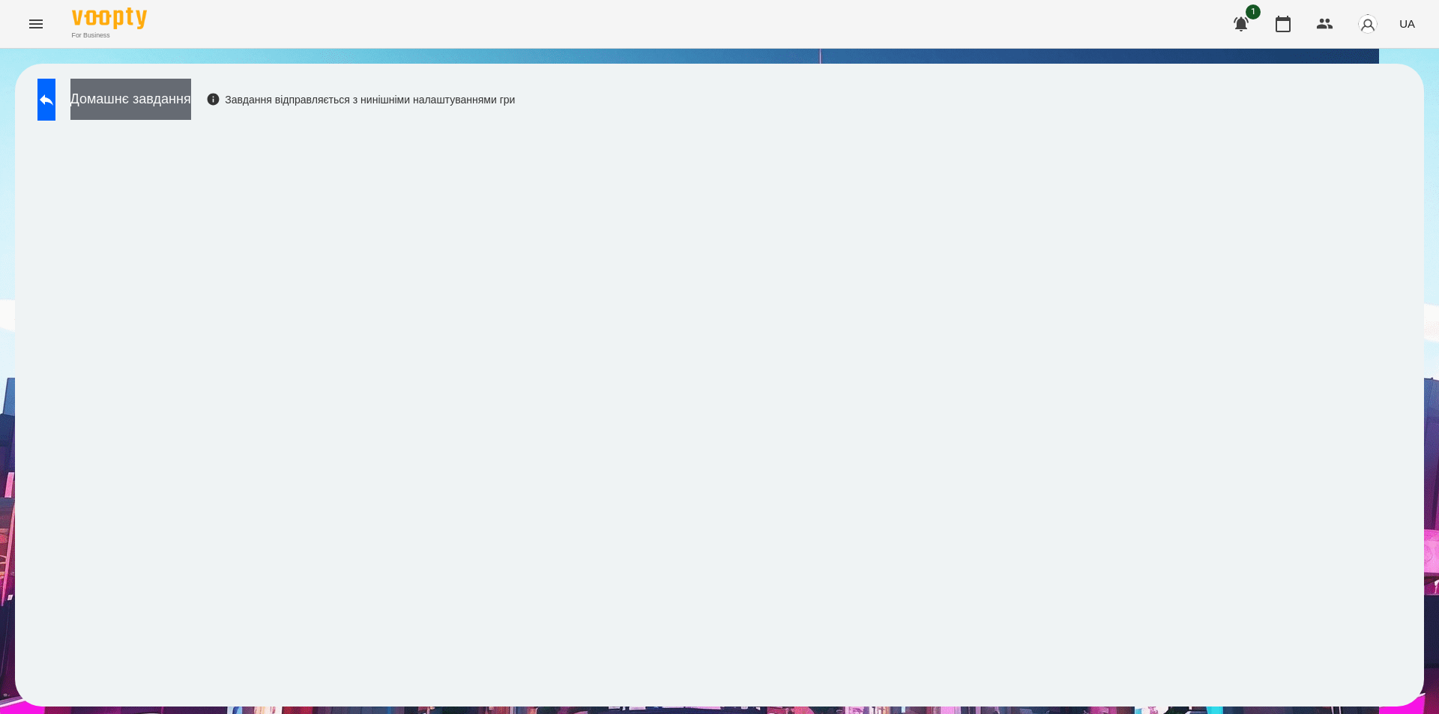
click at [191, 95] on button "Домашнє завдання" at bounding box center [130, 99] width 121 height 41
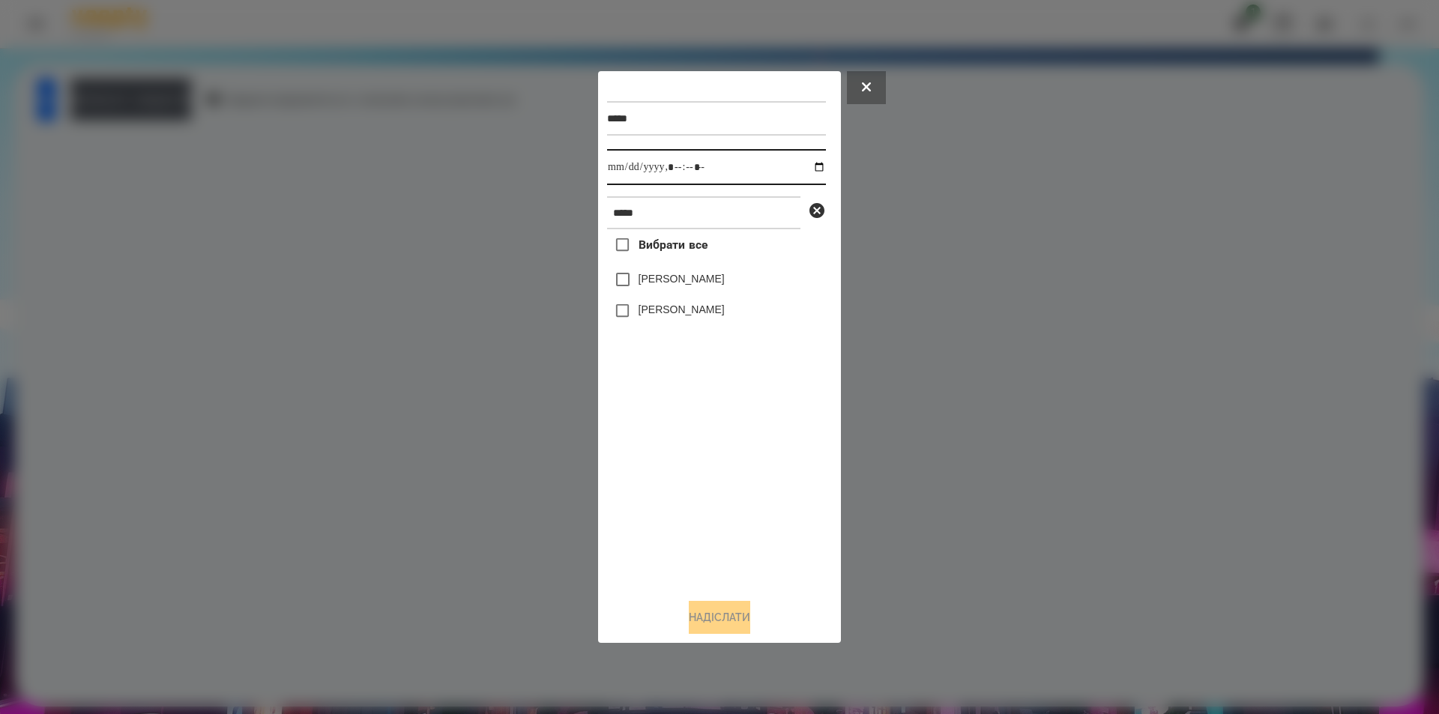
click at [806, 171] on input "datetime-local" at bounding box center [716, 167] width 219 height 36
type input "**********"
drag, startPoint x: 715, startPoint y: 444, endPoint x: 721, endPoint y: 403, distance: 41.7
click at [715, 442] on div "Вибрати все [PERSON_NAME] [PERSON_NAME]" at bounding box center [716, 408] width 219 height 358
click at [822, 212] on icon at bounding box center [817, 210] width 15 height 15
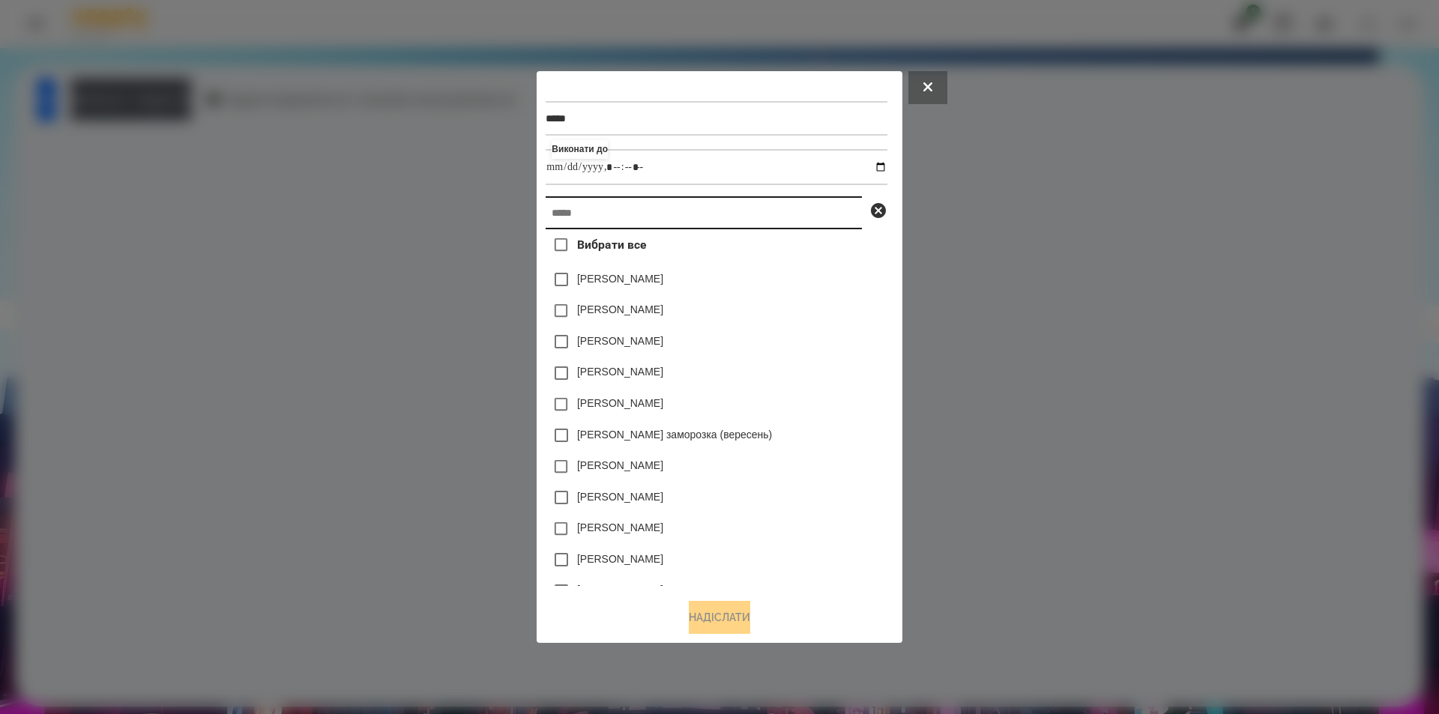
drag, startPoint x: 774, startPoint y: 222, endPoint x: 761, endPoint y: 221, distance: 13.5
click at [762, 221] on input "text" at bounding box center [704, 212] width 316 height 33
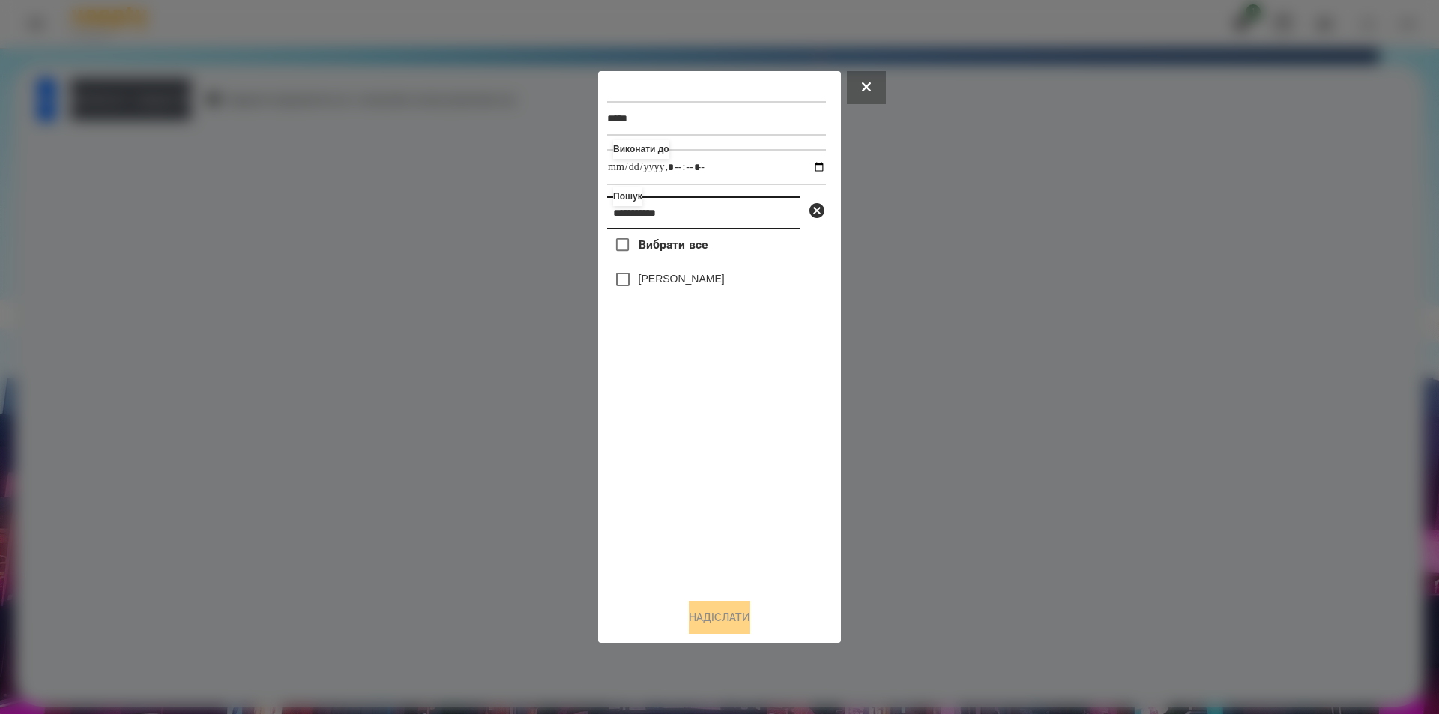
type input "**********"
click at [673, 273] on div "[PERSON_NAME]" at bounding box center [716, 279] width 219 height 31
click at [671, 278] on label "[PERSON_NAME]" at bounding box center [682, 278] width 86 height 15
click at [728, 627] on button "Надіслати" at bounding box center [719, 617] width 61 height 33
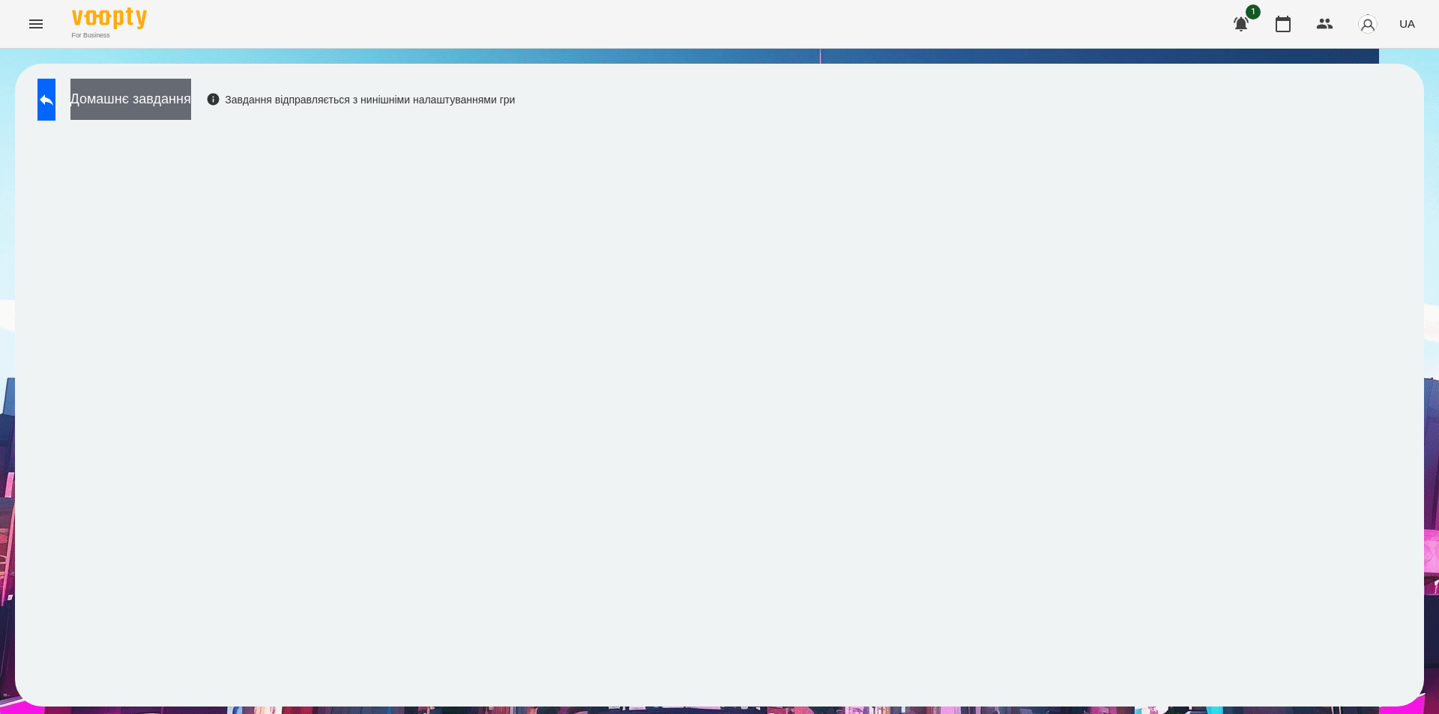
click at [191, 100] on button "Домашнє завдання" at bounding box center [130, 99] width 121 height 41
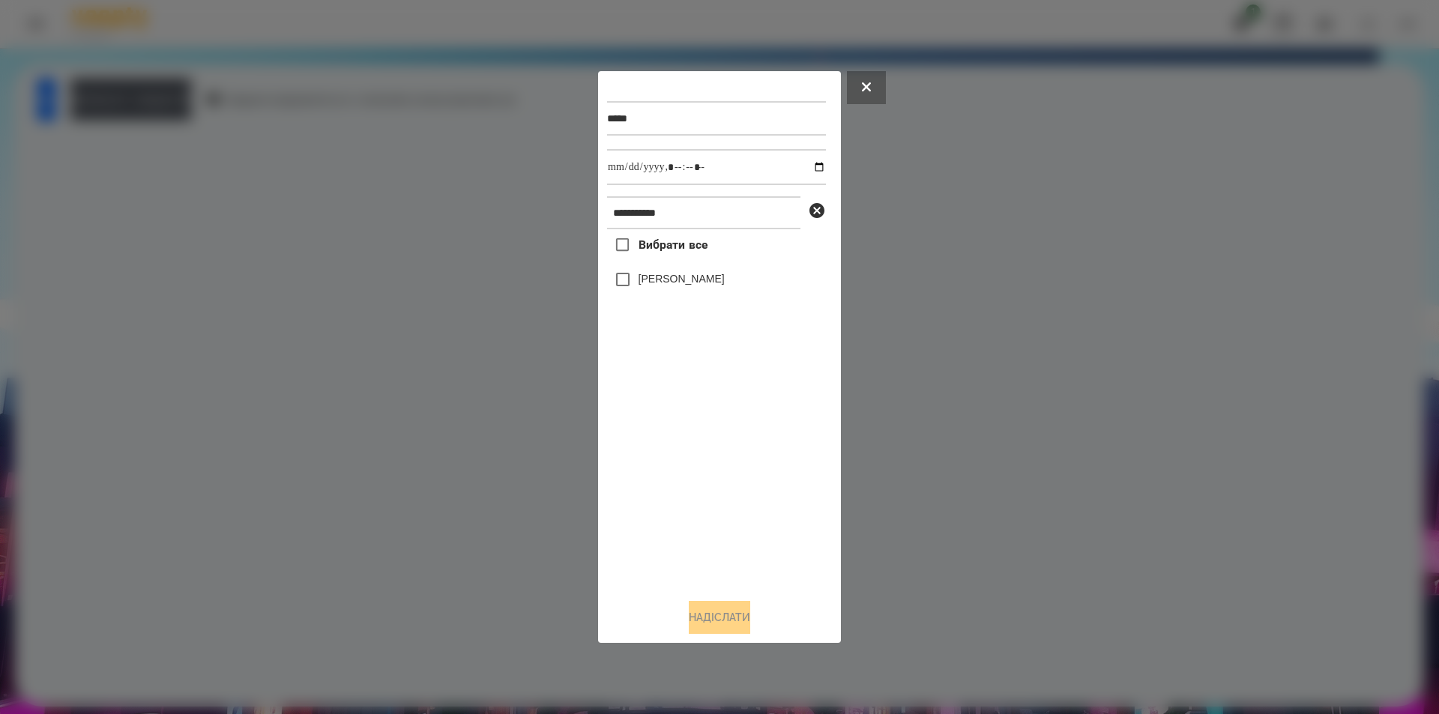
click at [699, 280] on label "[PERSON_NAME]" at bounding box center [682, 278] width 86 height 15
drag, startPoint x: 810, startPoint y: 165, endPoint x: 796, endPoint y: 184, distance: 23.7
click at [808, 165] on input "datetime-local" at bounding box center [716, 167] width 219 height 36
type input "**********"
click at [708, 624] on button "Надіслати" at bounding box center [719, 617] width 61 height 33
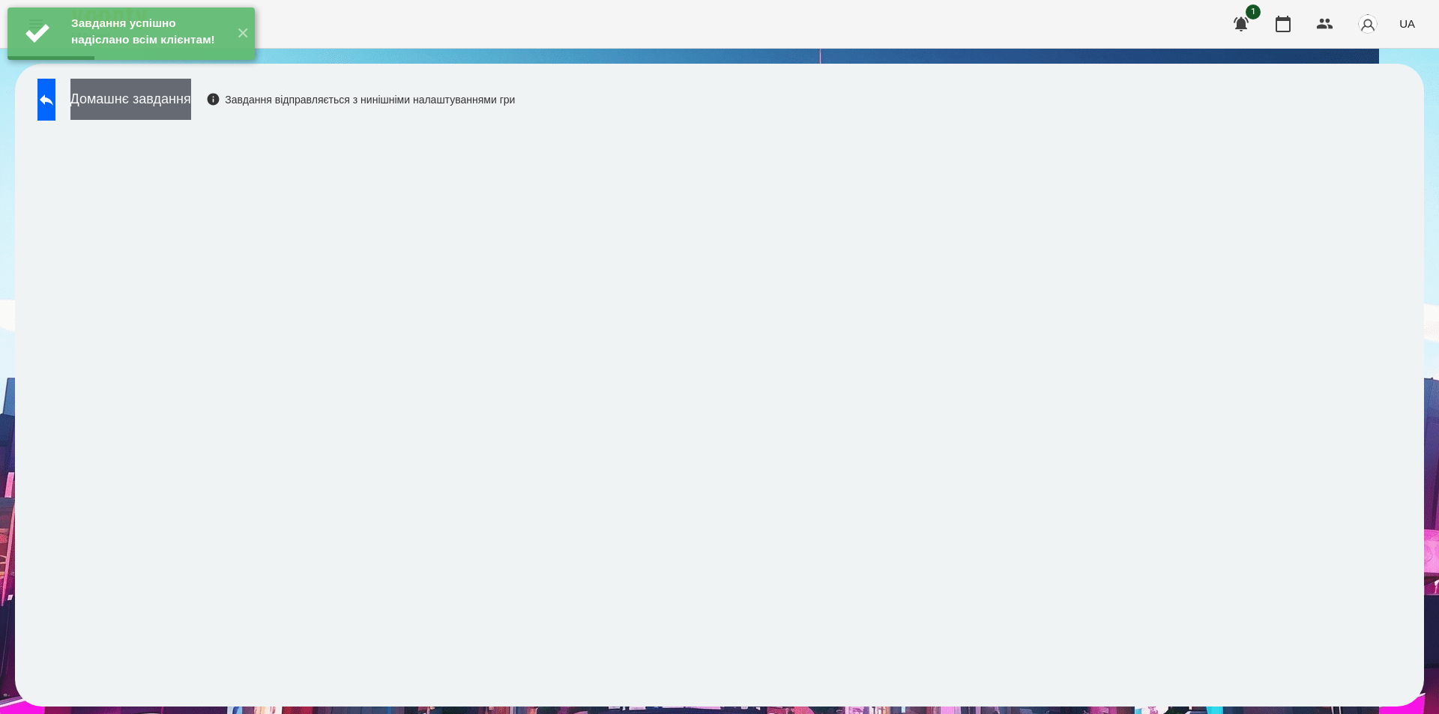
click at [191, 107] on button "Домашнє завдання" at bounding box center [130, 99] width 121 height 41
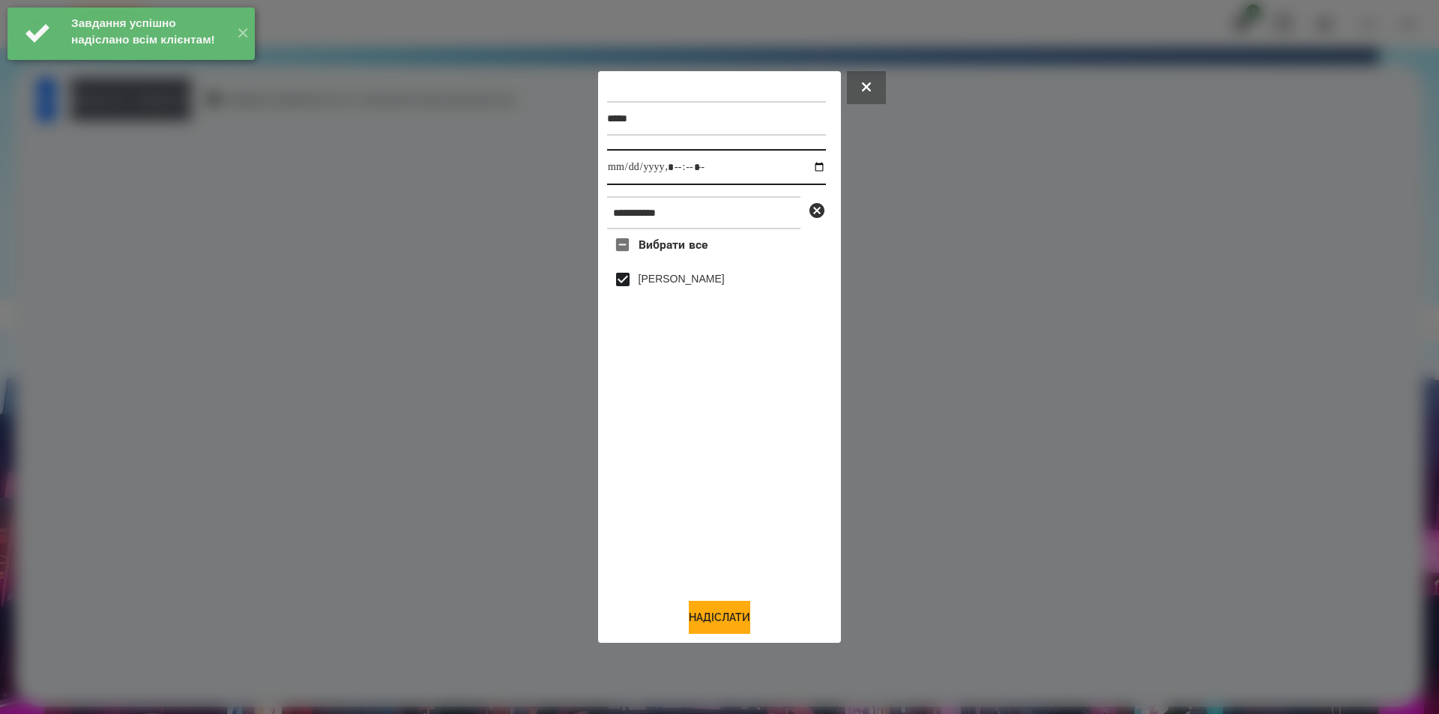
drag, startPoint x: 810, startPoint y: 169, endPoint x: 803, endPoint y: 185, distance: 17.8
click at [809, 169] on input "datetime-local" at bounding box center [716, 167] width 219 height 36
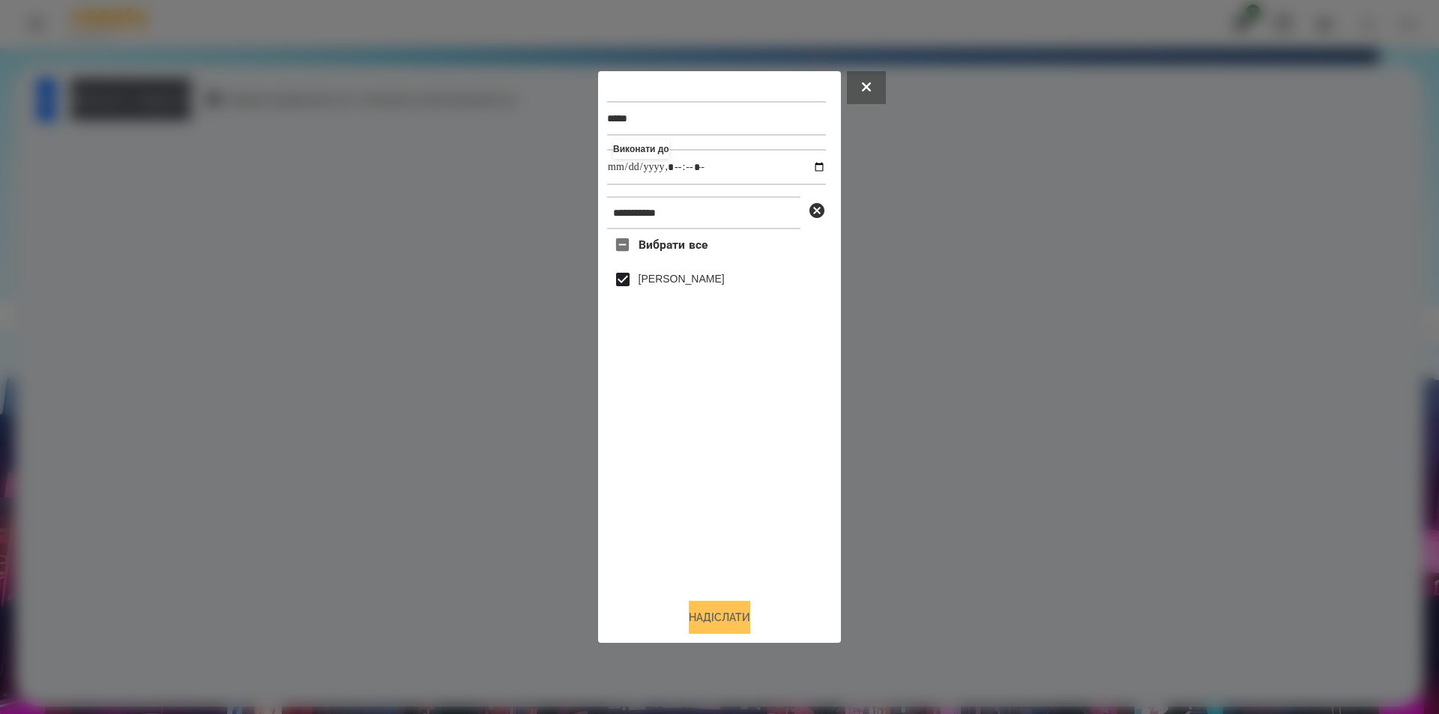
type input "**********"
click at [737, 624] on button "Надіслати" at bounding box center [719, 617] width 61 height 33
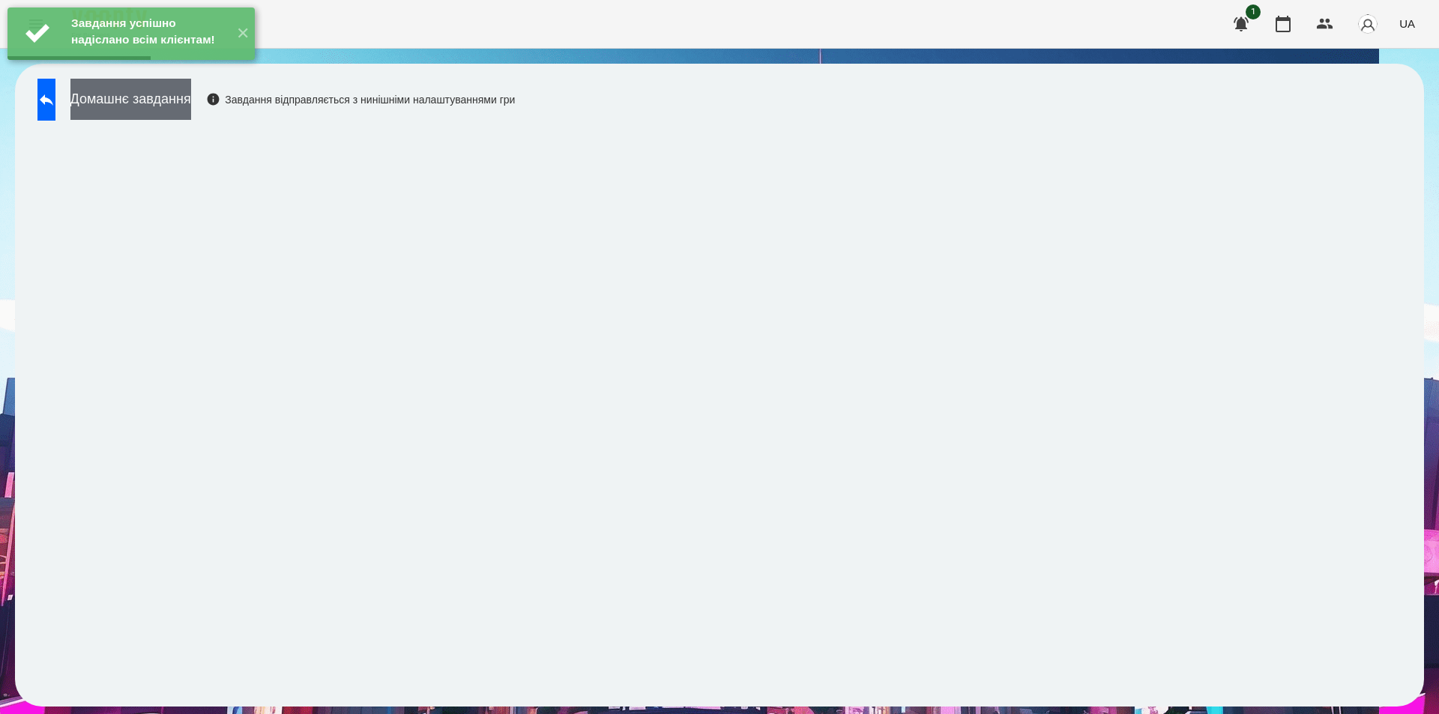
click at [191, 100] on button "Домашнє завдання" at bounding box center [130, 99] width 121 height 41
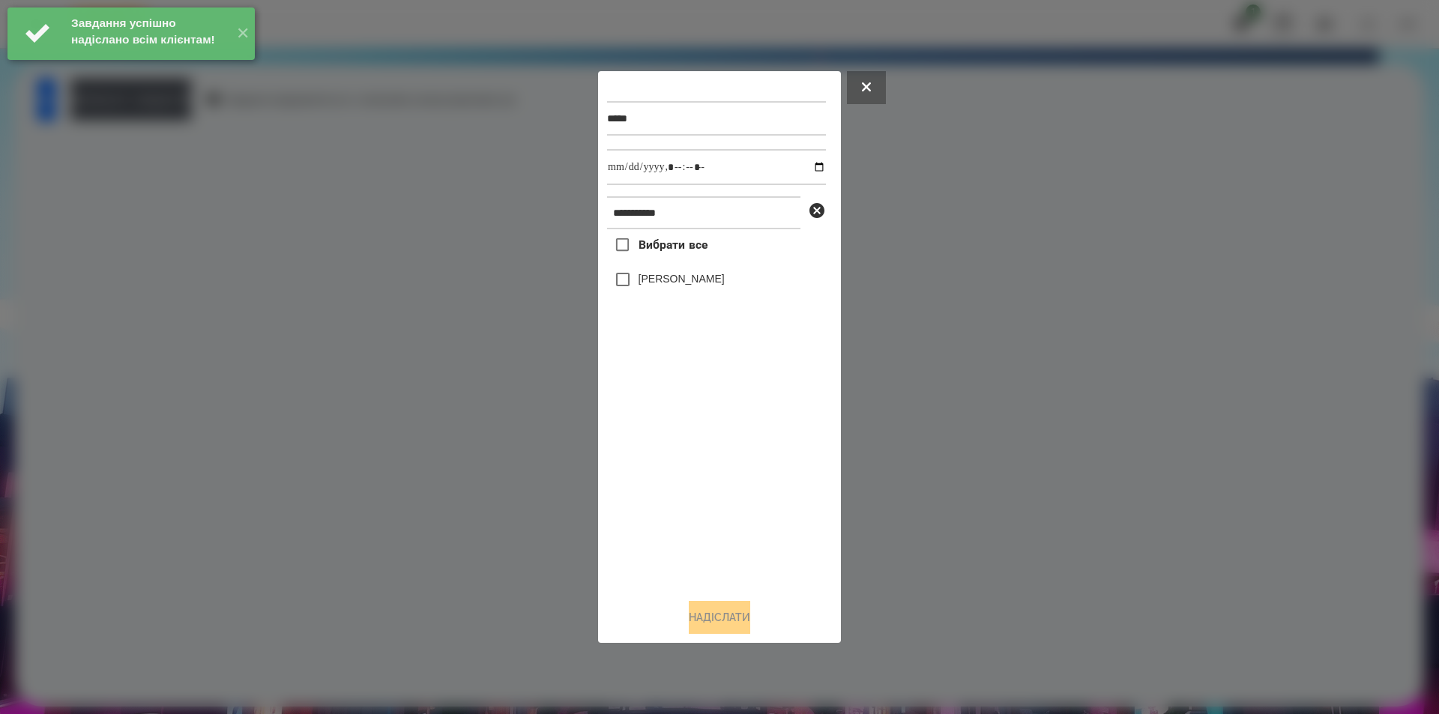
click at [690, 283] on label "[PERSON_NAME]" at bounding box center [682, 278] width 86 height 15
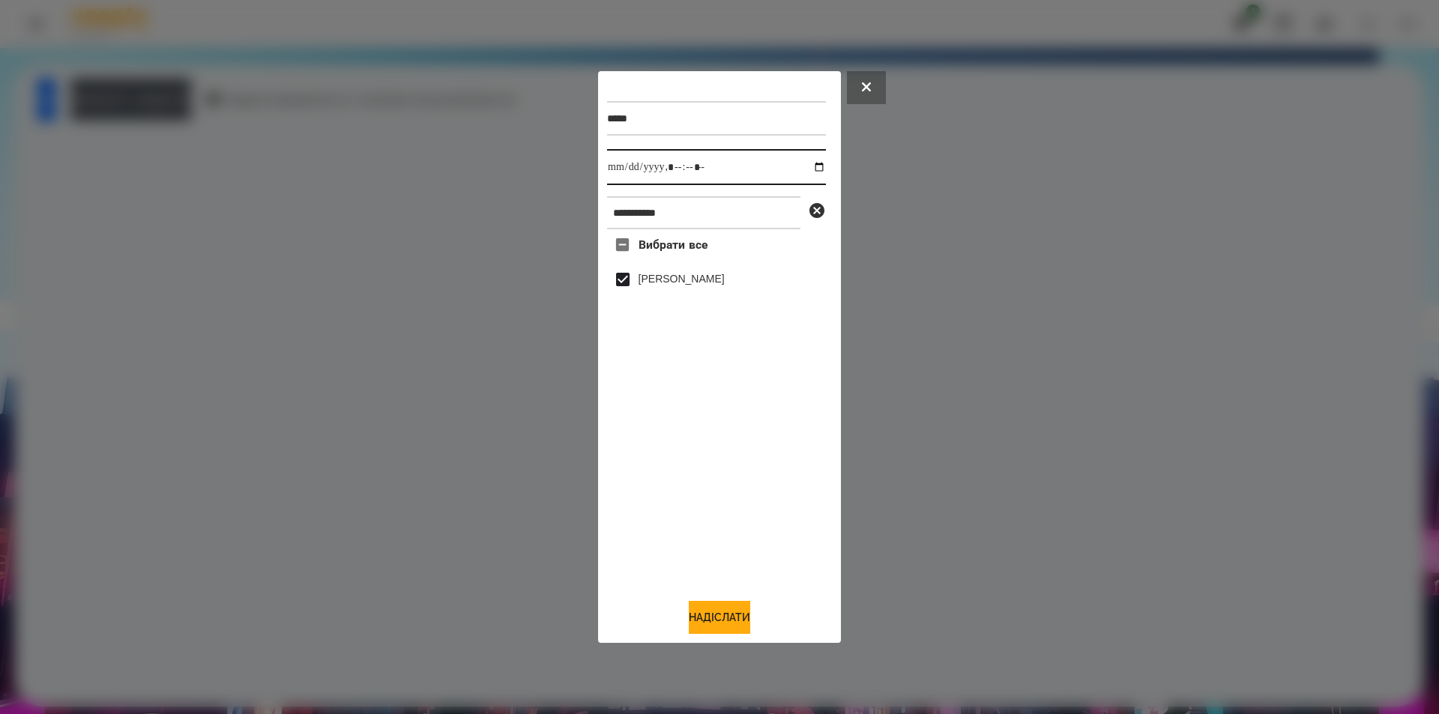
click at [804, 169] on input "datetime-local" at bounding box center [716, 167] width 219 height 36
type input "**********"
click at [714, 622] on button "Надіслати" at bounding box center [719, 617] width 61 height 33
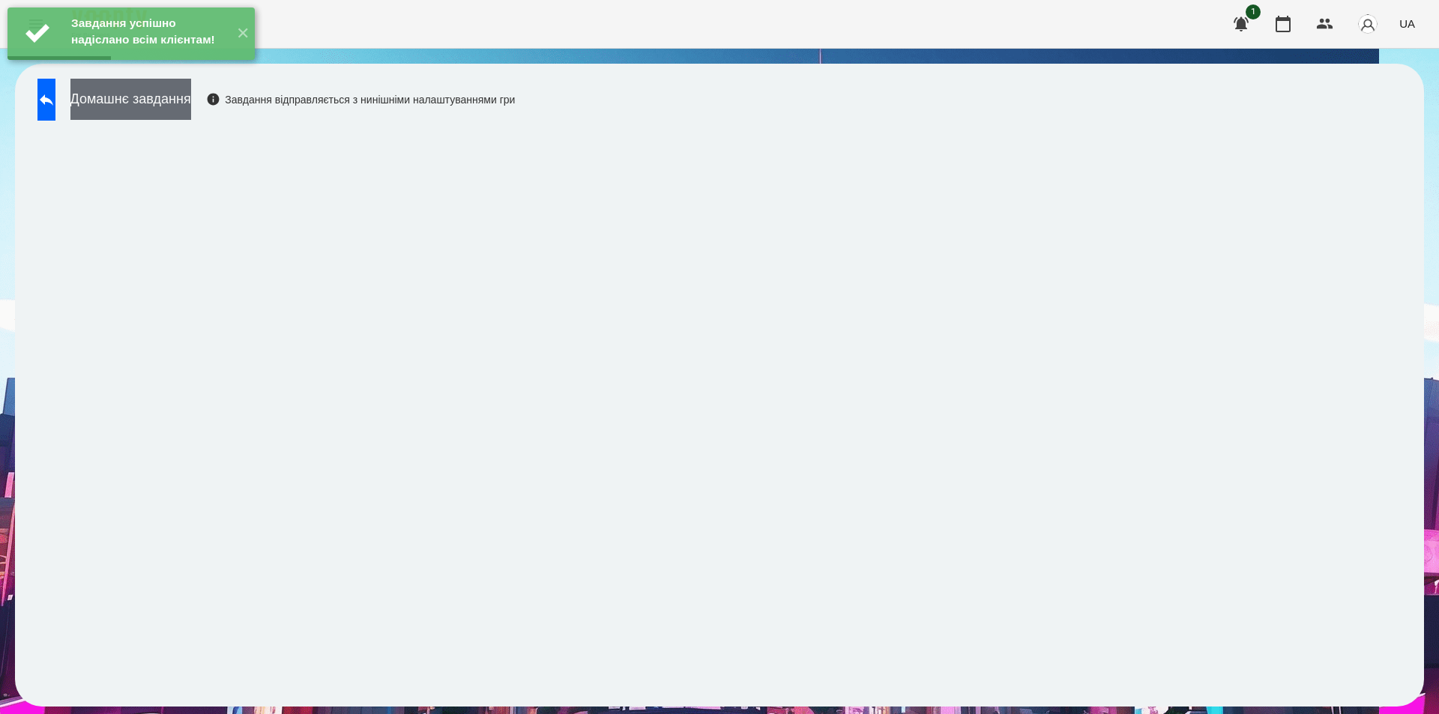
click at [191, 101] on button "Домашнє завдання" at bounding box center [130, 99] width 121 height 41
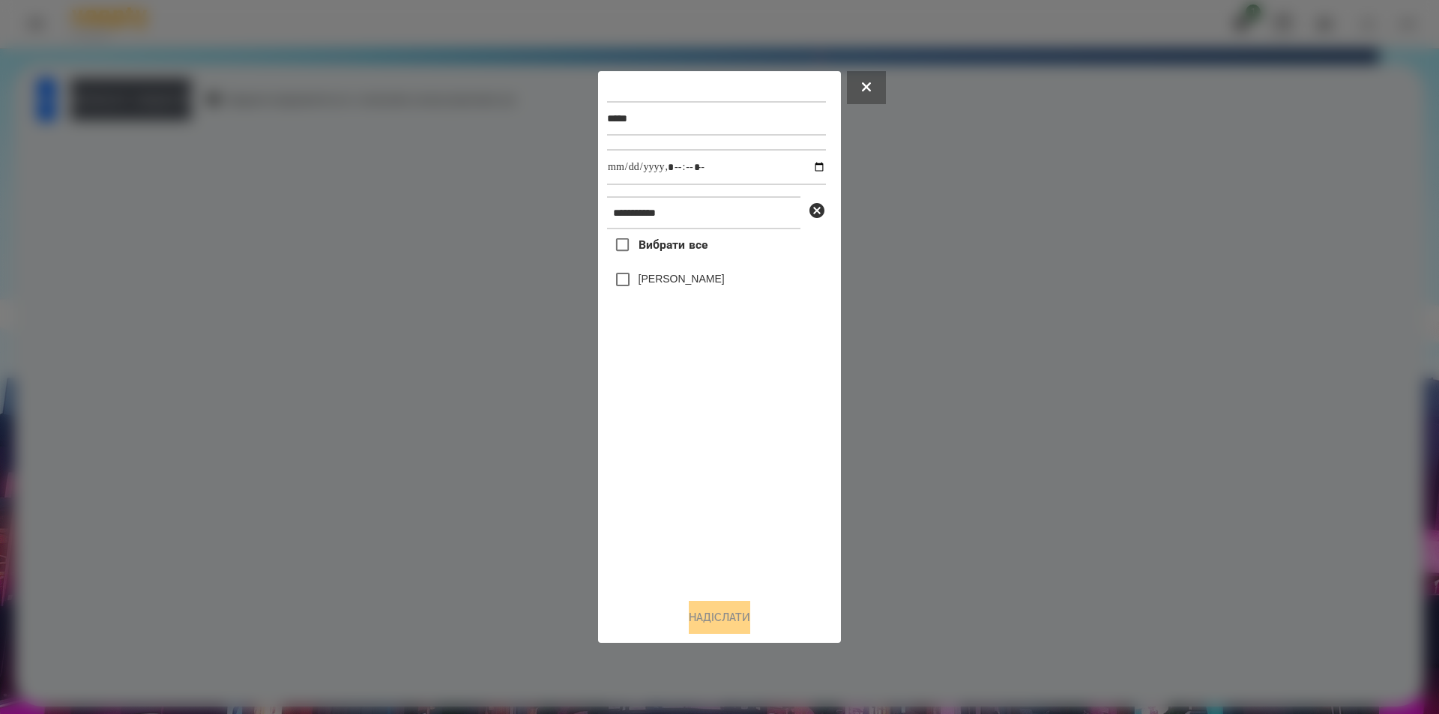
click at [687, 283] on label "[PERSON_NAME]" at bounding box center [682, 278] width 86 height 15
click at [805, 166] on input "datetime-local" at bounding box center [716, 167] width 219 height 36
type input "**********"
click at [711, 616] on button "Надіслати" at bounding box center [719, 617] width 61 height 33
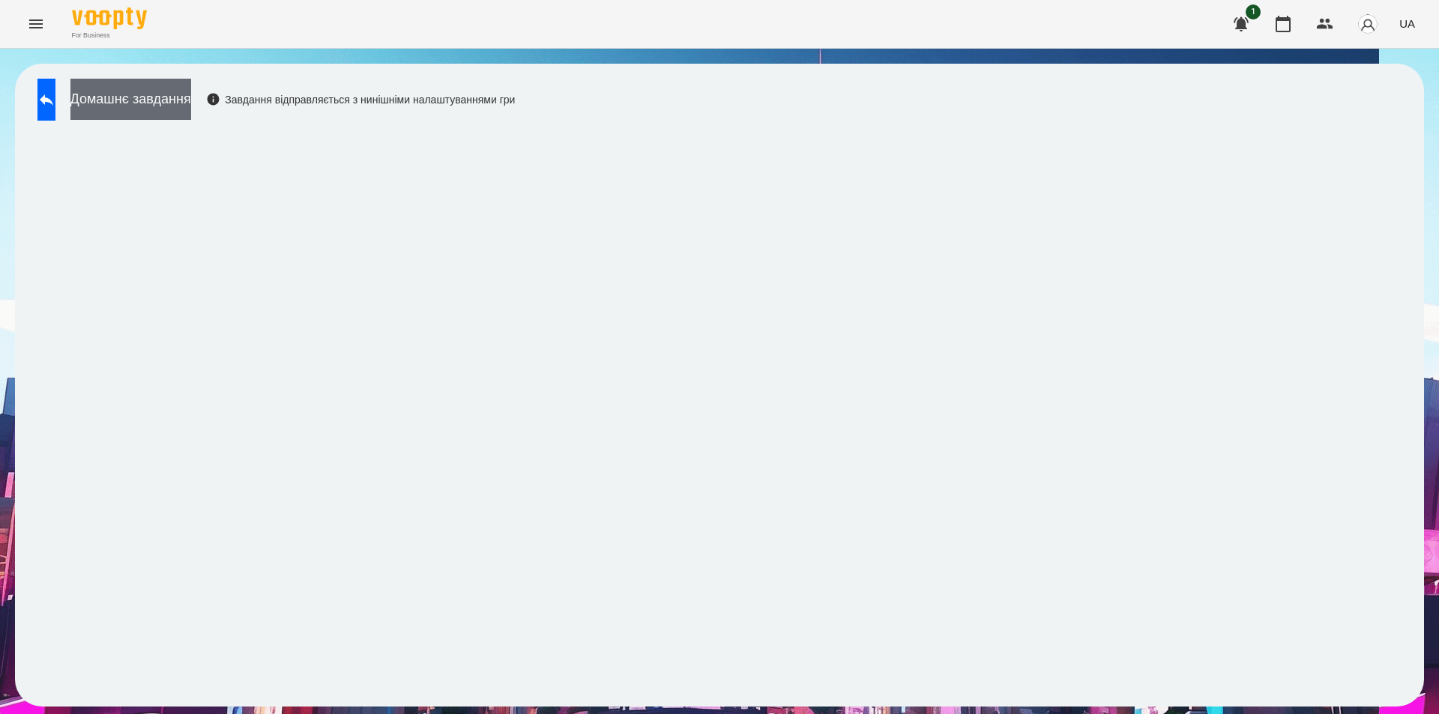
click at [176, 89] on button "Домашнє завдання" at bounding box center [130, 99] width 121 height 41
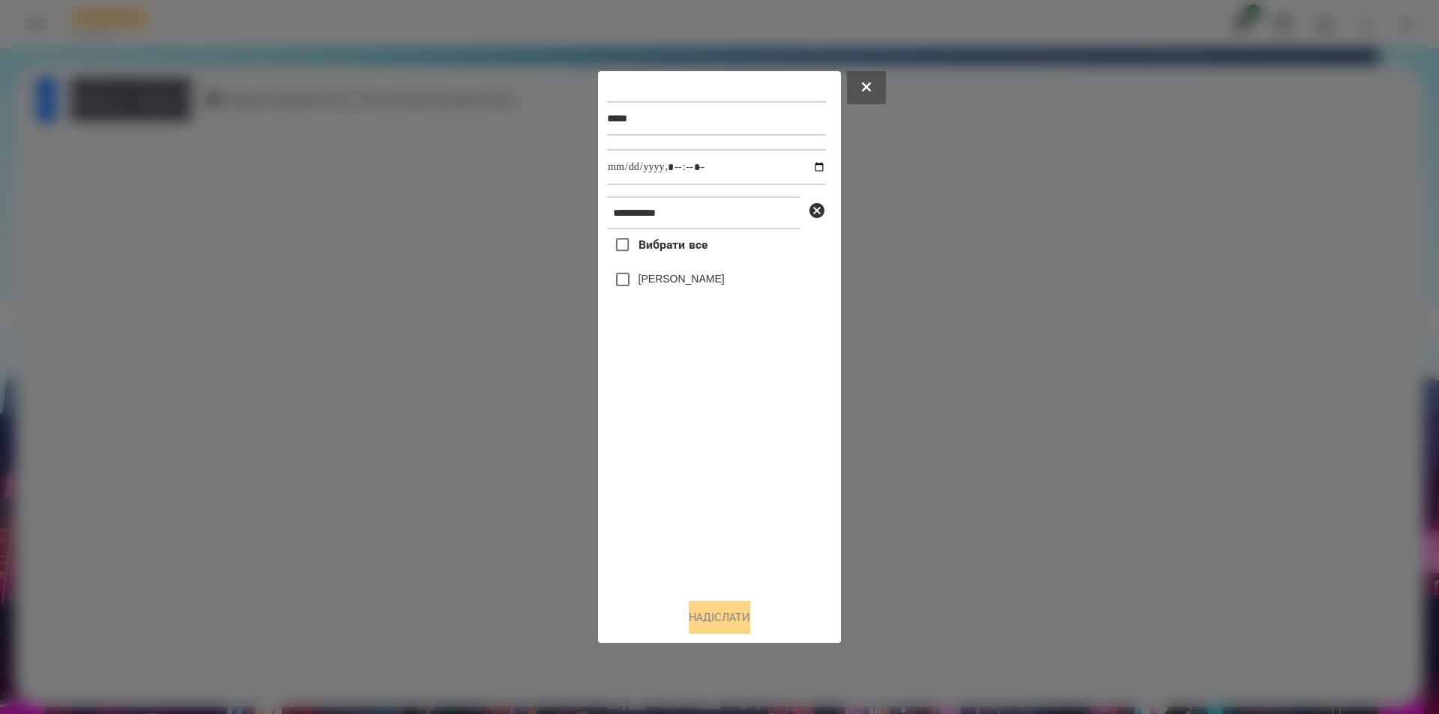
drag, startPoint x: 708, startPoint y: 287, endPoint x: 714, endPoint y: 276, distance: 12.7
click at [708, 286] on label "[PERSON_NAME]" at bounding box center [682, 278] width 86 height 15
click at [807, 166] on input "datetime-local" at bounding box center [716, 167] width 219 height 36
type input "**********"
click at [705, 623] on button "Надіслати" at bounding box center [719, 617] width 61 height 33
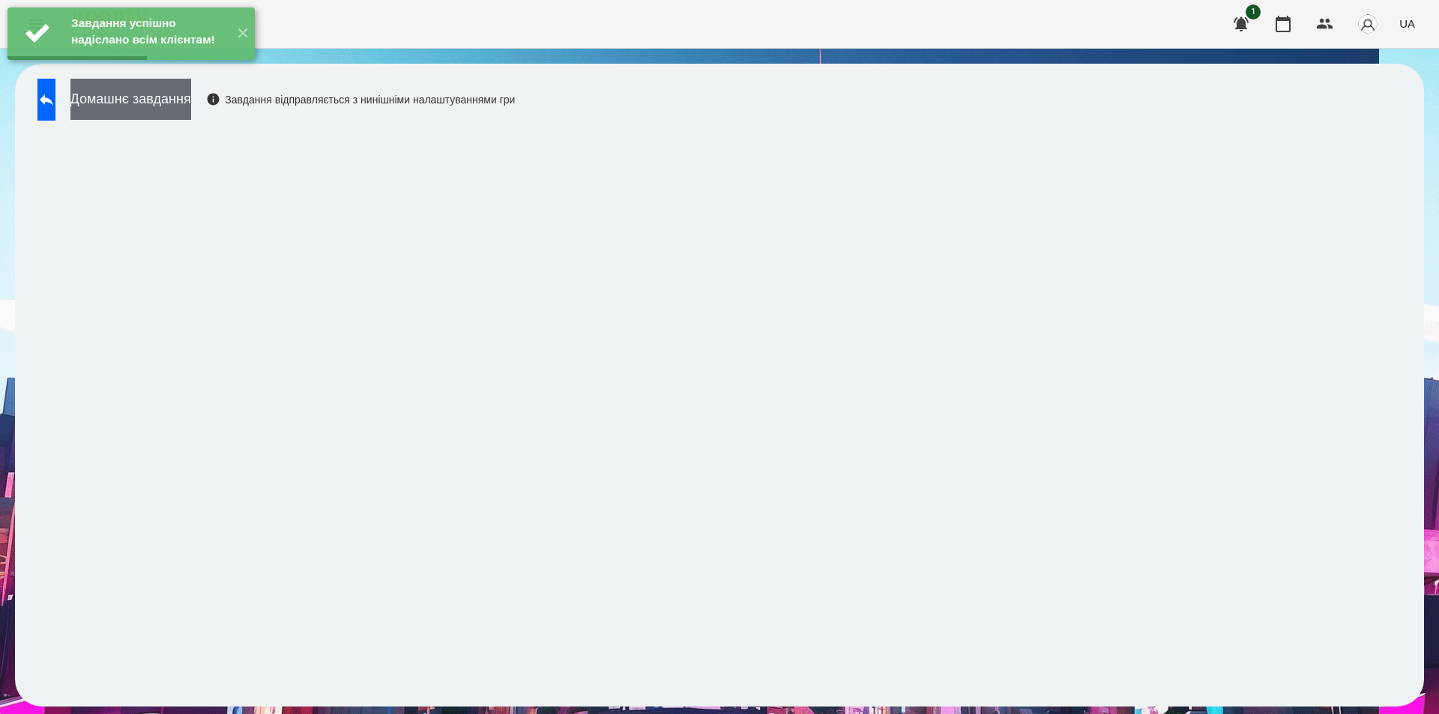
click at [191, 108] on button "Домашнє завдання" at bounding box center [130, 99] width 121 height 41
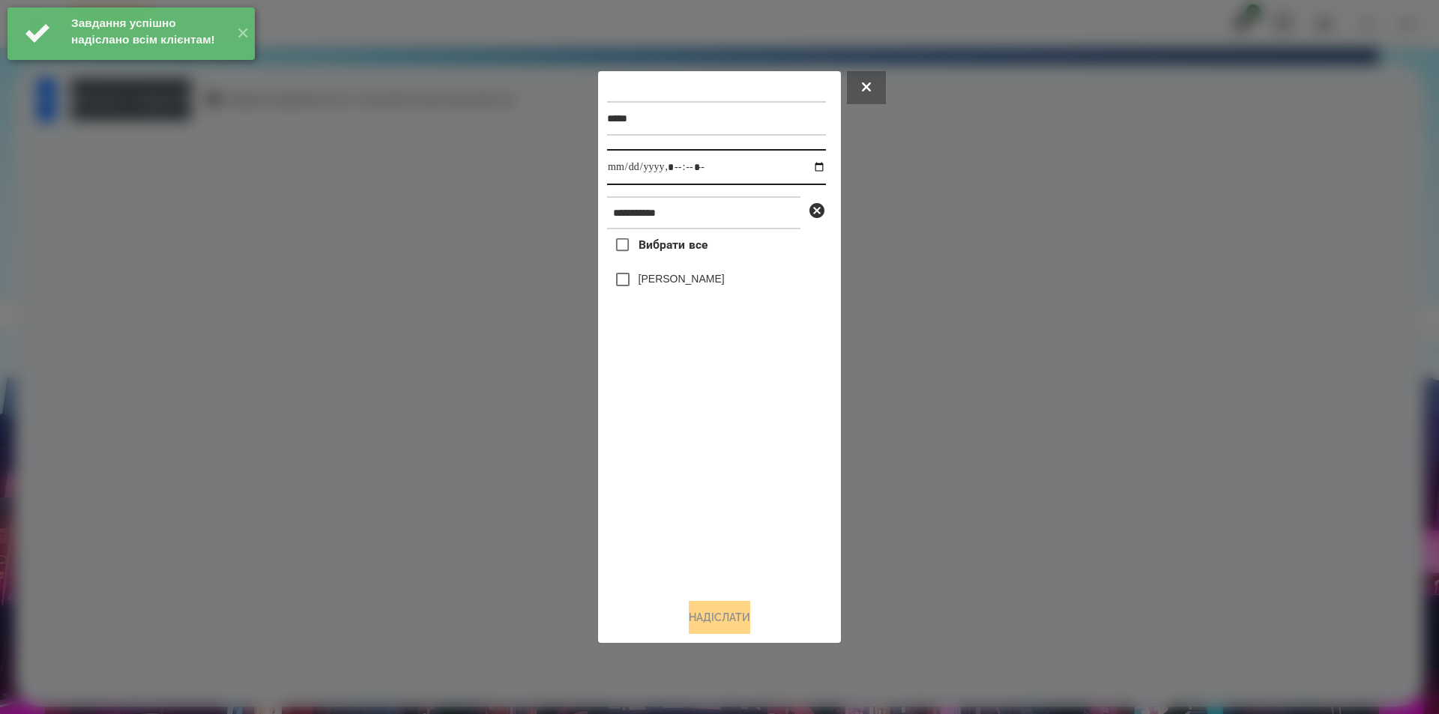
drag, startPoint x: 810, startPoint y: 166, endPoint x: 791, endPoint y: 185, distance: 27.6
click at [810, 166] on input "datetime-local" at bounding box center [716, 167] width 219 height 36
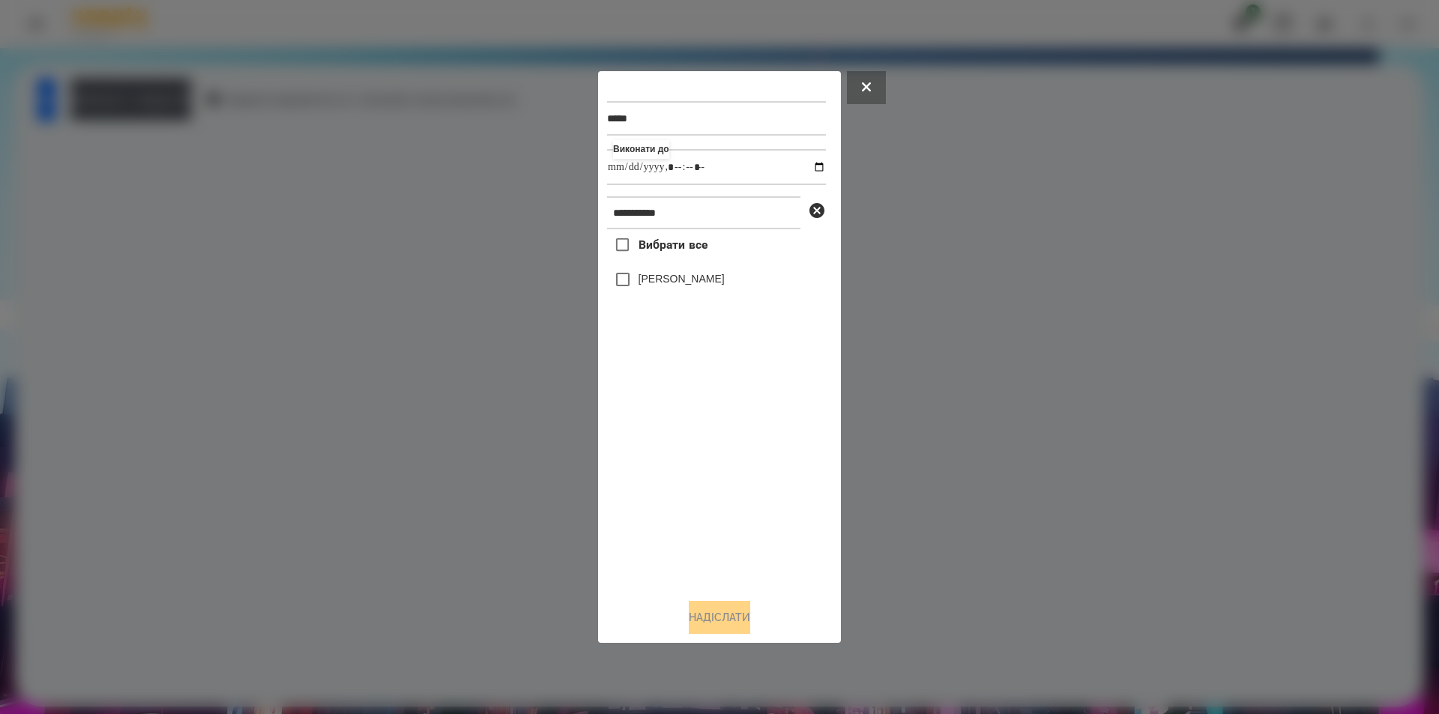
type input "**********"
drag, startPoint x: 741, startPoint y: 496, endPoint x: 756, endPoint y: 483, distance: 19.6
click at [744, 495] on div "Вибрати все [PERSON_NAME]" at bounding box center [716, 408] width 219 height 358
click at [819, 211] on icon at bounding box center [817, 211] width 18 height 18
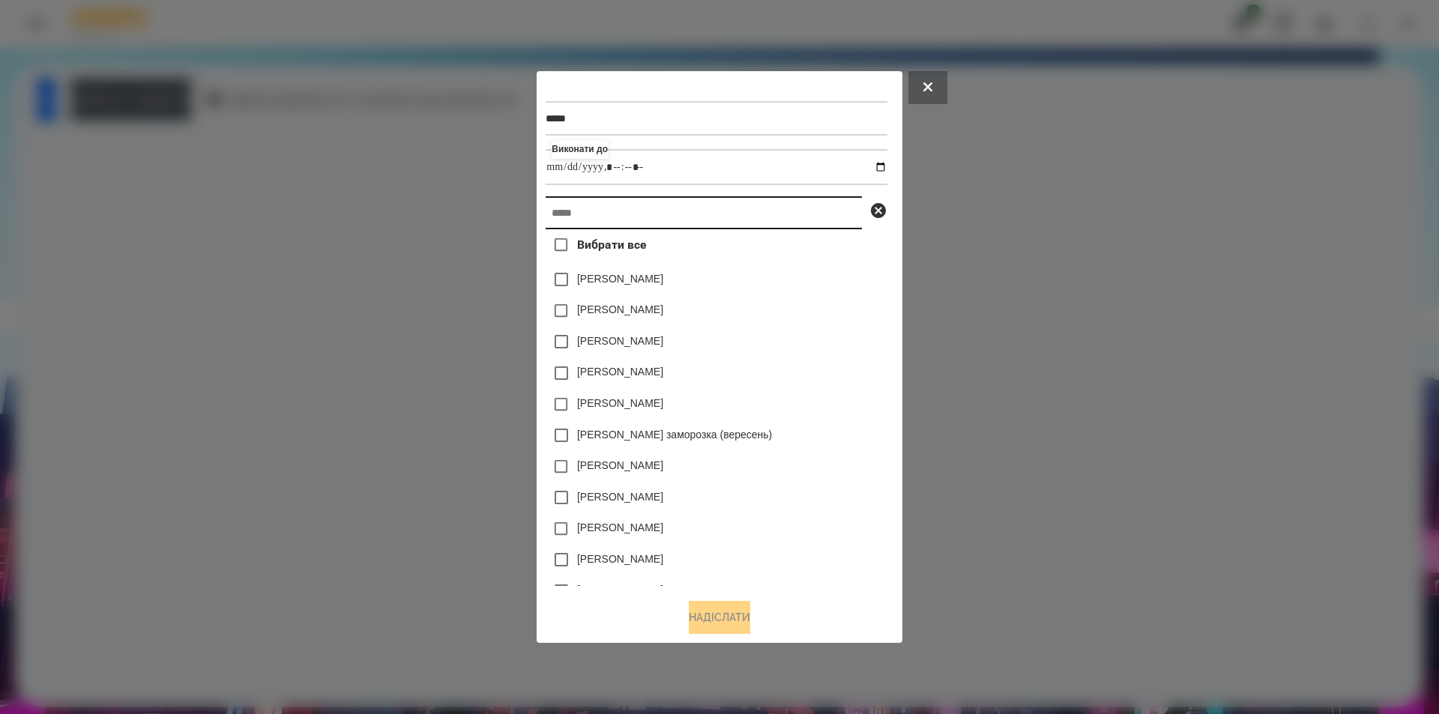
click at [655, 220] on input "text" at bounding box center [704, 212] width 316 height 33
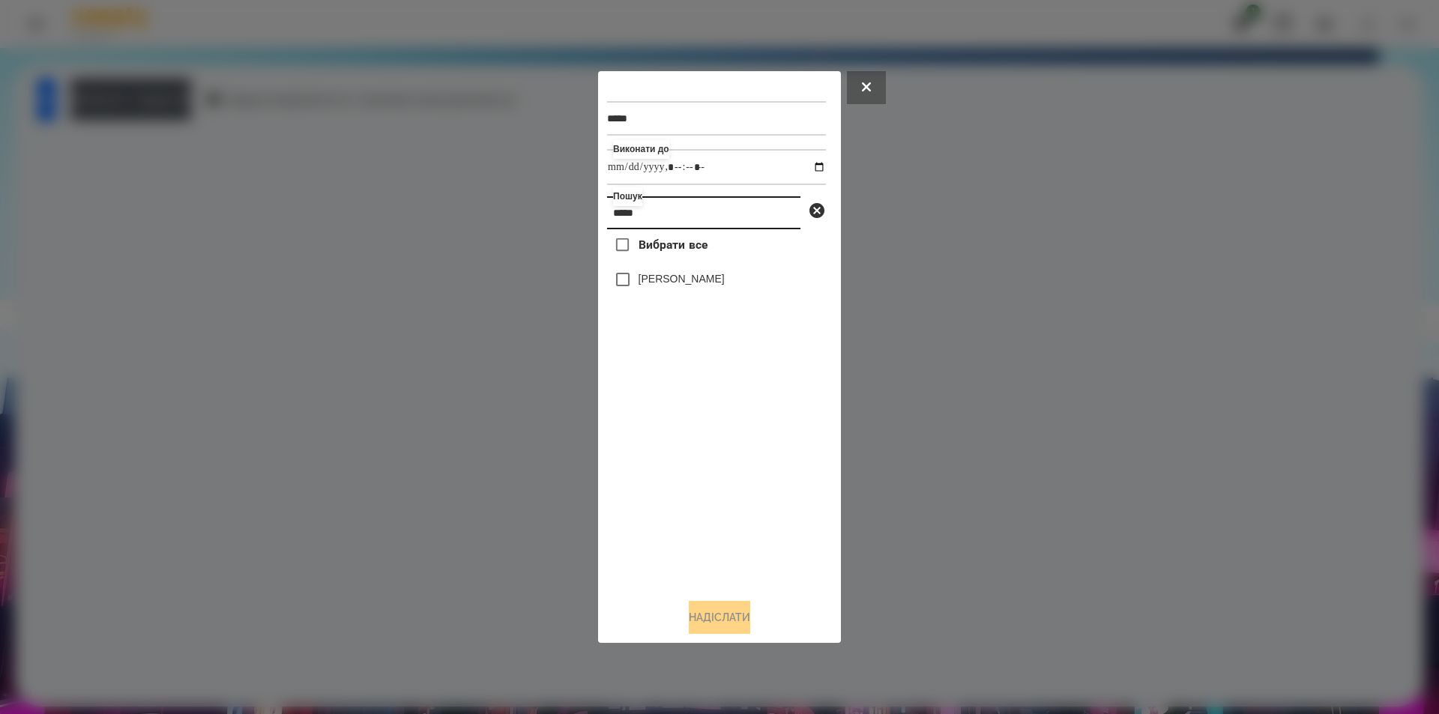
type input "*****"
click at [657, 277] on label "[PERSON_NAME]" at bounding box center [682, 278] width 86 height 15
drag, startPoint x: 720, startPoint y: 622, endPoint x: 712, endPoint y: 615, distance: 11.1
click at [720, 622] on button "Надіслати" at bounding box center [719, 617] width 61 height 33
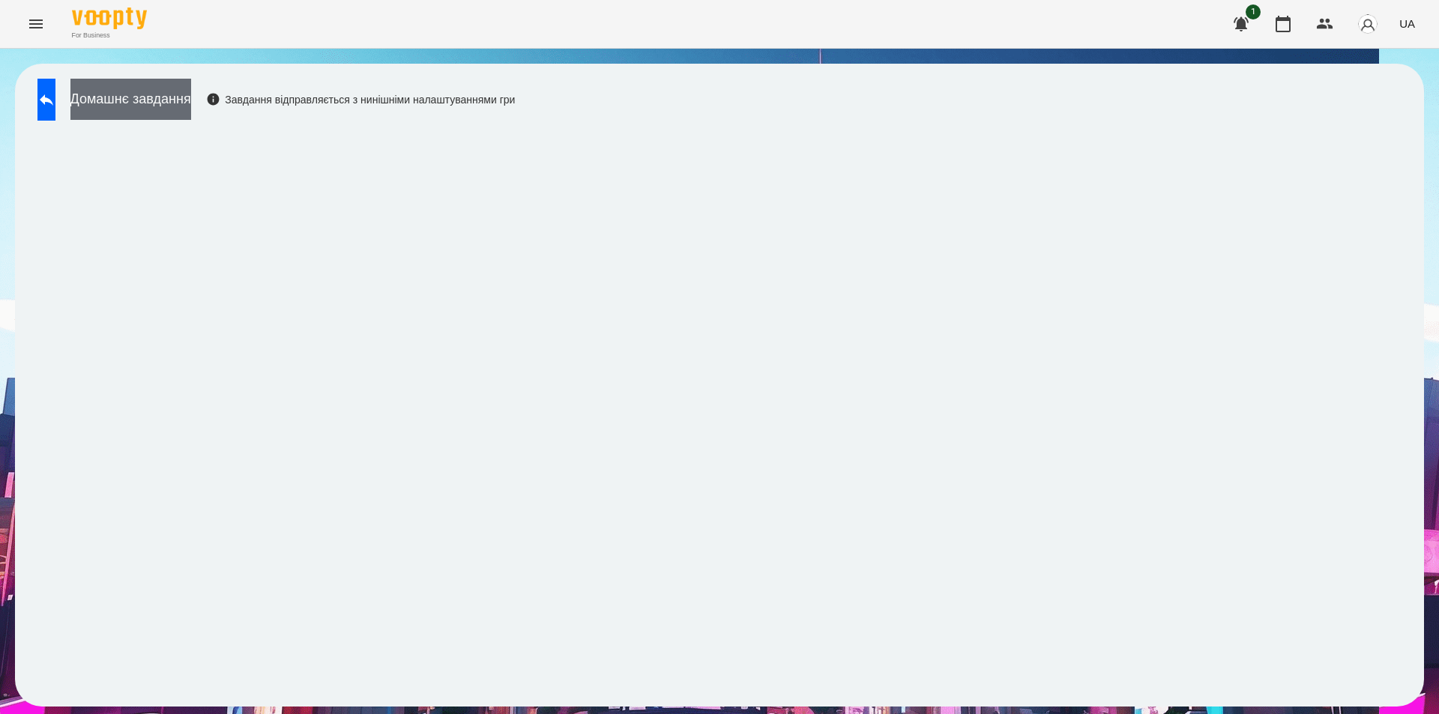
click at [191, 104] on button "Домашнє завдання" at bounding box center [130, 99] width 121 height 41
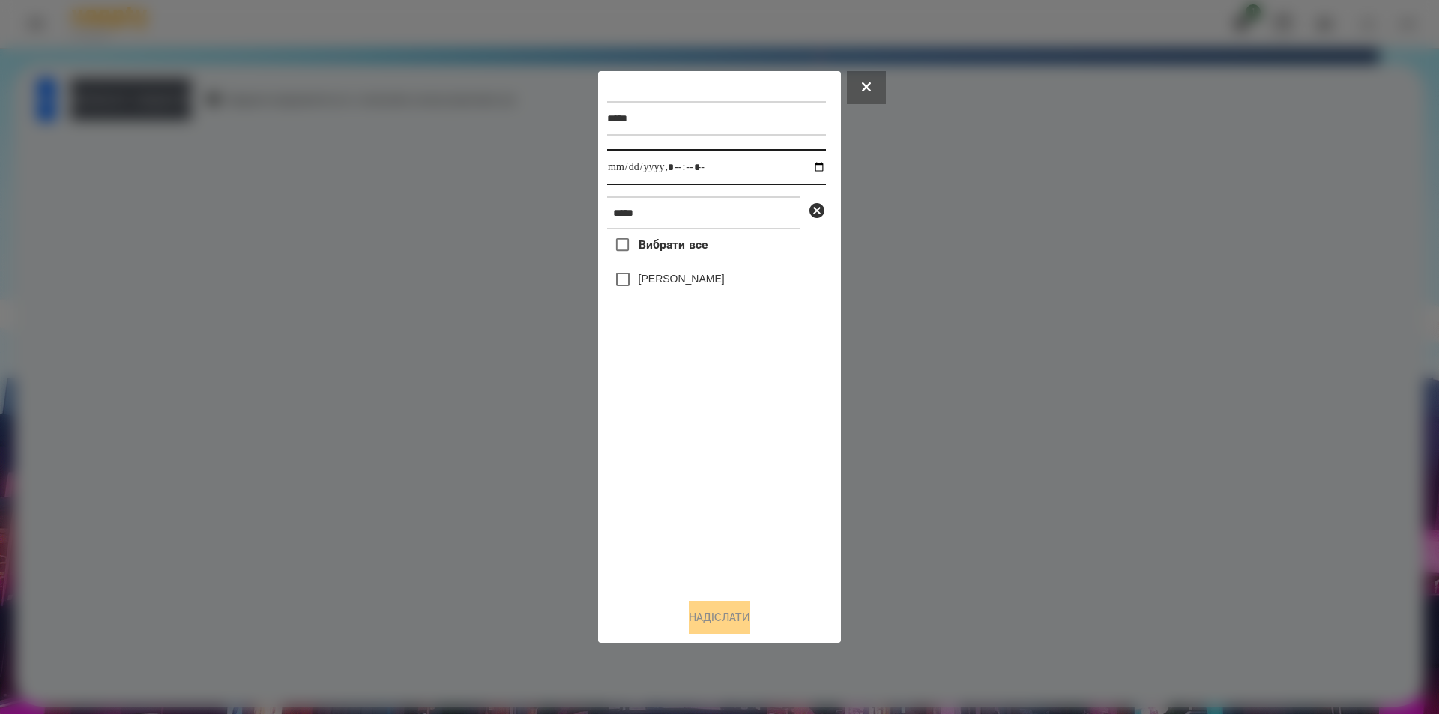
click at [805, 166] on input "datetime-local" at bounding box center [716, 167] width 219 height 36
type input "**********"
drag, startPoint x: 748, startPoint y: 421, endPoint x: 746, endPoint y: 399, distance: 22.6
click at [749, 421] on div "Вибрати все [PERSON_NAME]" at bounding box center [716, 408] width 219 height 358
click at [688, 282] on label "[PERSON_NAME]" at bounding box center [682, 278] width 86 height 15
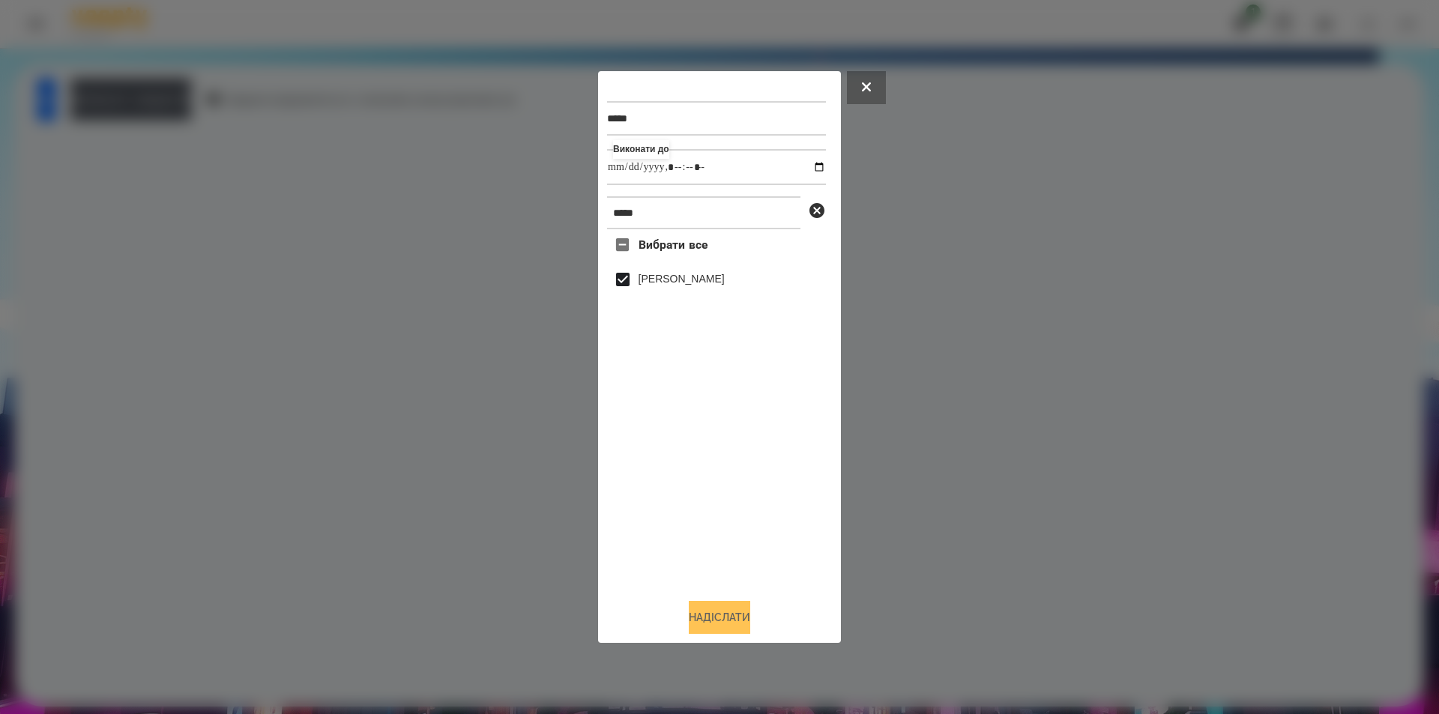
click at [724, 620] on button "Надіслати" at bounding box center [719, 617] width 61 height 33
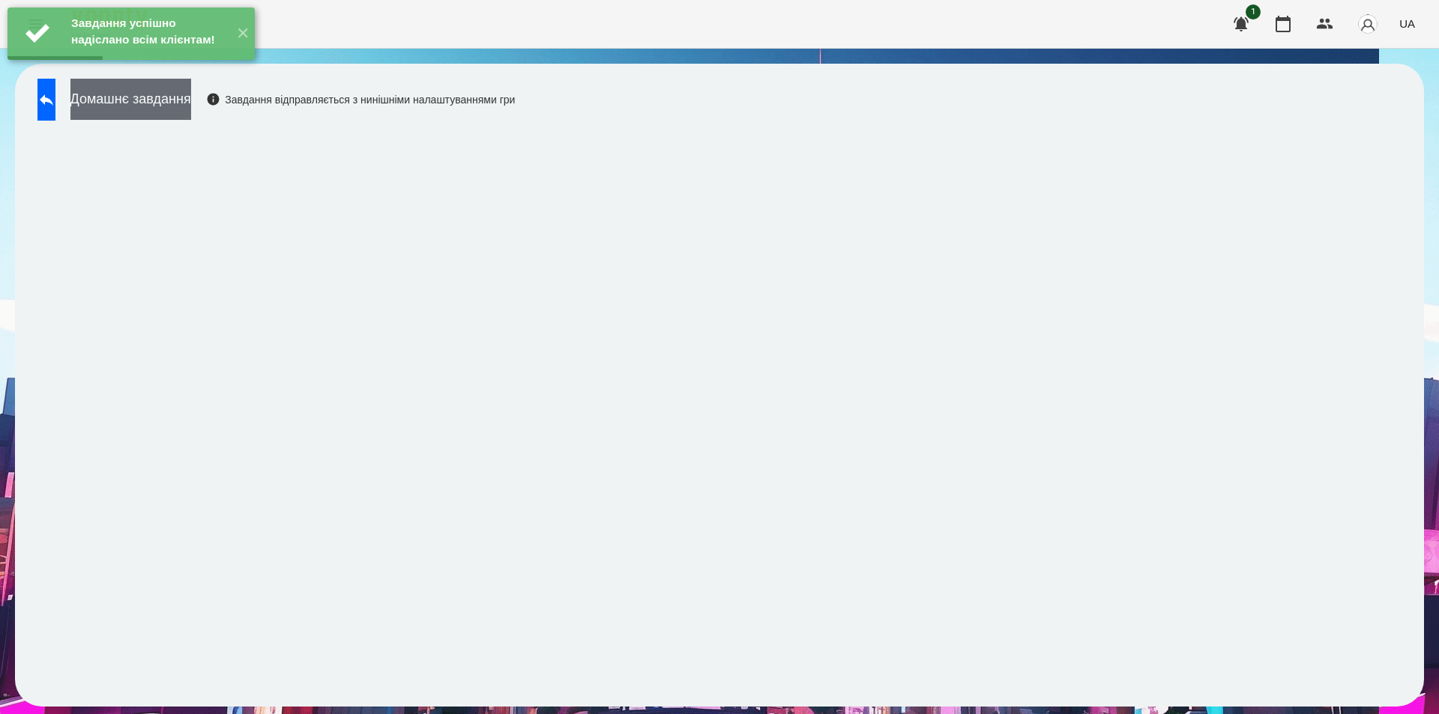
click at [191, 106] on button "Домашнє завдання" at bounding box center [130, 99] width 121 height 41
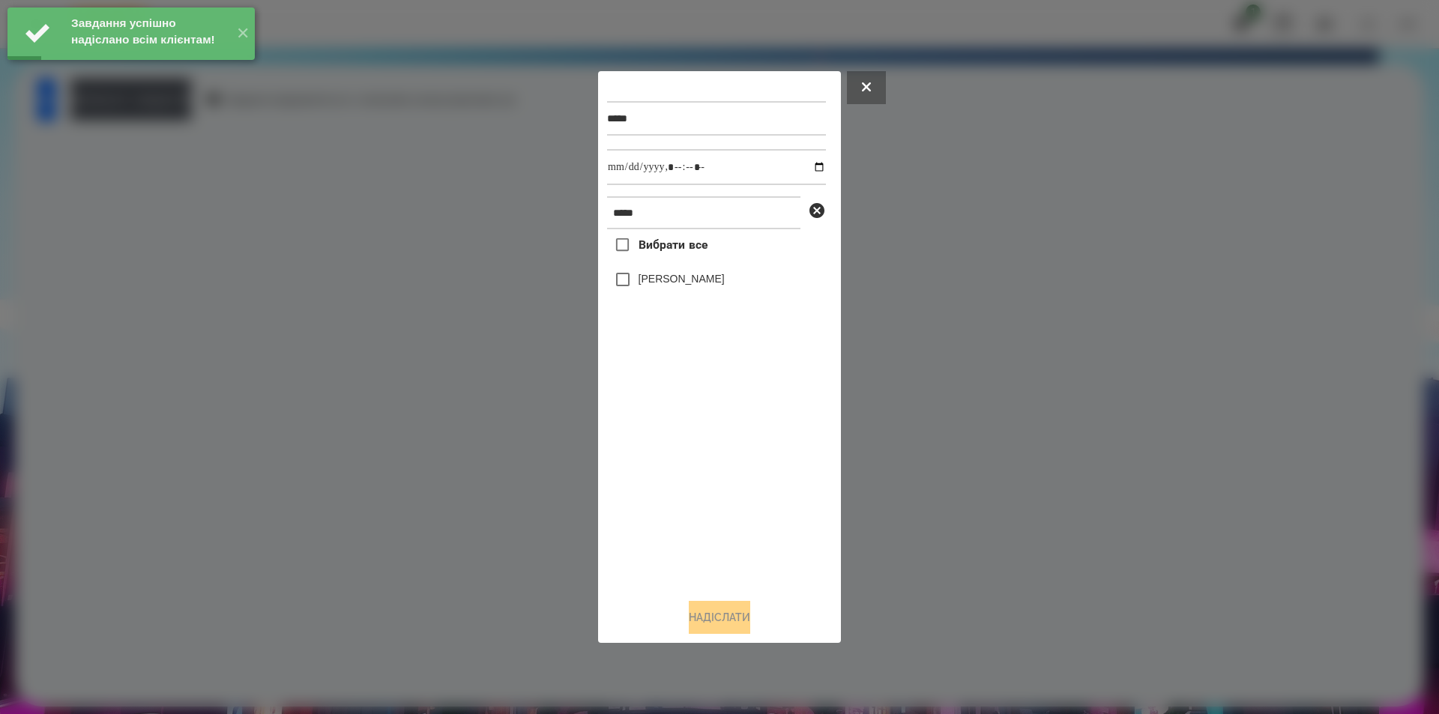
click at [703, 280] on label "[PERSON_NAME]" at bounding box center [682, 278] width 86 height 15
click at [808, 169] on input "datetime-local" at bounding box center [716, 167] width 219 height 36
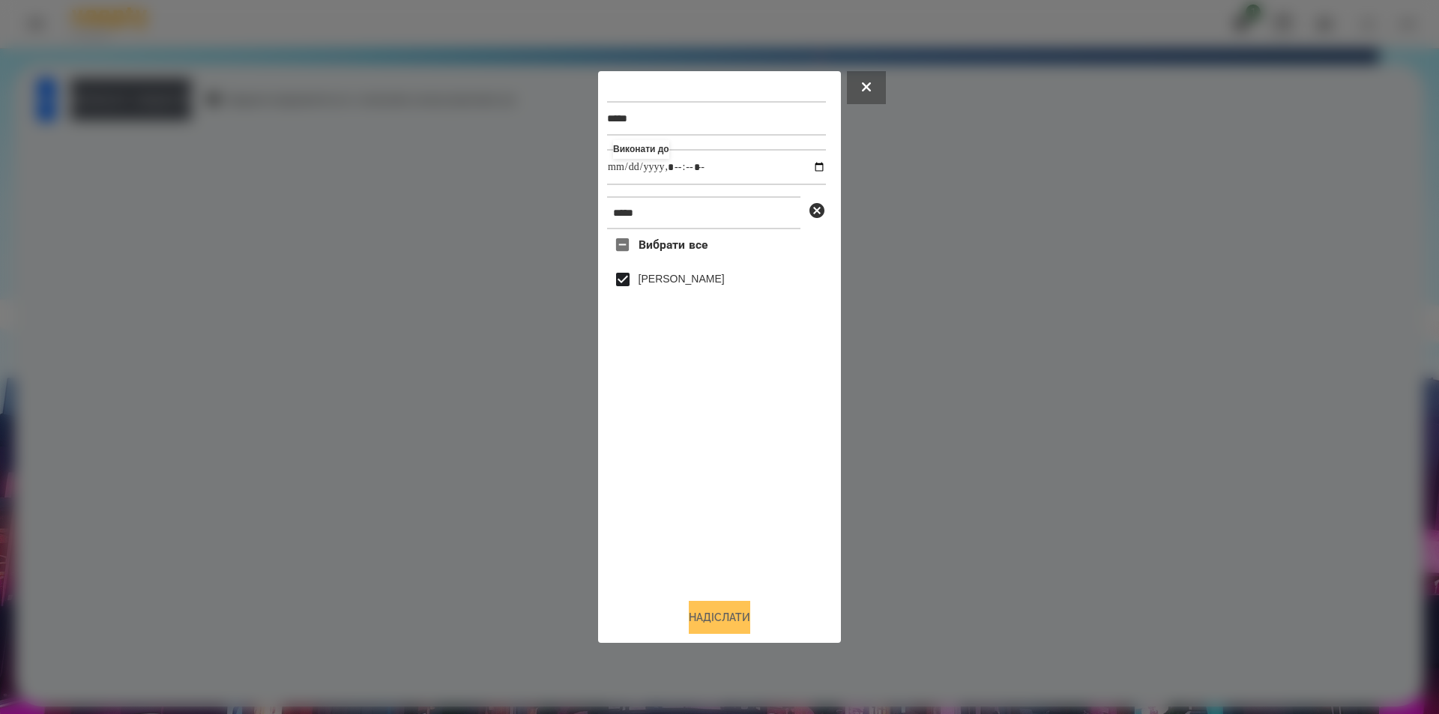
type input "**********"
click at [718, 615] on button "Надіслати" at bounding box center [719, 617] width 61 height 33
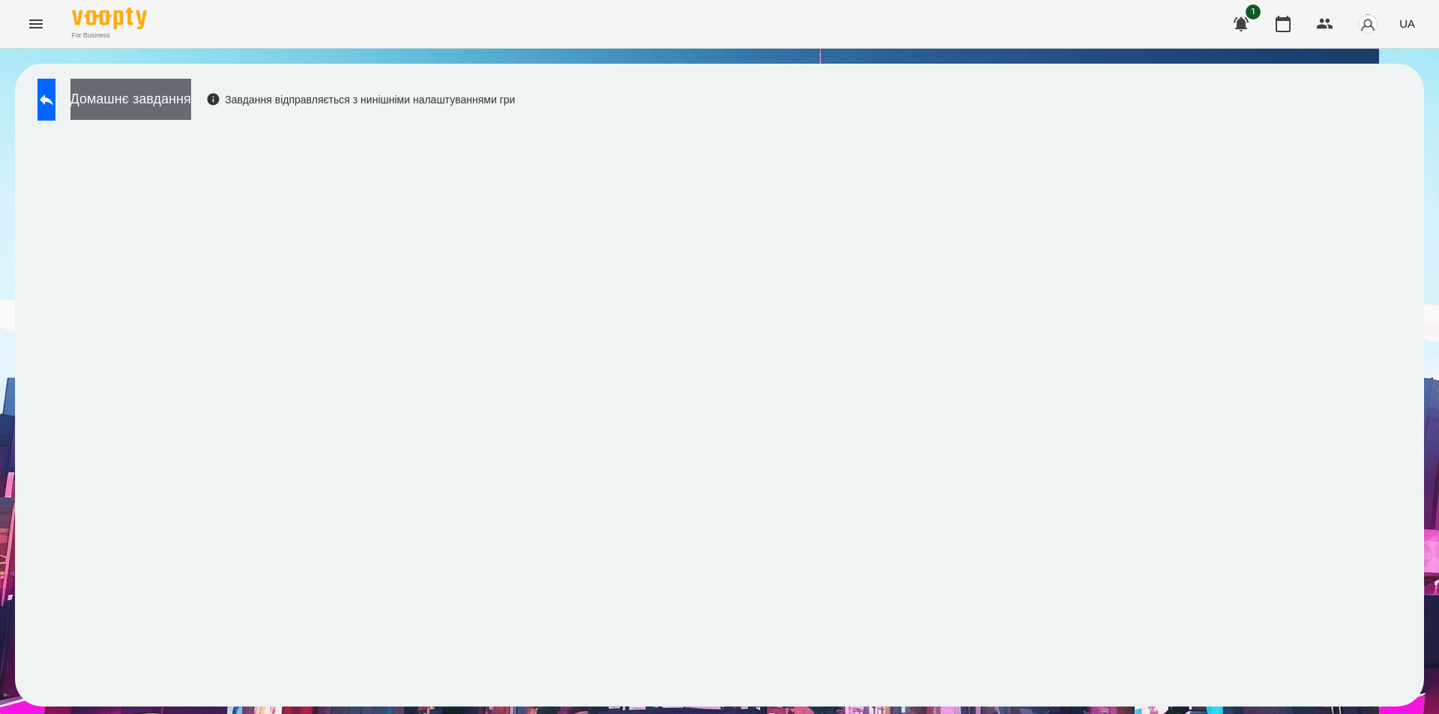
click at [163, 96] on button "Домашнє завдання" at bounding box center [130, 99] width 121 height 41
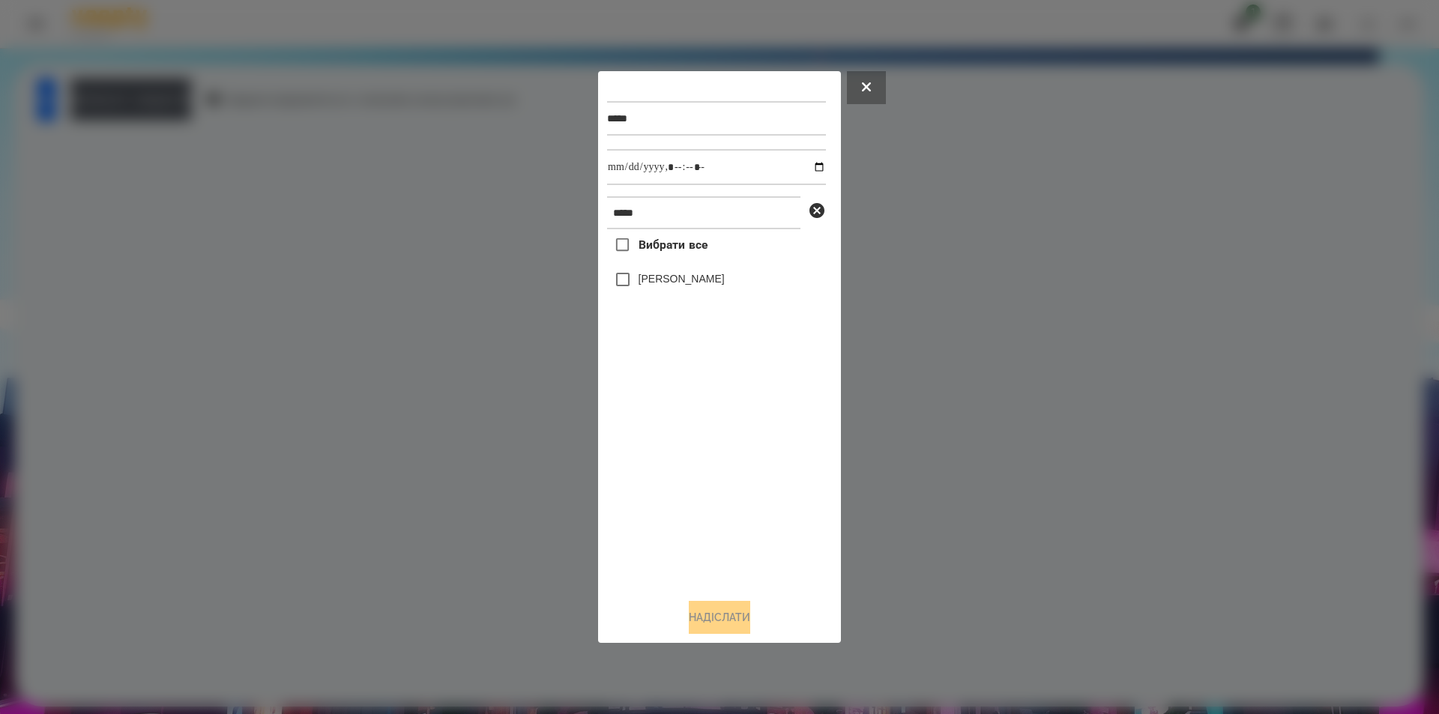
click at [640, 281] on label "[PERSON_NAME]" at bounding box center [682, 278] width 86 height 15
click at [807, 168] on input "datetime-local" at bounding box center [716, 167] width 219 height 36
type input "**********"
click at [729, 623] on button "Надіслати" at bounding box center [719, 617] width 61 height 33
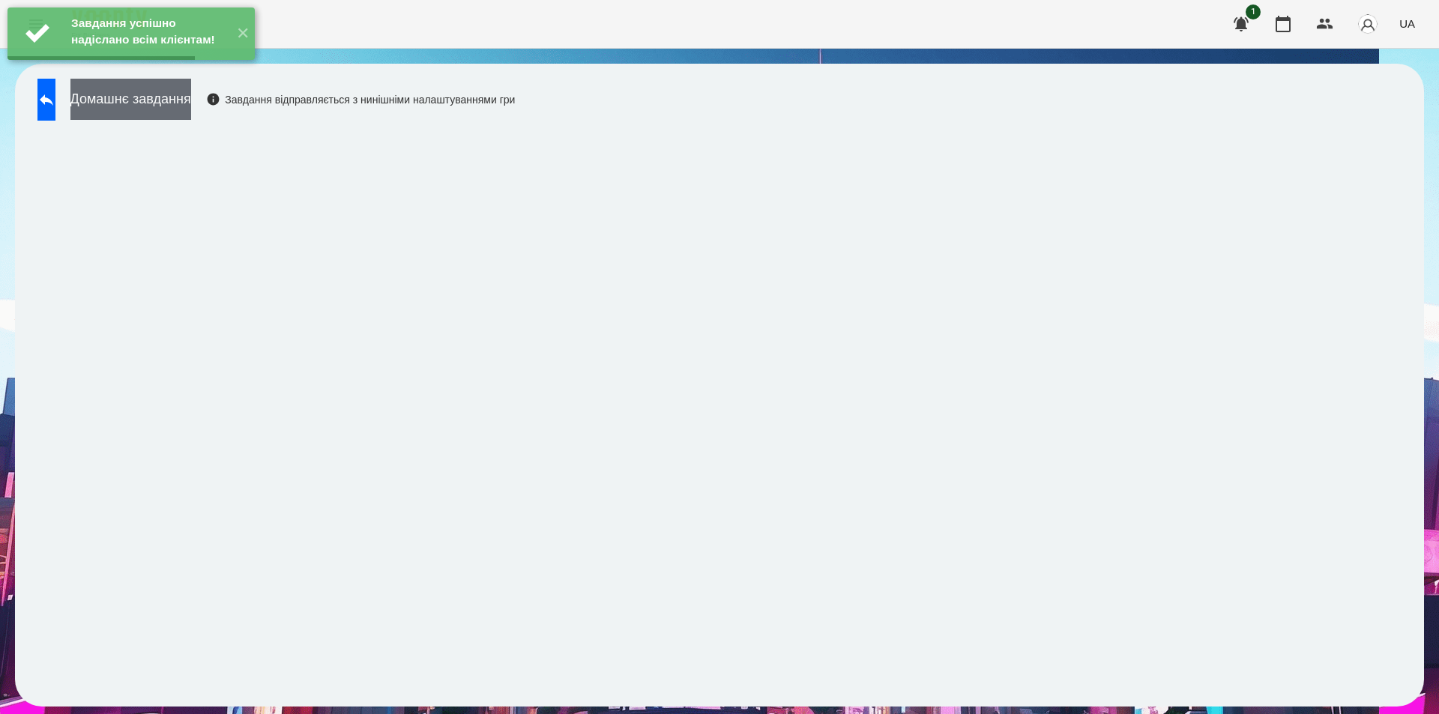
click at [136, 100] on button "Домашнє завдання" at bounding box center [130, 99] width 121 height 41
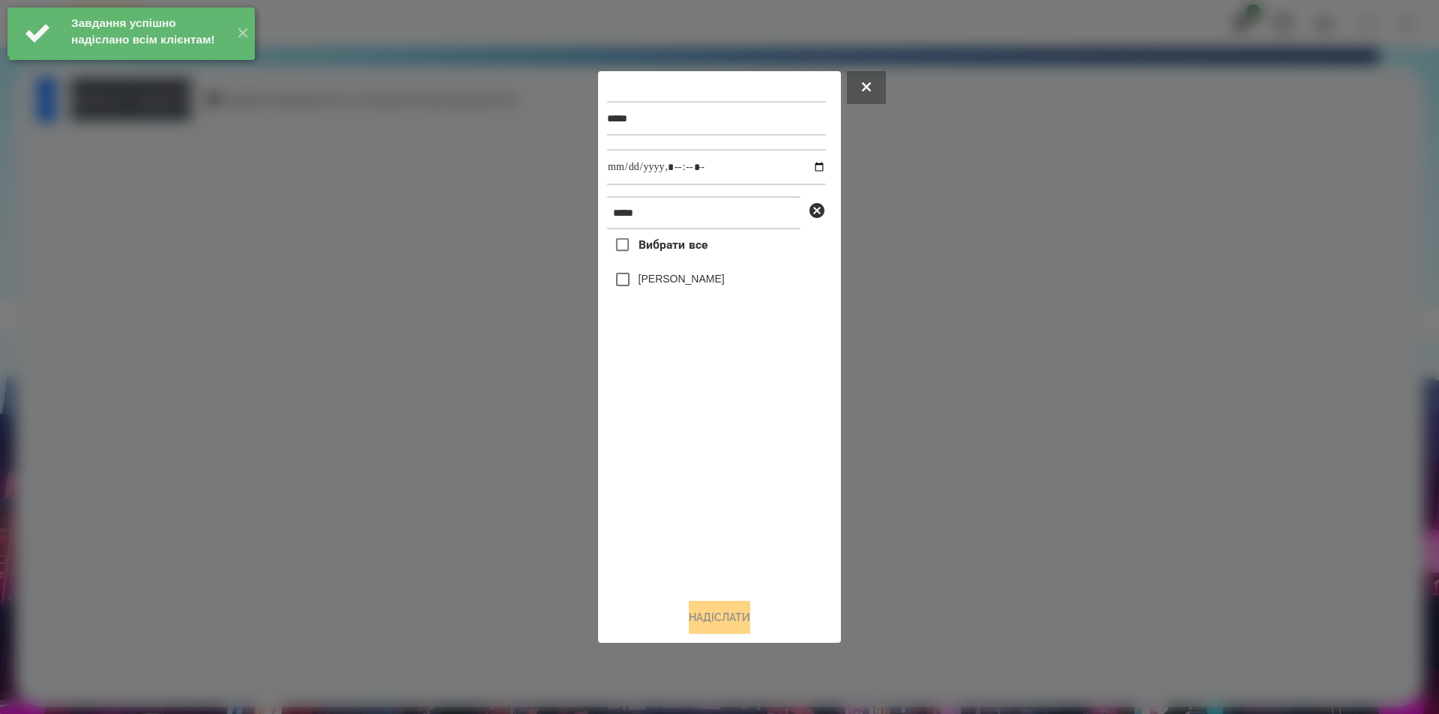
click at [686, 277] on label "[PERSON_NAME]" at bounding box center [682, 278] width 86 height 15
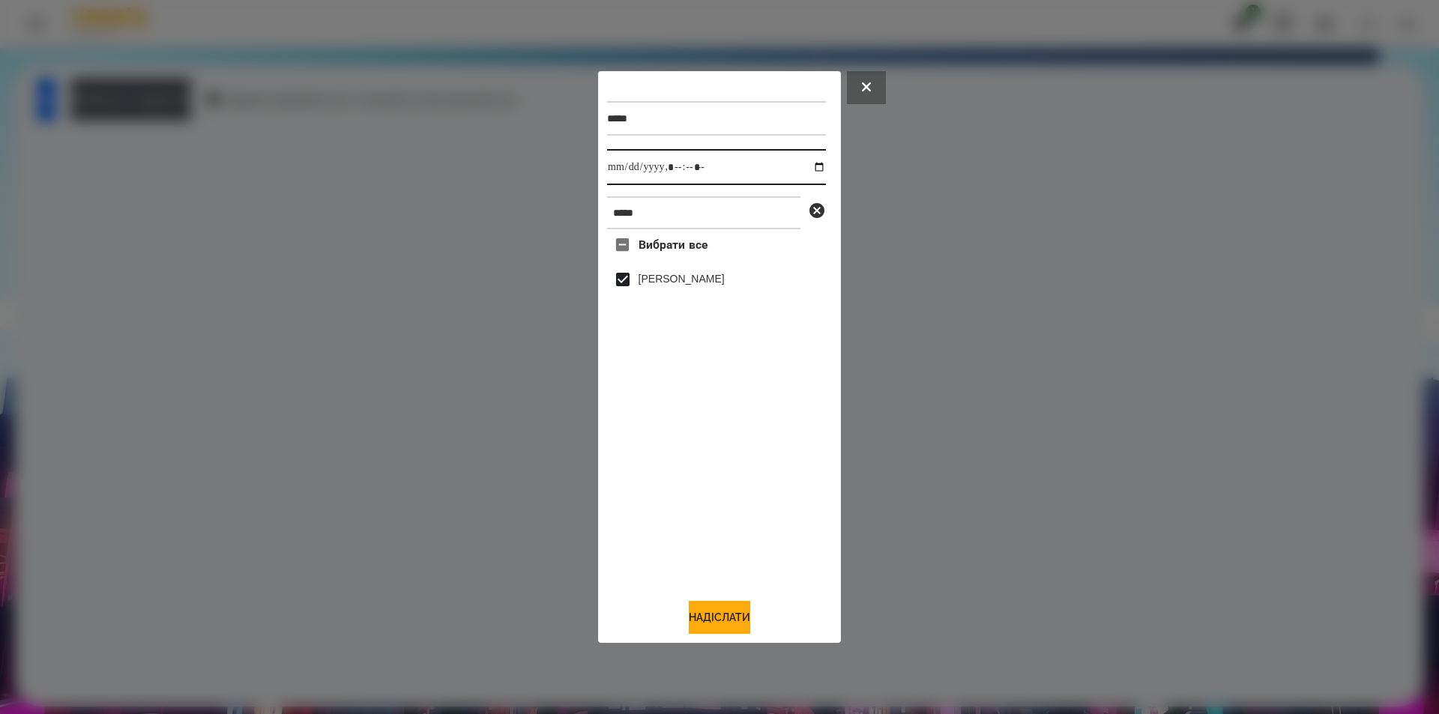
click at [806, 164] on input "datetime-local" at bounding box center [716, 167] width 219 height 36
type input "**********"
click at [712, 624] on button "Надіслати" at bounding box center [719, 617] width 61 height 33
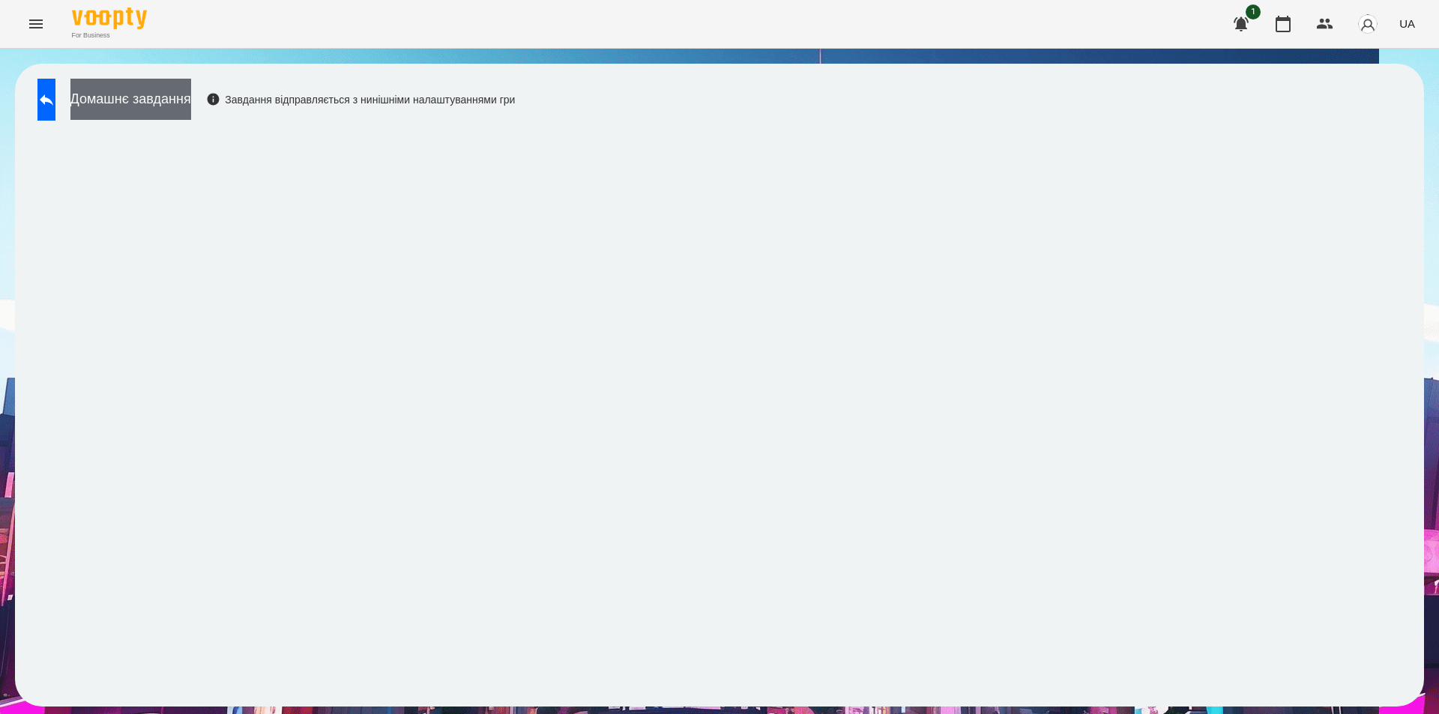
click at [176, 96] on button "Домашнє завдання" at bounding box center [130, 99] width 121 height 41
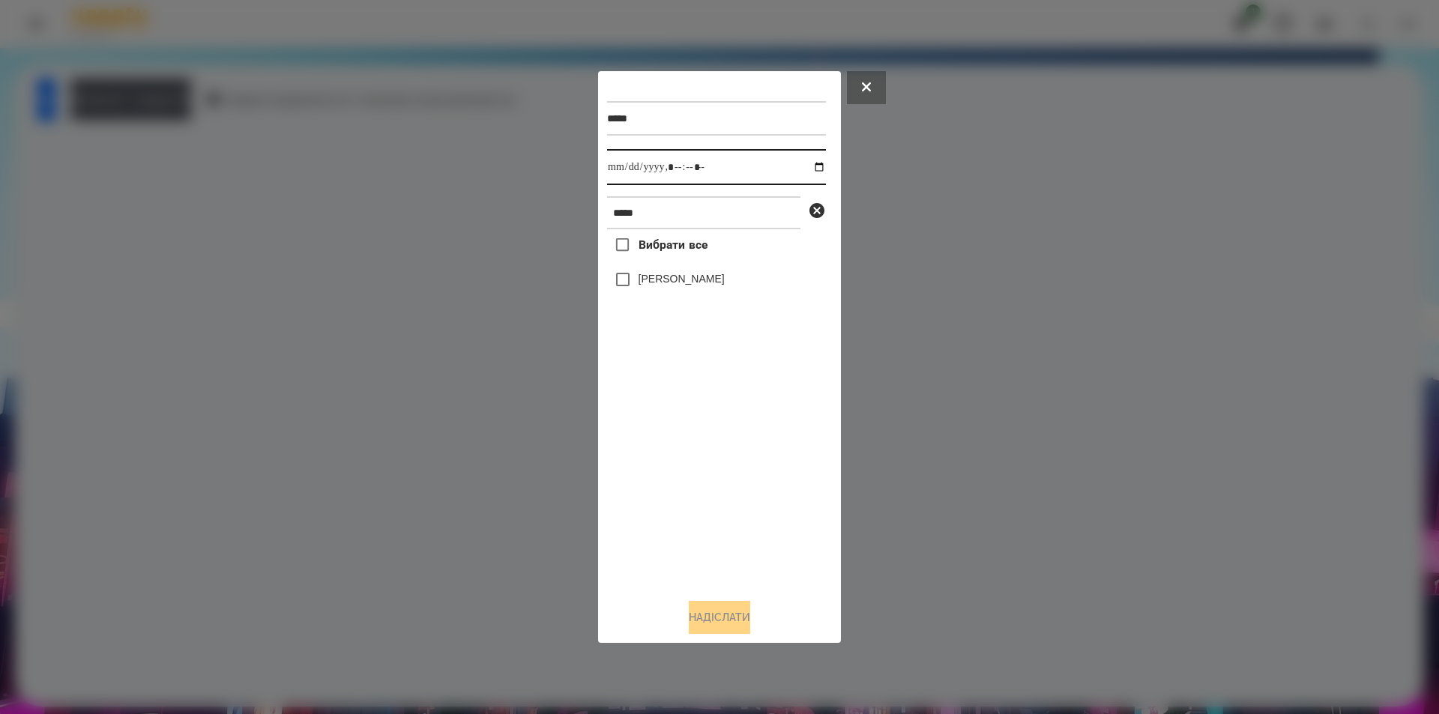
click at [811, 168] on input "datetime-local" at bounding box center [716, 167] width 219 height 36
type input "**********"
click at [693, 451] on div "Вибрати все [PERSON_NAME]" at bounding box center [716, 408] width 219 height 358
click at [695, 286] on label "[PERSON_NAME]" at bounding box center [682, 278] width 86 height 15
click at [684, 276] on label "[PERSON_NAME]" at bounding box center [682, 278] width 86 height 15
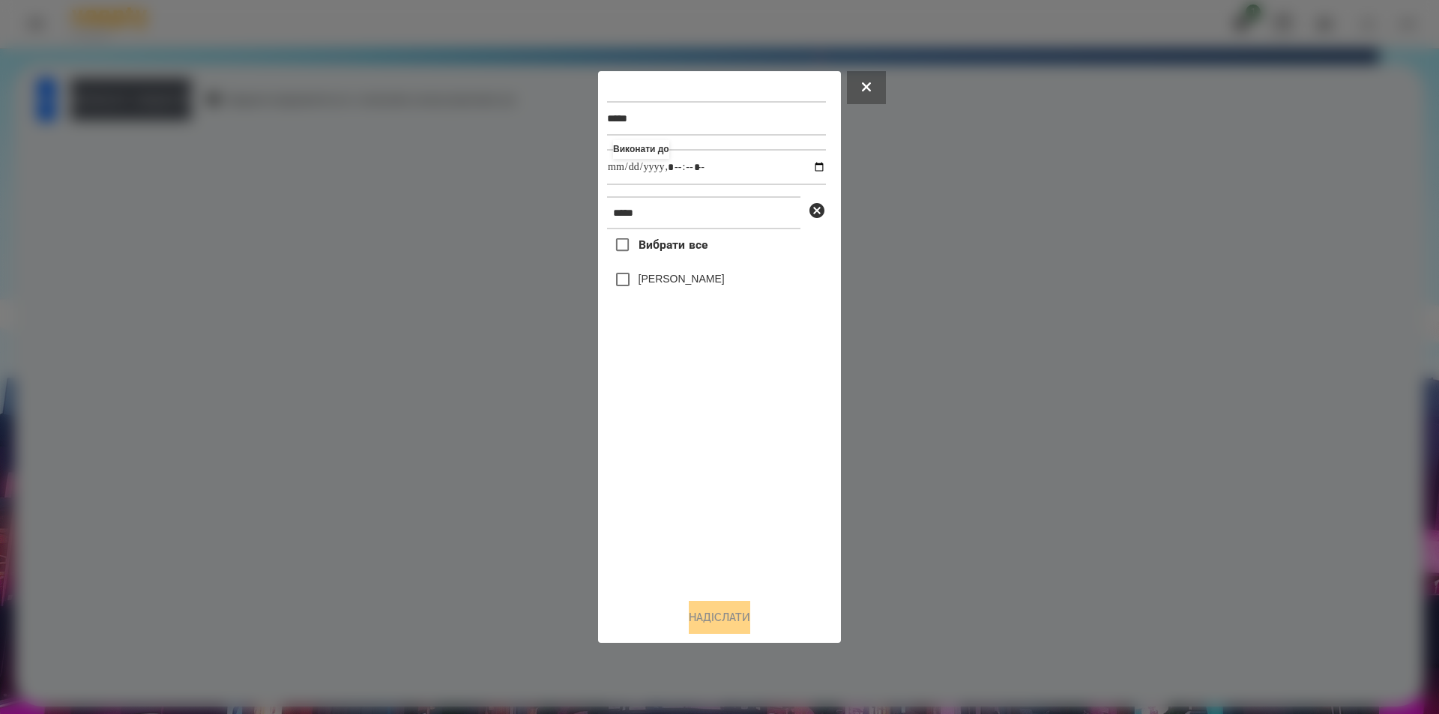
click at [813, 215] on icon at bounding box center [817, 210] width 15 height 15
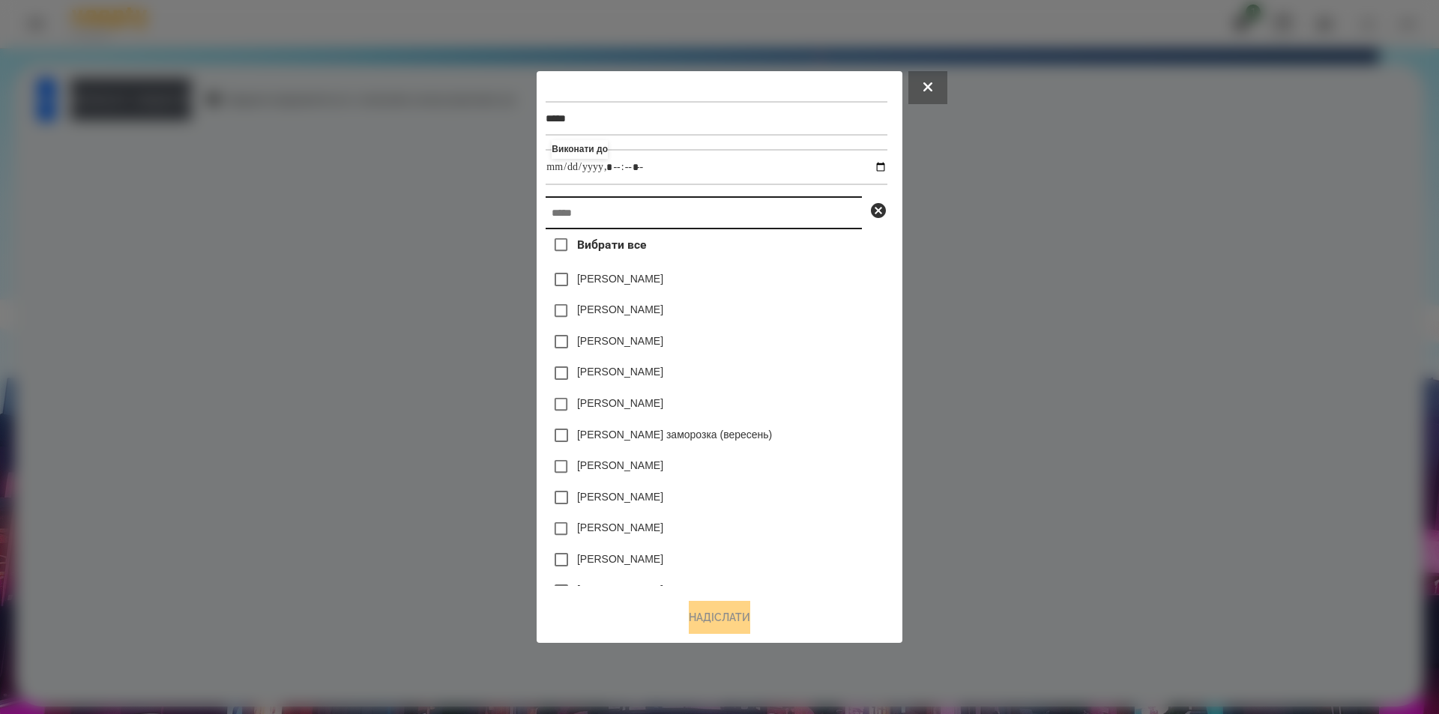
click at [637, 212] on input "text" at bounding box center [704, 212] width 316 height 33
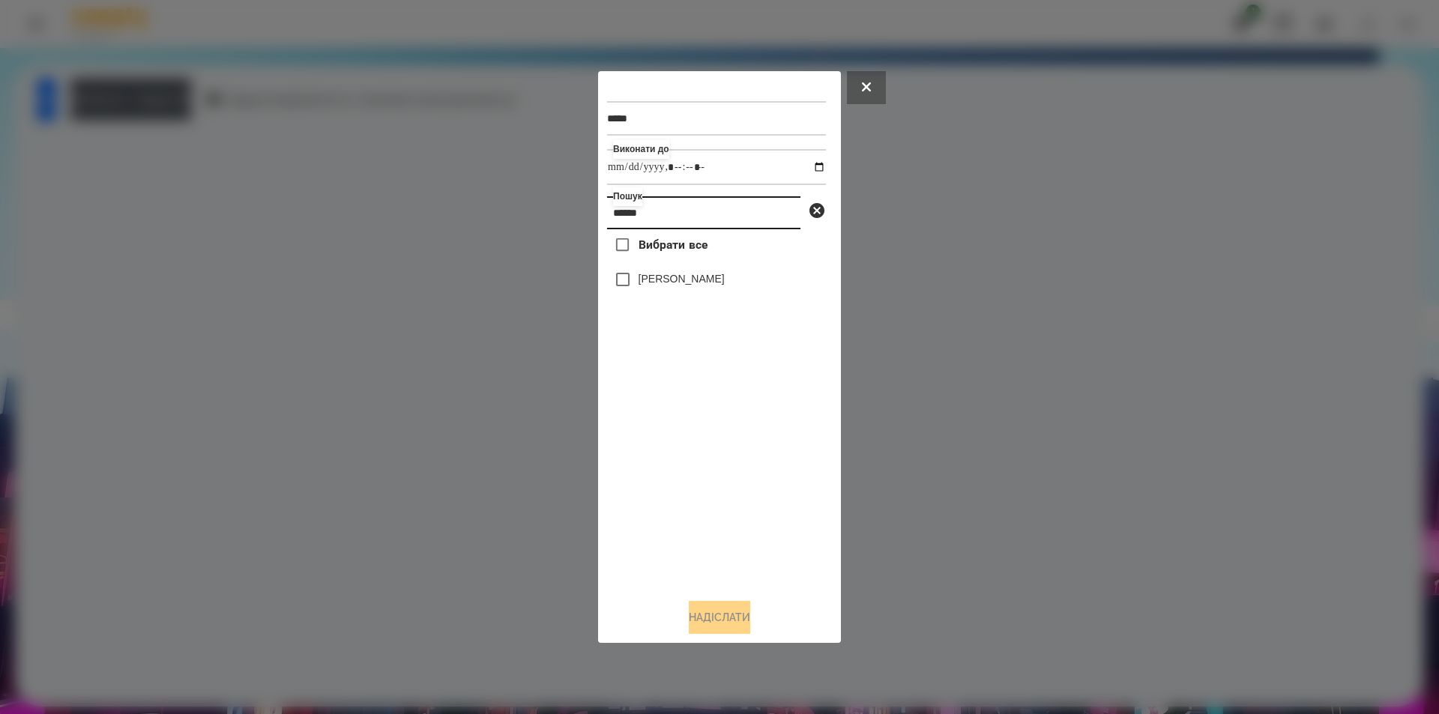
type input "******"
click at [701, 282] on label "[PERSON_NAME]" at bounding box center [682, 278] width 86 height 15
click at [702, 619] on button "Надіслати" at bounding box center [719, 617] width 61 height 33
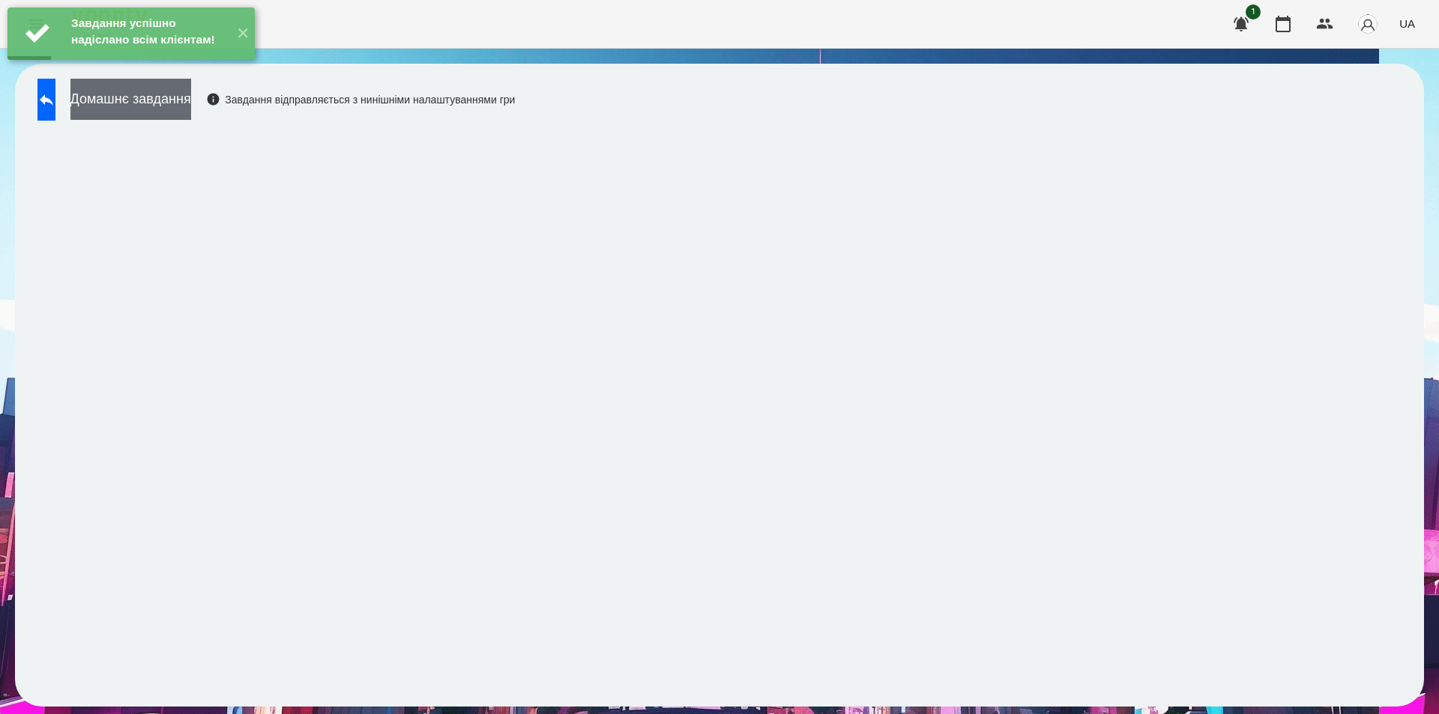
click at [191, 103] on button "Домашнє завдання" at bounding box center [130, 99] width 121 height 41
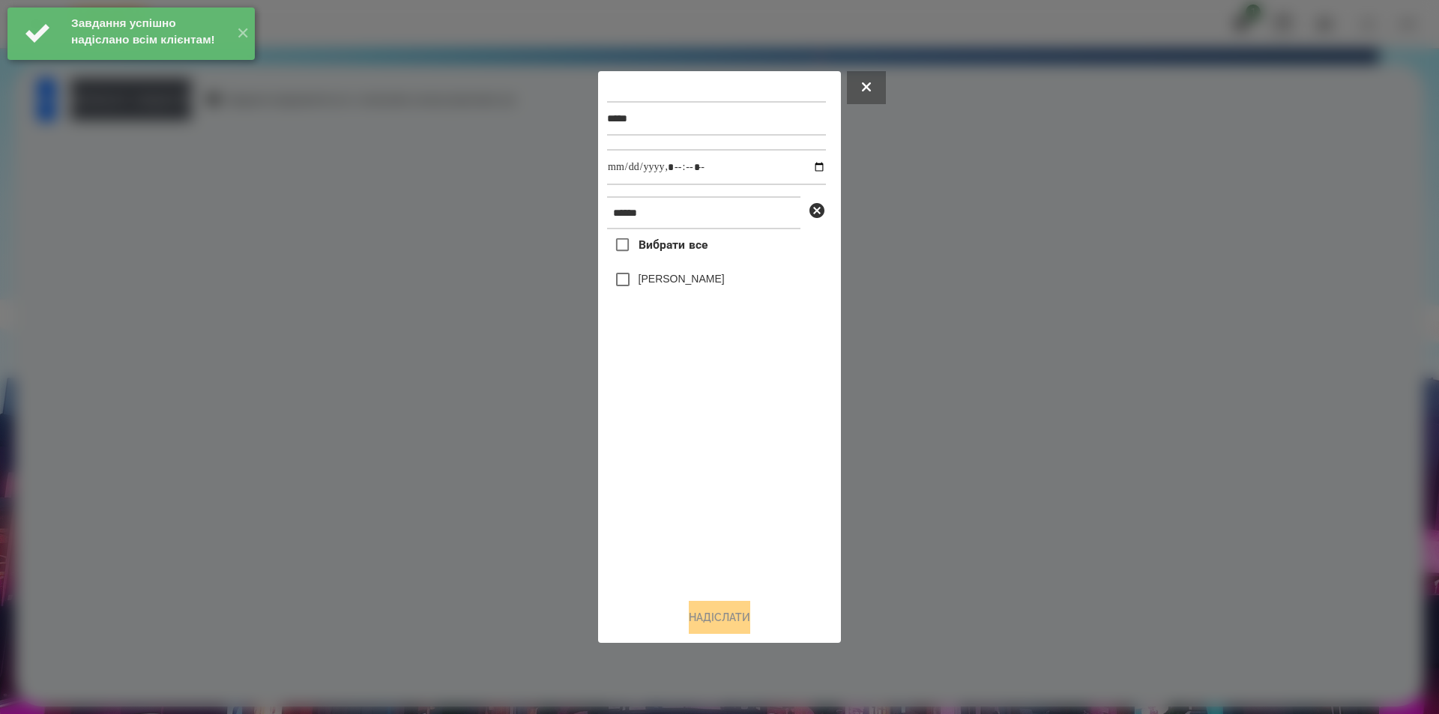
click at [640, 284] on label "[PERSON_NAME]" at bounding box center [682, 278] width 86 height 15
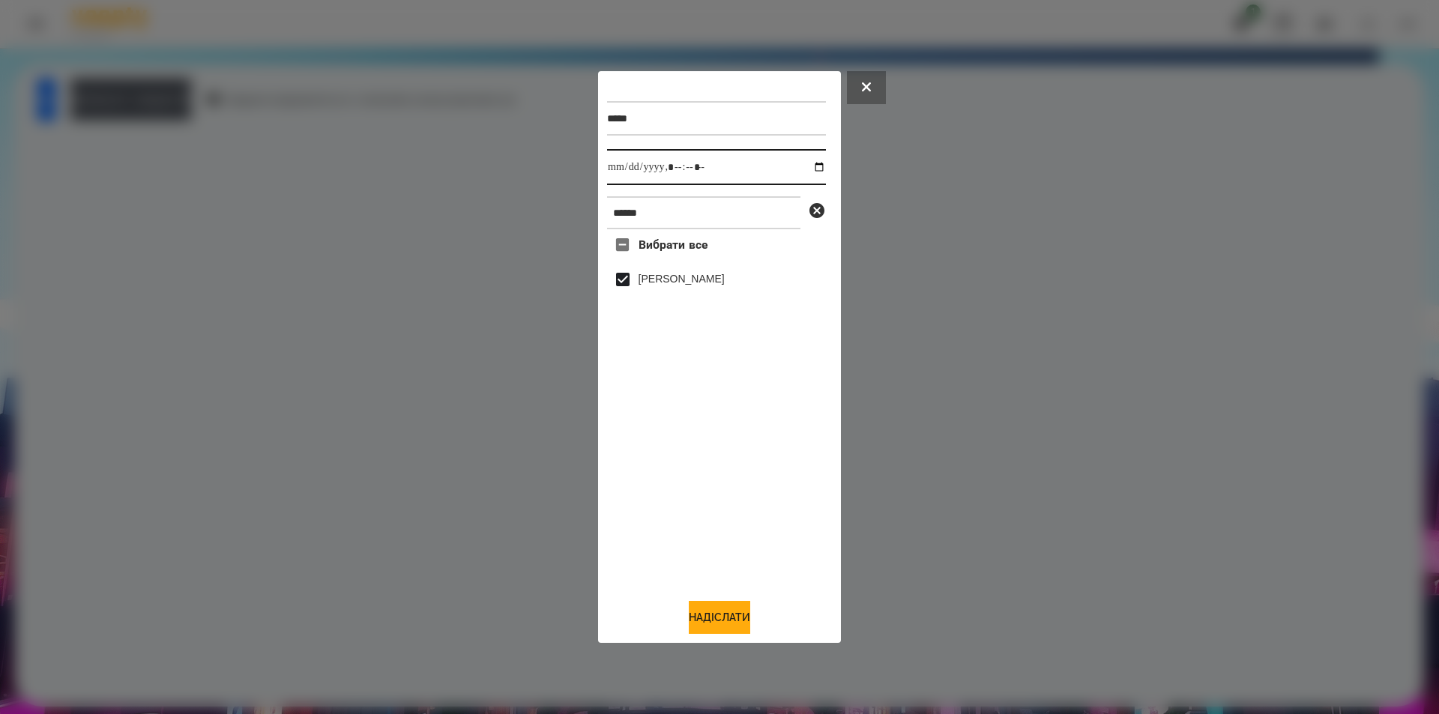
click at [804, 168] on input "datetime-local" at bounding box center [716, 167] width 219 height 36
type input "**********"
click at [711, 628] on button "Надіслати" at bounding box center [719, 617] width 61 height 33
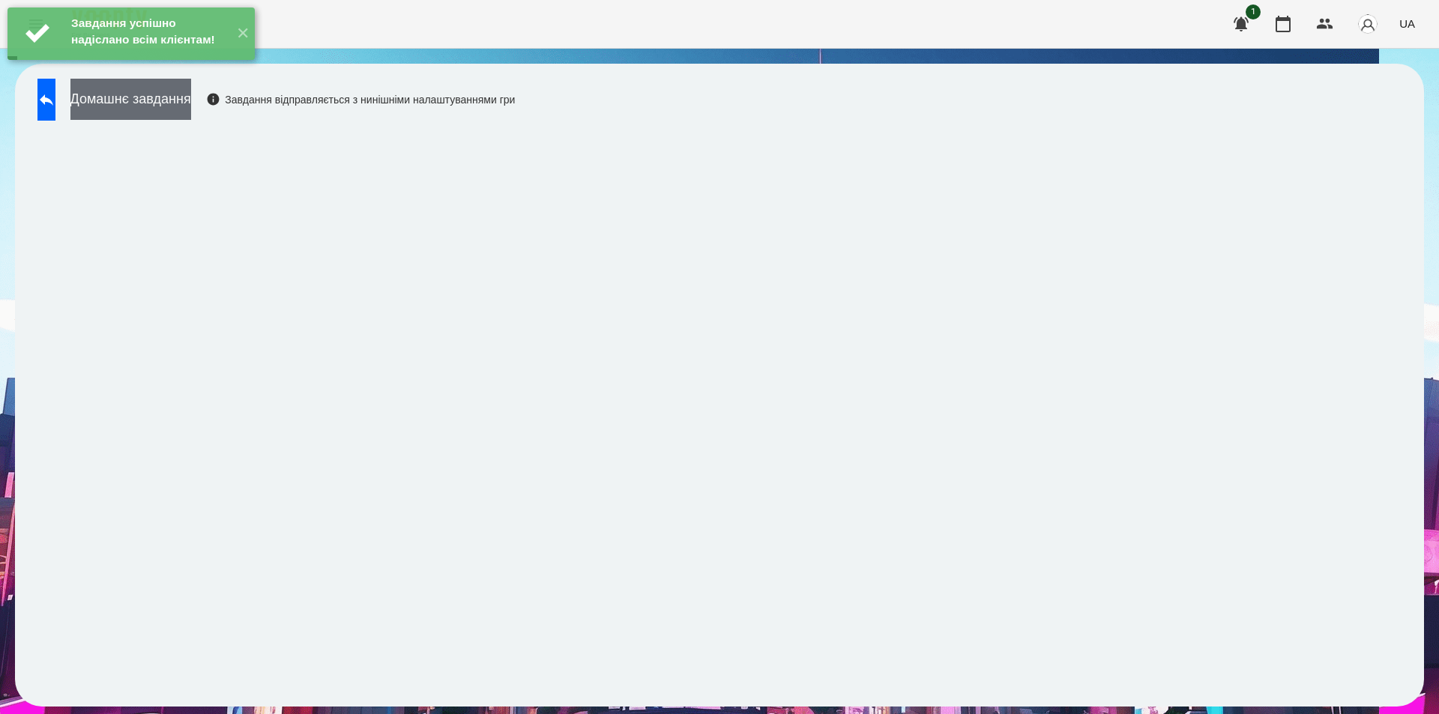
click at [191, 100] on button "Домашнє завдання" at bounding box center [130, 99] width 121 height 41
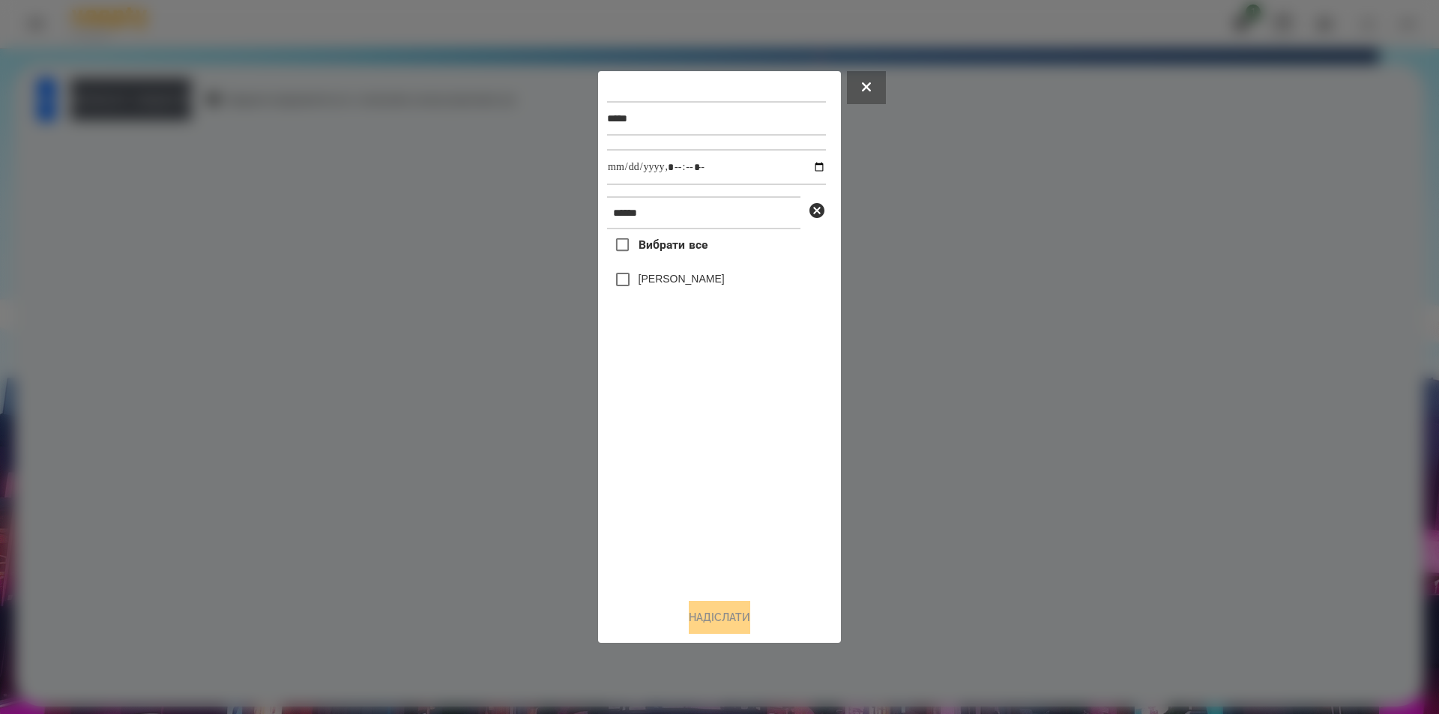
click at [675, 279] on label "[PERSON_NAME]" at bounding box center [682, 278] width 86 height 15
click at [804, 168] on input "datetime-local" at bounding box center [716, 167] width 219 height 36
type input "**********"
click at [714, 624] on button "Надіслати" at bounding box center [719, 617] width 61 height 33
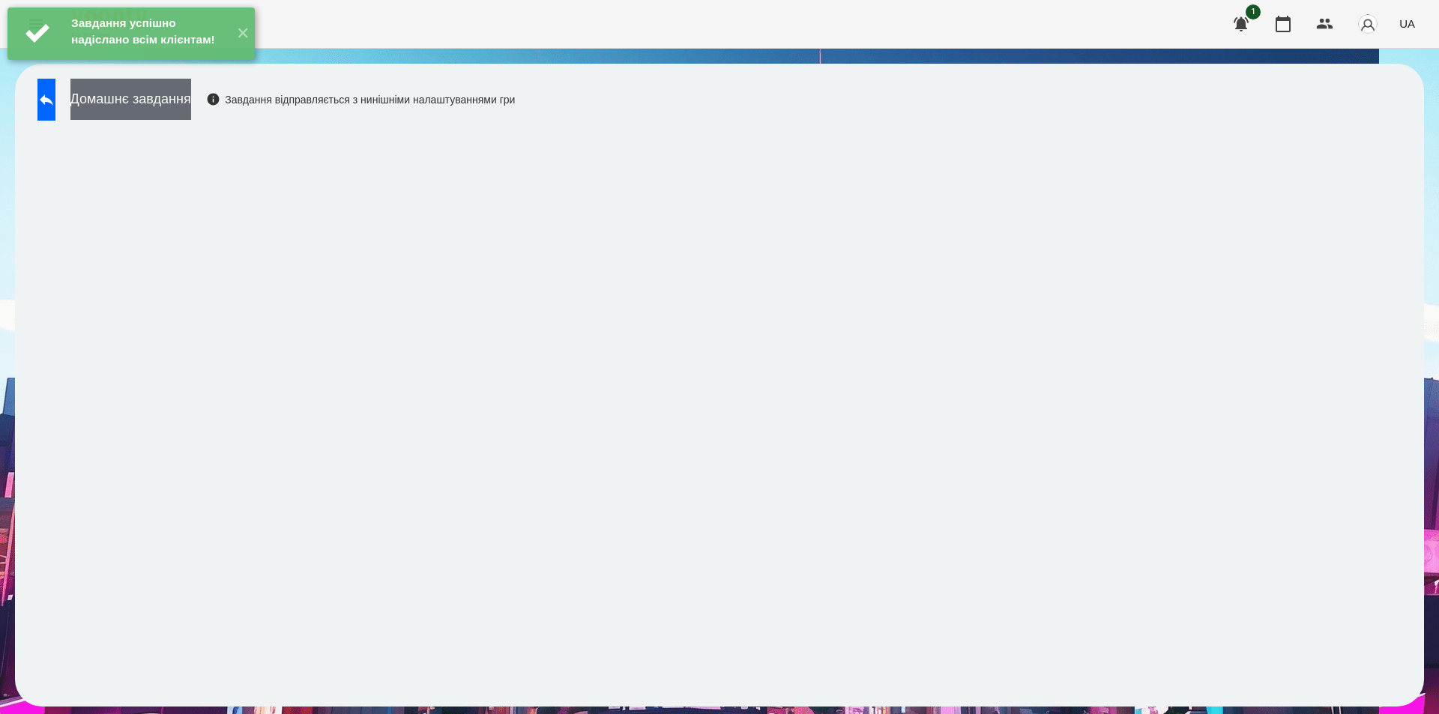
click at [172, 103] on button "Домашнє завдання" at bounding box center [130, 99] width 121 height 41
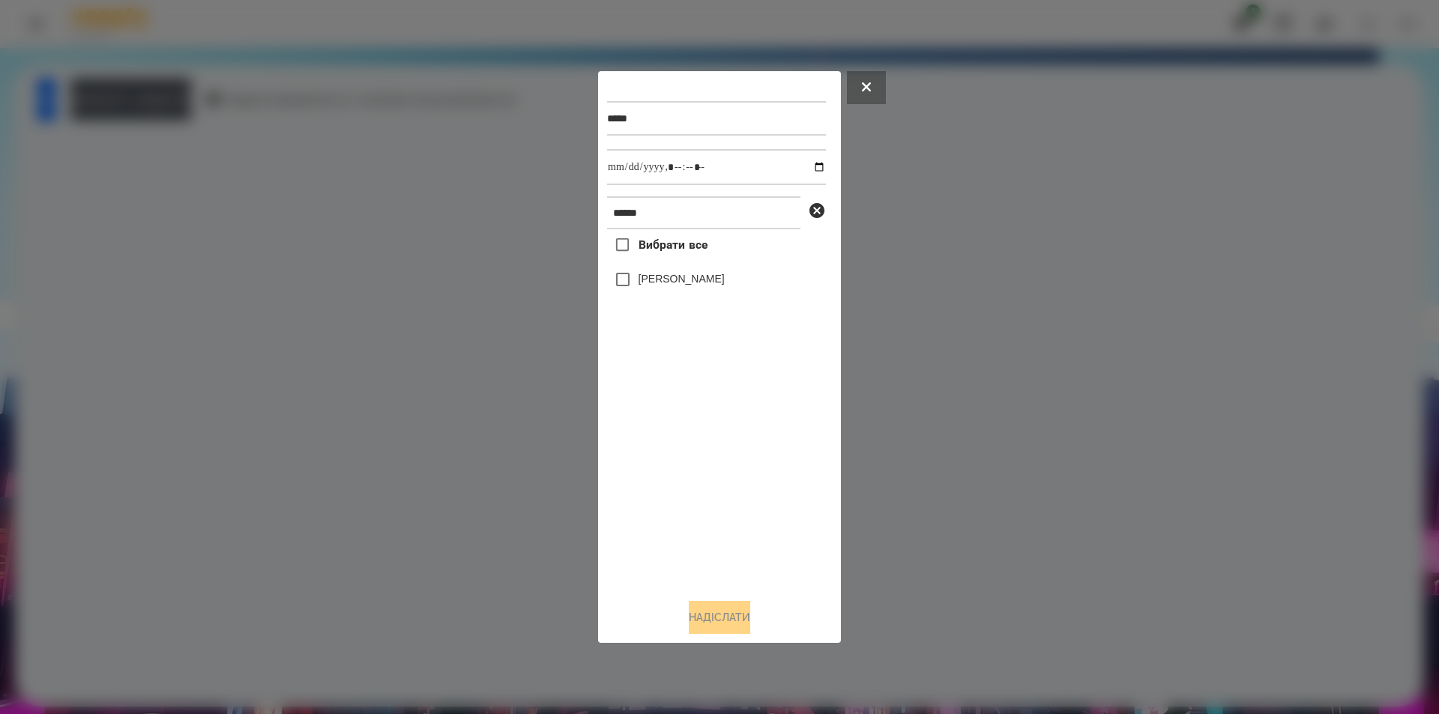
click at [643, 281] on label "[PERSON_NAME]" at bounding box center [682, 278] width 86 height 15
click at [808, 172] on input "datetime-local" at bounding box center [716, 167] width 219 height 36
type input "**********"
click at [708, 618] on button "Надіслати" at bounding box center [719, 617] width 61 height 33
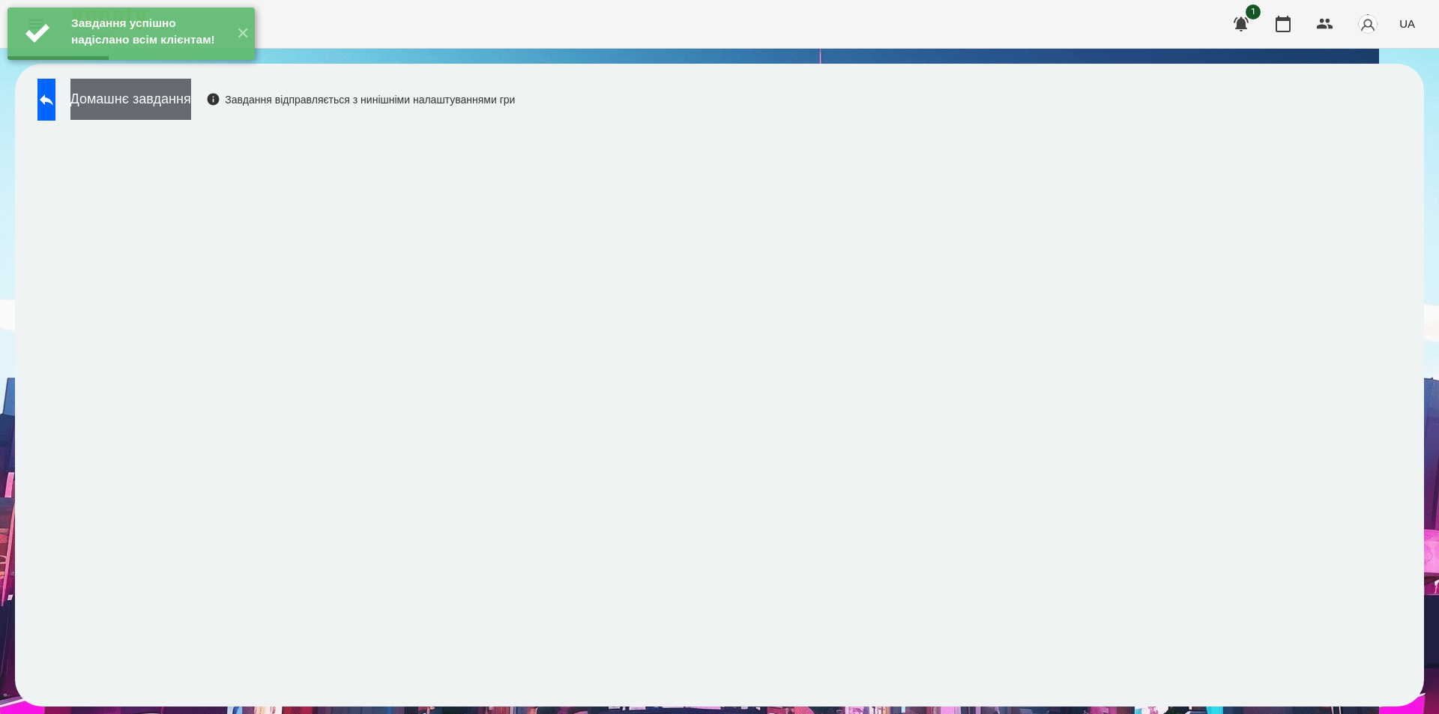
click at [191, 94] on button "Домашнє завдання" at bounding box center [130, 99] width 121 height 41
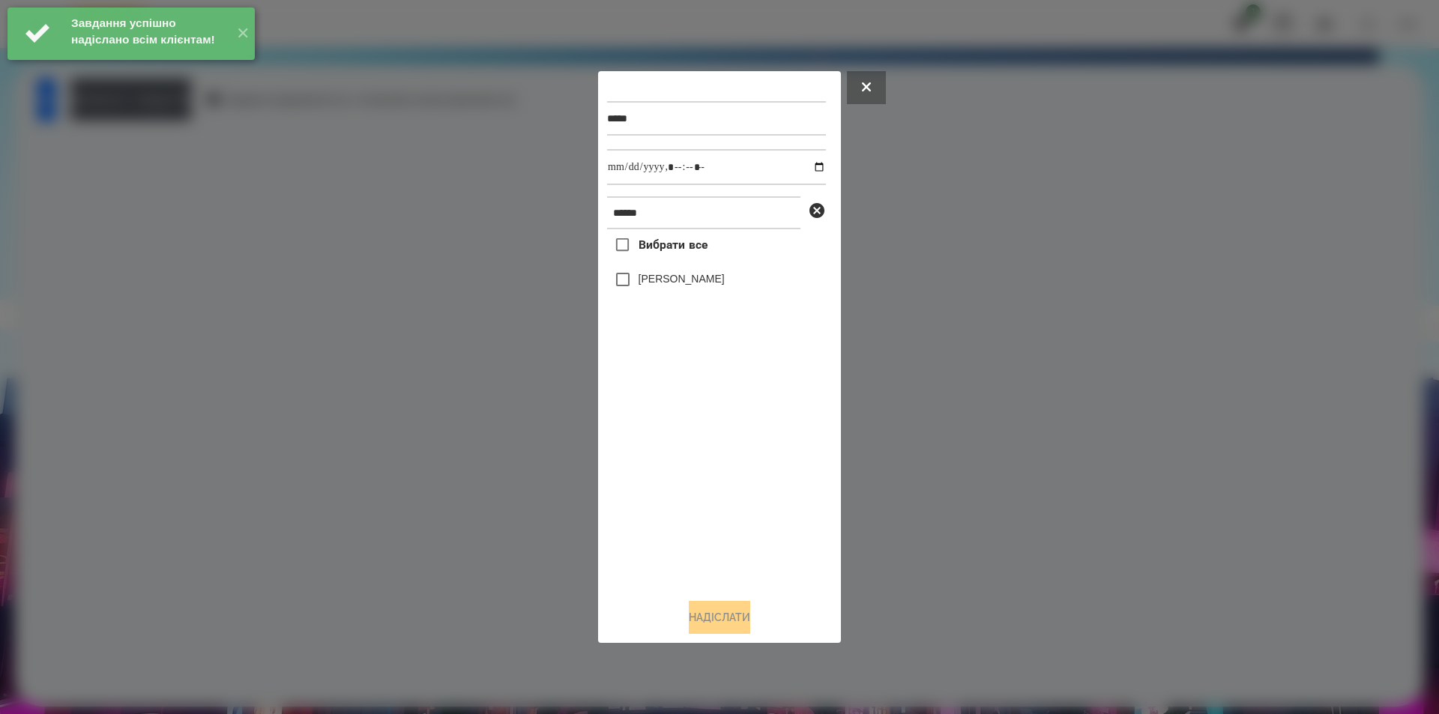
drag, startPoint x: 678, startPoint y: 281, endPoint x: 702, endPoint y: 258, distance: 33.4
click at [678, 280] on label "[PERSON_NAME]" at bounding box center [682, 278] width 86 height 15
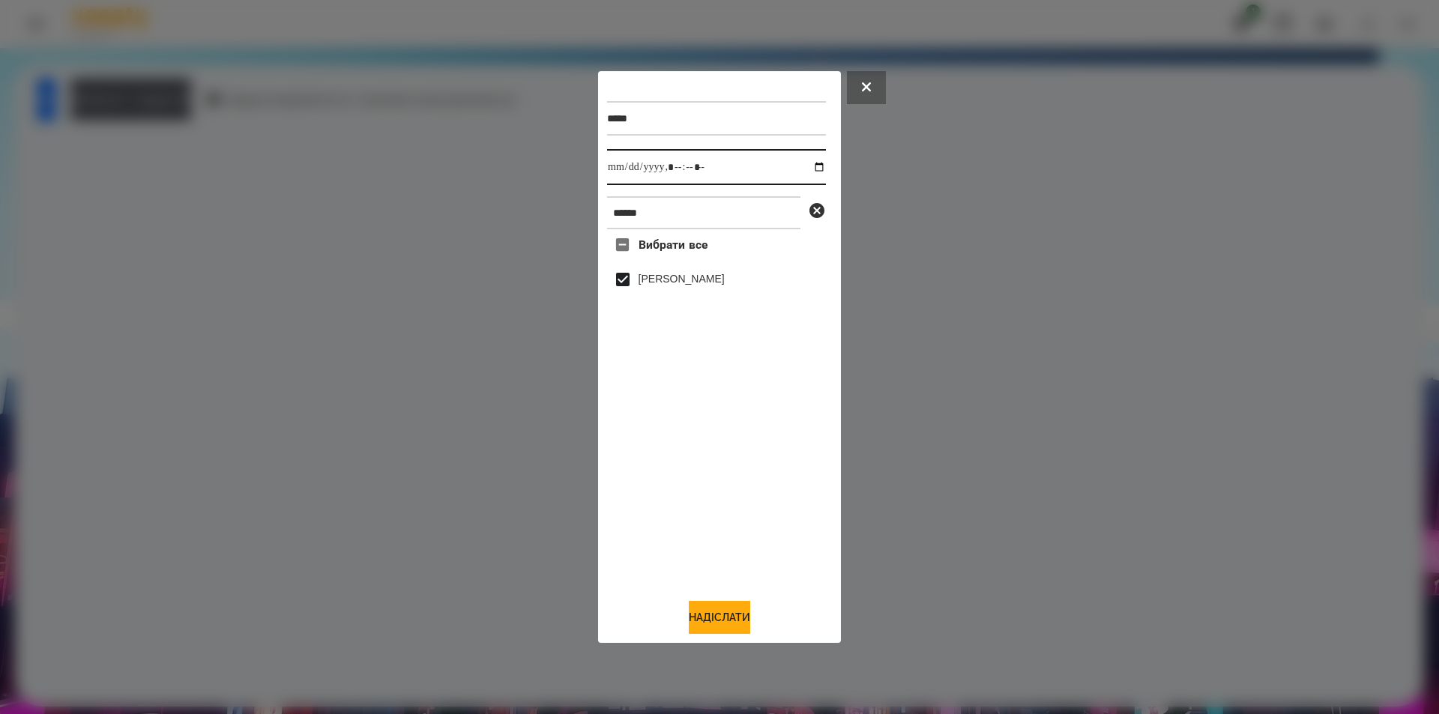
click at [810, 166] on input "datetime-local" at bounding box center [716, 167] width 219 height 36
type input "**********"
click at [739, 625] on button "Надіслати" at bounding box center [719, 617] width 61 height 33
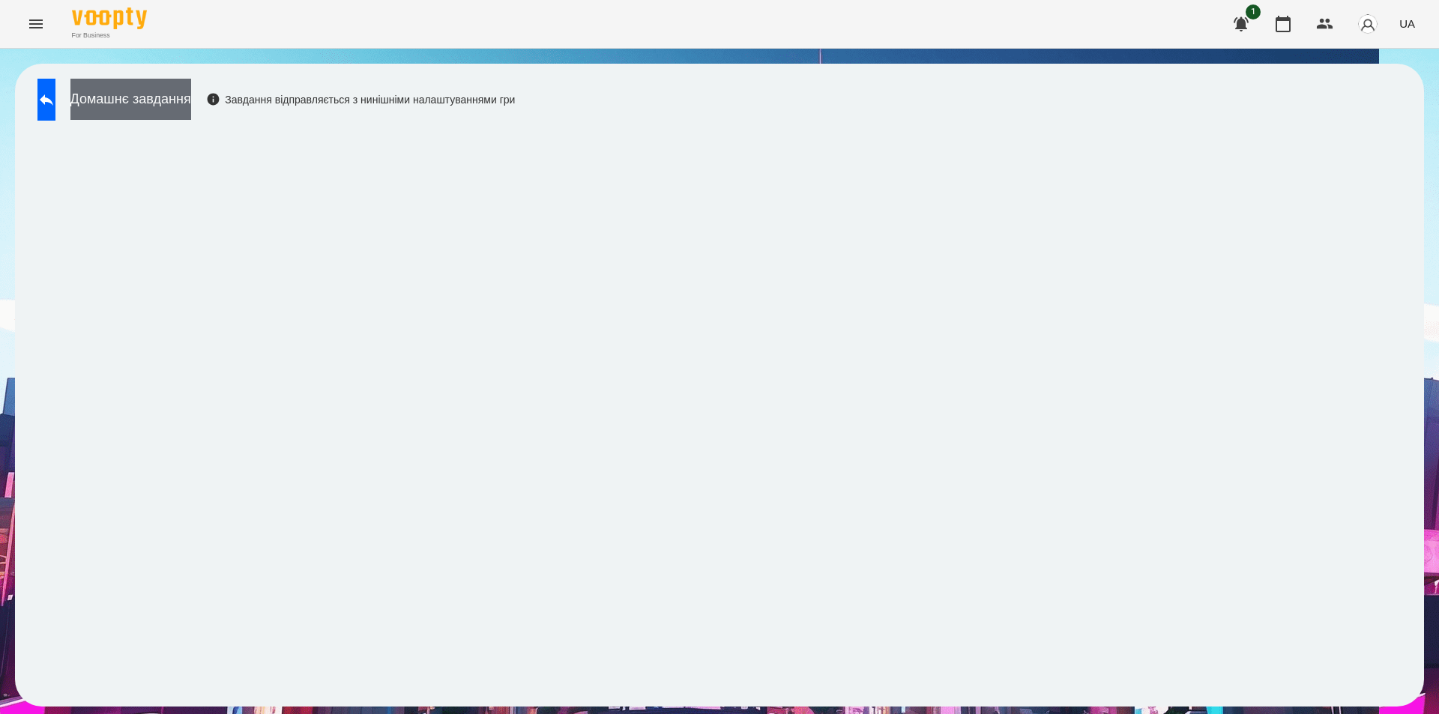
click at [159, 105] on button "Домашнє завдання" at bounding box center [130, 99] width 121 height 41
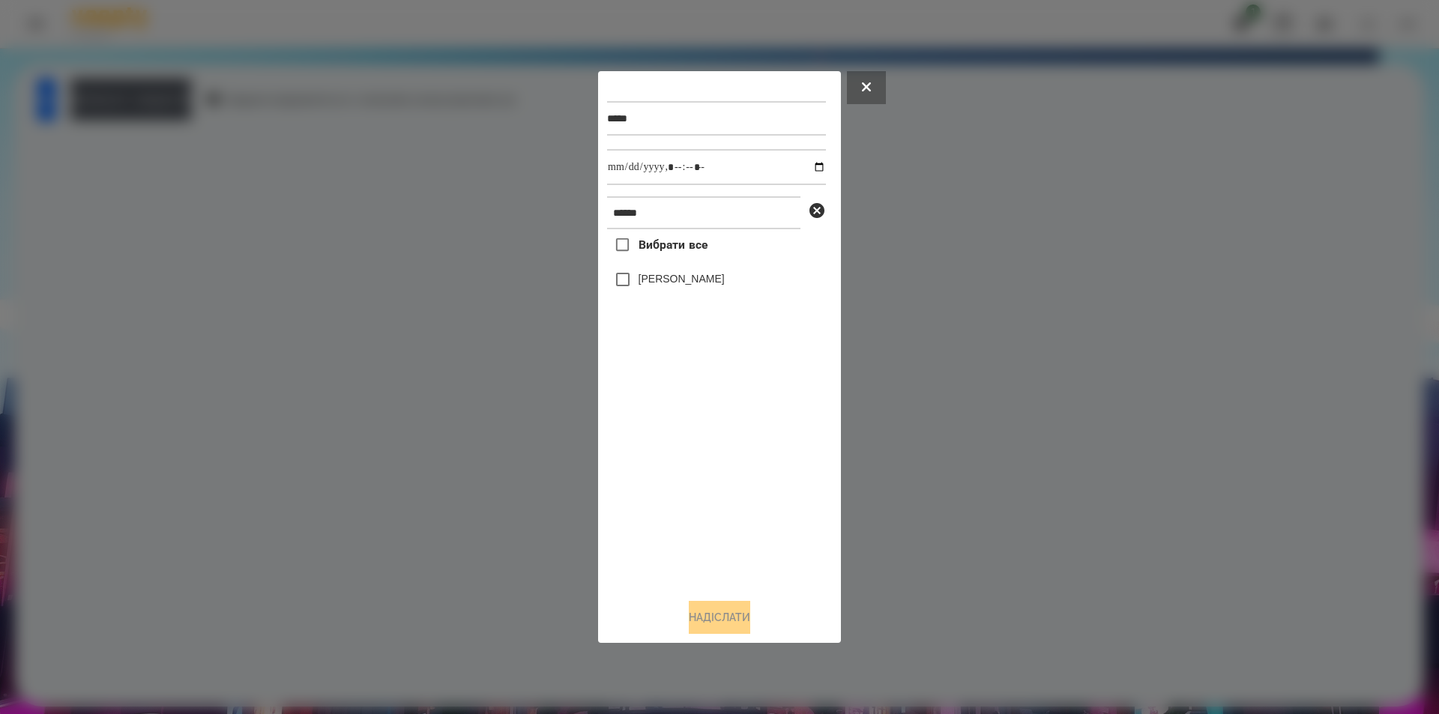
click at [688, 286] on label "[PERSON_NAME]" at bounding box center [682, 278] width 86 height 15
click at [808, 167] on input "datetime-local" at bounding box center [716, 167] width 219 height 36
type input "**********"
click at [737, 623] on button "Надіслати" at bounding box center [719, 617] width 61 height 33
